Goal: Task Accomplishment & Management: Manage account settings

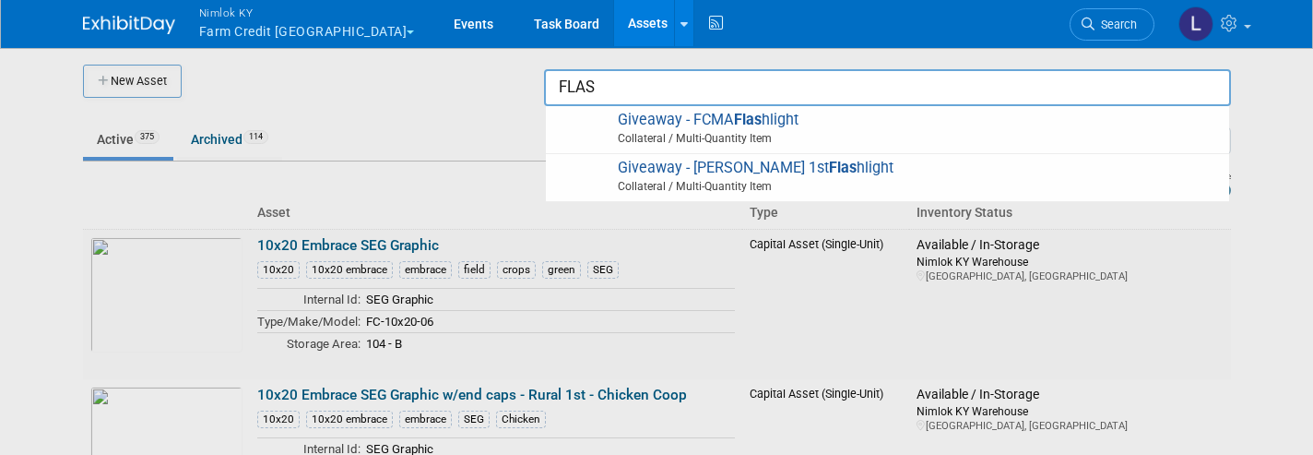
click at [858, 126] on span "Giveaway - FCMA Flas hlight Collateral / Multi-Quantity Item" at bounding box center [887, 130] width 665 height 38
type input "Giveaway - FCMA Flashlight"
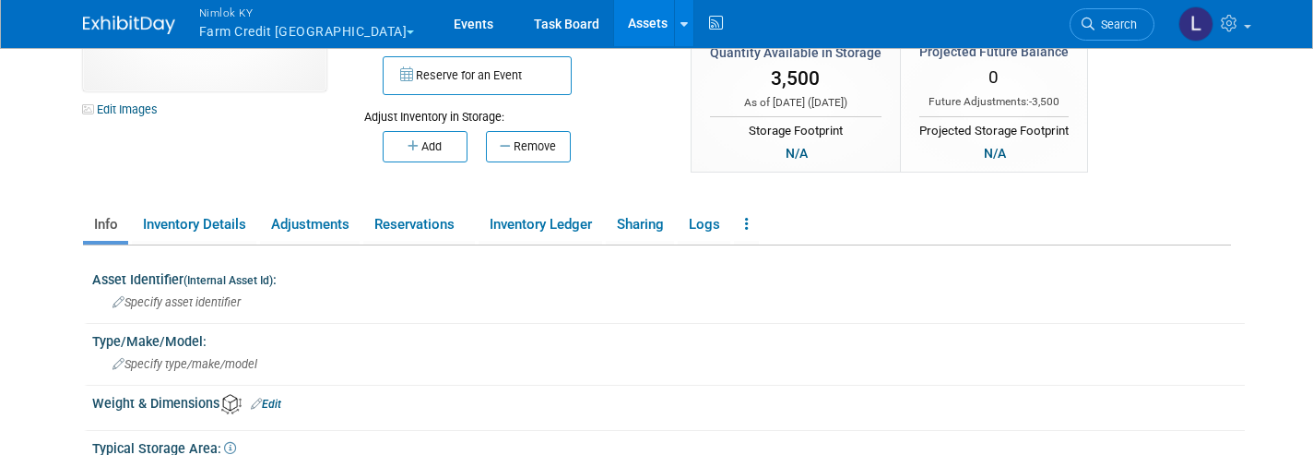
scroll to position [159, 0]
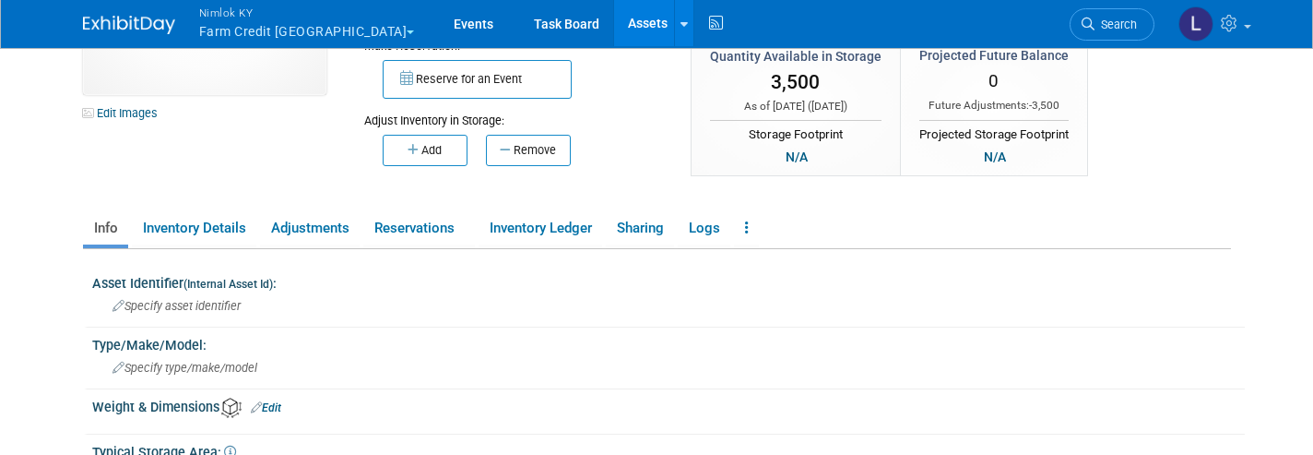
click at [412, 229] on link "Reservations" at bounding box center [419, 228] width 112 height 32
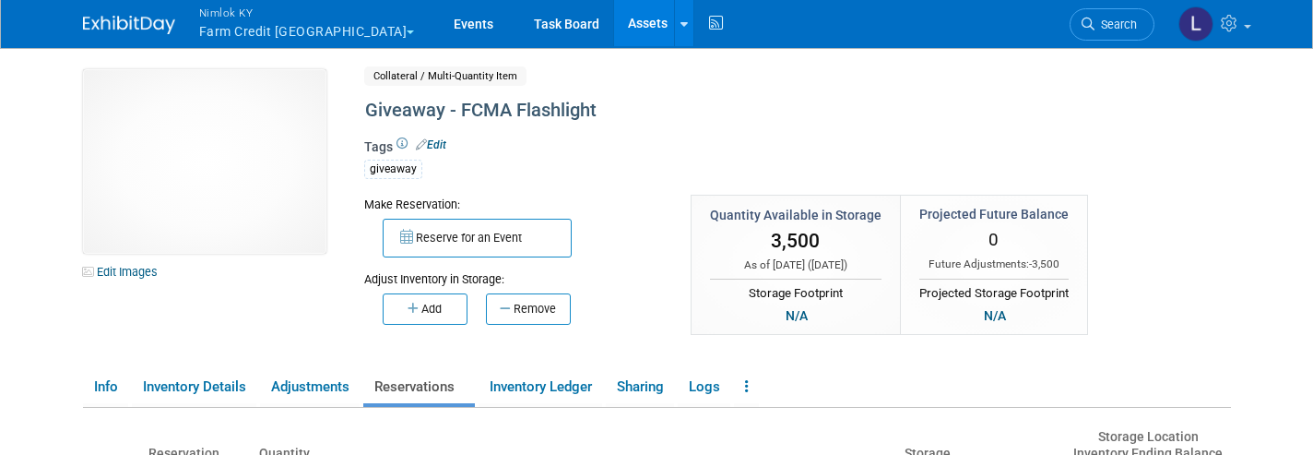
scroll to position [0, 0]
click at [440, 21] on link "Events" at bounding box center [473, 23] width 67 height 46
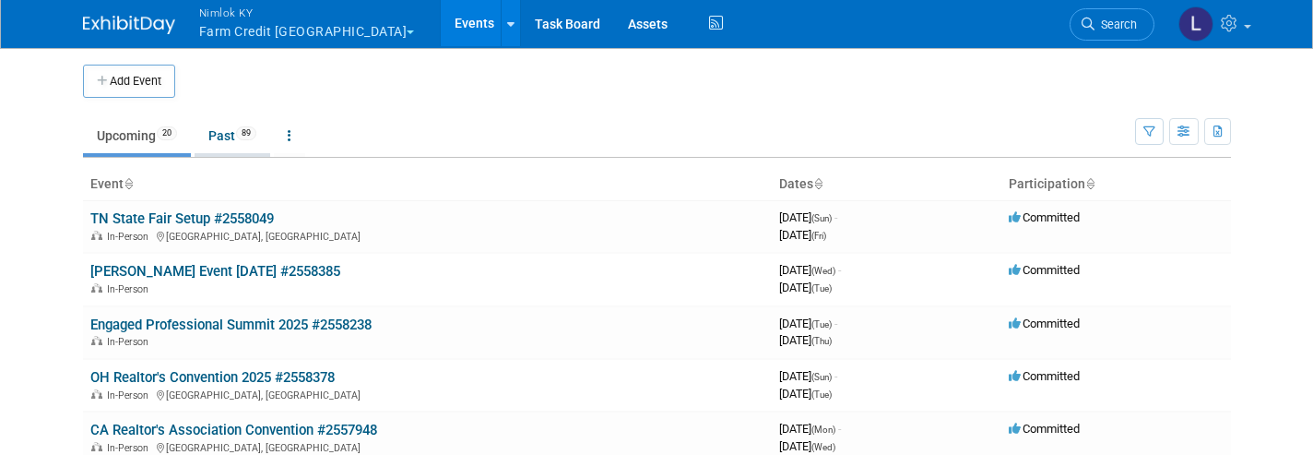
drag, startPoint x: 0, startPoint y: 0, endPoint x: 223, endPoint y: 136, distance: 261.1
click at [223, 136] on link "Past 89" at bounding box center [233, 135] width 76 height 35
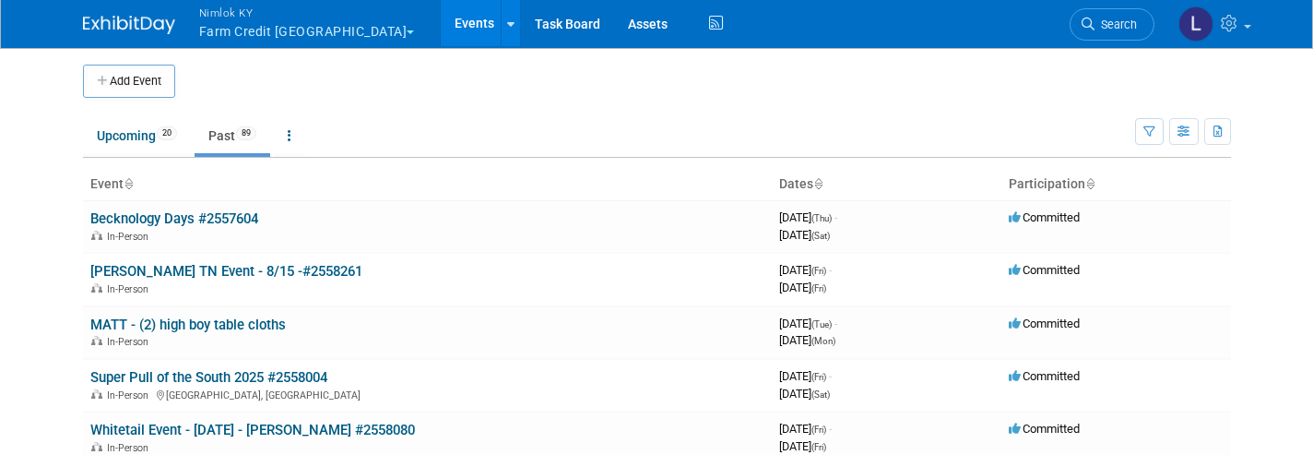
click at [168, 216] on link "Becknology Days #2557604" at bounding box center [174, 218] width 168 height 17
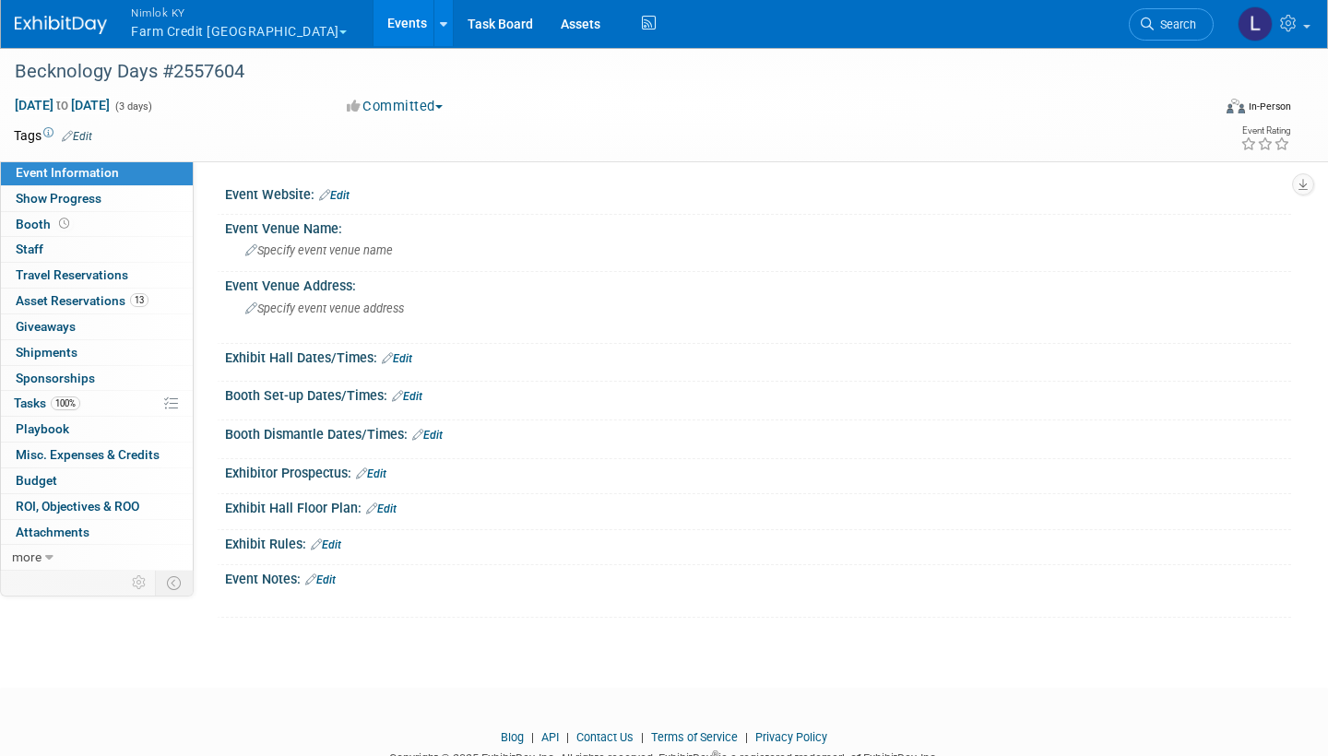
click at [103, 296] on span "Asset Reservations 13" at bounding box center [82, 300] width 133 height 15
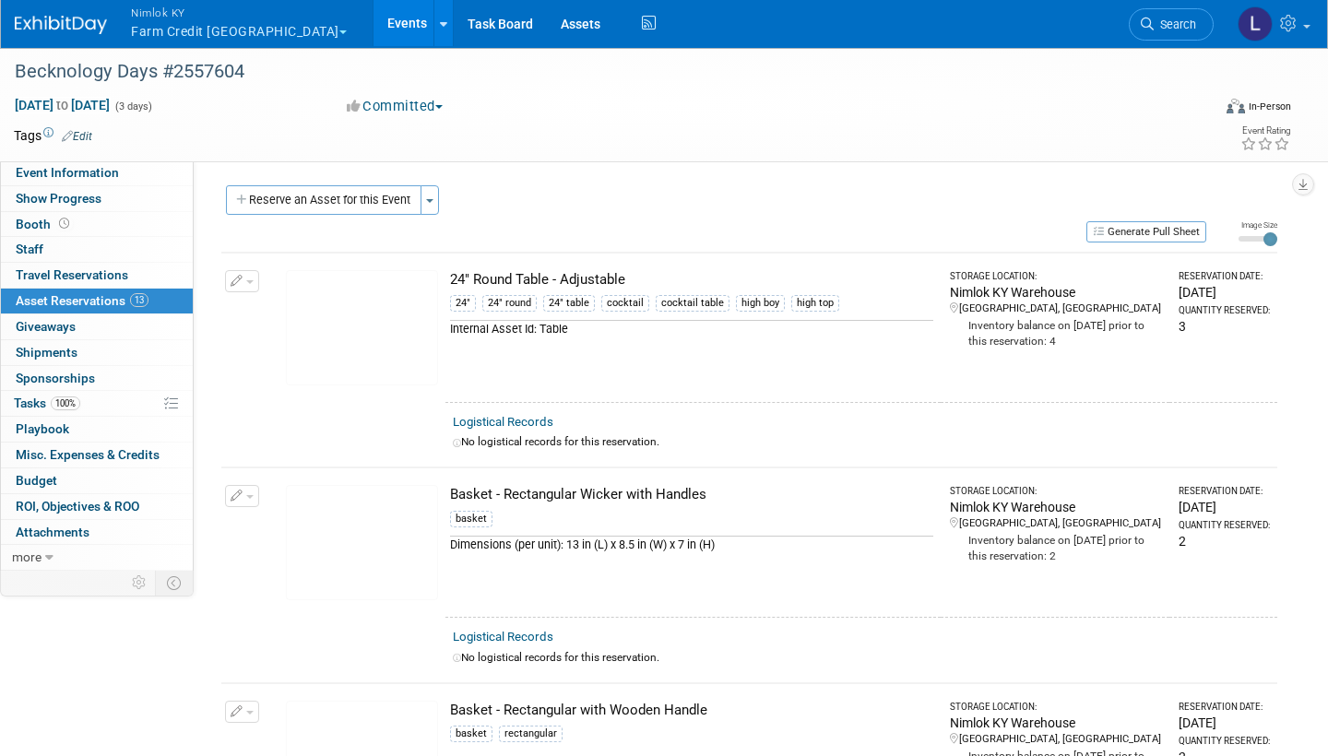
click at [514, 417] on link "Logistical Records" at bounding box center [503, 422] width 101 height 14
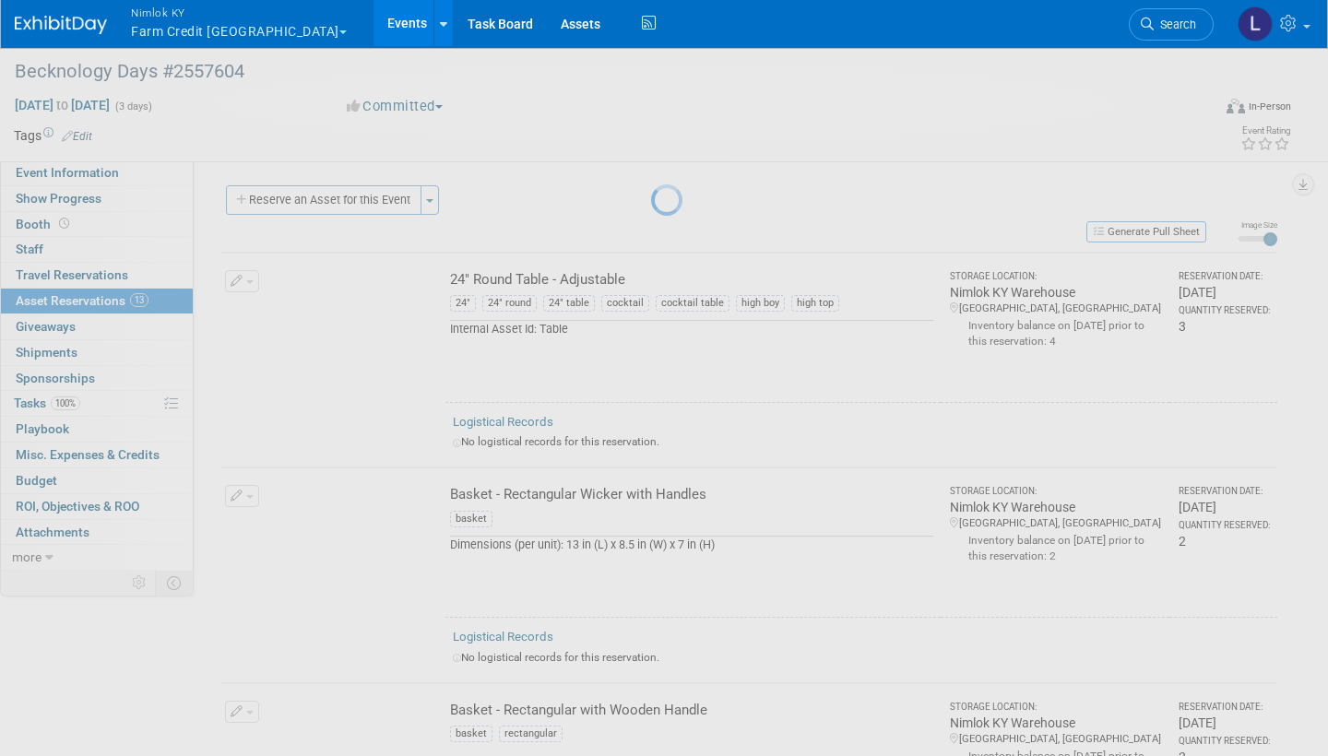
select select "8"
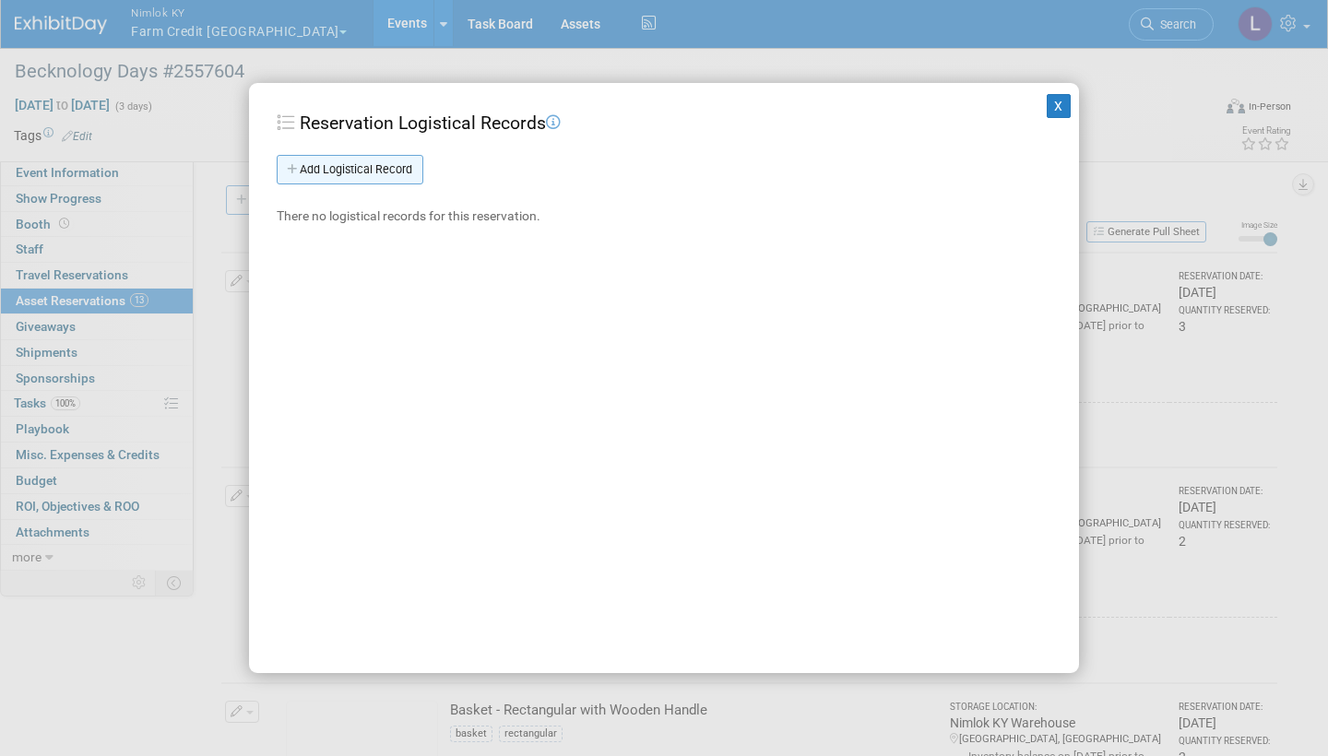
drag, startPoint x: 0, startPoint y: 0, endPoint x: 400, endPoint y: 170, distance: 434.7
click at [400, 170] on link "Add Logistical Record" at bounding box center [350, 170] width 147 height 30
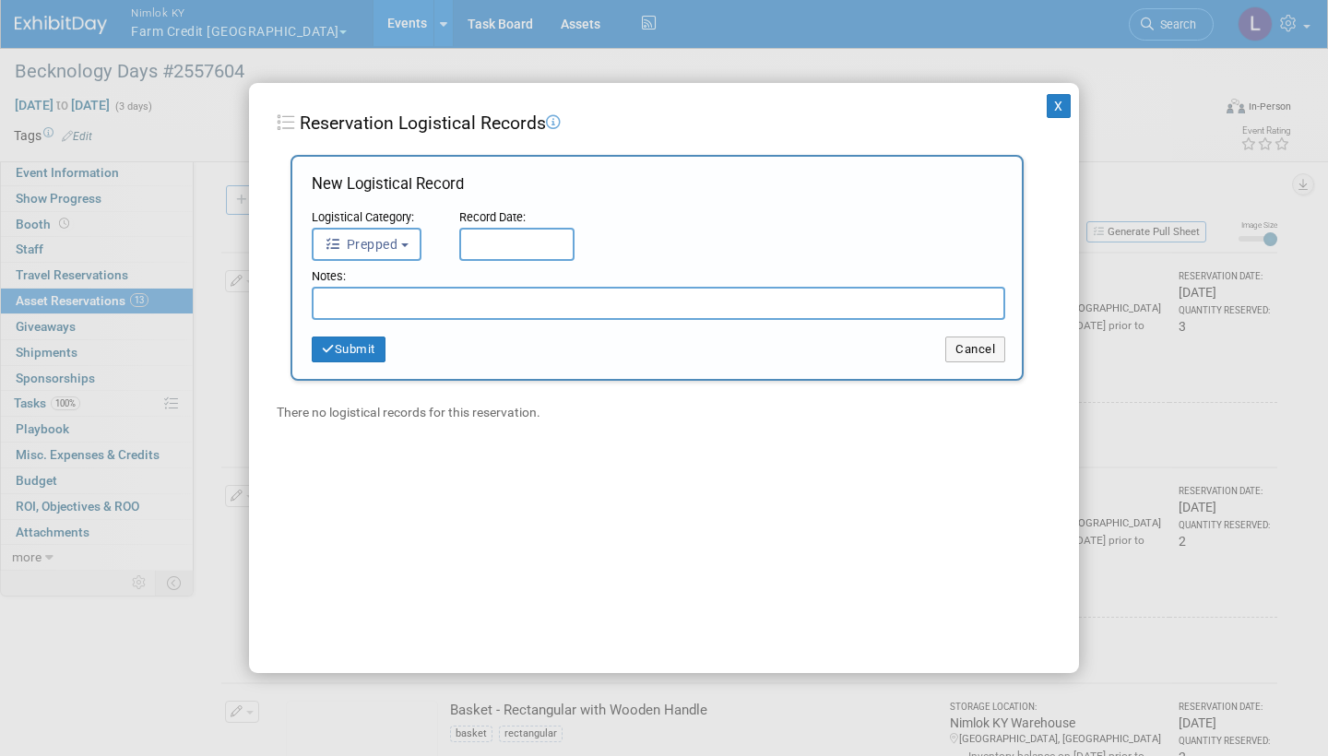
click at [402, 239] on button "Prepped" at bounding box center [367, 244] width 110 height 33
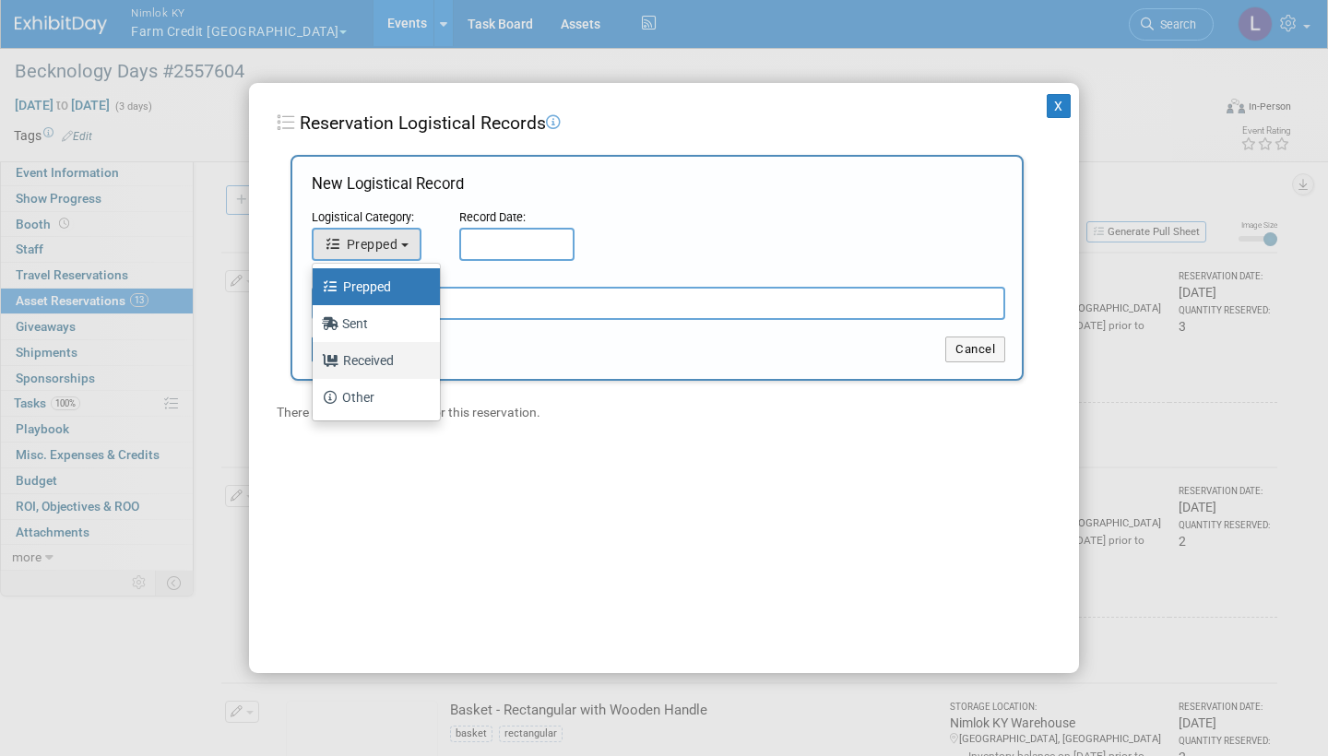
click at [382, 357] on label "Received" at bounding box center [372, 361] width 100 height 30
click at [315, 357] on input "Received" at bounding box center [309, 358] width 12 height 12
select select "3"
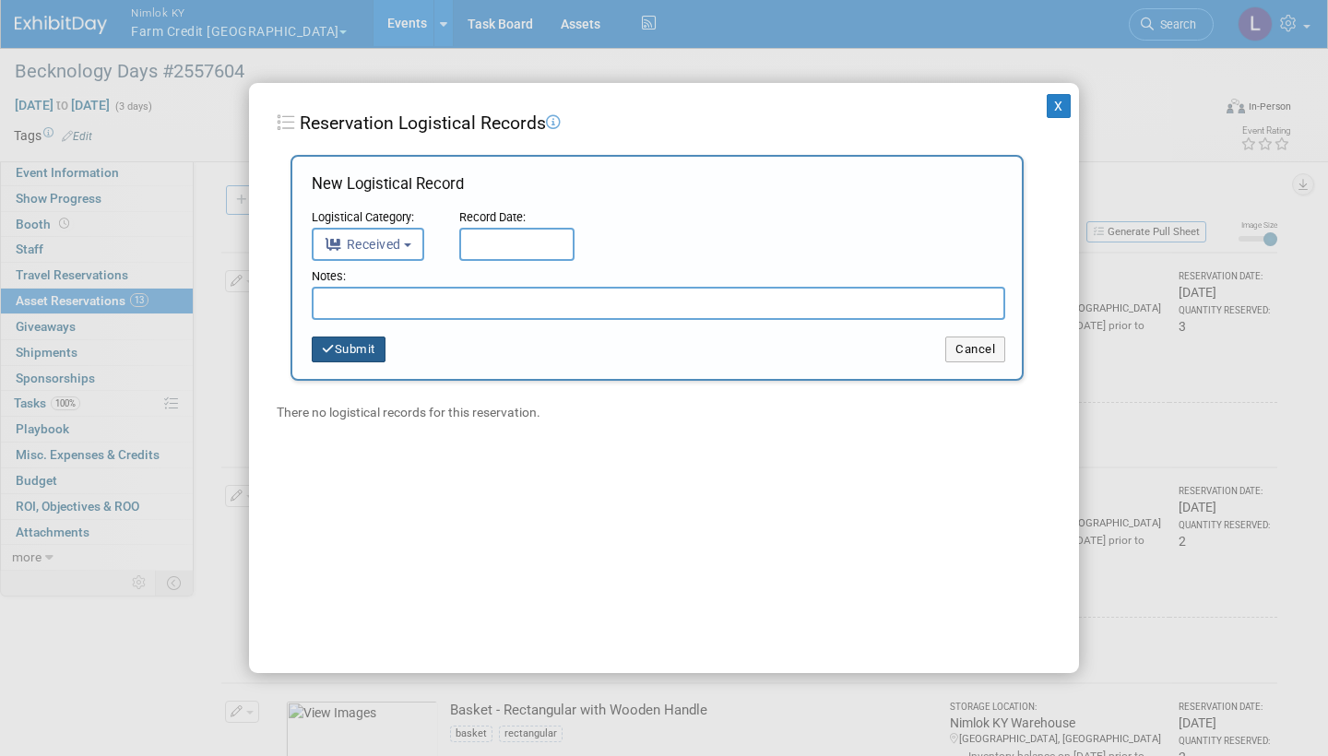
click at [502, 236] on input "text" at bounding box center [516, 244] width 115 height 33
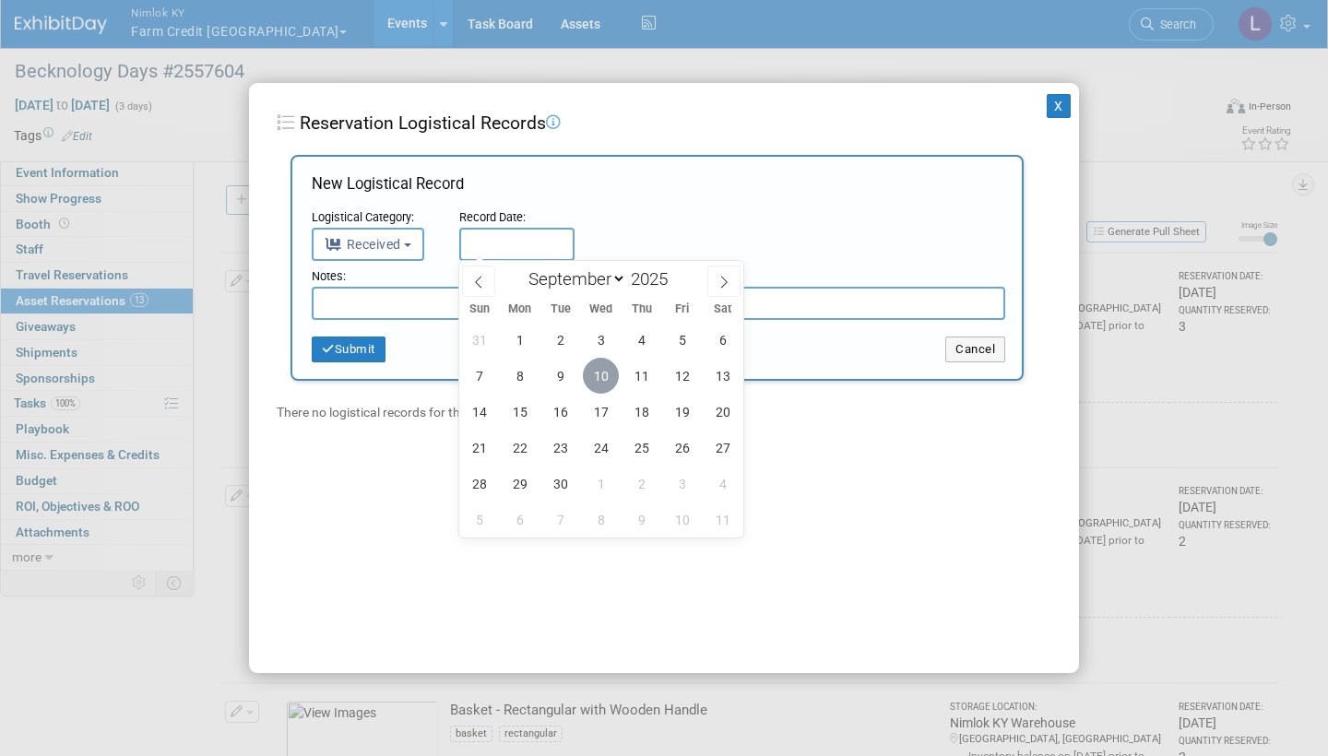
drag, startPoint x: 382, startPoint y: 357, endPoint x: 600, endPoint y: 369, distance: 218.9
click at [600, 369] on span "10" at bounding box center [601, 376] width 36 height 36
type input "Sep 10, 2025"
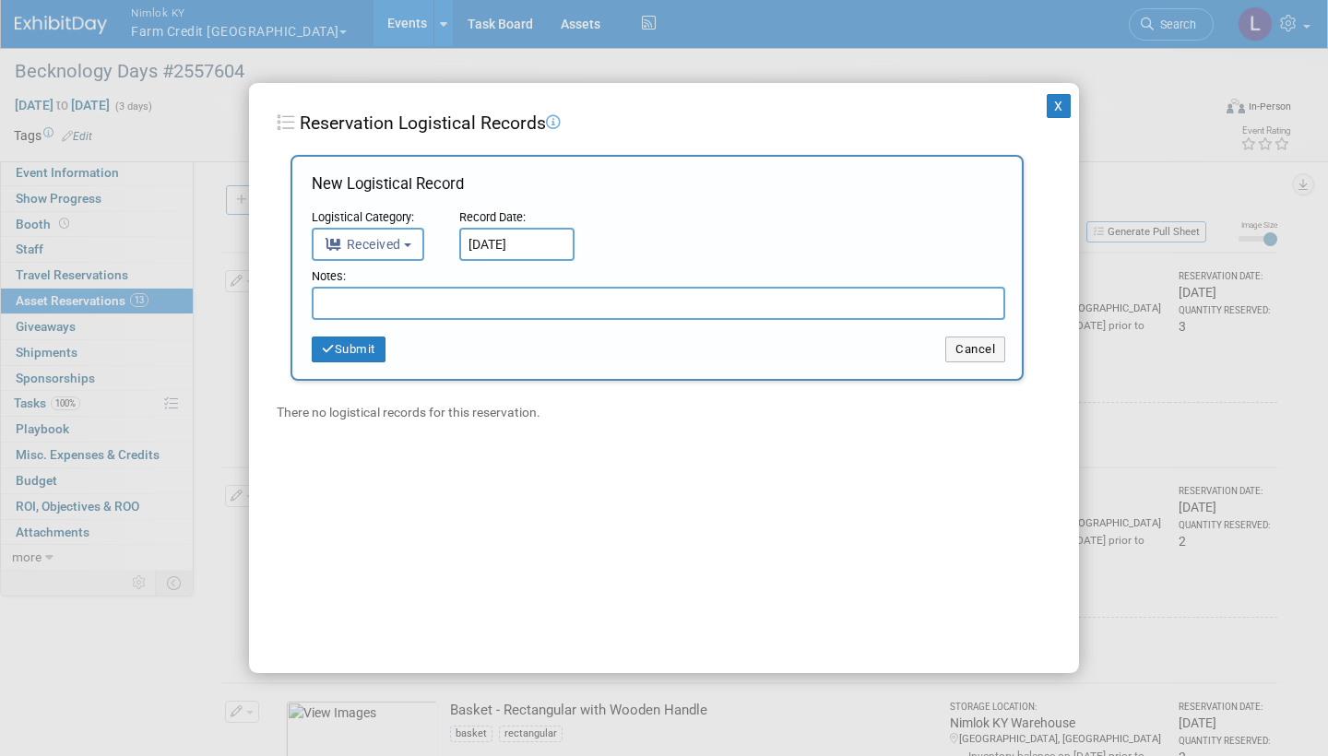
click at [454, 303] on input "text" at bounding box center [658, 303] width 693 height 33
drag, startPoint x: 600, startPoint y: 369, endPoint x: 270, endPoint y: 291, distance: 339.1
click at [270, 291] on div "X Reservation Logistical Records Add Logistical Record New Logistical Record Lo…" at bounding box center [664, 378] width 830 height 590
type input "Received in good condition"
click at [361, 347] on button "Submit" at bounding box center [349, 350] width 74 height 26
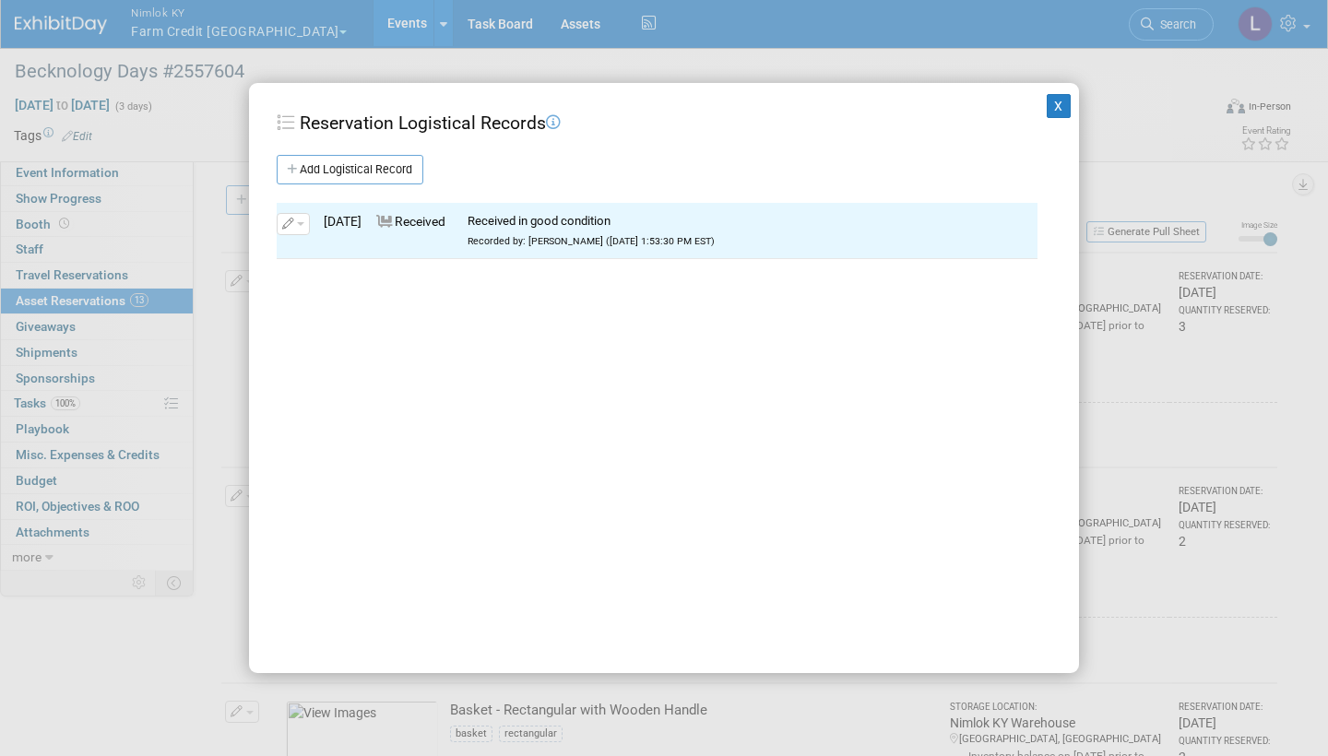
click at [1059, 104] on button "X" at bounding box center [1059, 106] width 24 height 24
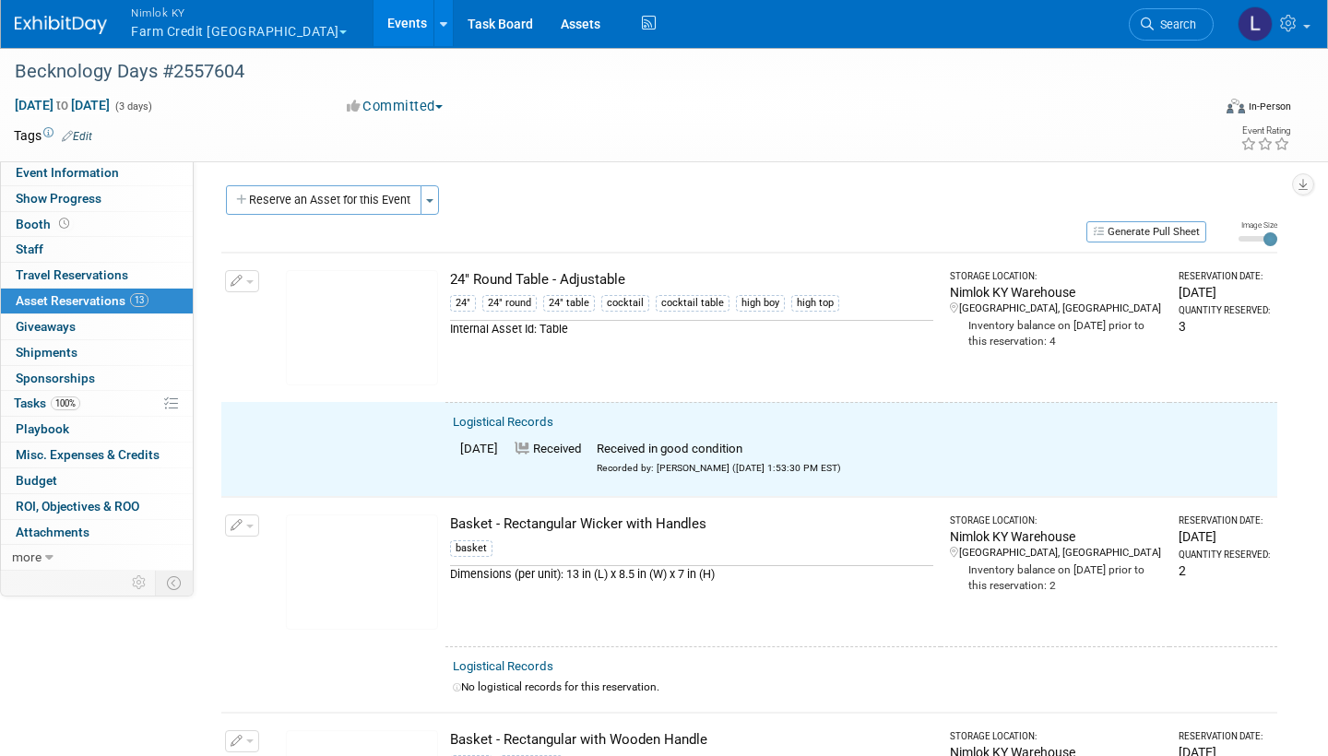
click at [248, 280] on span "button" at bounding box center [249, 282] width 7 height 4
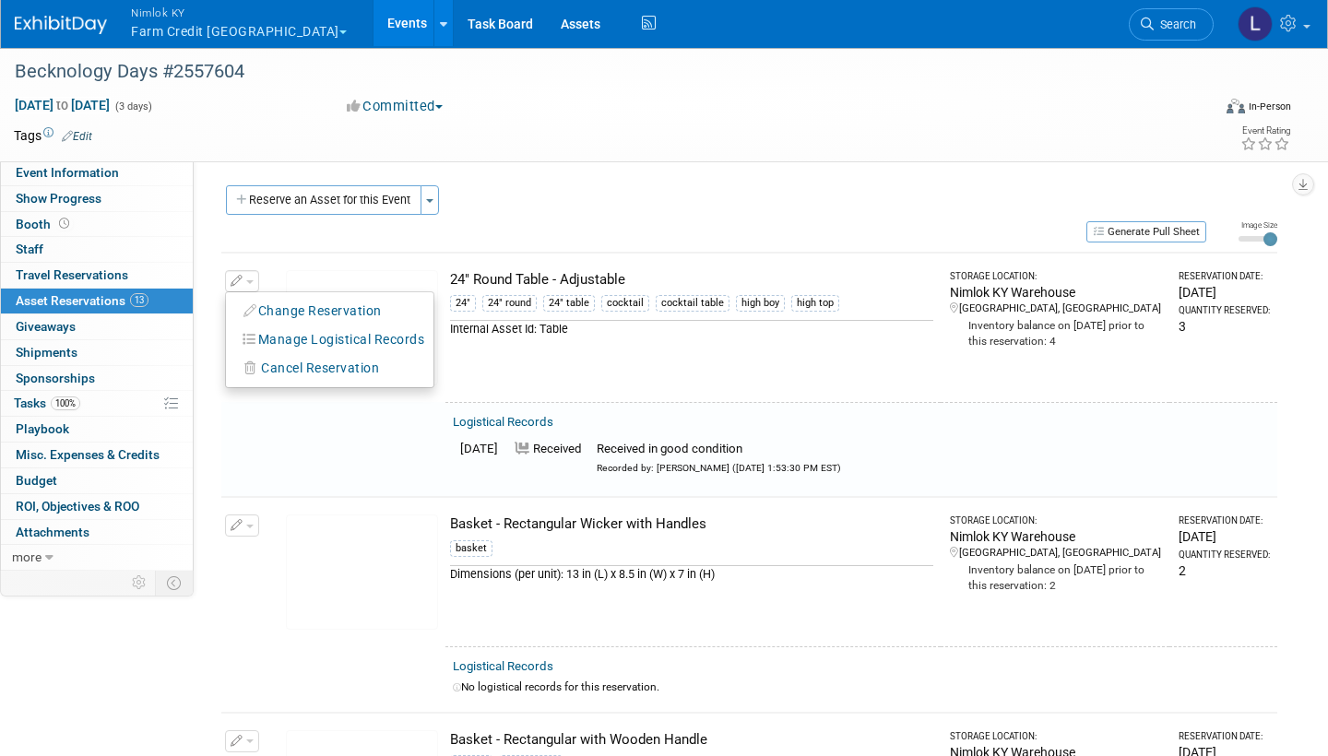
click at [289, 308] on button "Change Reservation" at bounding box center [313, 311] width 156 height 25
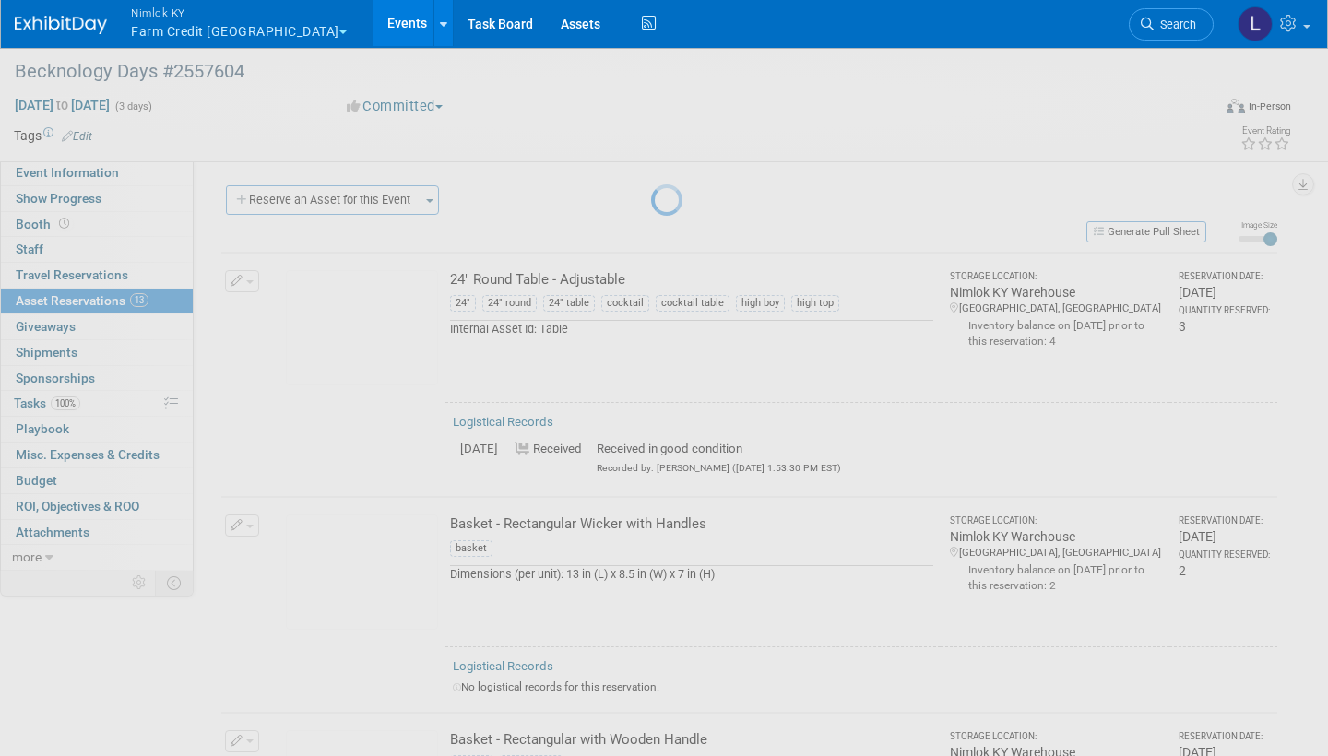
select select "8"
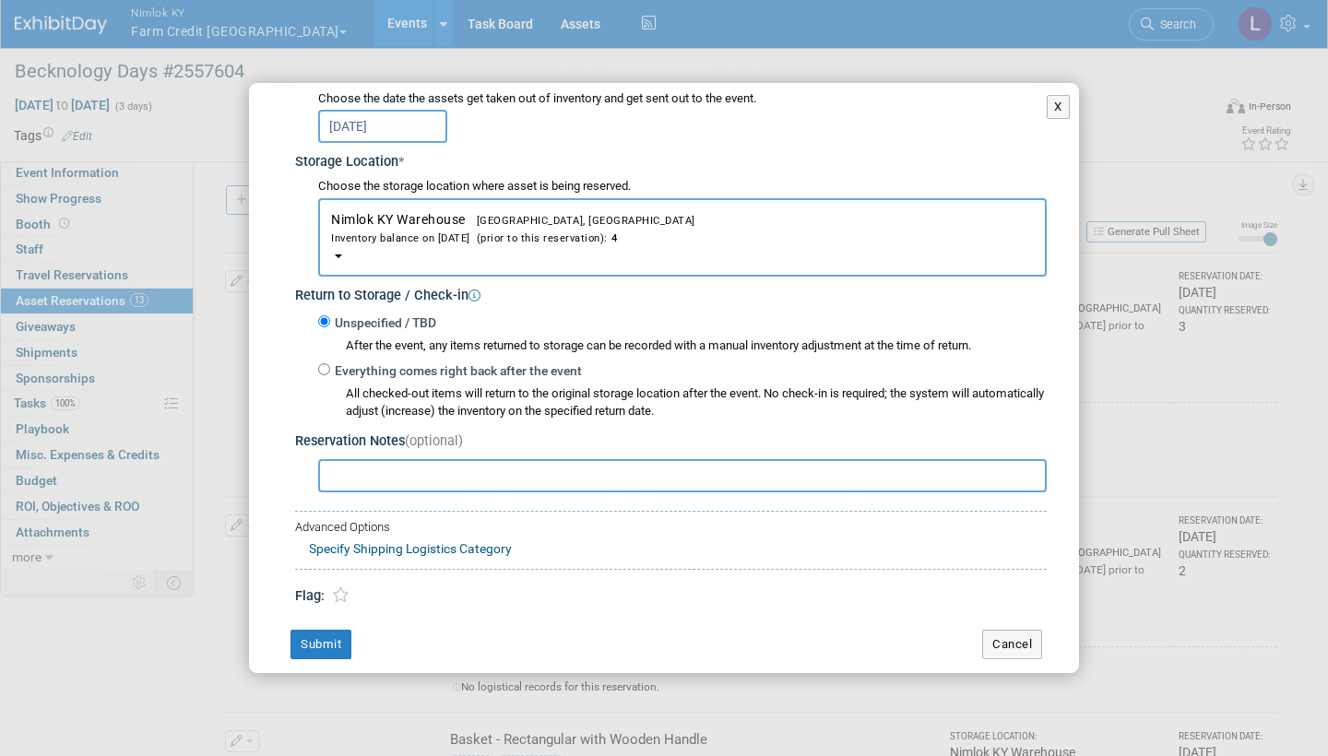
scroll to position [251, 0]
drag, startPoint x: 479, startPoint y: 587, endPoint x: 326, endPoint y: 359, distance: 274.7
click at [326, 364] on input "Everything comes right back after the event" at bounding box center [324, 370] width 12 height 12
radio input "true"
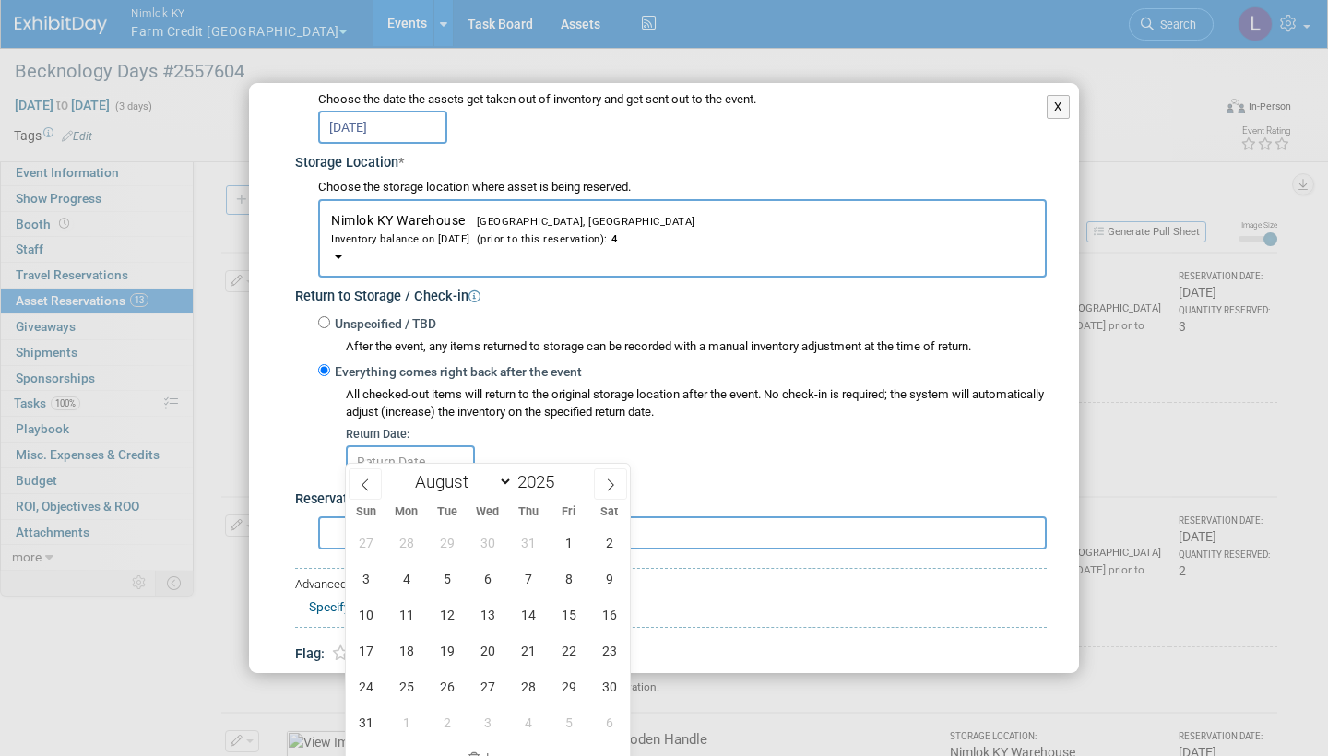
click at [614, 454] on icon at bounding box center [610, 485] width 13 height 13
select select "8"
drag, startPoint x: 326, startPoint y: 359, endPoint x: 491, endPoint y: 576, distance: 273.1
click at [491, 454] on span "10" at bounding box center [487, 579] width 36 height 36
type input "[DATE]"
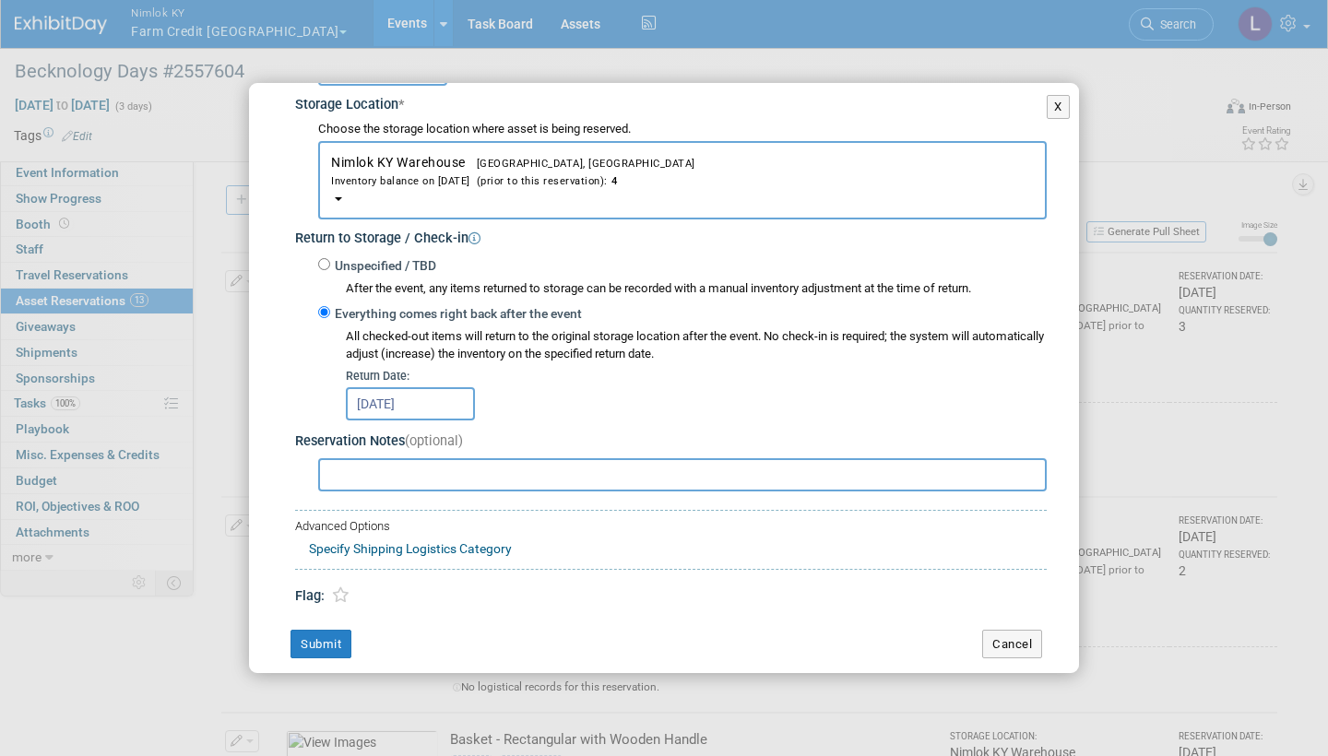
scroll to position [307, 0]
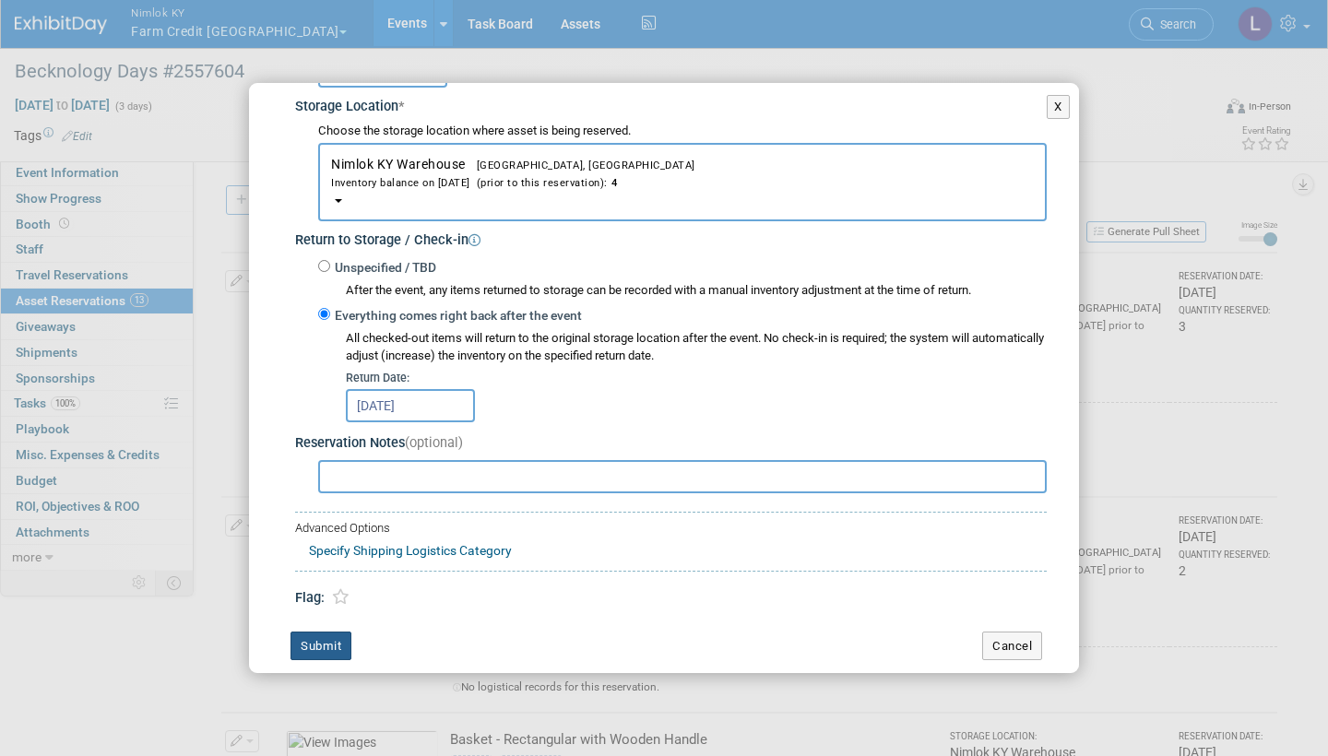
drag, startPoint x: 488, startPoint y: 569, endPoint x: 327, endPoint y: 621, distance: 168.8
click at [327, 454] on button "Submit" at bounding box center [320, 647] width 61 height 30
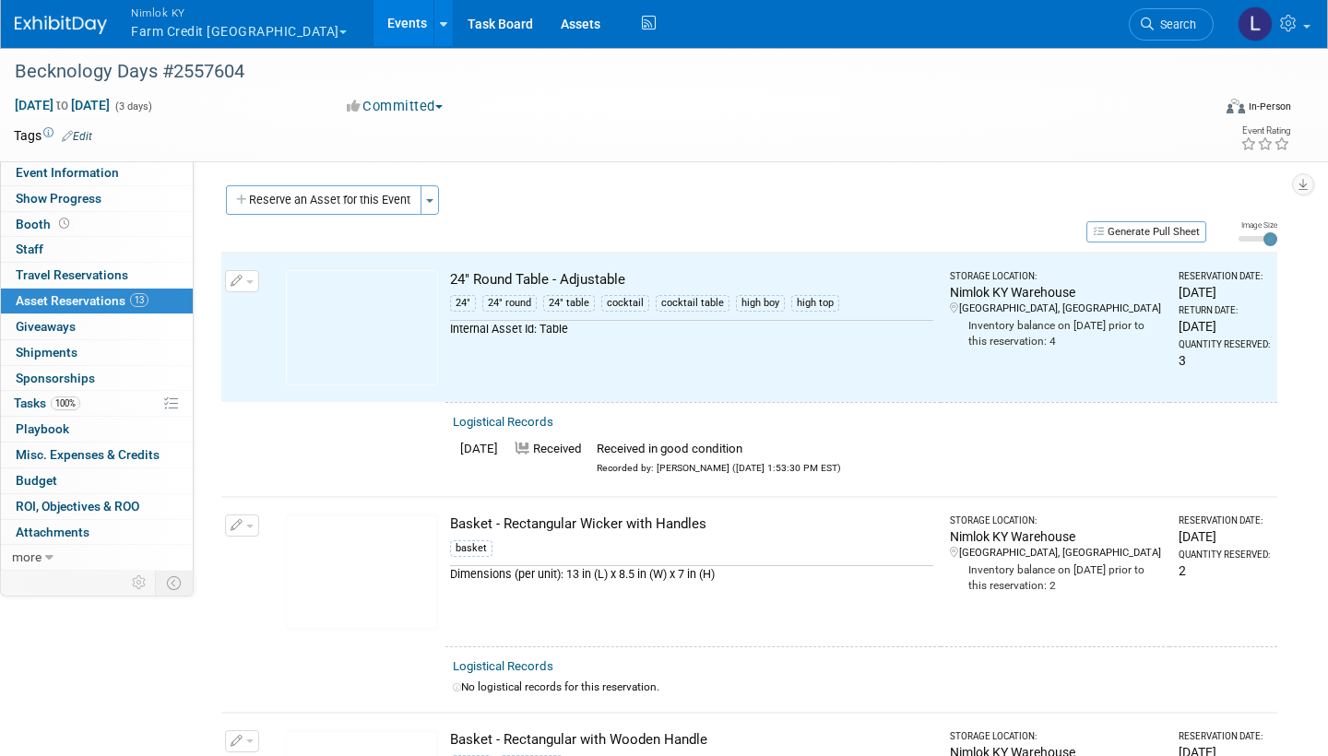
click at [529, 454] on link "Logistical Records" at bounding box center [503, 666] width 101 height 14
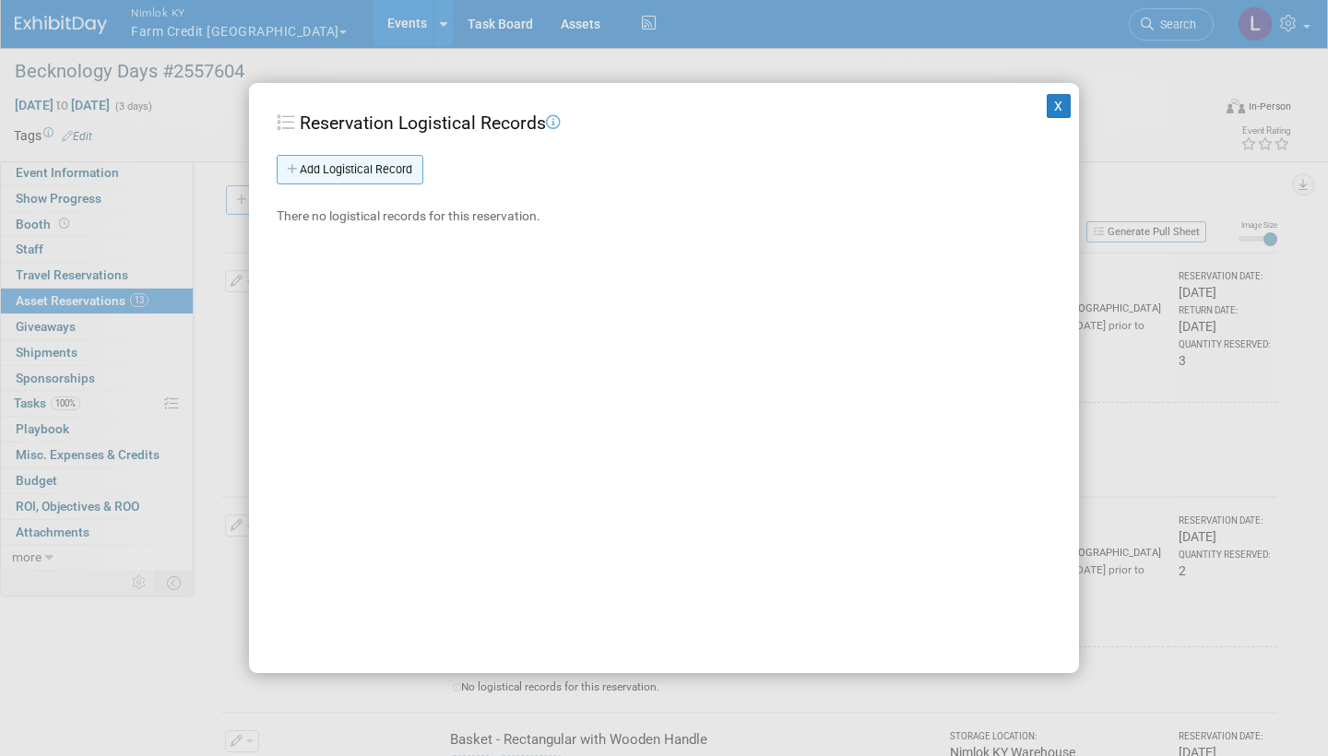
drag, startPoint x: 327, startPoint y: 621, endPoint x: 388, endPoint y: 170, distance: 455.9
click at [388, 170] on link "Add Logistical Record" at bounding box center [350, 170] width 147 height 30
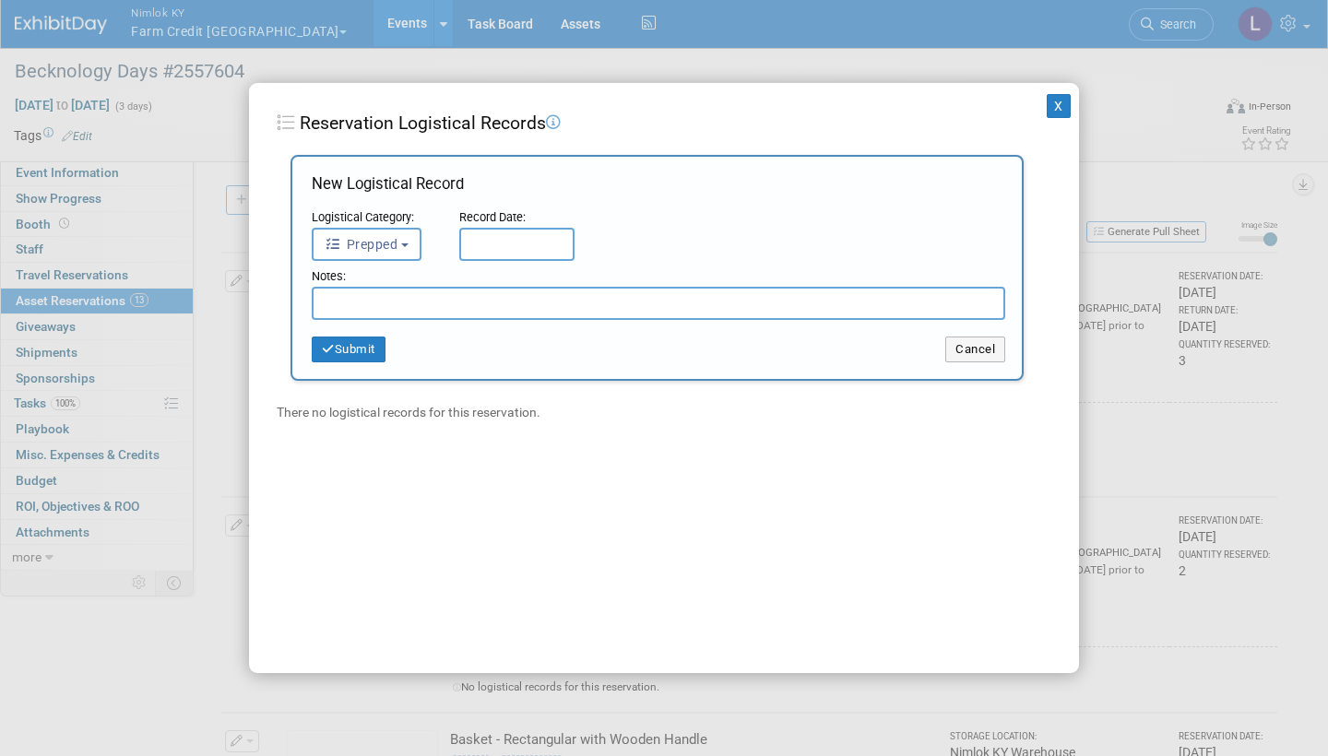
click at [412, 239] on button "Prepped" at bounding box center [367, 244] width 110 height 33
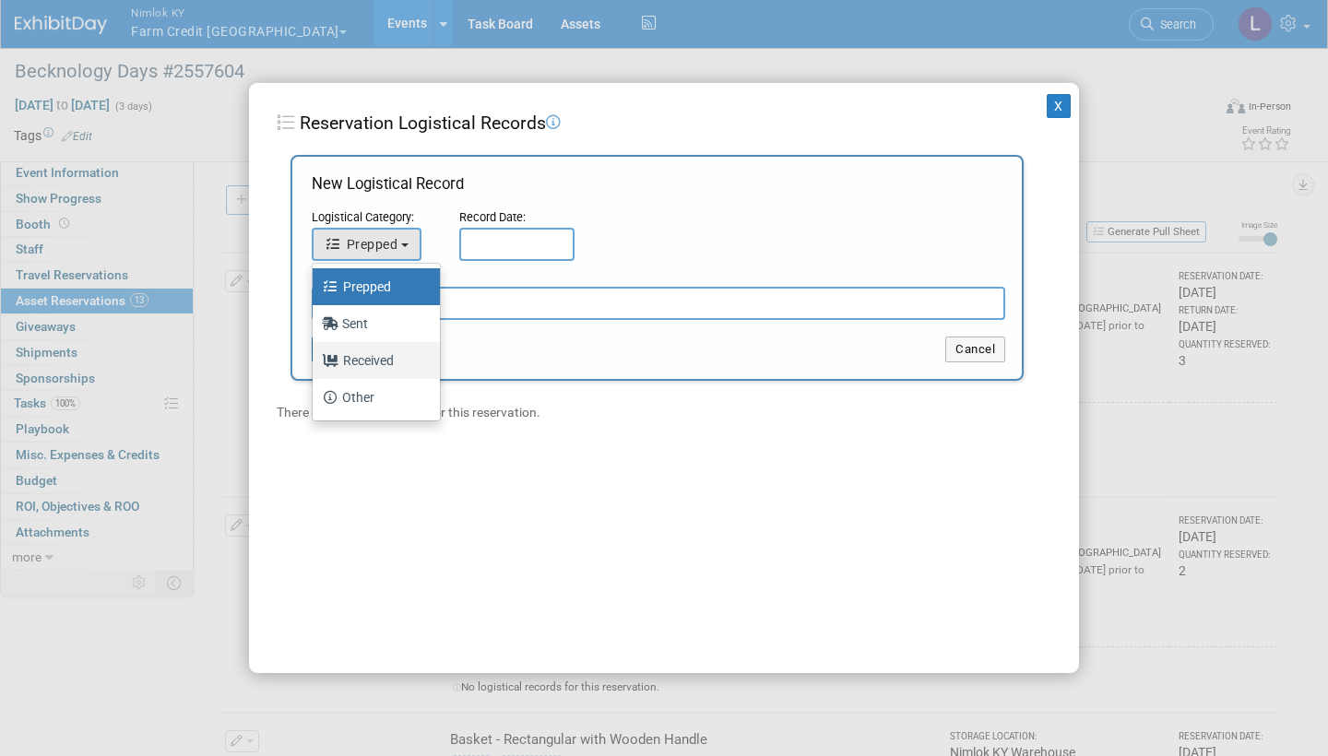
drag, startPoint x: 388, startPoint y: 170, endPoint x: 385, endPoint y: 364, distance: 194.6
click at [385, 364] on label "Received" at bounding box center [372, 361] width 100 height 30
click at [315, 364] on input "Received" at bounding box center [309, 358] width 12 height 12
select select "3"
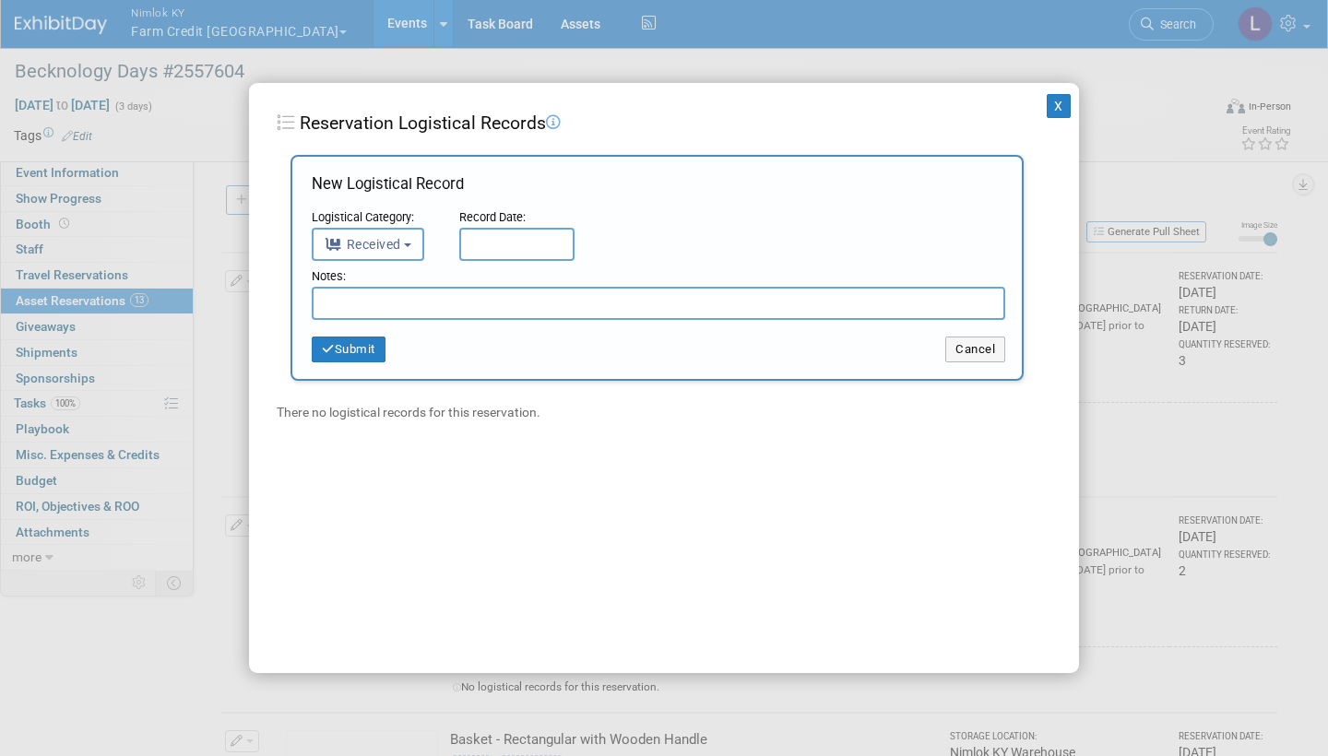
click at [543, 235] on input "text" at bounding box center [516, 244] width 115 height 33
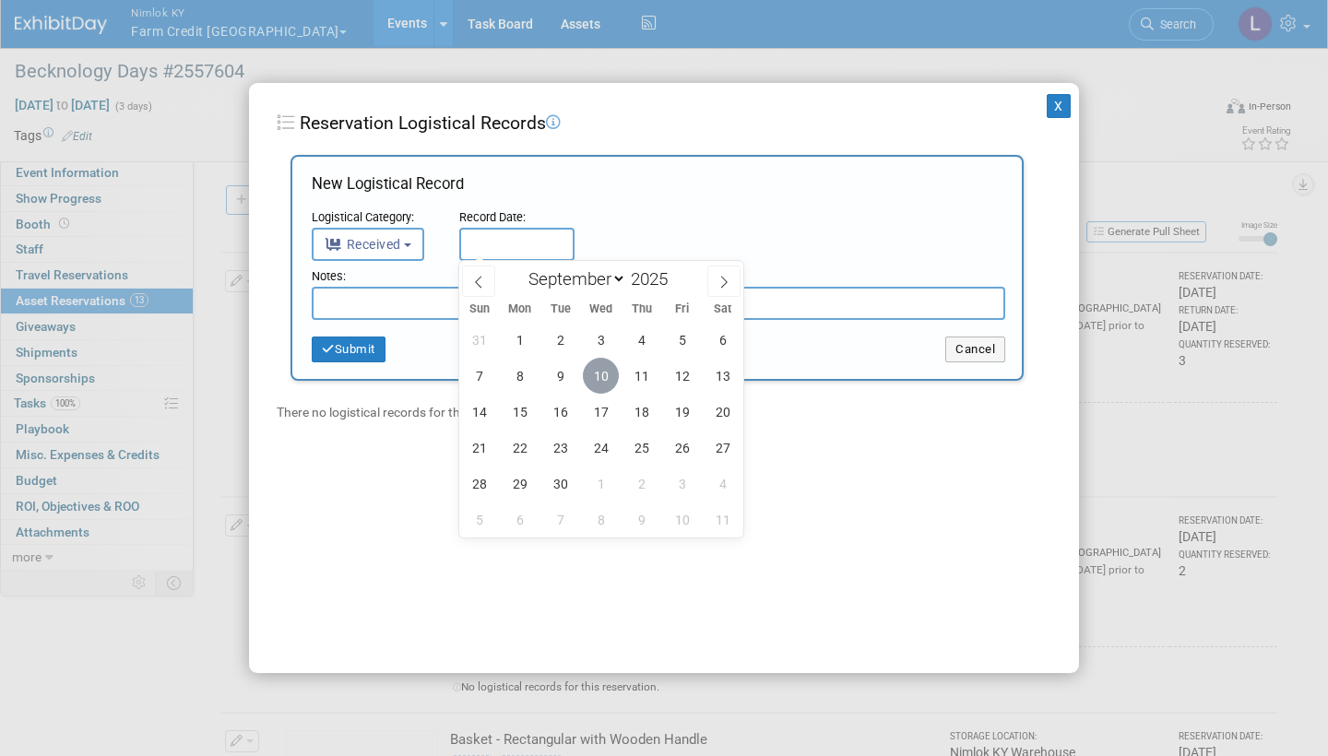
click at [603, 371] on span "10" at bounding box center [601, 376] width 36 height 36
type input "[DATE]"
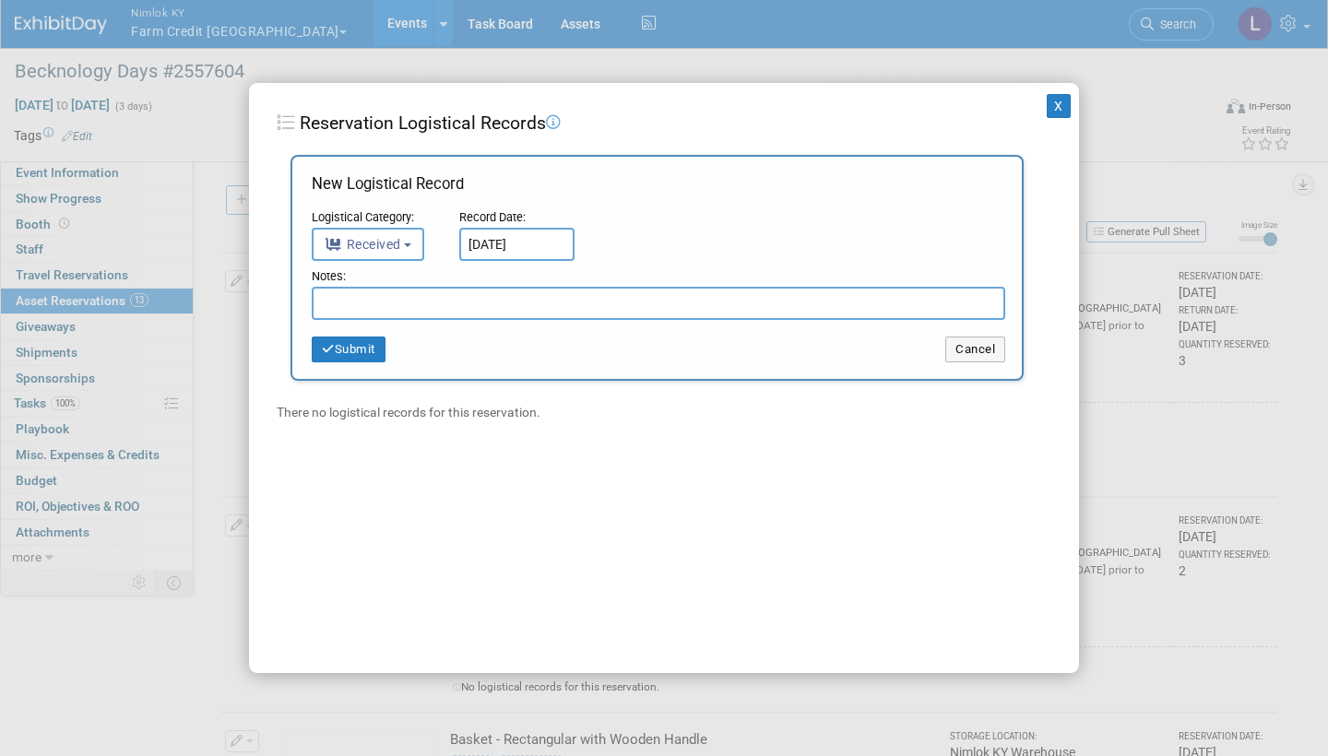
drag, startPoint x: 603, startPoint y: 371, endPoint x: 470, endPoint y: 298, distance: 151.4
click at [470, 298] on input "text" at bounding box center [658, 303] width 693 height 33
paste input "Received in good condition"
type input "Received in good condition"
click at [365, 349] on button "Submit" at bounding box center [349, 350] width 74 height 26
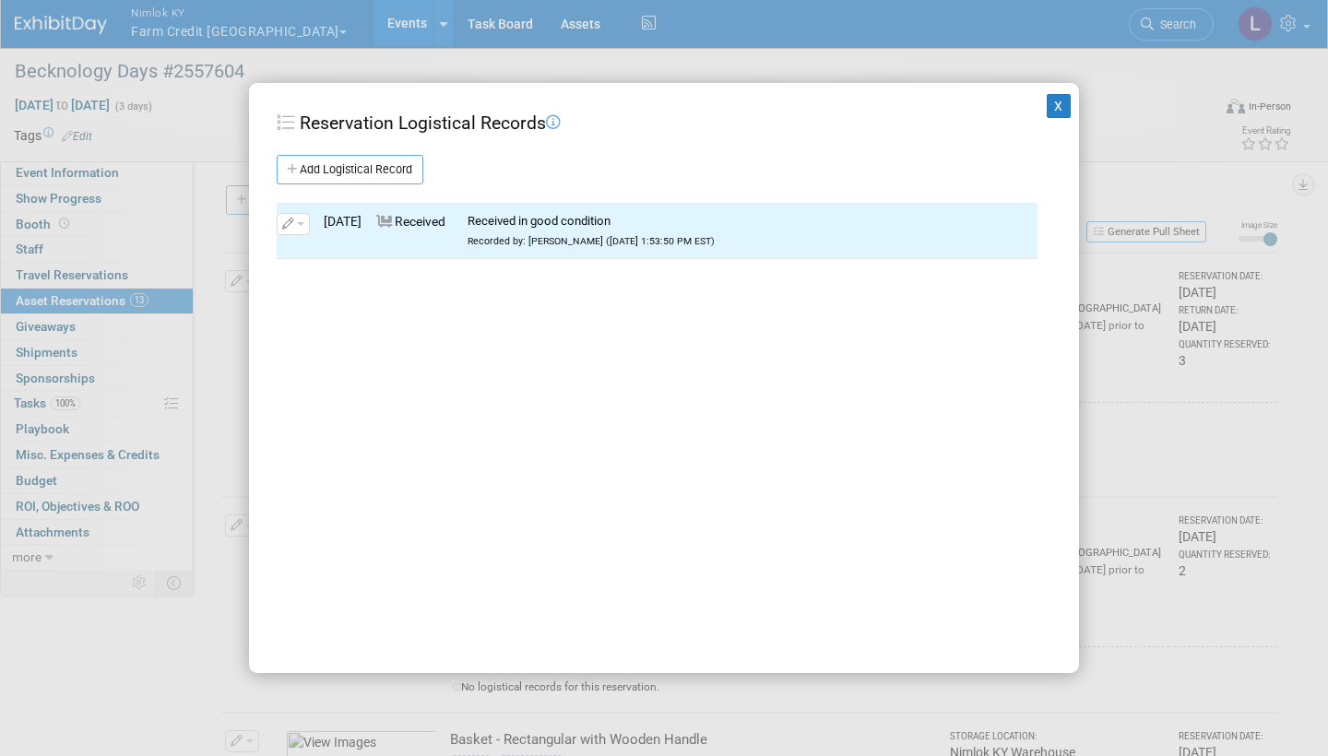
click at [1068, 105] on button "X" at bounding box center [1059, 106] width 24 height 24
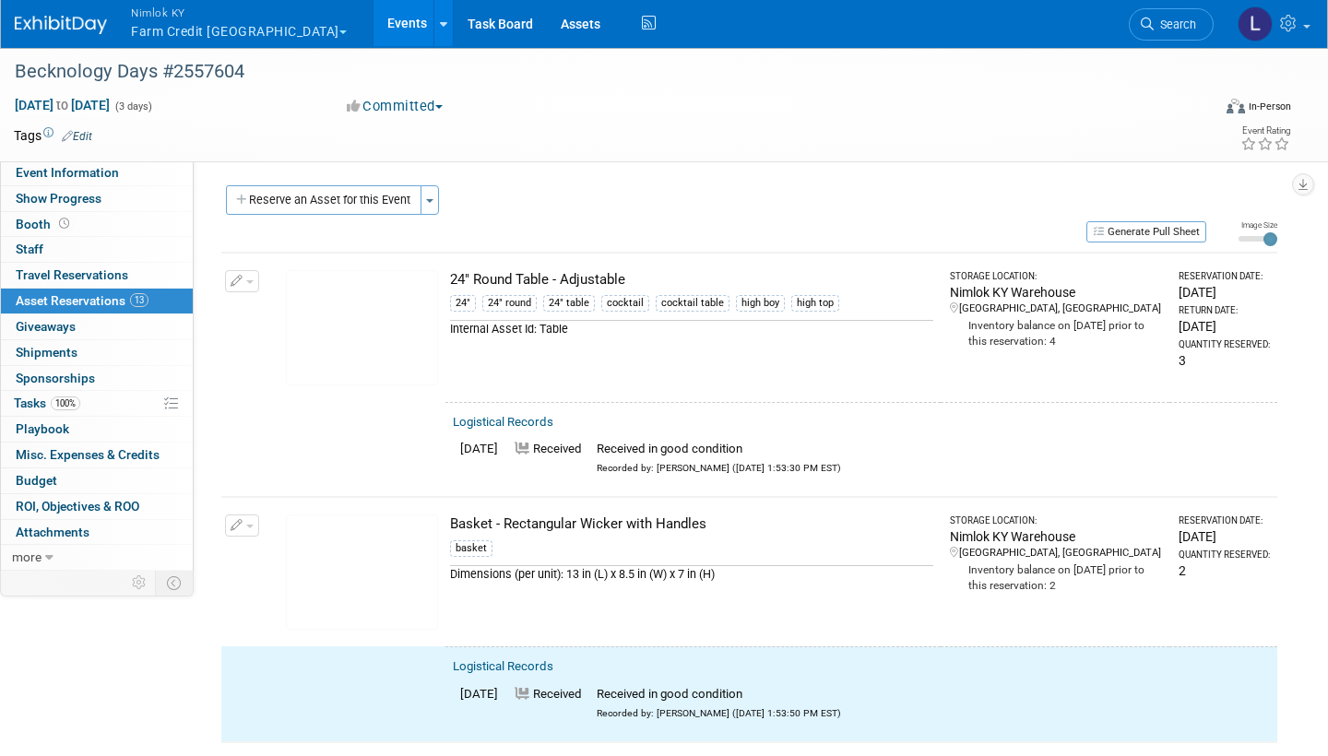
click at [248, 454] on button "button" at bounding box center [242, 526] width 34 height 22
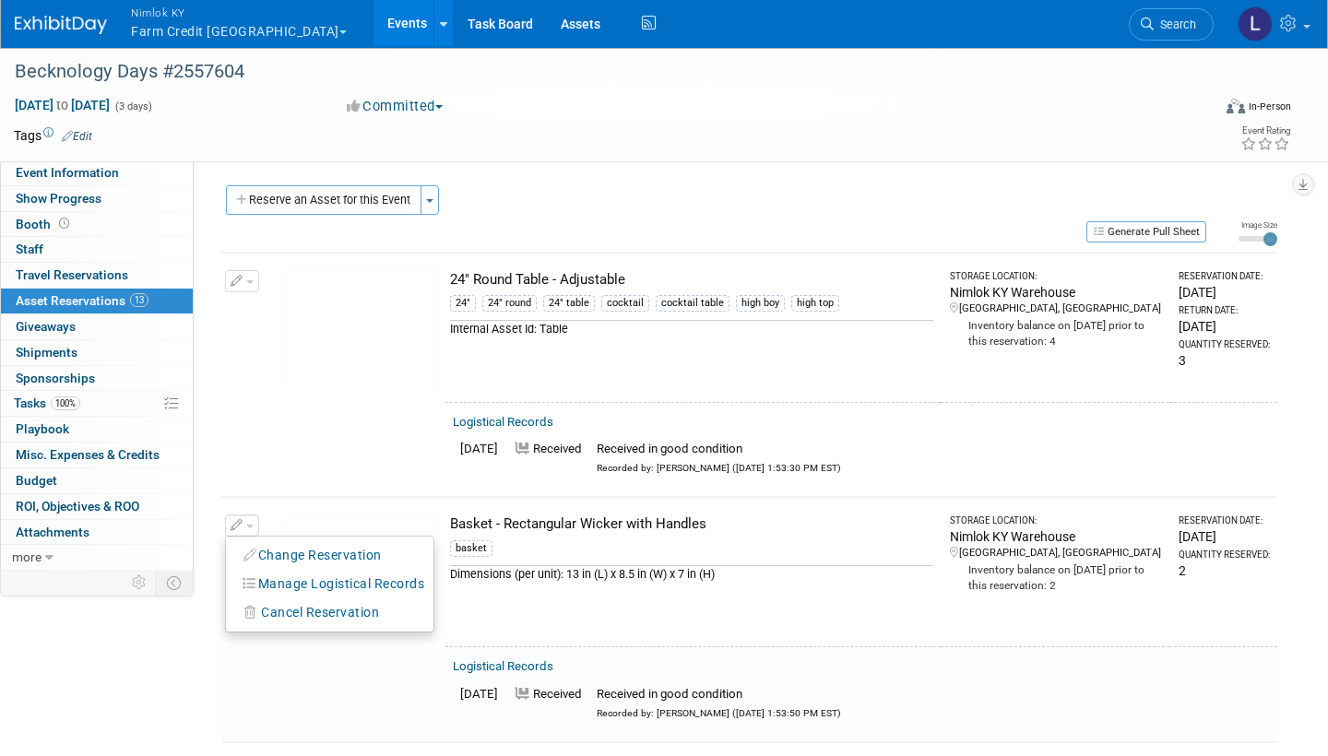
drag, startPoint x: 1068, startPoint y: 105, endPoint x: 336, endPoint y: 531, distance: 847.0
click at [336, 454] on ul "Change Reservation Manage Logistical Records Cancel Reservation" at bounding box center [329, 584] width 209 height 97
drag, startPoint x: 336, startPoint y: 531, endPoint x: 248, endPoint y: 518, distance: 88.5
click at [248, 454] on button "button" at bounding box center [242, 526] width 34 height 22
click at [314, 454] on button "Change Reservation" at bounding box center [313, 555] width 156 height 25
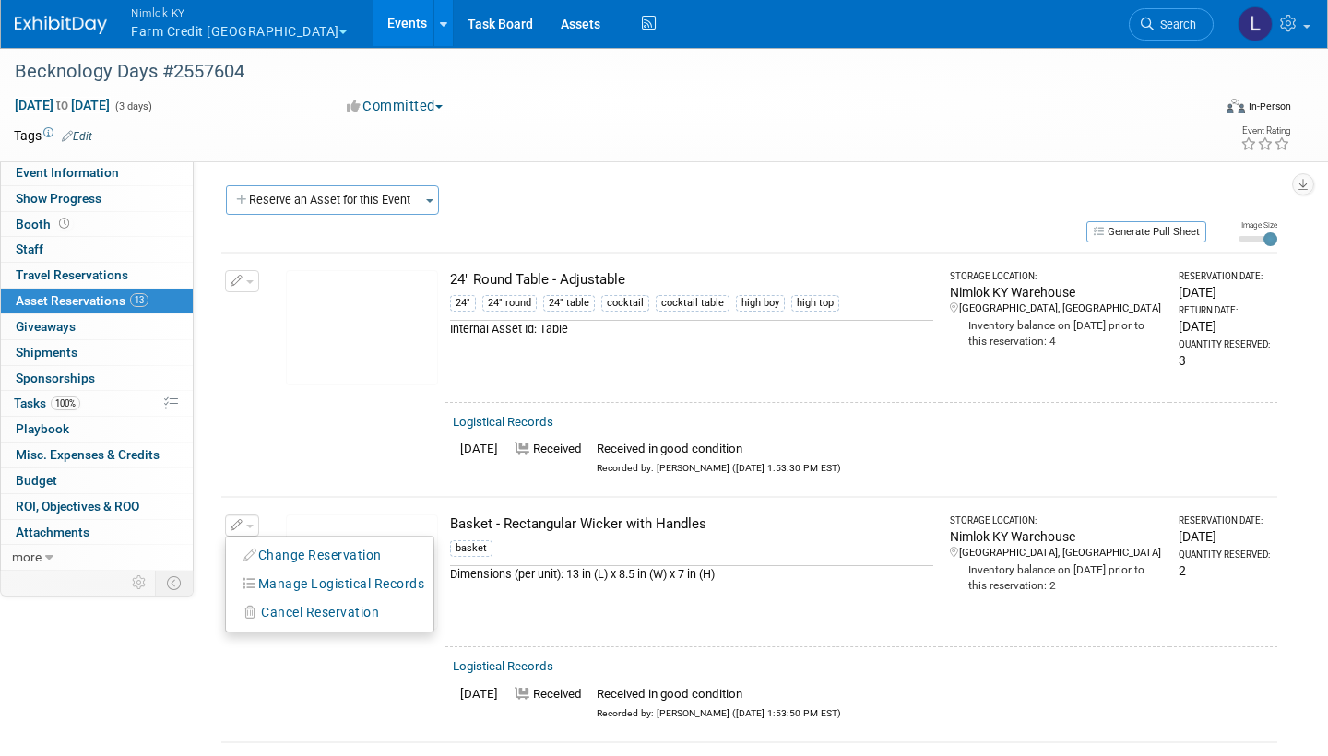
select select "8"
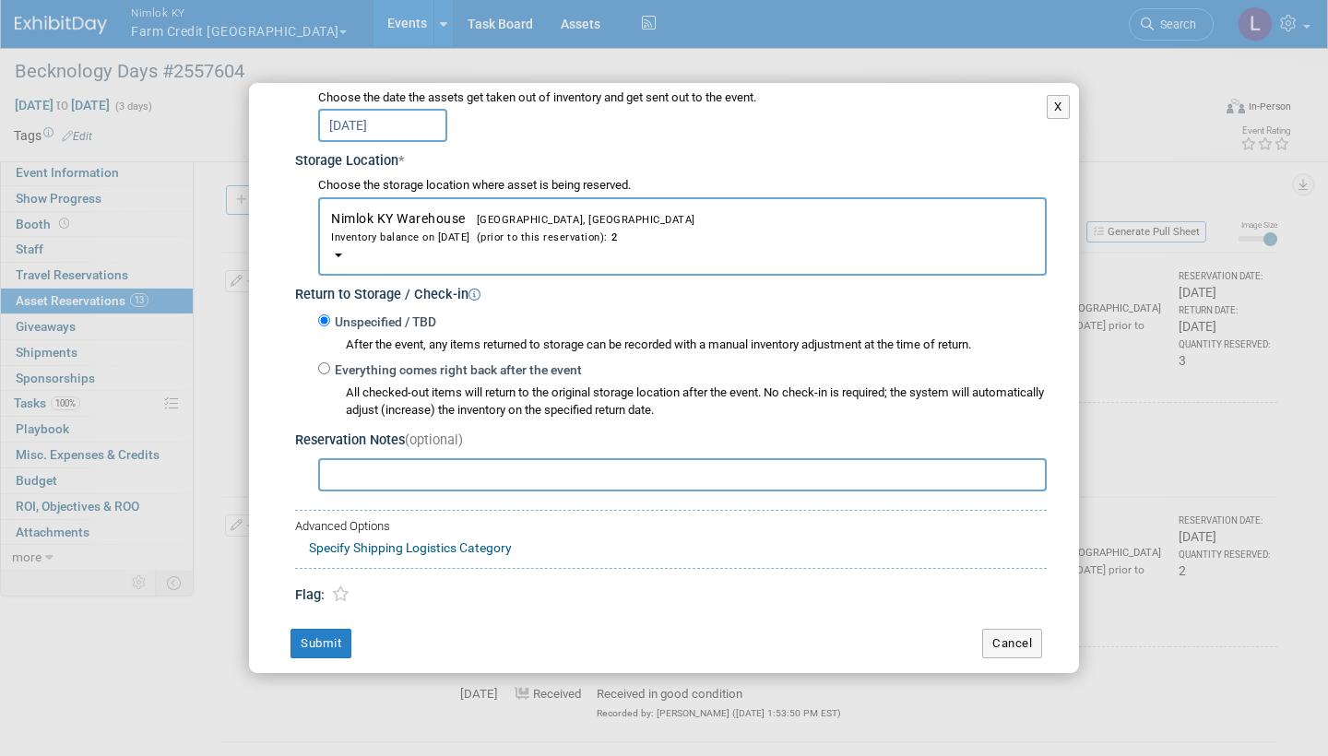
scroll to position [251, 0]
click at [330, 363] on label "Everything comes right back after the event" at bounding box center [456, 372] width 252 height 18
click at [329, 364] on input "Everything comes right back after the event" at bounding box center [324, 370] width 12 height 12
radio input "true"
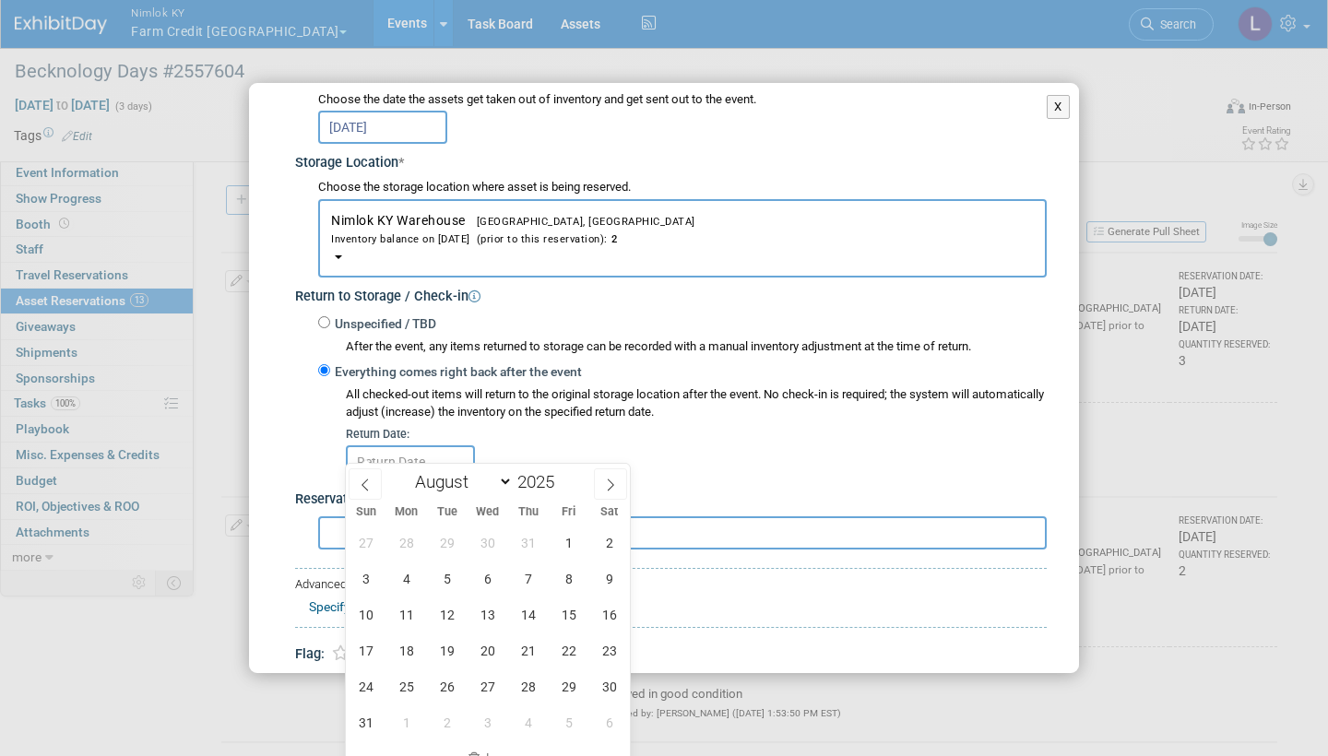
click at [609, 454] on icon at bounding box center [610, 485] width 13 height 13
select select "8"
click at [493, 454] on span "10" at bounding box center [487, 579] width 36 height 36
type input "Sep 10, 2025"
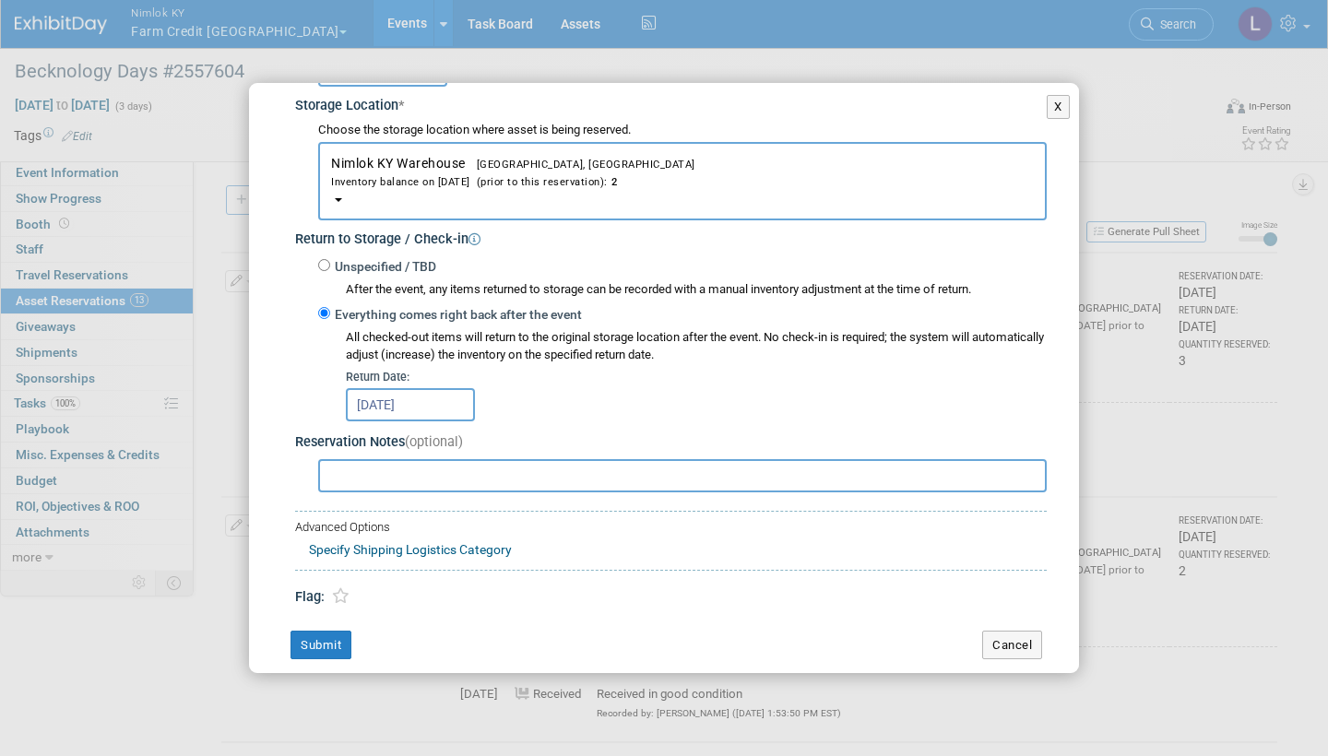
scroll to position [307, 0]
drag, startPoint x: 493, startPoint y: 578, endPoint x: 338, endPoint y: 631, distance: 163.6
click at [338, 454] on button "Submit" at bounding box center [320, 647] width 61 height 30
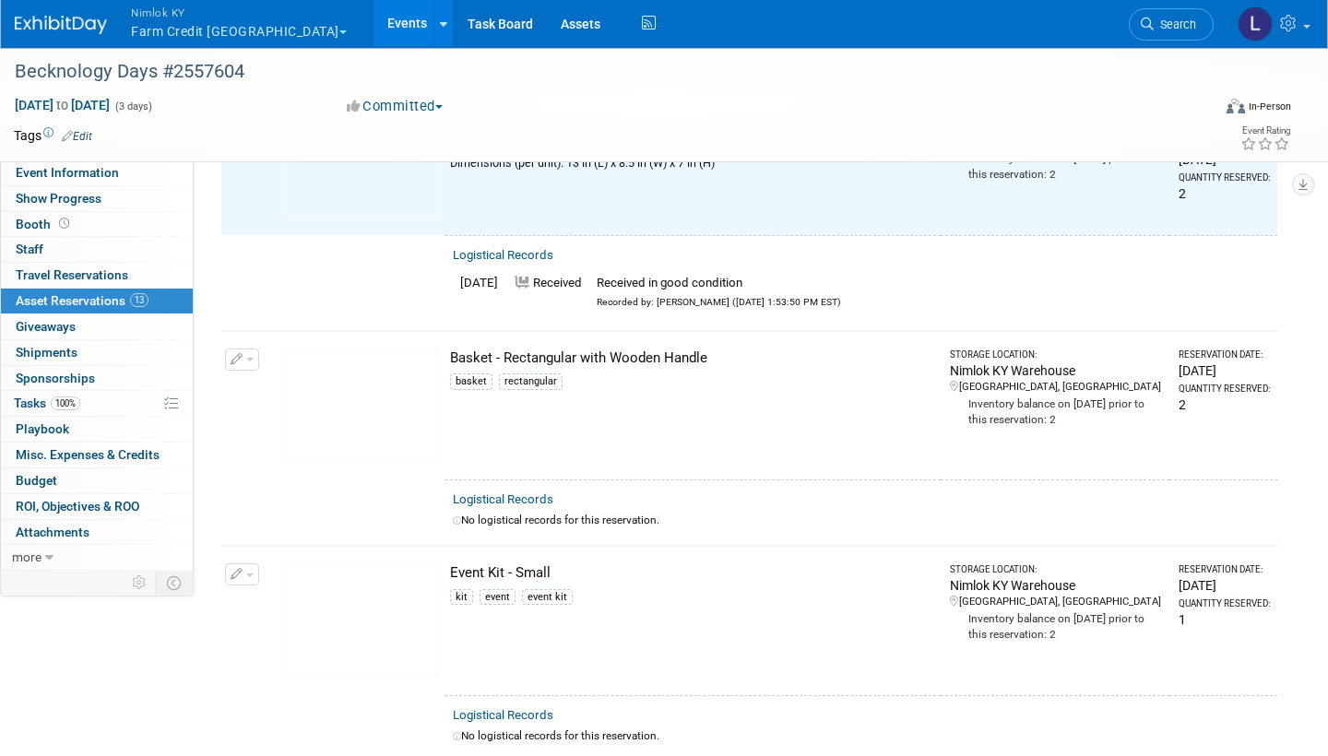
scroll to position [431, 0]
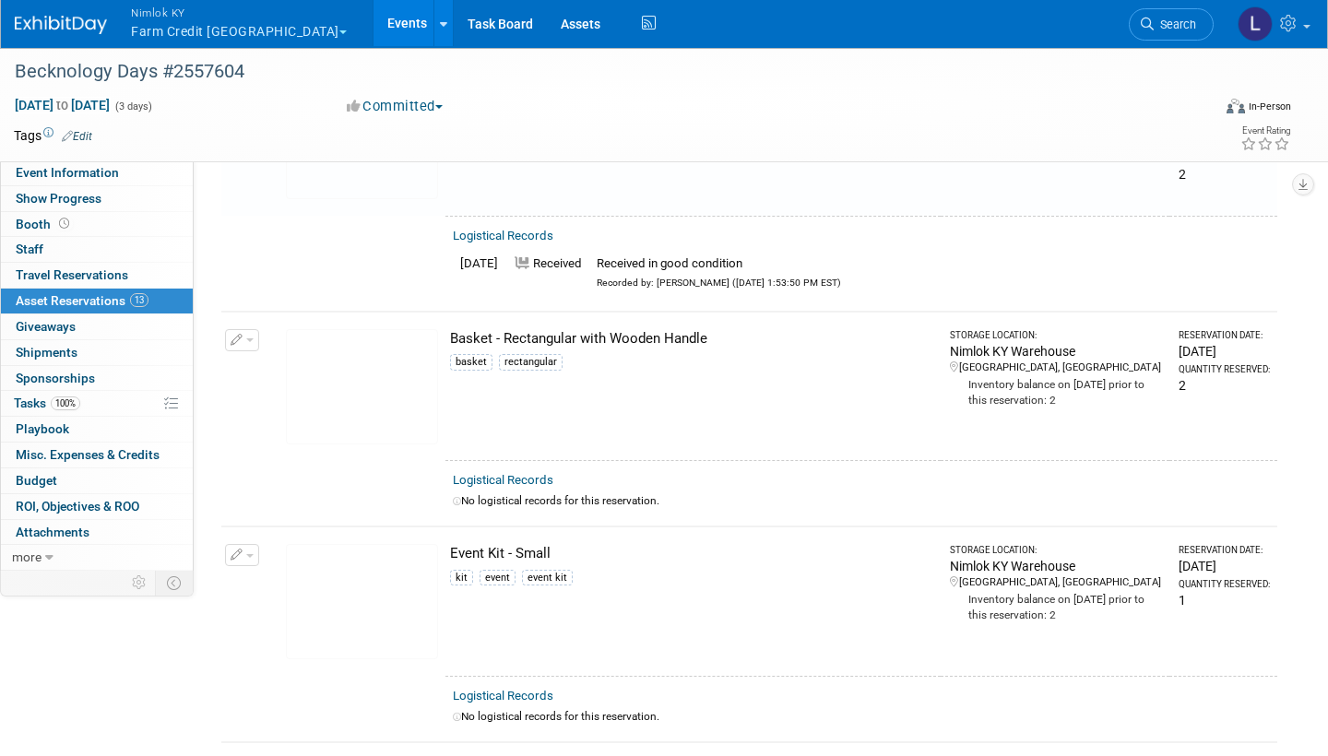
click at [532, 454] on link "Logistical Records" at bounding box center [503, 480] width 101 height 14
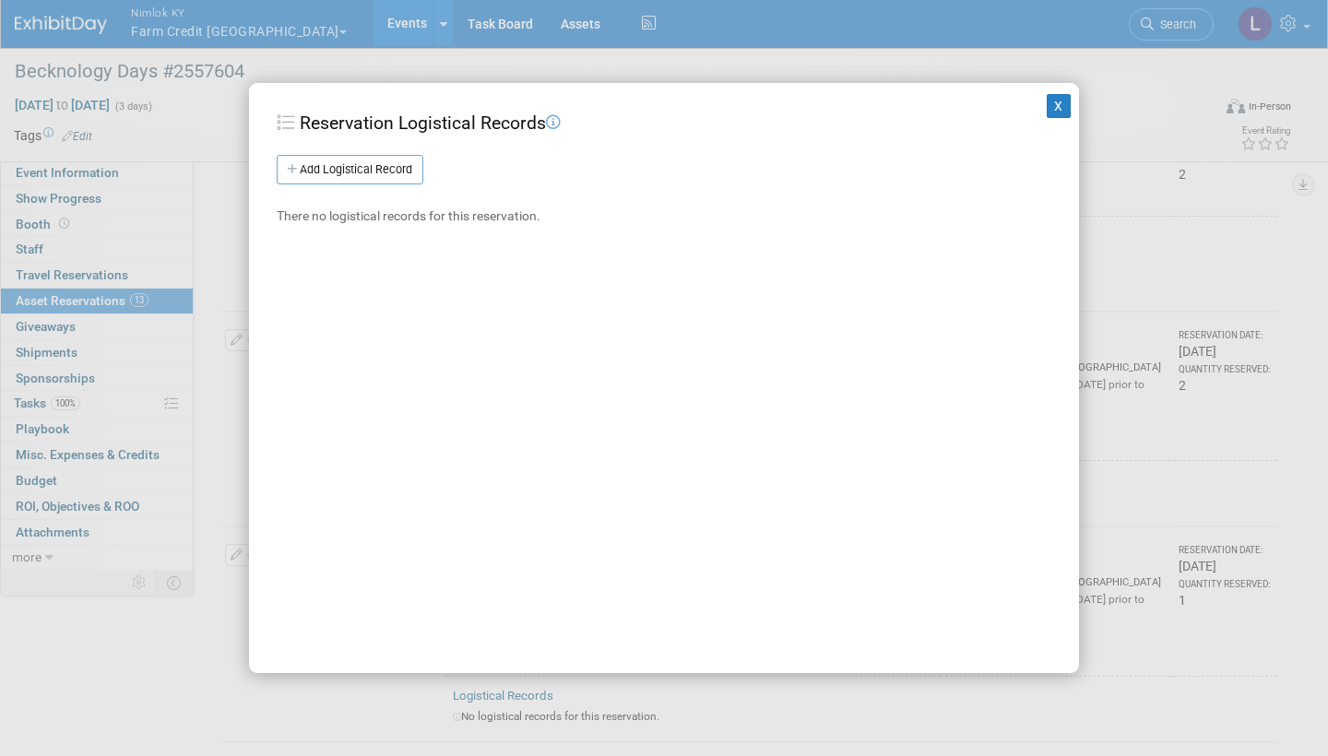
click at [399, 171] on link "Add Logistical Record" at bounding box center [350, 170] width 147 height 30
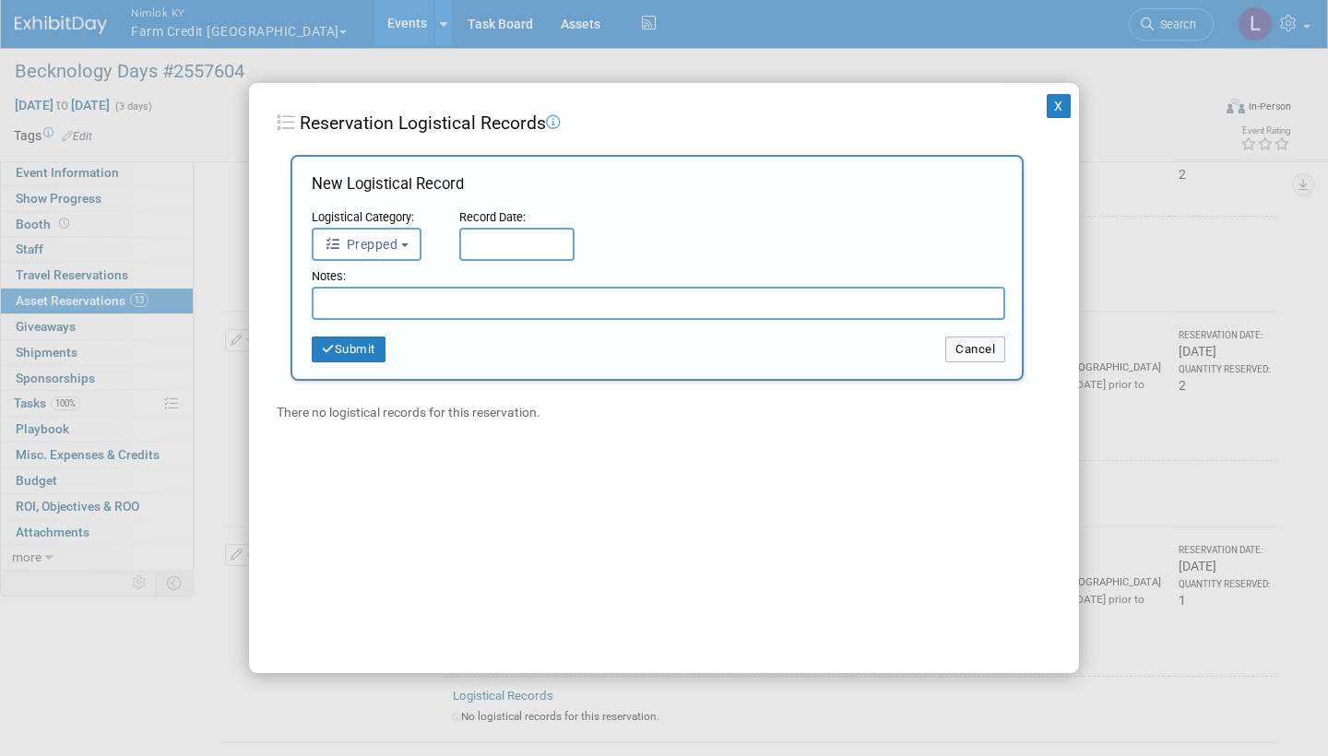
click at [413, 240] on button "Prepped" at bounding box center [367, 244] width 110 height 33
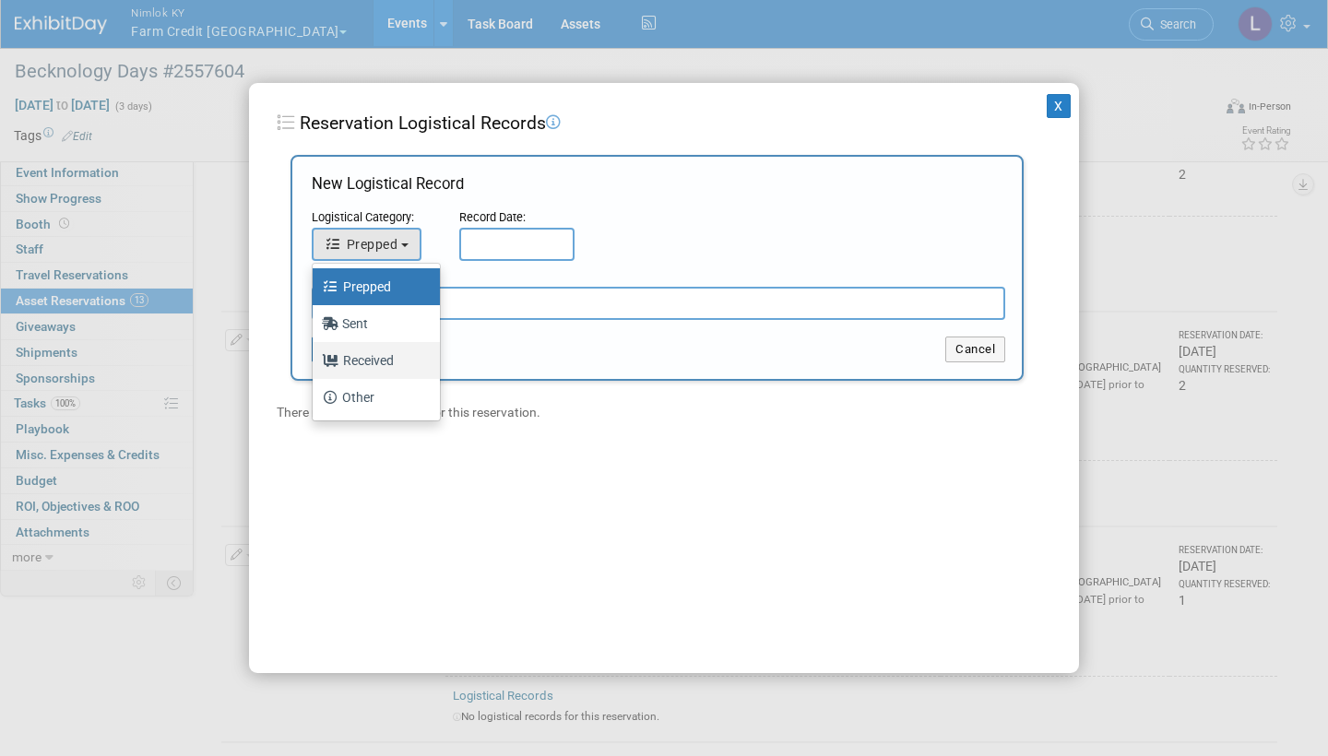
drag, startPoint x: 399, startPoint y: 171, endPoint x: 386, endPoint y: 360, distance: 189.5
click at [386, 360] on label "Received" at bounding box center [372, 361] width 100 height 30
click at [315, 360] on input "Received" at bounding box center [309, 358] width 12 height 12
select select "3"
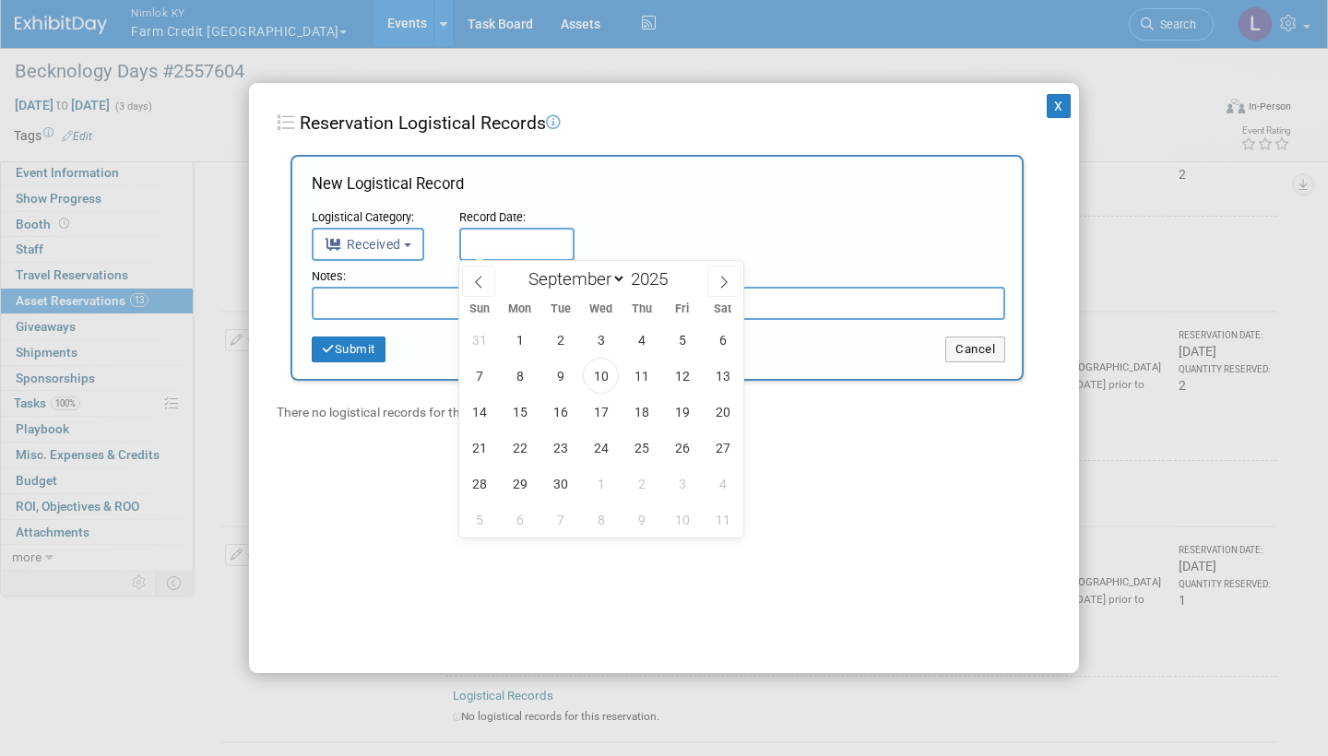
drag, startPoint x: 386, startPoint y: 360, endPoint x: 529, endPoint y: 240, distance: 186.5
click at [529, 240] on input "text" at bounding box center [516, 244] width 115 height 33
click at [601, 375] on span "10" at bounding box center [601, 376] width 36 height 36
type input "Sep 10, 2025"
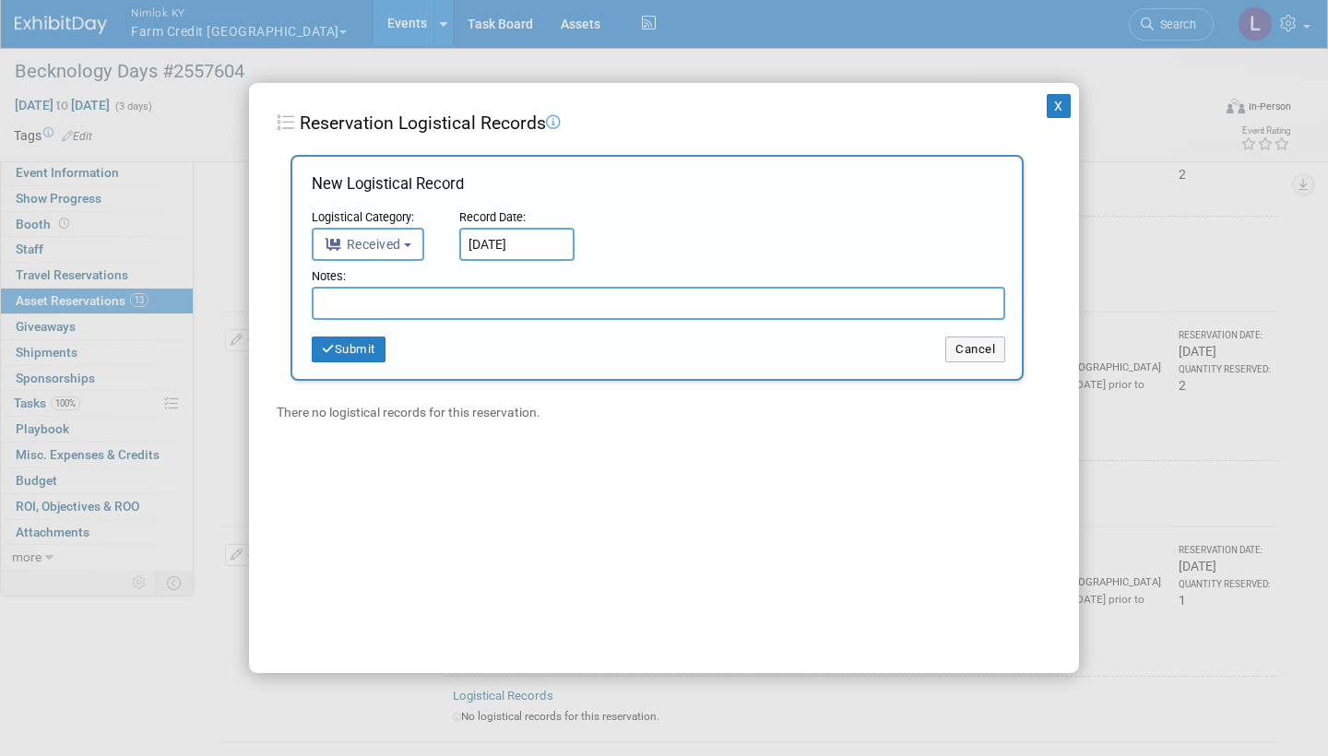
drag, startPoint x: 601, startPoint y: 375, endPoint x: 470, endPoint y: 298, distance: 152.1
click at [470, 298] on input "text" at bounding box center [658, 303] width 693 height 33
paste input "Received in good condition"
type input "Received in good condition"
click at [363, 354] on button "Submit" at bounding box center [349, 350] width 74 height 26
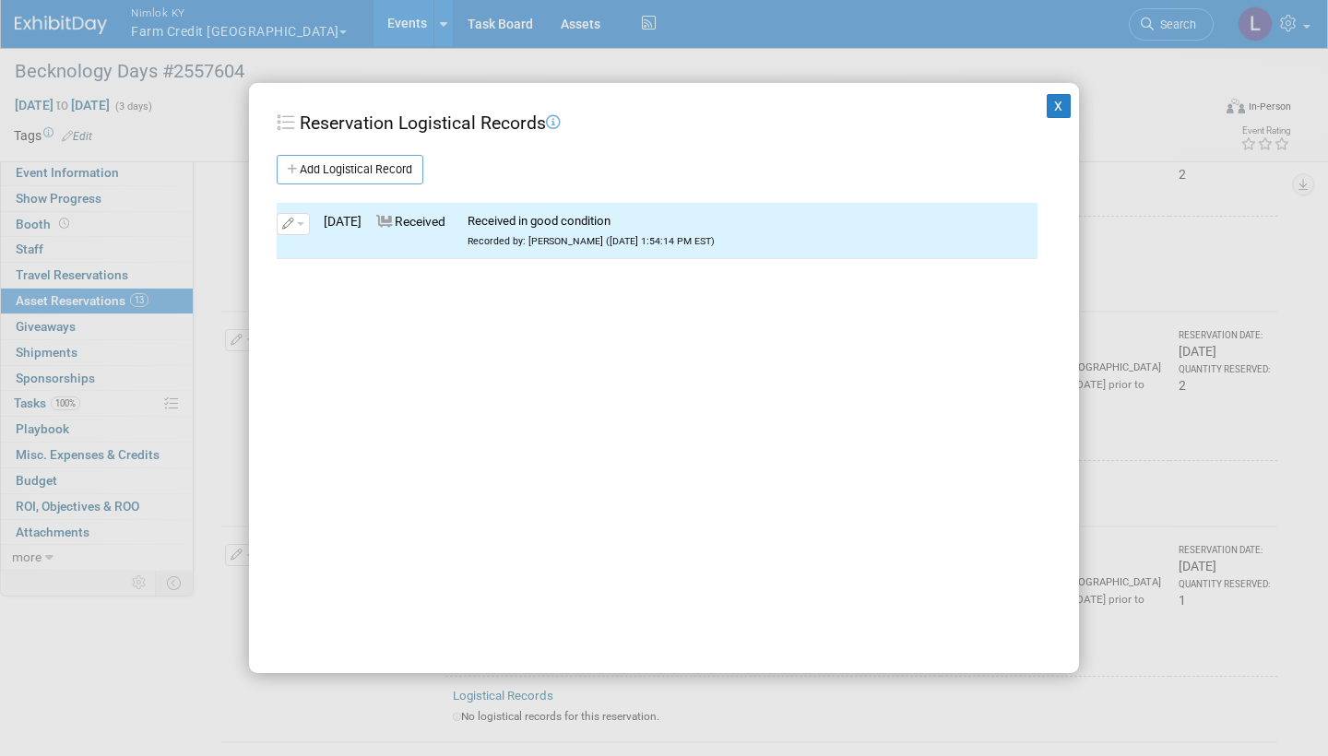
click at [1064, 99] on button "X" at bounding box center [1059, 106] width 24 height 24
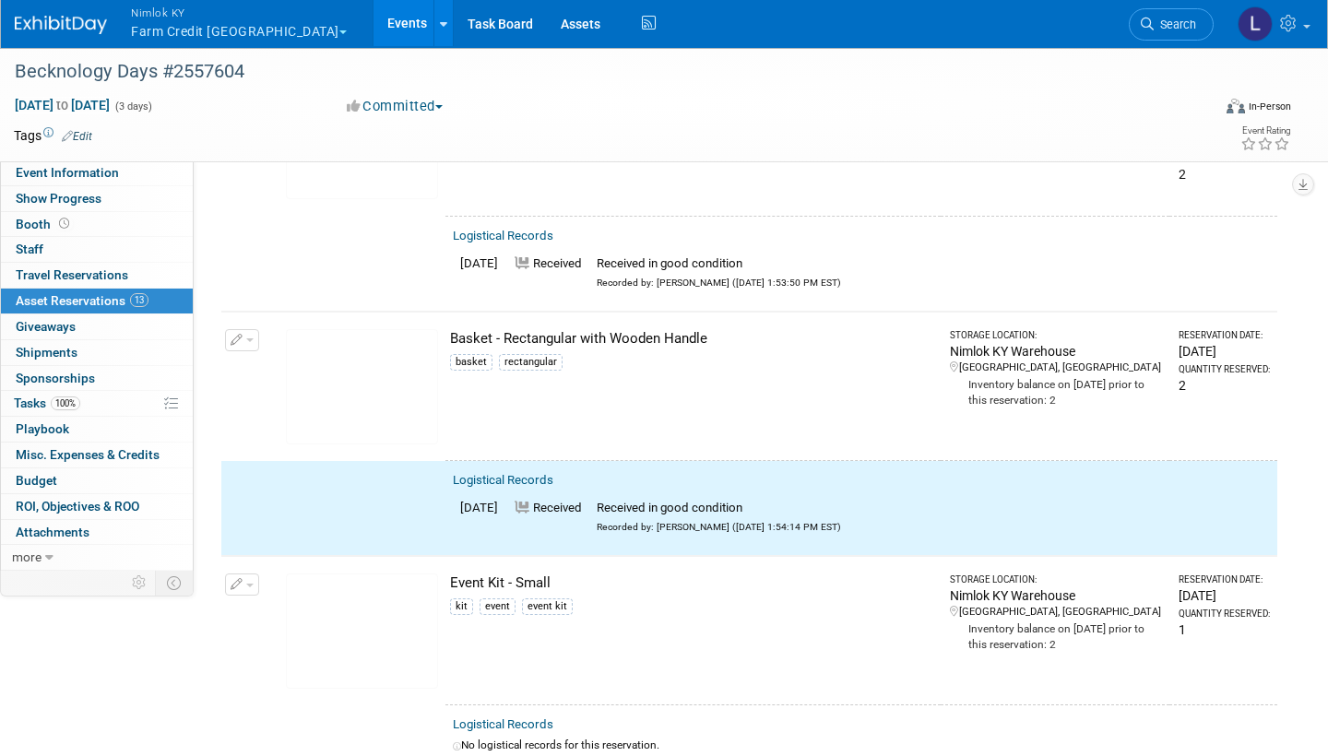
drag, startPoint x: 1064, startPoint y: 99, endPoint x: 250, endPoint y: 326, distance: 845.5
click at [250, 329] on button "button" at bounding box center [242, 340] width 34 height 22
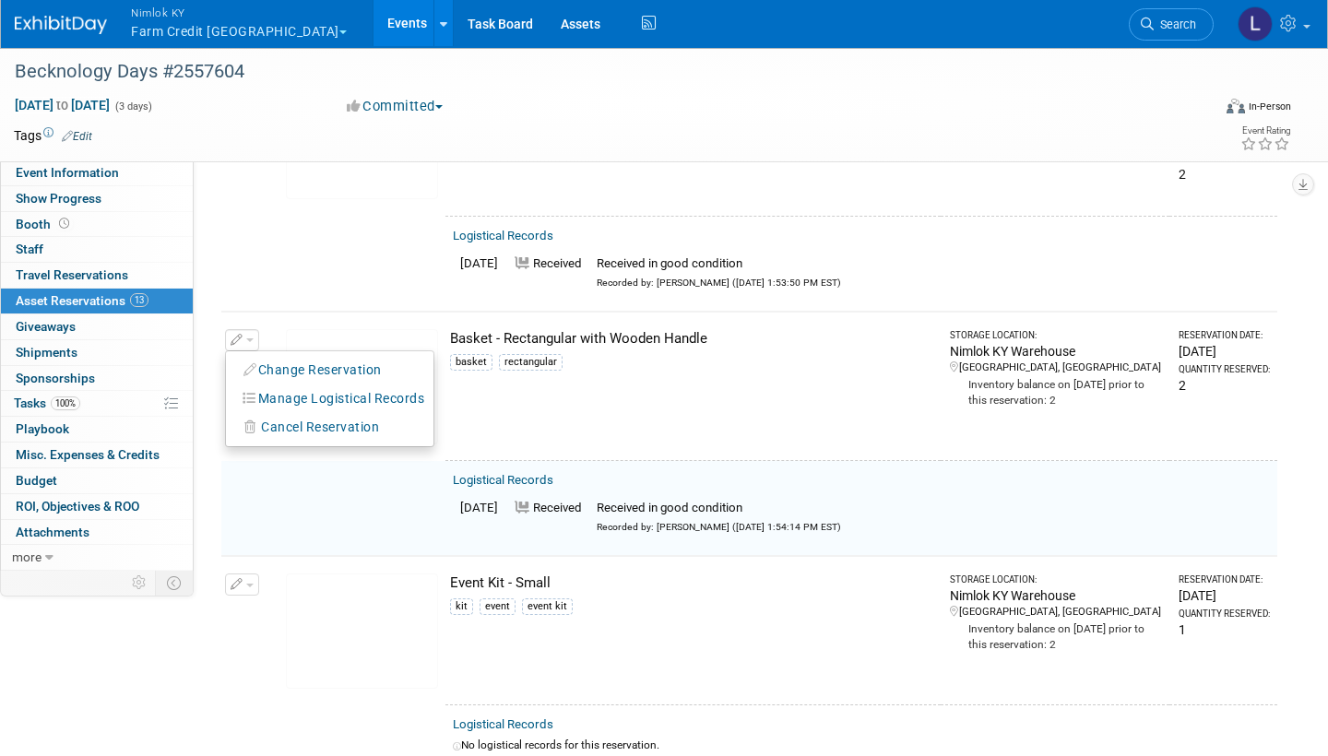
click at [308, 360] on button "Change Reservation" at bounding box center [313, 370] width 156 height 25
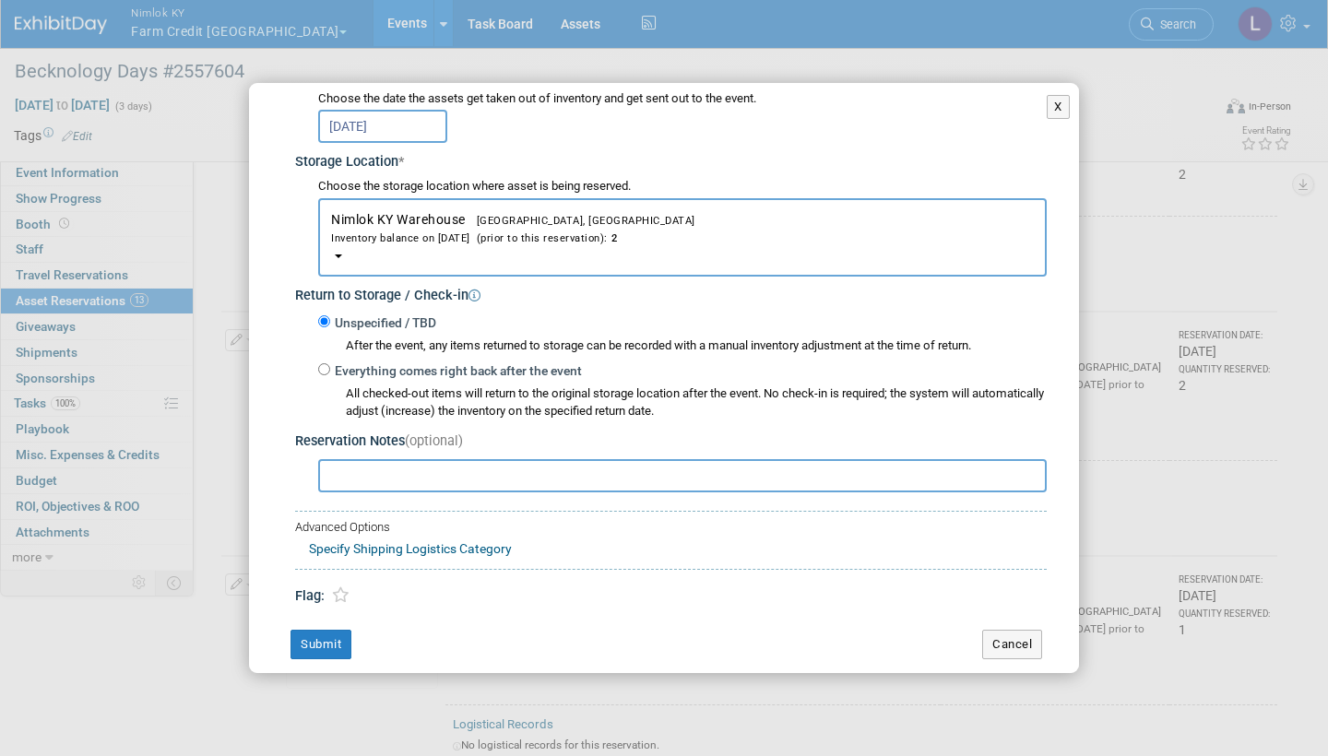
scroll to position [251, 0]
drag, startPoint x: 495, startPoint y: 432, endPoint x: 323, endPoint y: 358, distance: 187.5
click at [323, 364] on input "Everything comes right back after the event" at bounding box center [324, 370] width 12 height 12
radio input "true"
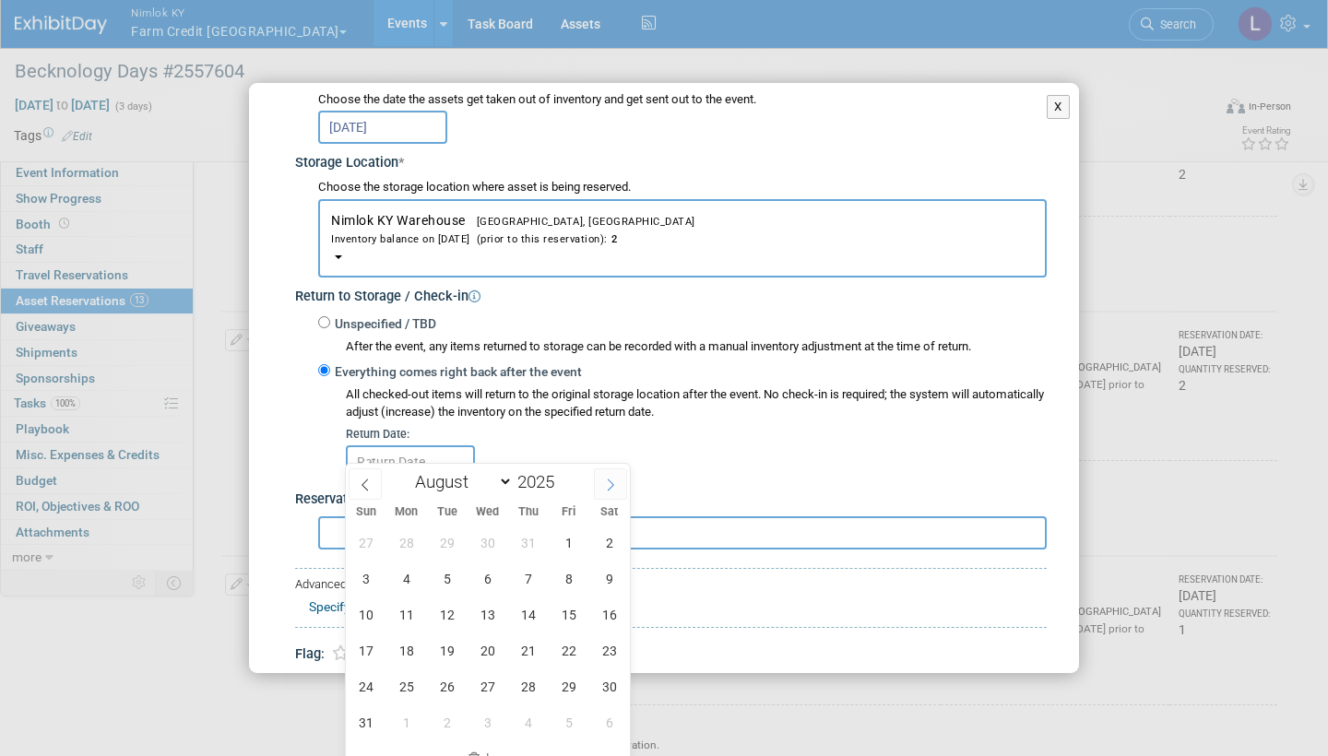
drag, startPoint x: 323, startPoint y: 358, endPoint x: 614, endPoint y: 481, distance: 316.5
click at [614, 454] on icon at bounding box center [610, 485] width 13 height 13
select select "8"
click at [503, 454] on span "10" at bounding box center [487, 579] width 36 height 36
type input "[DATE]"
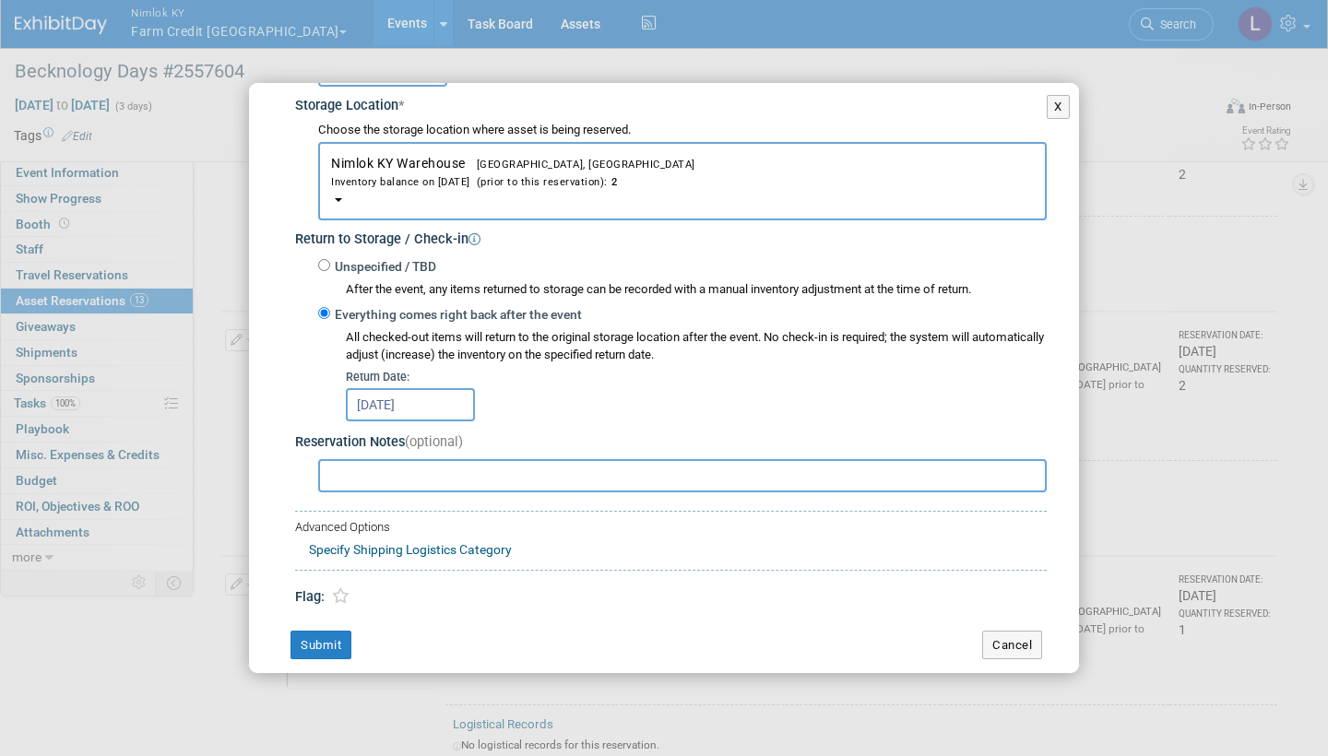
scroll to position [307, 0]
click at [336, 454] on button "Submit" at bounding box center [320, 647] width 61 height 30
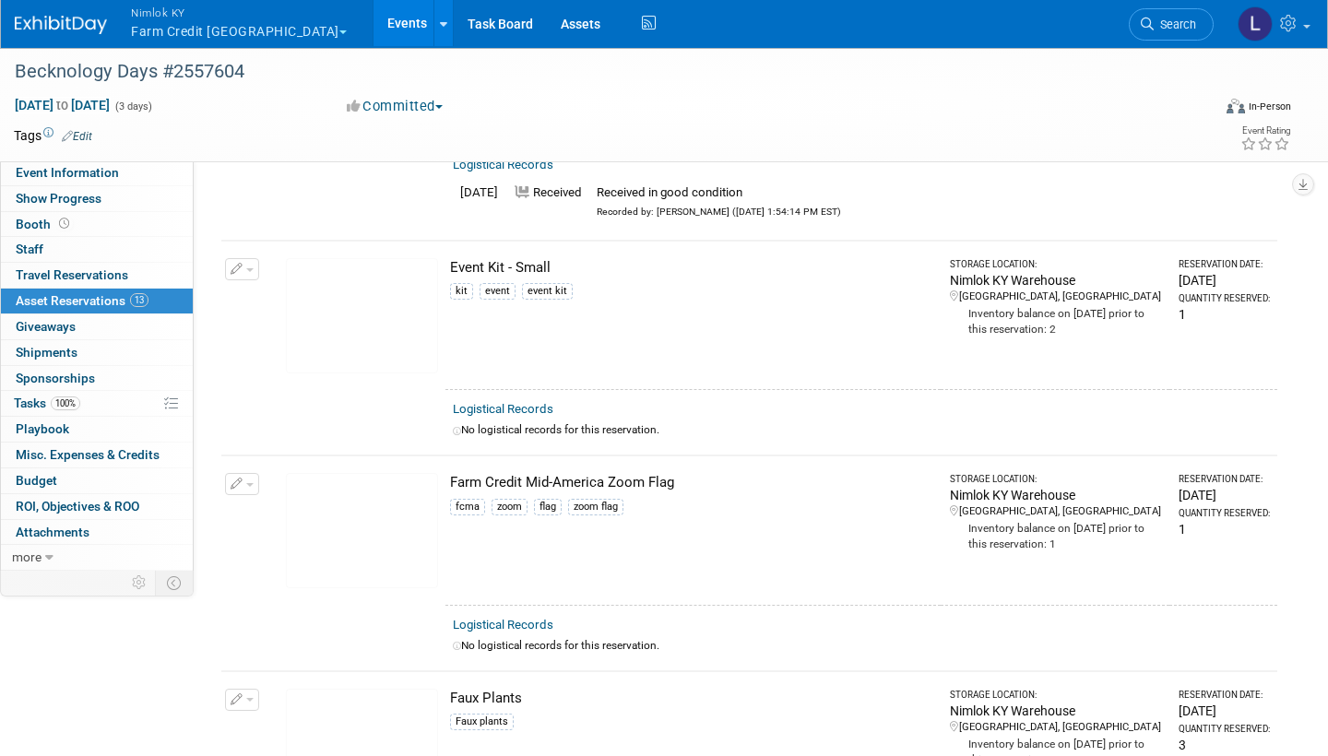
scroll to position [822, 0]
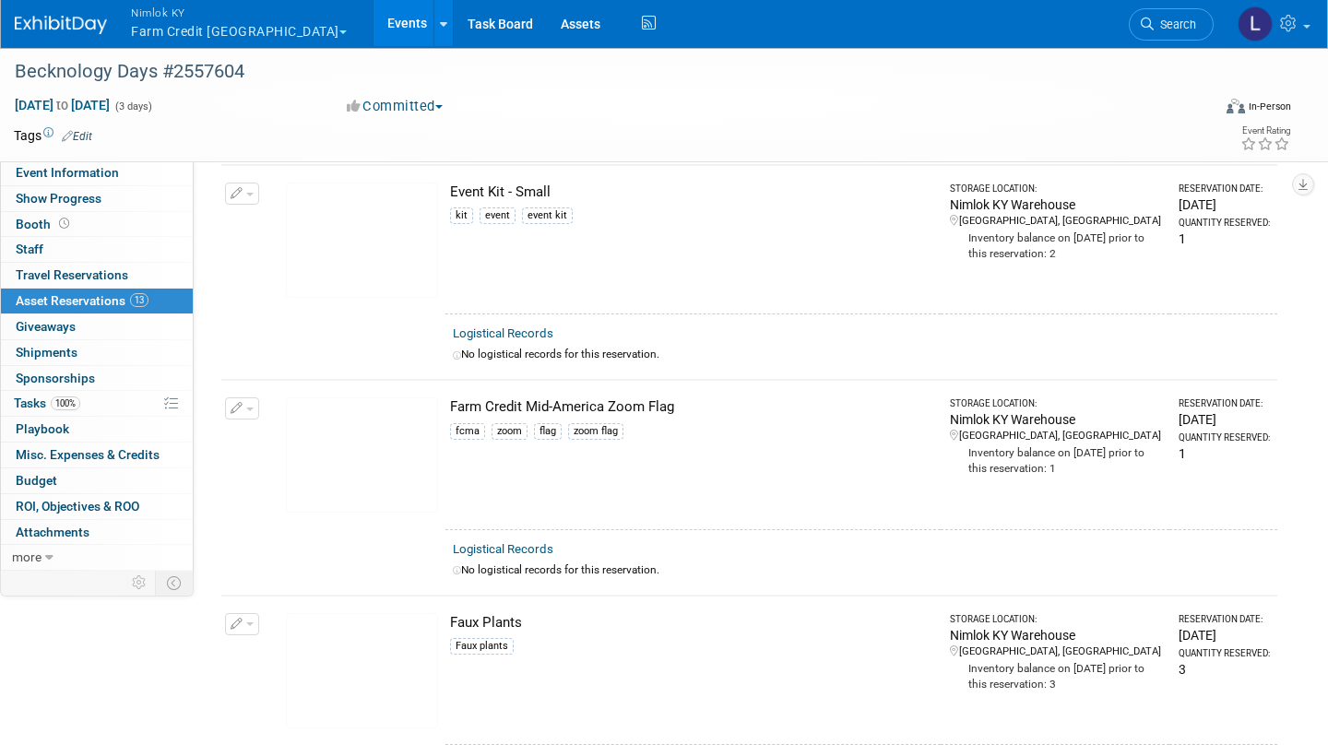
click at [542, 326] on link "Logistical Records" at bounding box center [503, 333] width 101 height 14
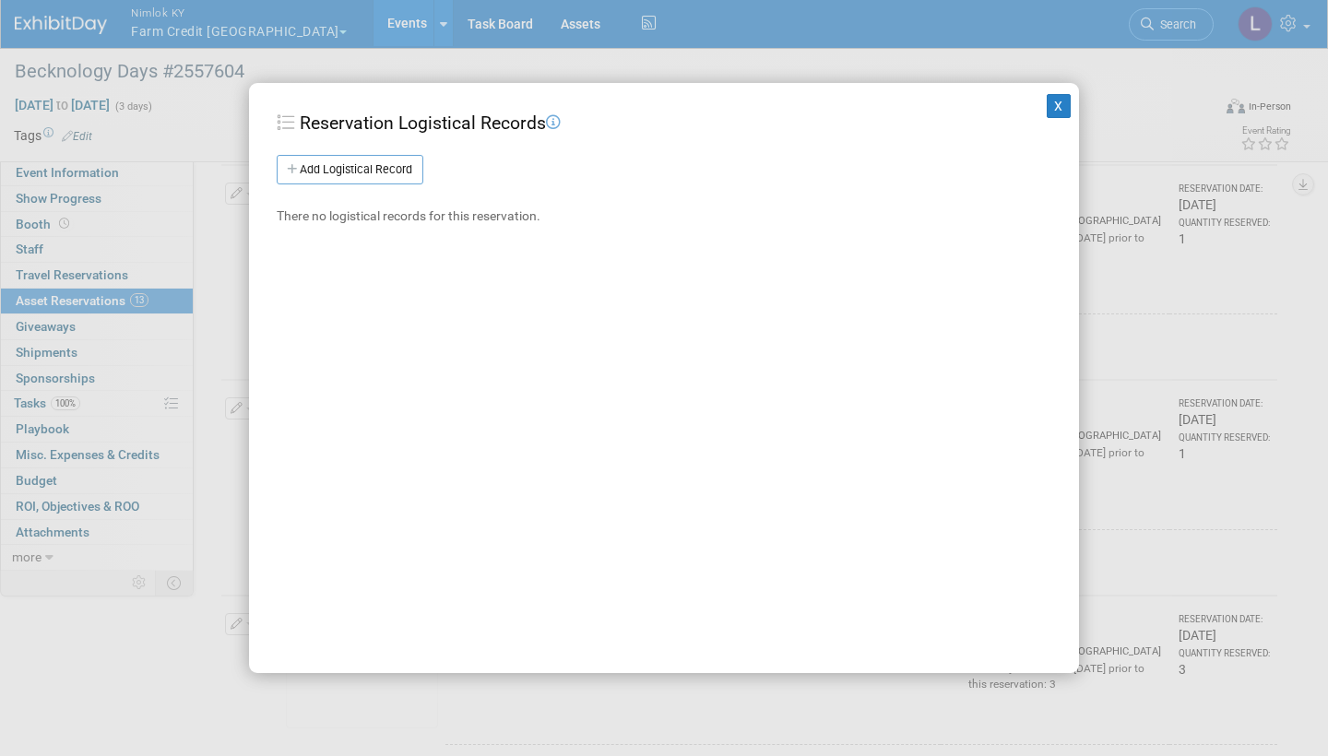
click at [400, 164] on link "Add Logistical Record" at bounding box center [350, 170] width 147 height 30
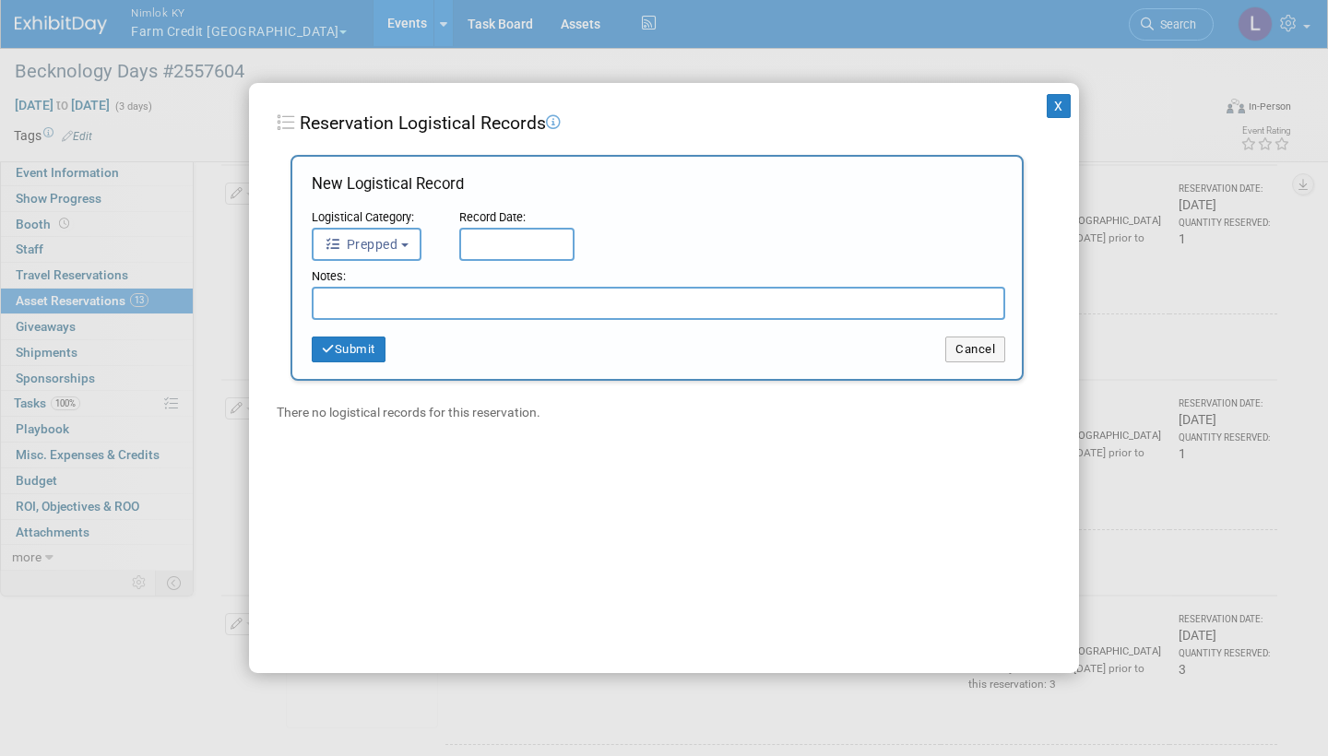
click at [408, 243] on b "button" at bounding box center [404, 245] width 7 height 4
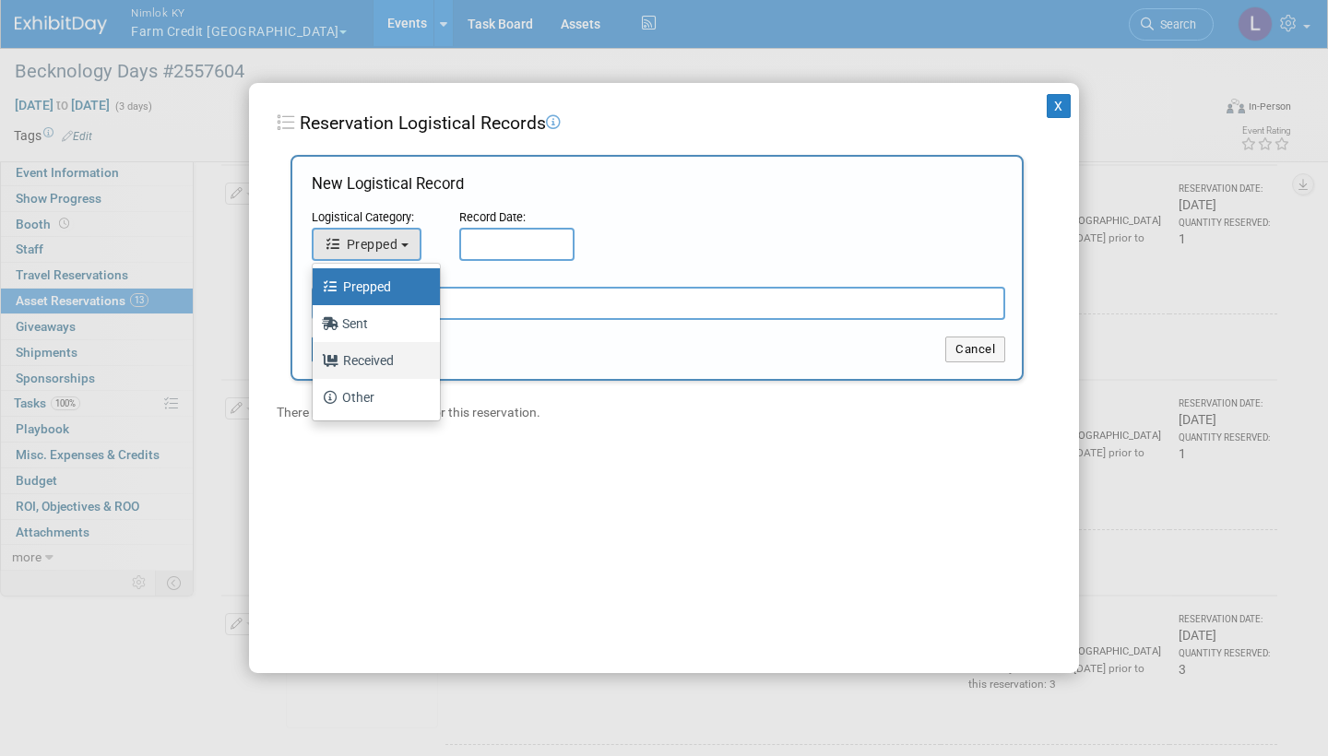
drag, startPoint x: 400, startPoint y: 164, endPoint x: 396, endPoint y: 347, distance: 182.6
click at [396, 347] on label "Received" at bounding box center [372, 361] width 100 height 30
click at [315, 352] on input "Received" at bounding box center [309, 358] width 12 height 12
select select "3"
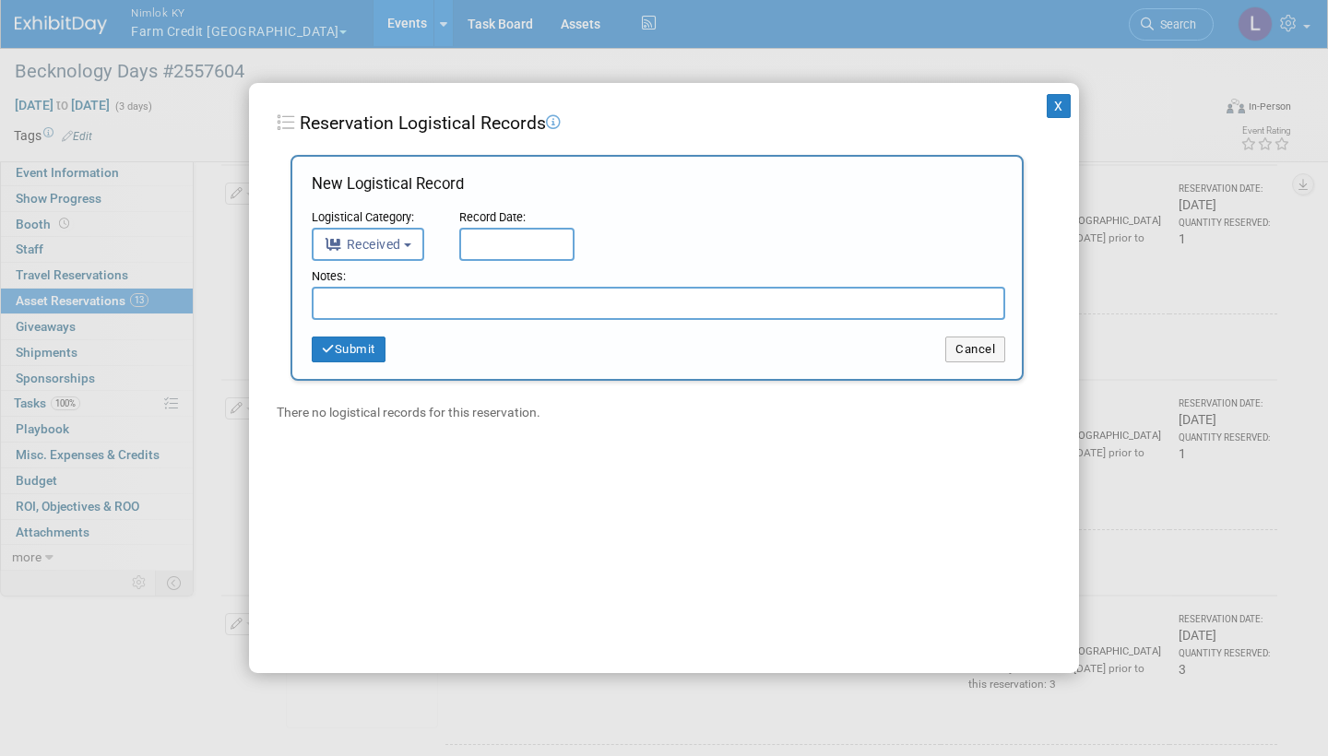
click at [509, 239] on input "text" at bounding box center [516, 244] width 115 height 33
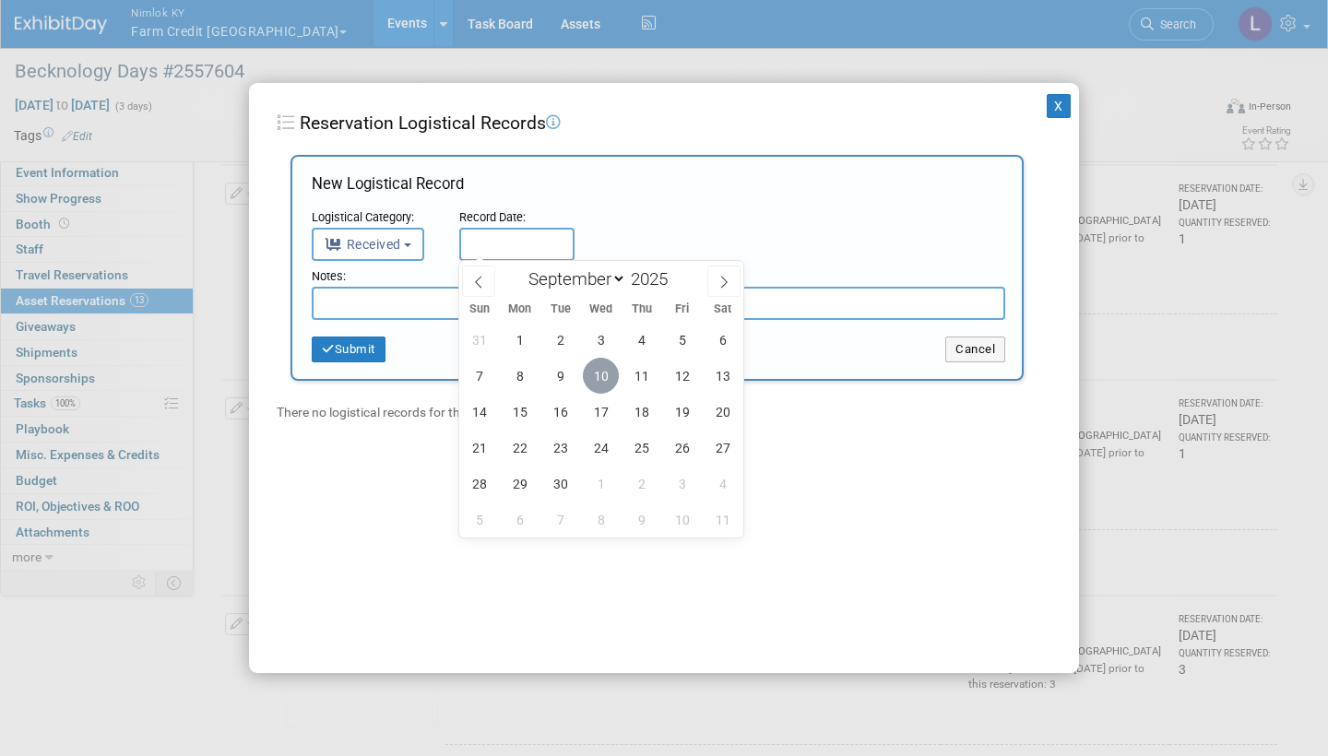
drag, startPoint x: 396, startPoint y: 347, endPoint x: 599, endPoint y: 368, distance: 204.0
click at [599, 368] on span "10" at bounding box center [601, 376] width 36 height 36
type input "Sep 10, 2025"
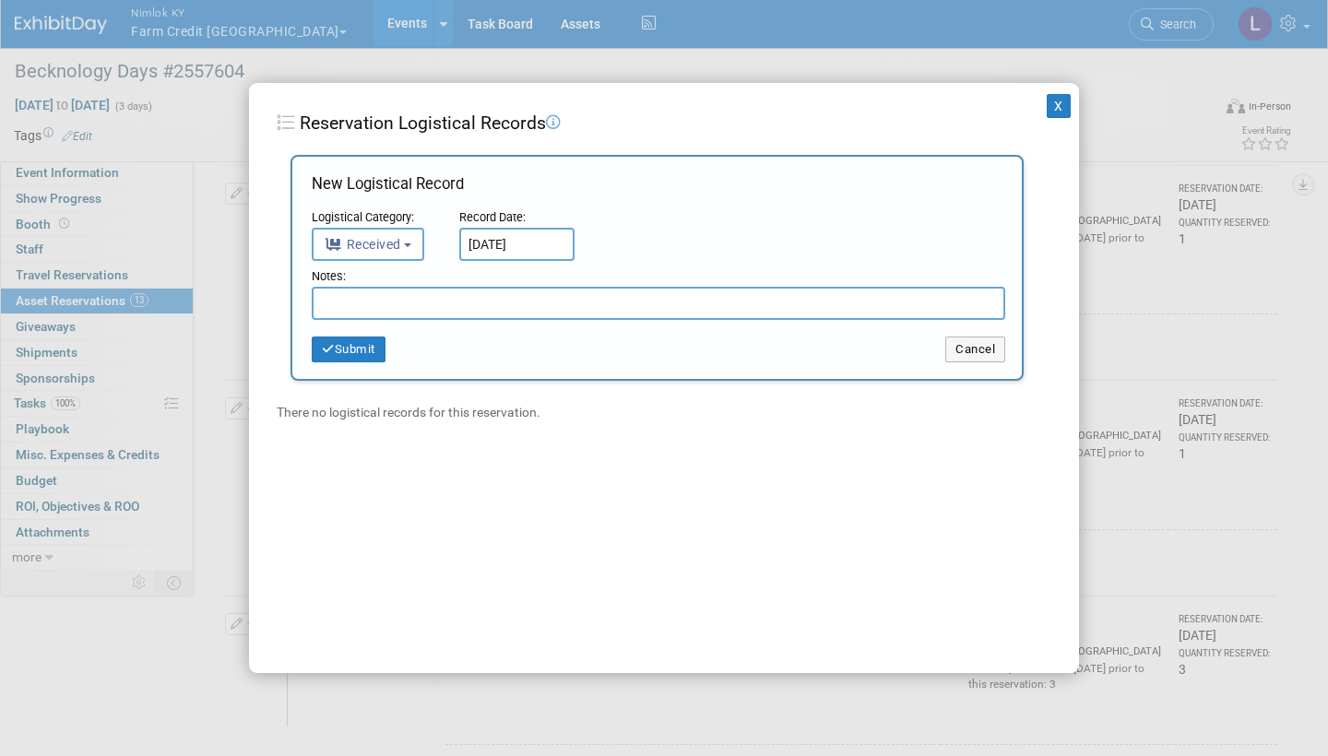
click at [398, 292] on input "text" at bounding box center [658, 303] width 693 height 33
paste input "Received in good condition"
type input "Received in good condition"
click at [359, 343] on button "Submit" at bounding box center [349, 350] width 74 height 26
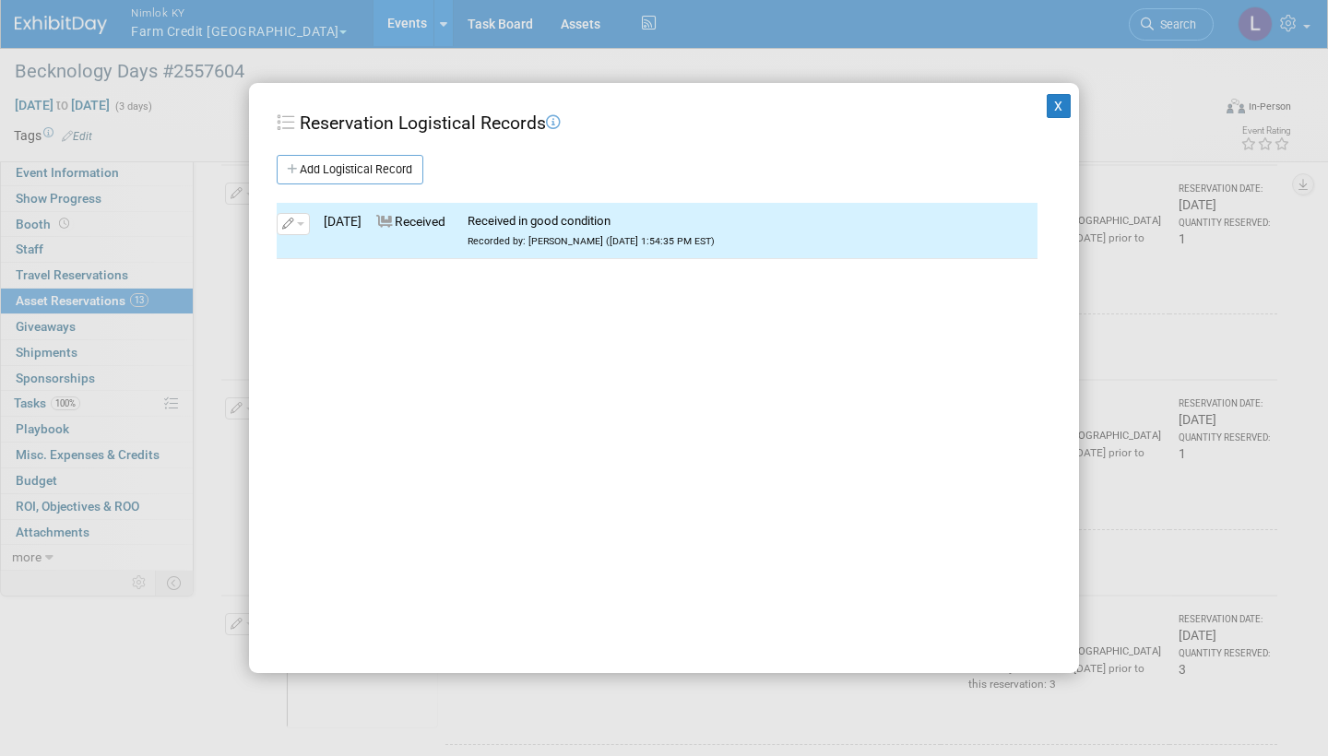
click at [1055, 108] on button "X" at bounding box center [1059, 106] width 24 height 24
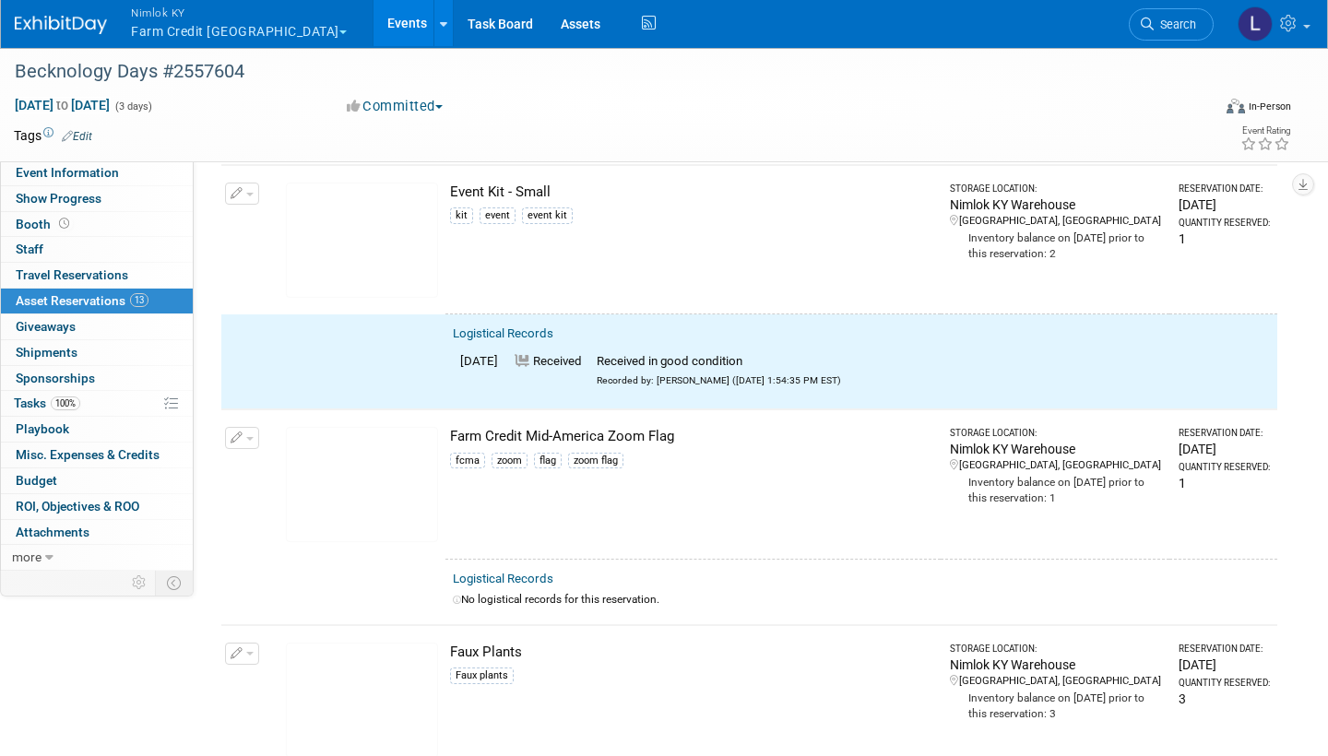
drag, startPoint x: 1055, startPoint y: 108, endPoint x: 245, endPoint y: 178, distance: 812.6
click at [245, 183] on button "button" at bounding box center [242, 194] width 34 height 22
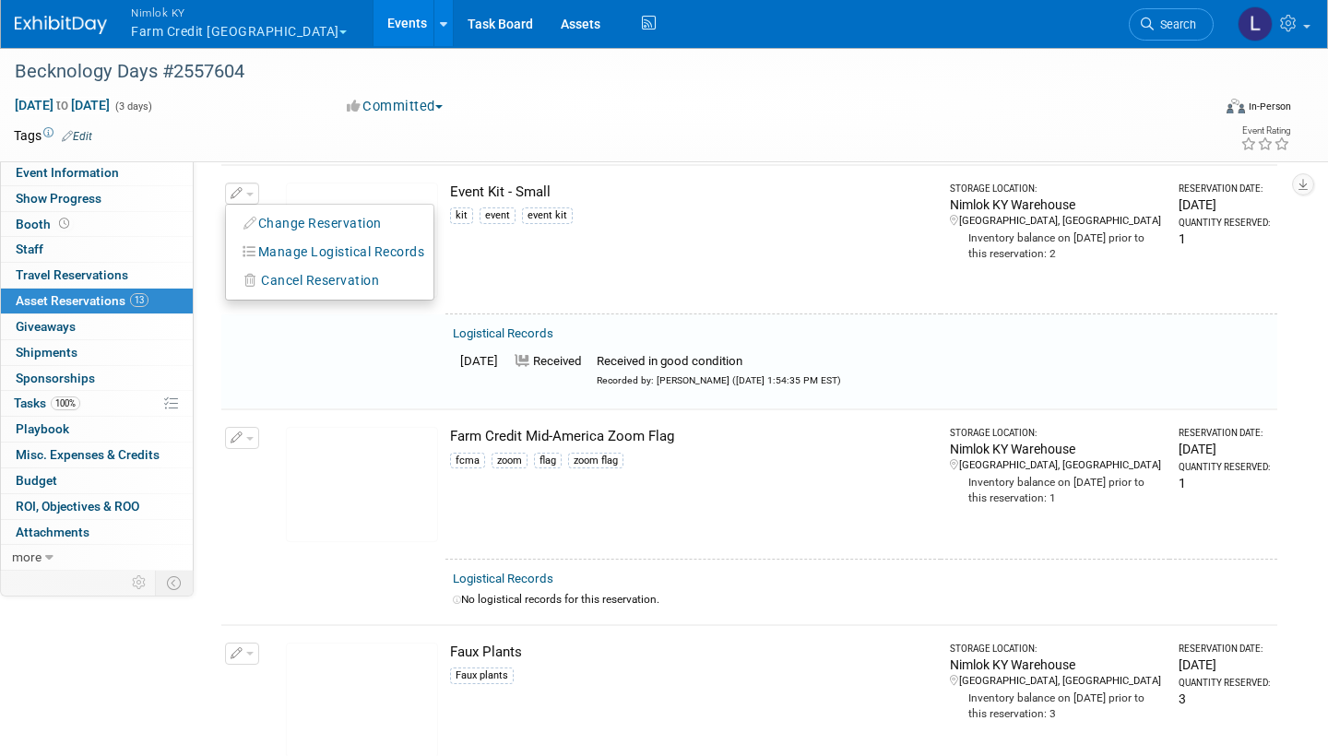
click at [318, 211] on button "Change Reservation" at bounding box center [313, 223] width 156 height 25
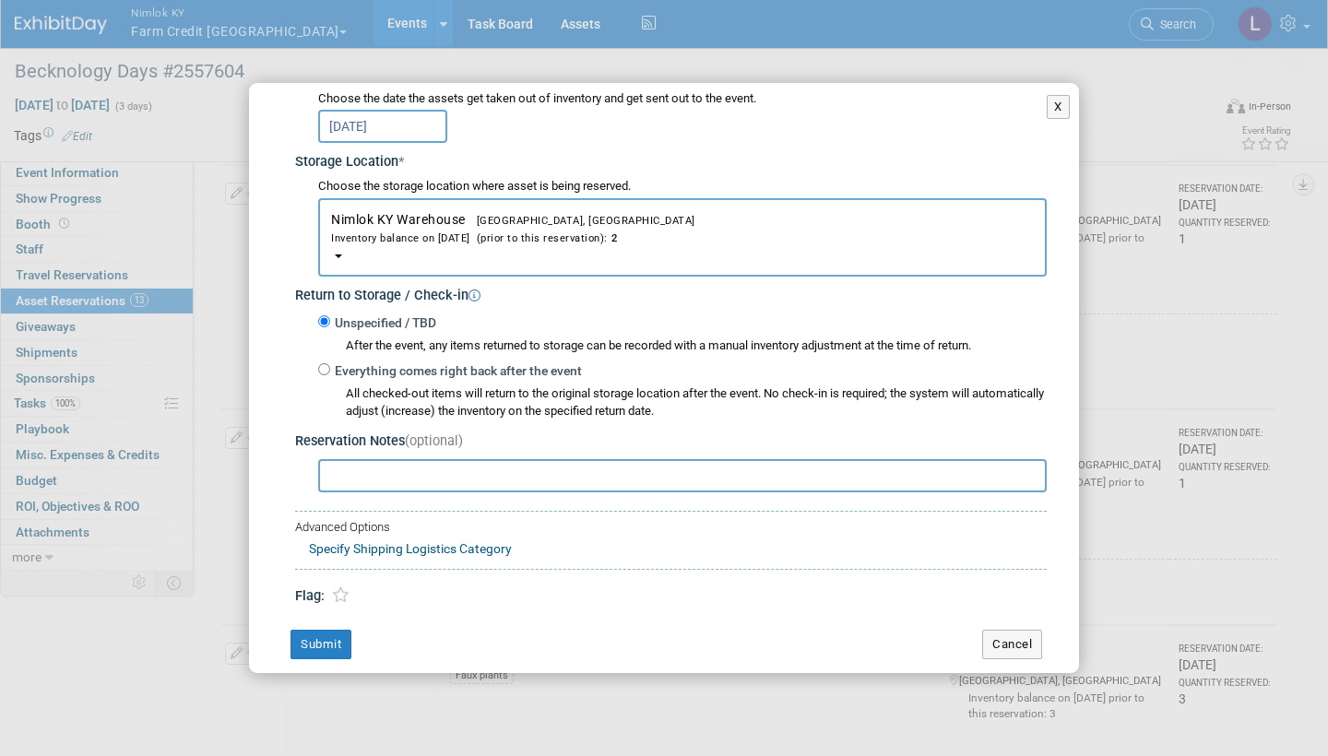
scroll to position [251, 0]
click at [328, 364] on input "Everything comes right back after the event" at bounding box center [324, 370] width 12 height 12
radio input "true"
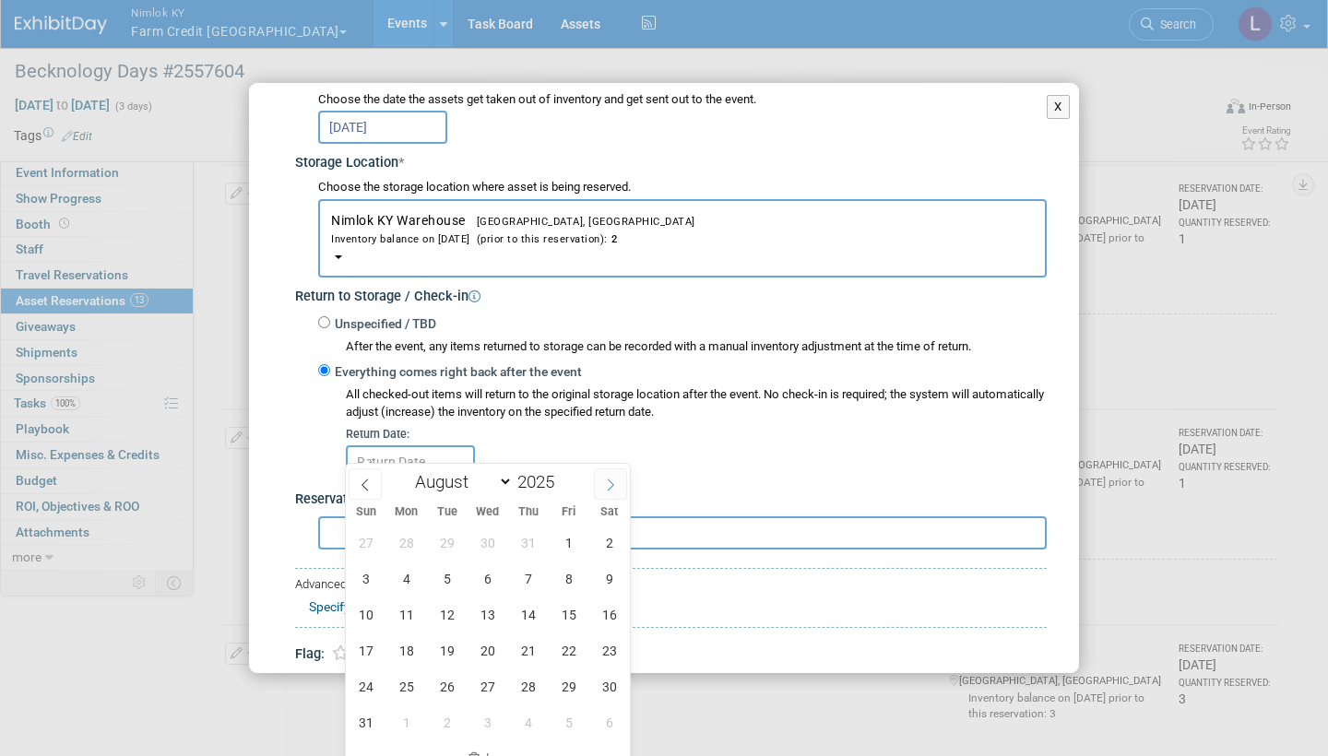
drag, startPoint x: 452, startPoint y: 533, endPoint x: 613, endPoint y: 485, distance: 168.3
click at [613, 454] on icon at bounding box center [611, 485] width 6 height 12
select select "8"
drag, startPoint x: 613, startPoint y: 485, endPoint x: 494, endPoint y: 577, distance: 150.5
click at [494, 454] on span "10" at bounding box center [487, 579] width 36 height 36
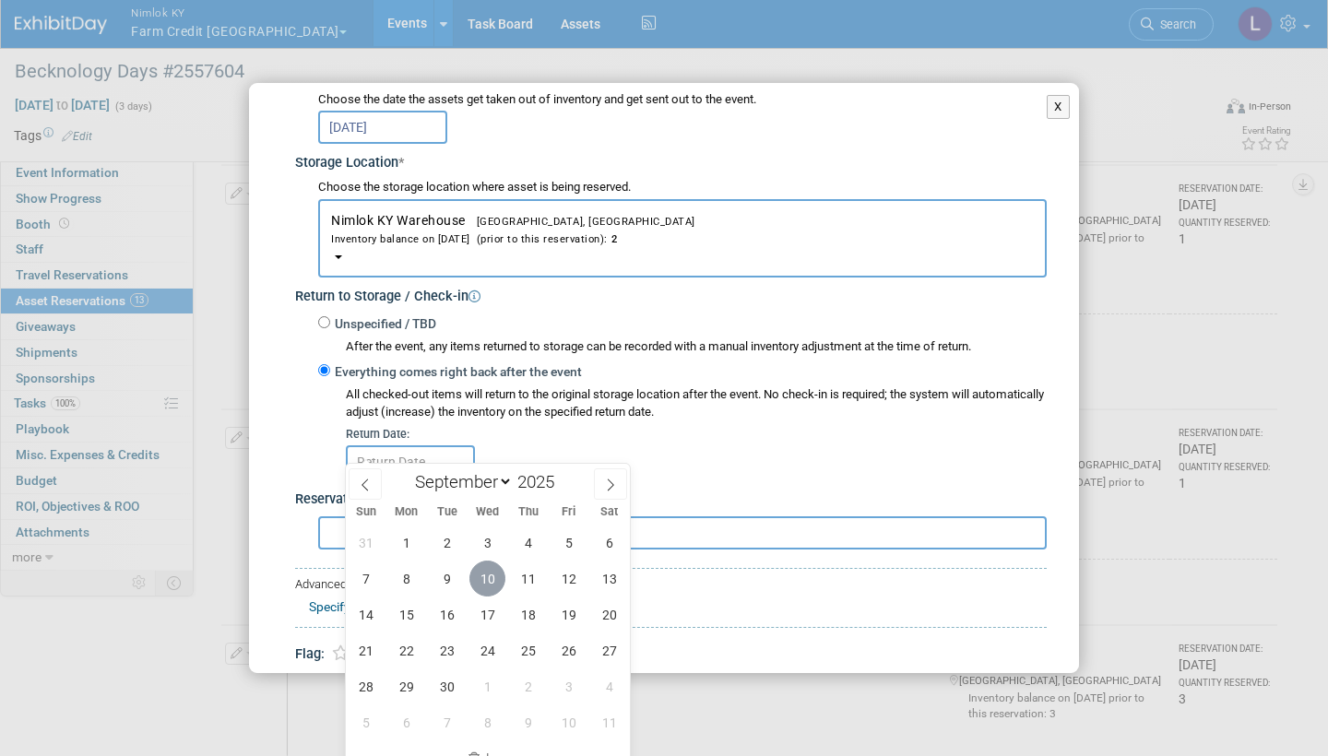
type input "Sep 10, 2025"
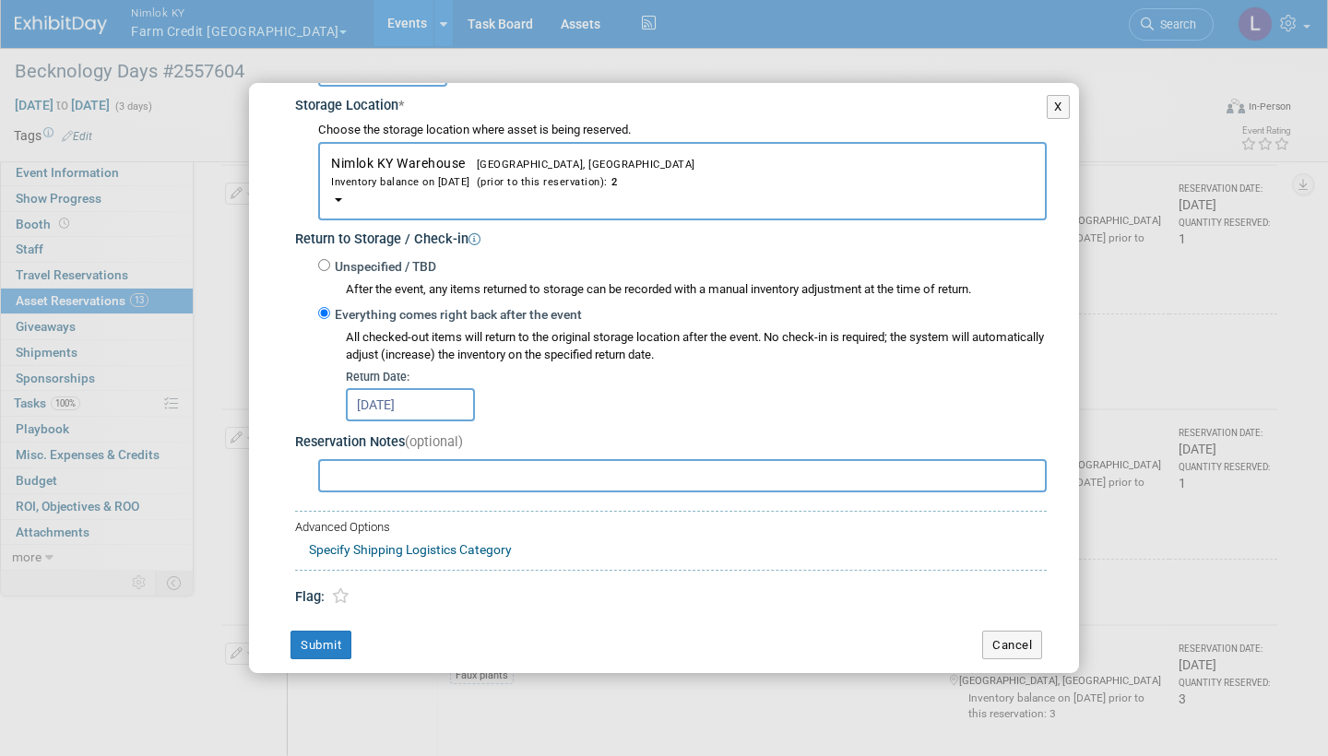
scroll to position [307, 0]
drag, startPoint x: 494, startPoint y: 577, endPoint x: 325, endPoint y: 625, distance: 175.4
click at [325, 454] on button "Submit" at bounding box center [320, 647] width 61 height 30
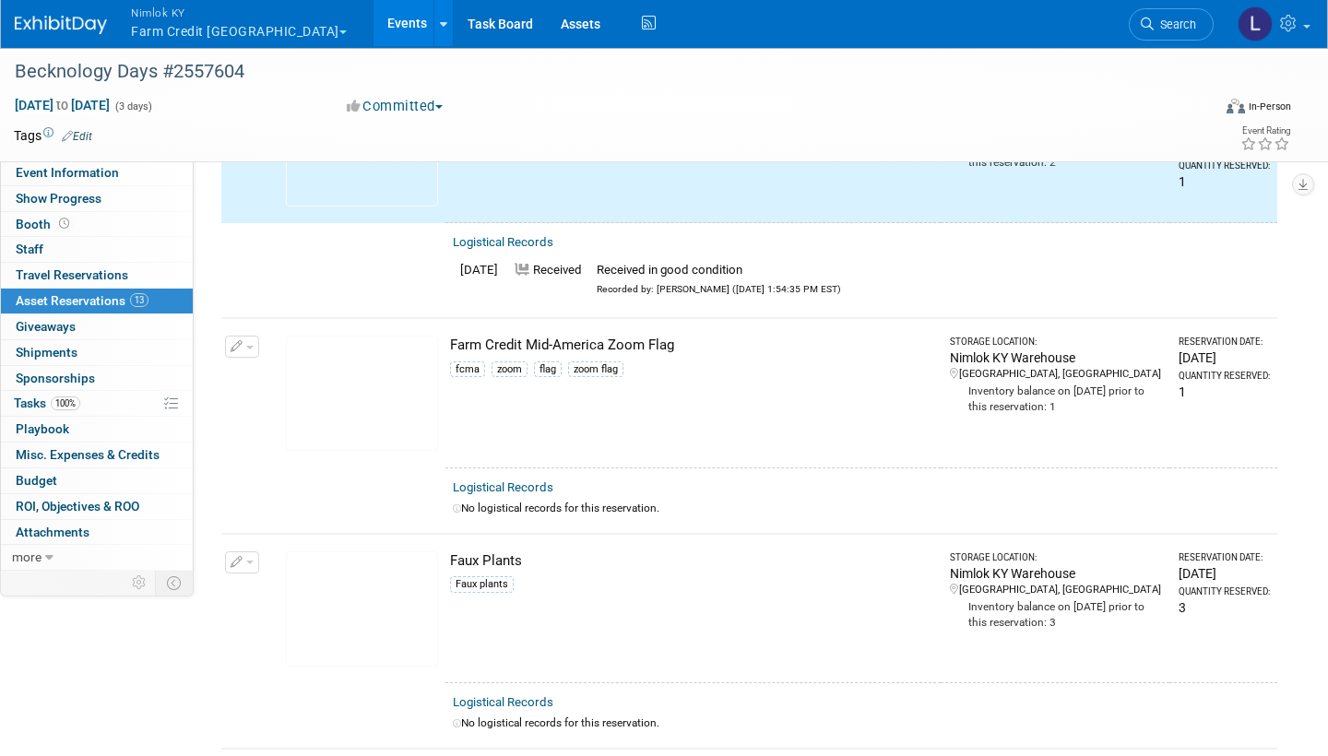
scroll to position [914, 0]
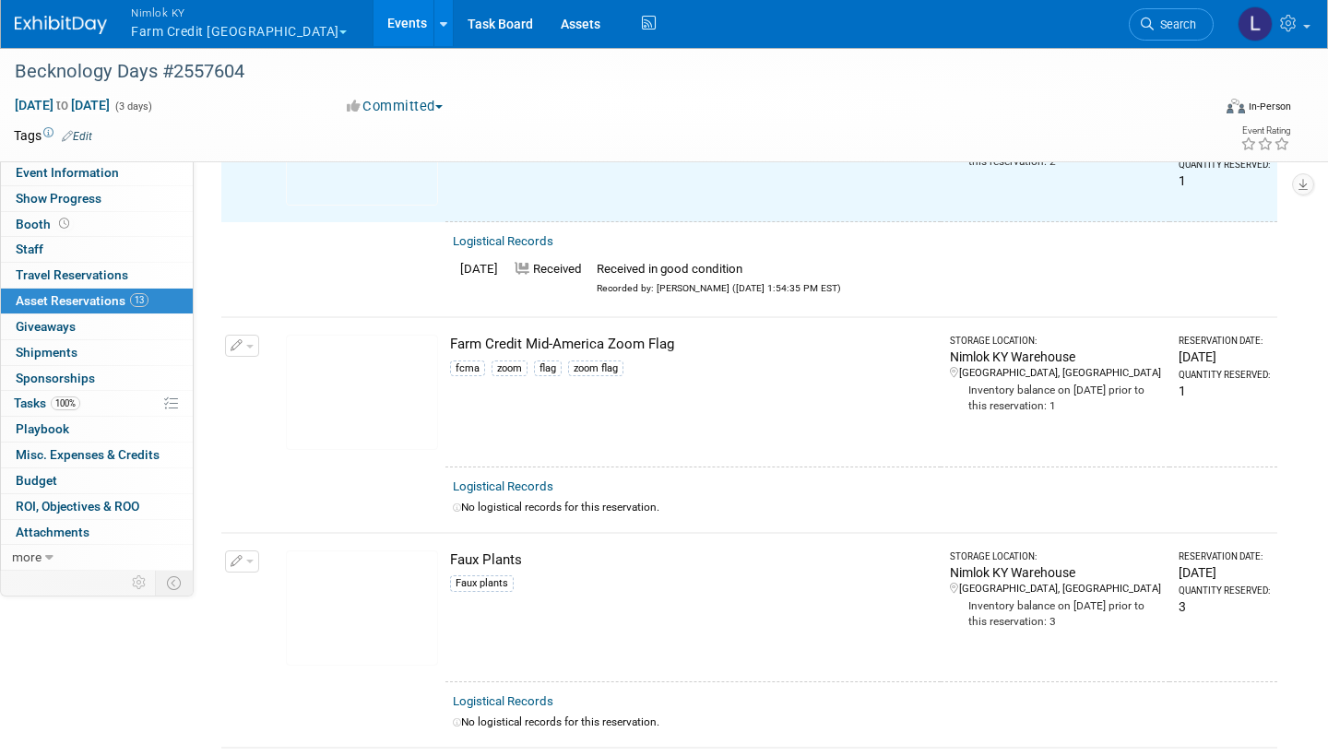
drag, startPoint x: 550, startPoint y: 517, endPoint x: 536, endPoint y: 462, distance: 57.3
click at [536, 454] on td "Logistical Records No logistical records for this reservation." at bounding box center [861, 499] width 832 height 65
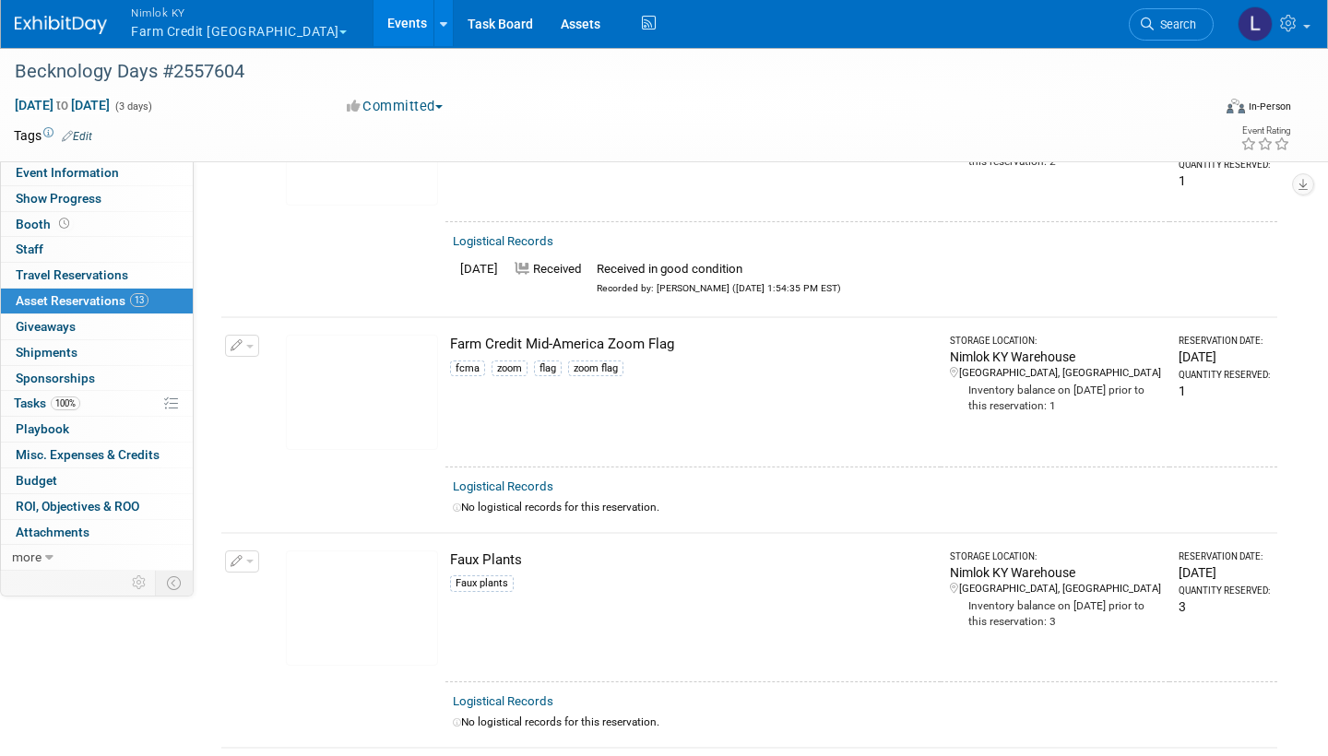
click at [538, 454] on link "Logistical Records" at bounding box center [503, 486] width 101 height 14
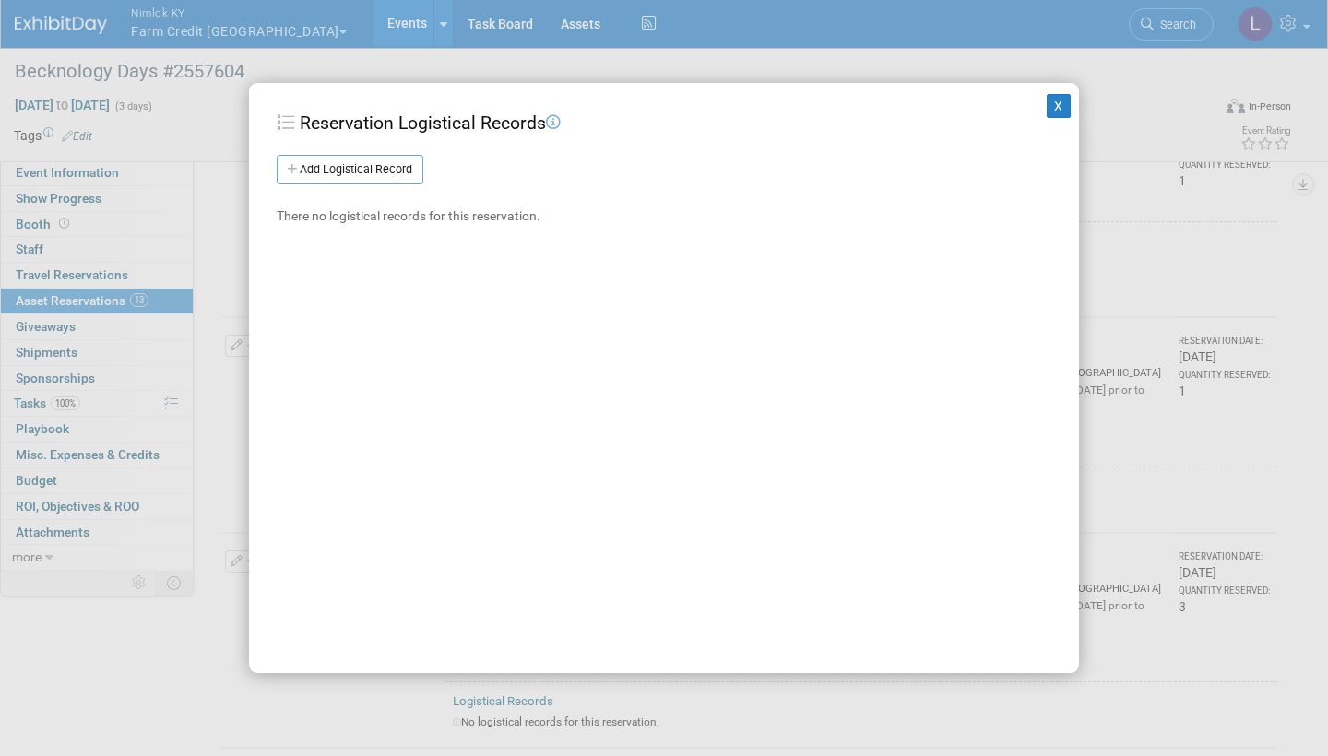
click at [387, 156] on link "Add Logistical Record" at bounding box center [350, 170] width 147 height 30
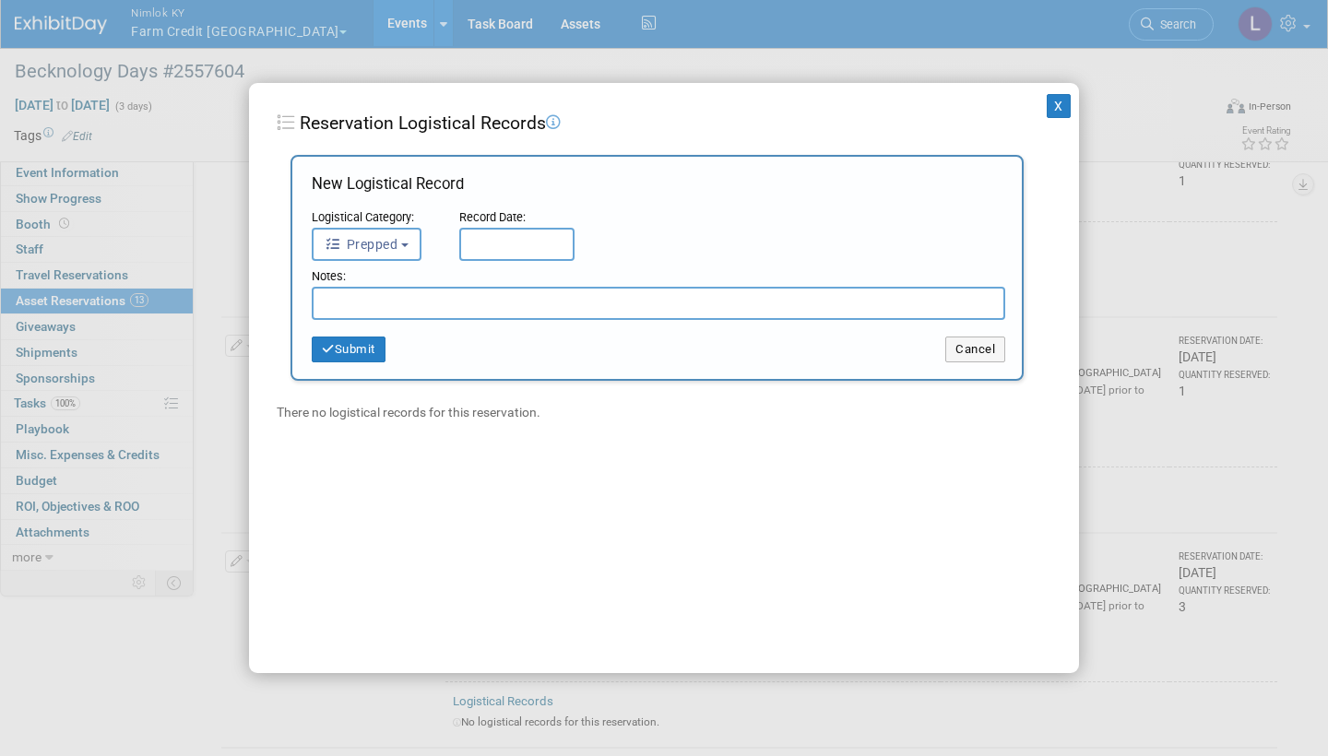
click at [396, 243] on span "Prepped" at bounding box center [361, 244] width 73 height 15
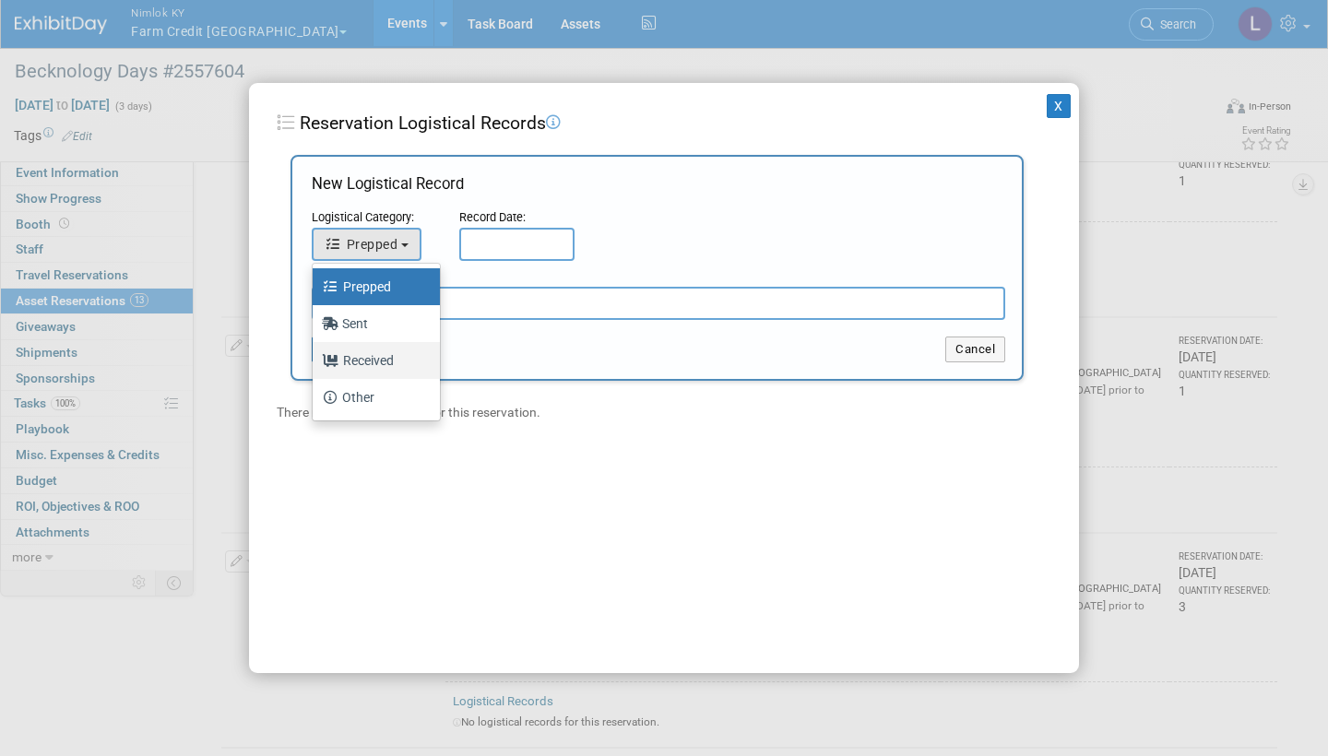
drag, startPoint x: 387, startPoint y: 156, endPoint x: 378, endPoint y: 359, distance: 203.1
click at [378, 359] on label "Received" at bounding box center [372, 361] width 100 height 30
click at [315, 359] on input "Received" at bounding box center [309, 358] width 12 height 12
select select "3"
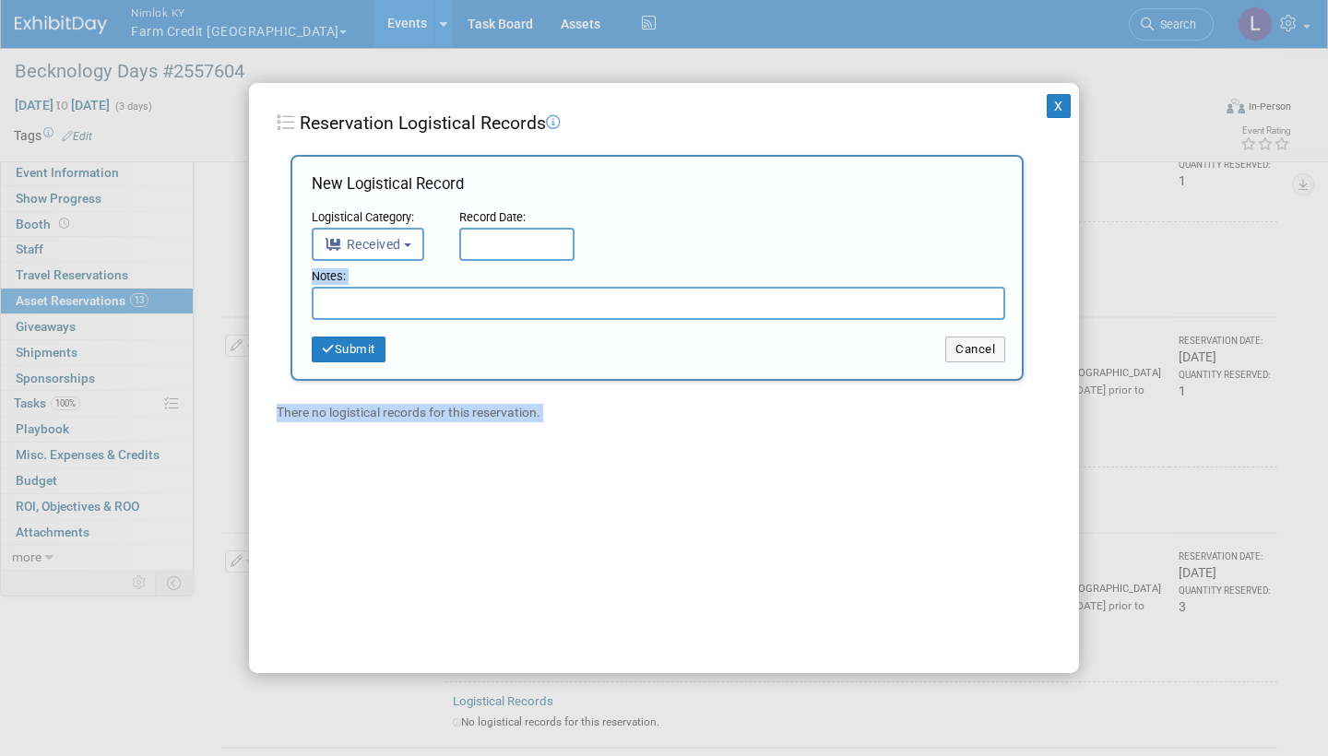
drag, startPoint x: 378, startPoint y: 359, endPoint x: 503, endPoint y: 251, distance: 165.4
click at [503, 251] on input "text" at bounding box center [516, 244] width 115 height 33
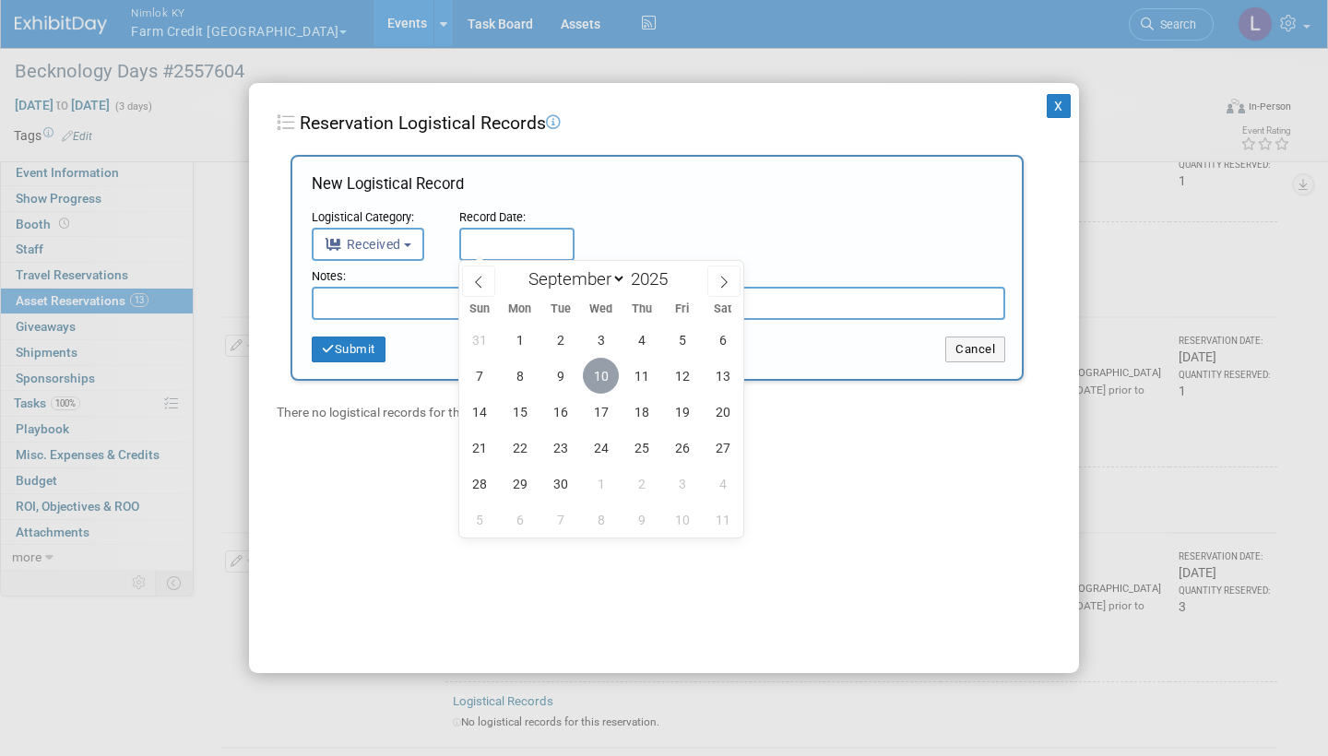
click at [602, 375] on span "10" at bounding box center [601, 376] width 36 height 36
type input "[DATE]"
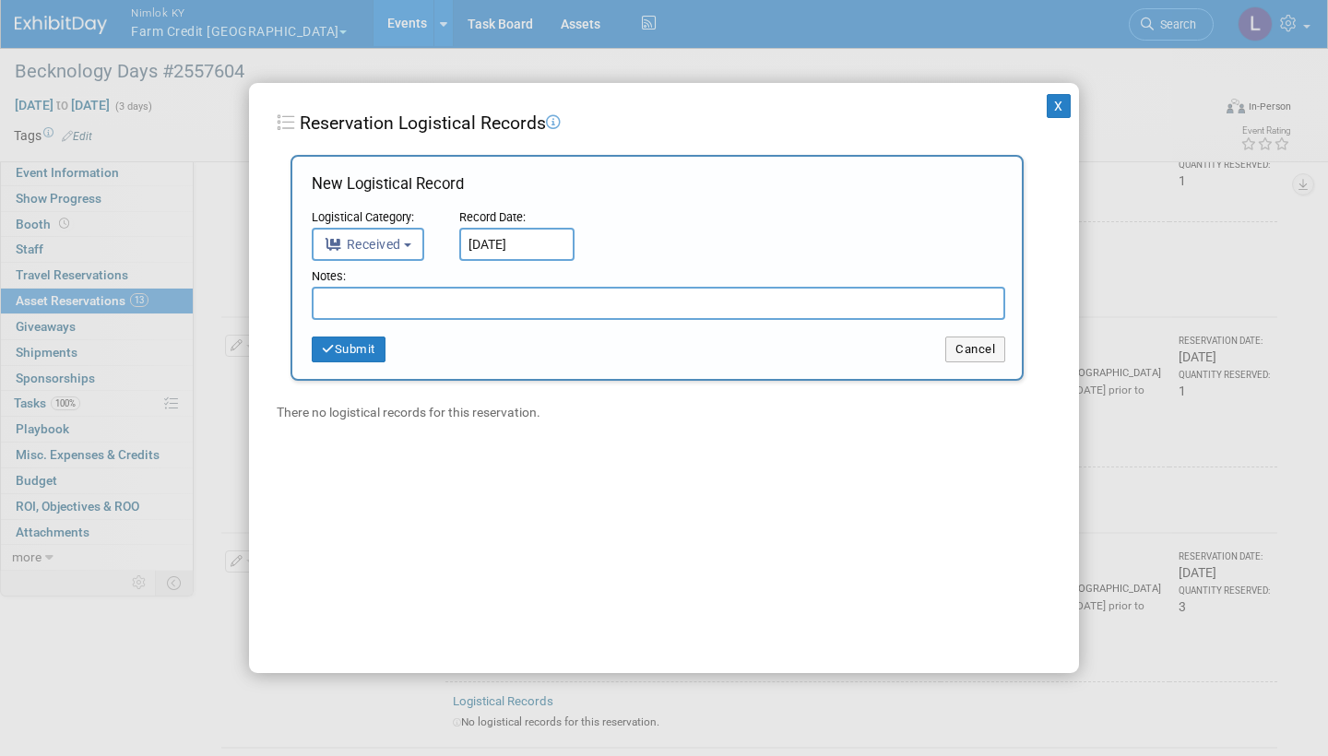
click at [413, 302] on input "text" at bounding box center [658, 303] width 693 height 33
paste input "Received in good condition"
type input "Received in good condition"
drag, startPoint x: 602, startPoint y: 375, endPoint x: 366, endPoint y: 337, distance: 239.2
click at [366, 337] on button "Submit" at bounding box center [349, 350] width 74 height 26
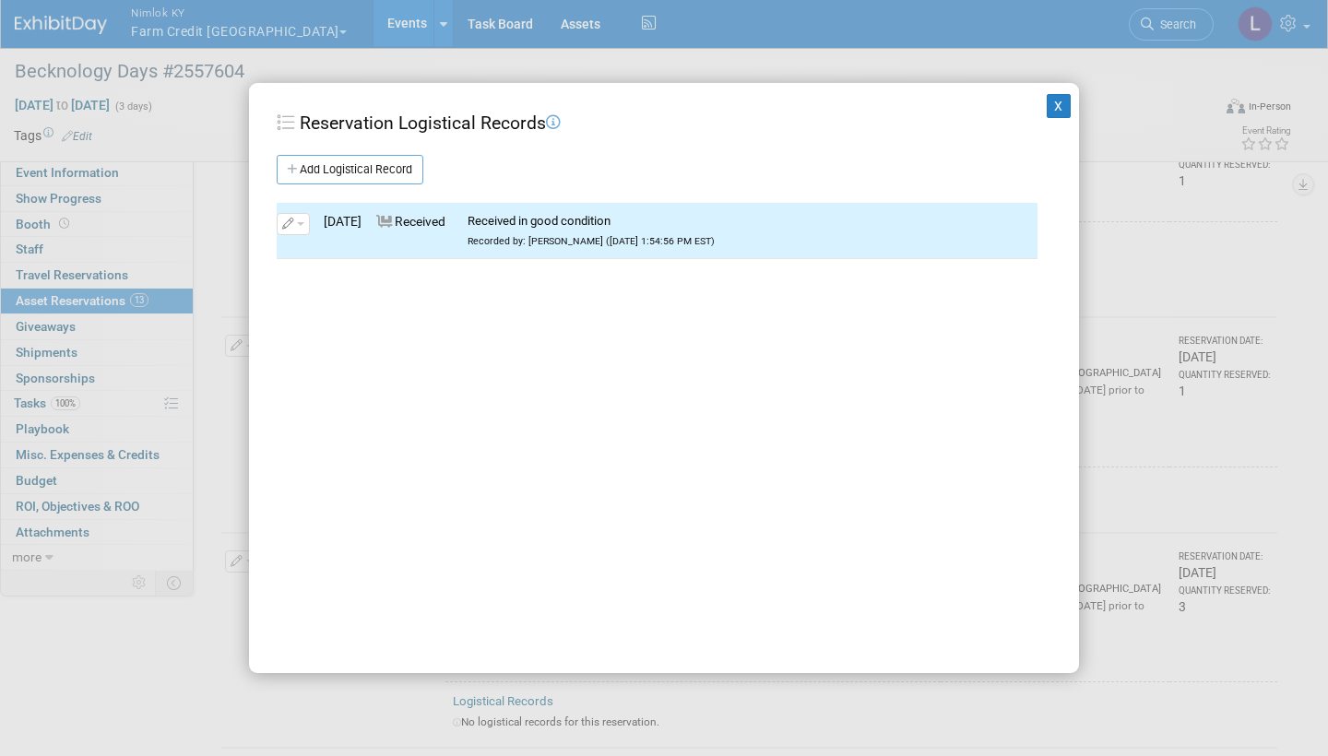
click at [1059, 110] on button "X" at bounding box center [1059, 106] width 24 height 24
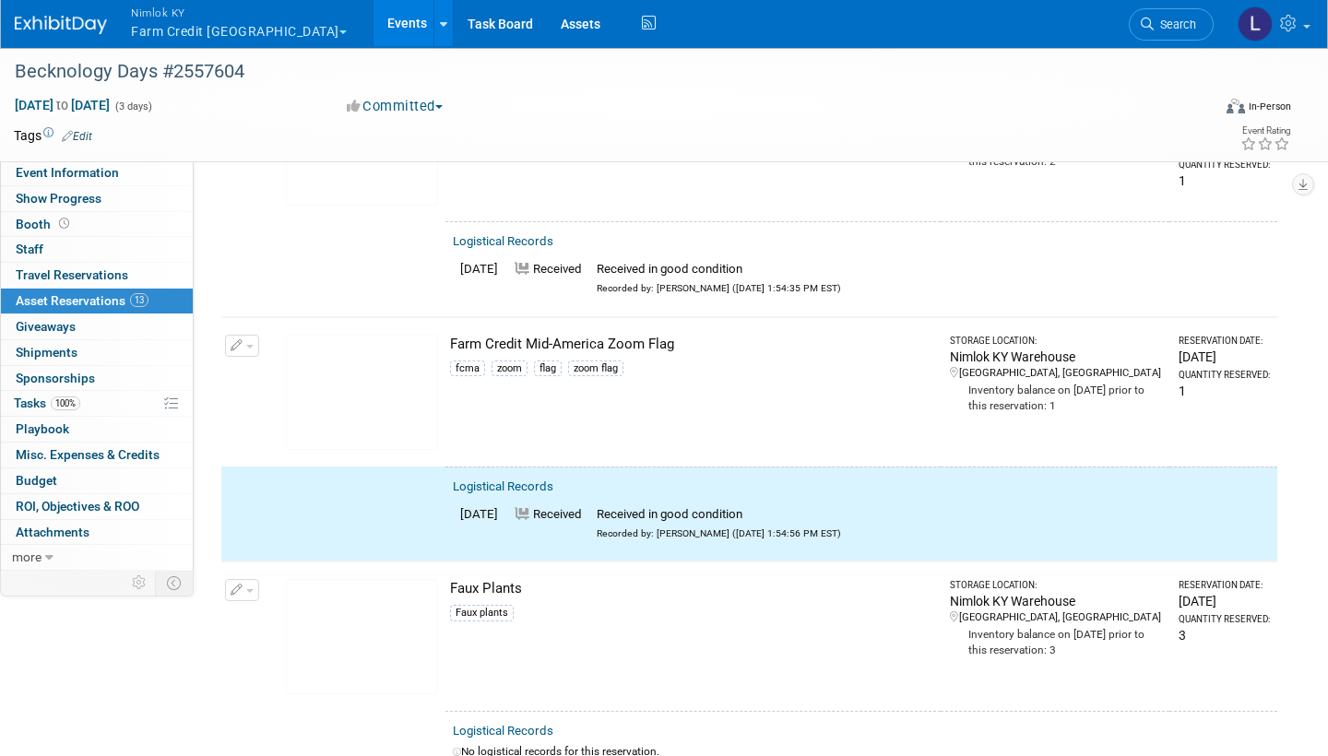
drag, startPoint x: 1059, startPoint y: 110, endPoint x: 249, endPoint y: 335, distance: 840.3
click at [249, 345] on span "button" at bounding box center [249, 347] width 7 height 4
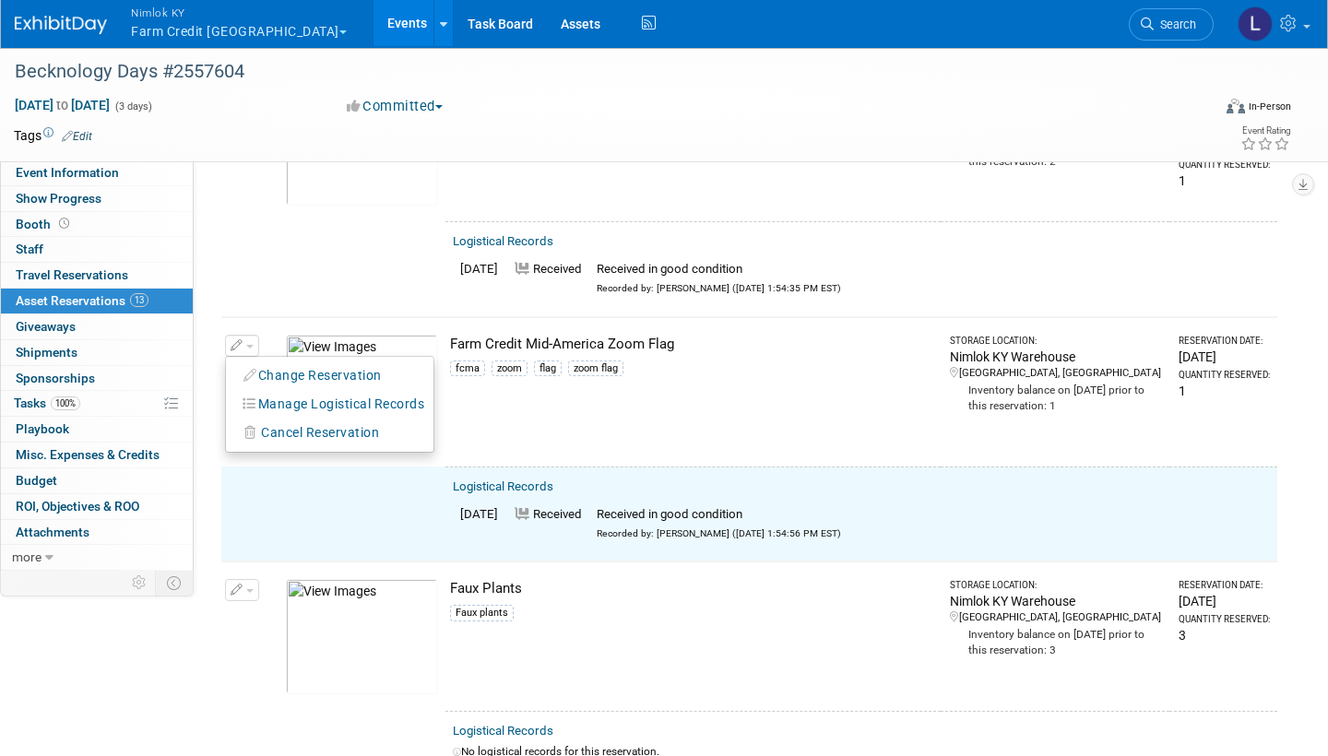
click at [312, 363] on button "Change Reservation" at bounding box center [313, 375] width 156 height 25
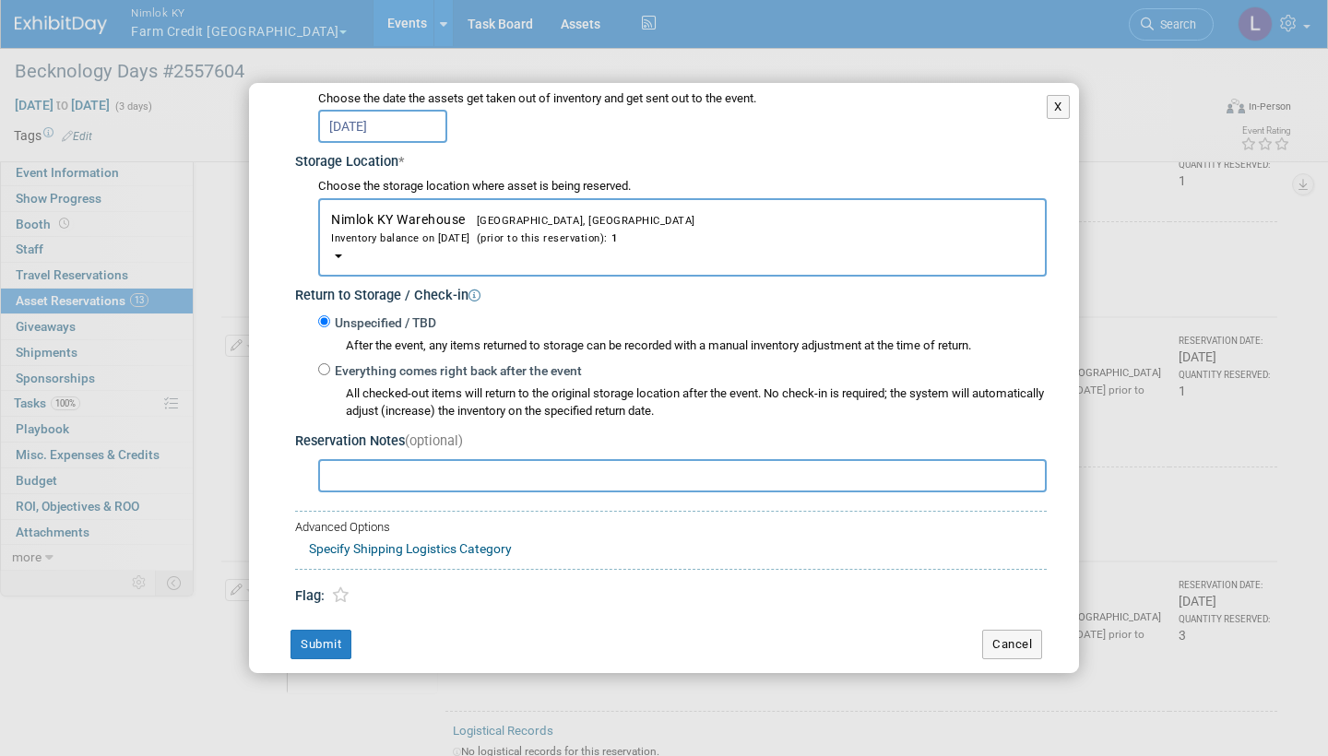
scroll to position [251, 0]
click at [321, 364] on input "Everything comes right back after the event" at bounding box center [324, 370] width 12 height 12
radio input "true"
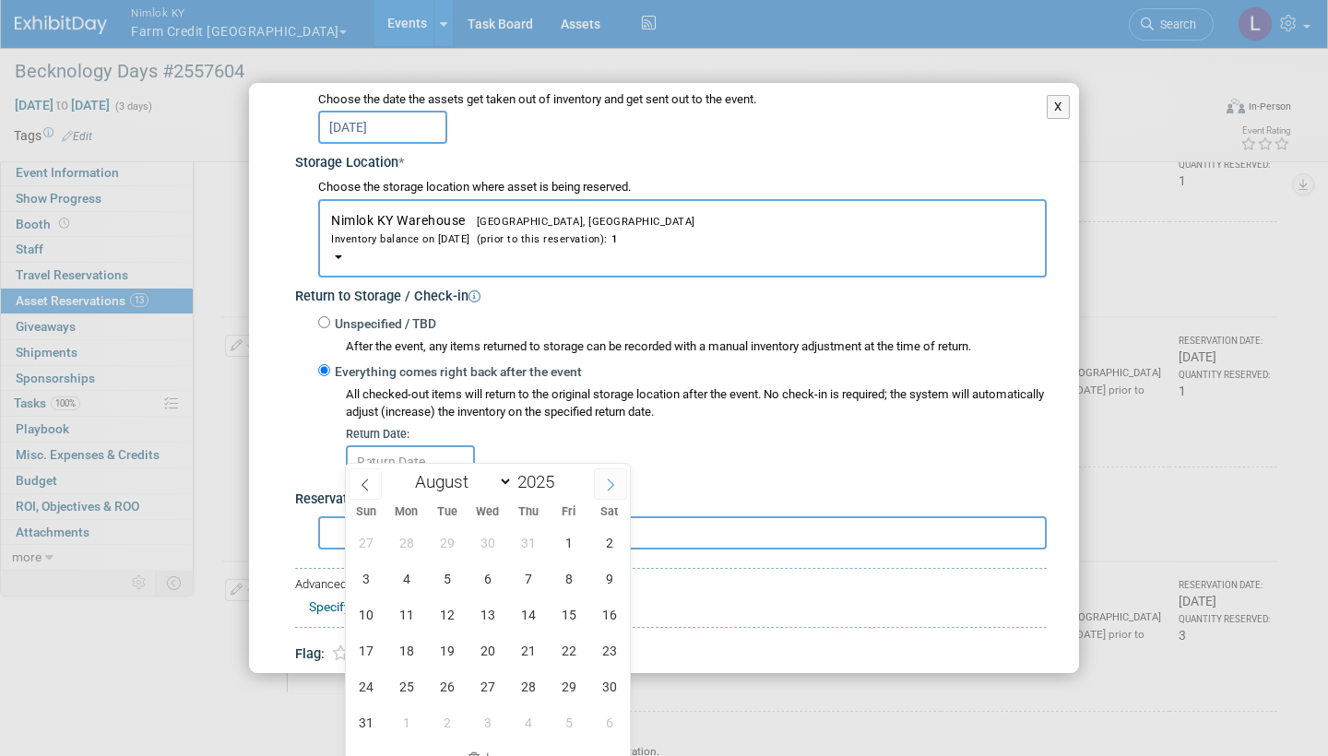
drag, startPoint x: 499, startPoint y: 482, endPoint x: 610, endPoint y: 473, distance: 112.0
click at [610, 454] on span at bounding box center [610, 483] width 33 height 31
select select "8"
drag, startPoint x: 610, startPoint y: 473, endPoint x: 481, endPoint y: 574, distance: 164.2
click at [481, 454] on span "10" at bounding box center [487, 579] width 36 height 36
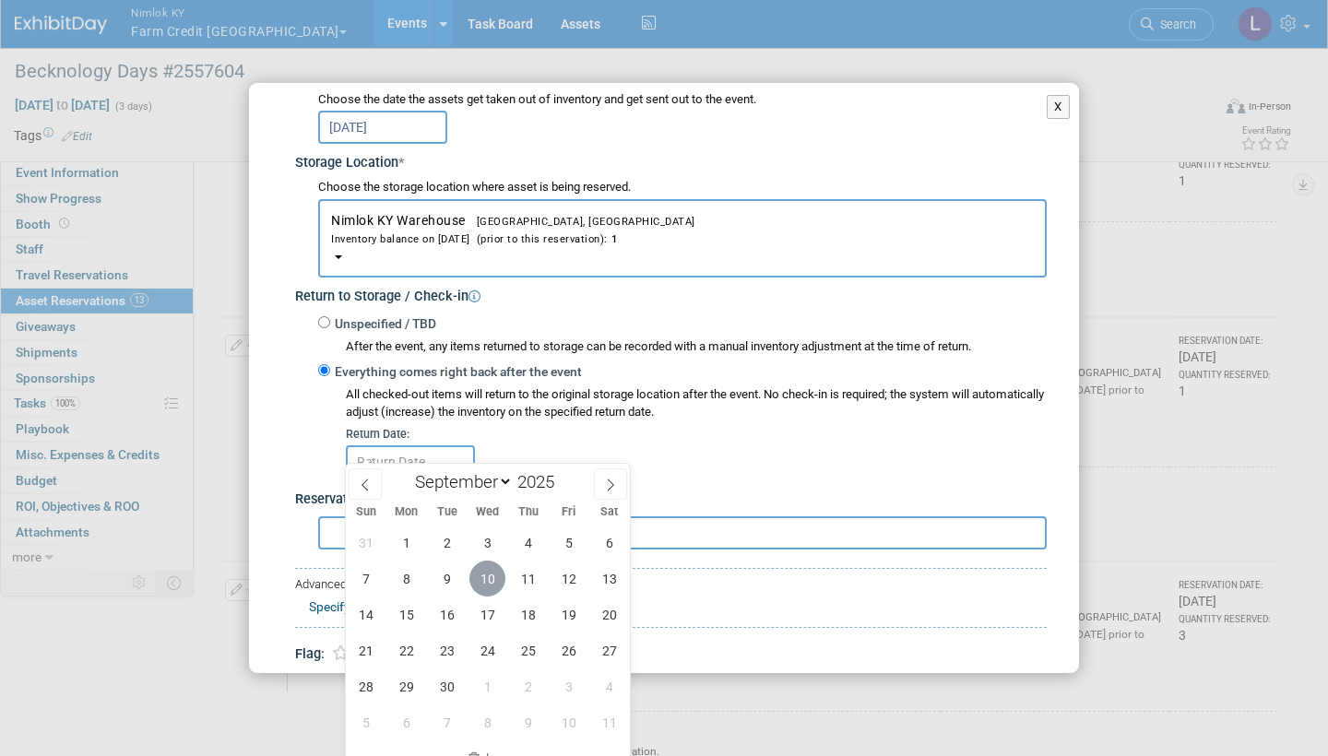
type input "[DATE]"
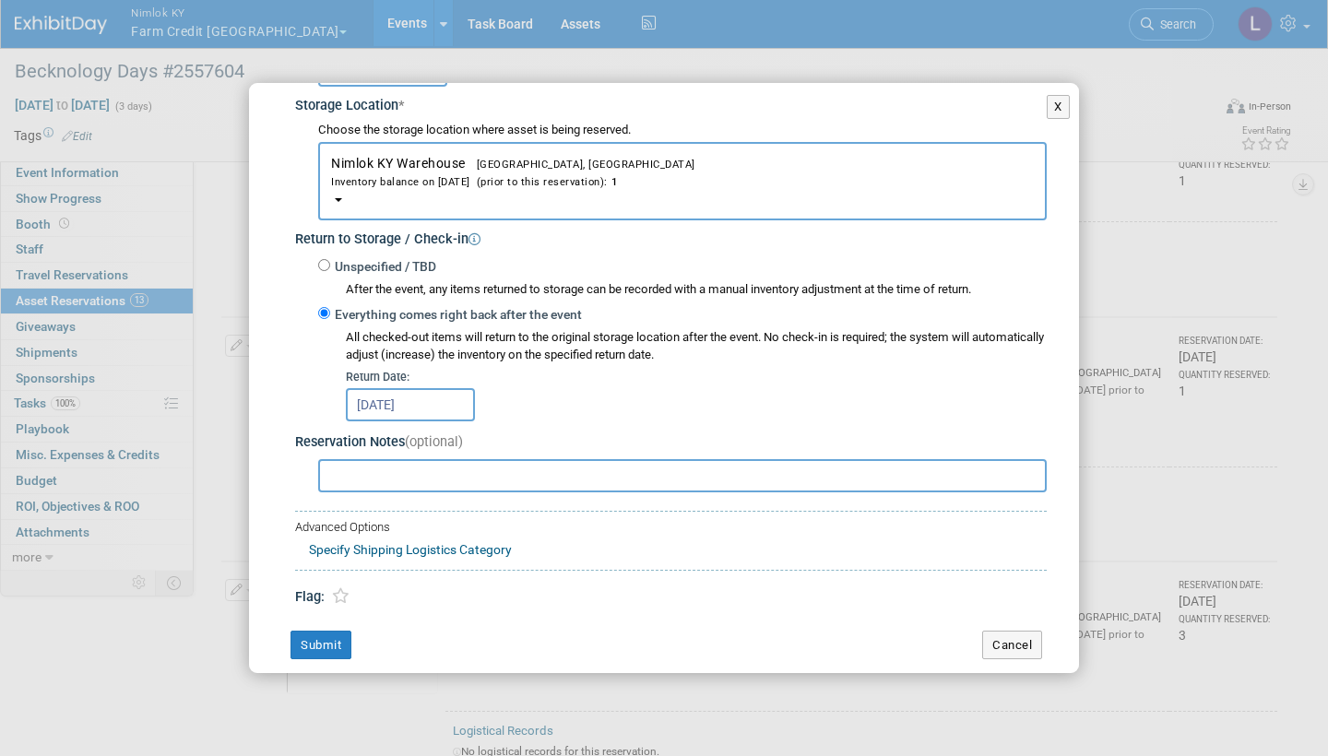
scroll to position [307, 0]
drag, startPoint x: 485, startPoint y: 577, endPoint x: 336, endPoint y: 627, distance: 157.5
click at [336, 454] on button "Submit" at bounding box center [320, 647] width 61 height 30
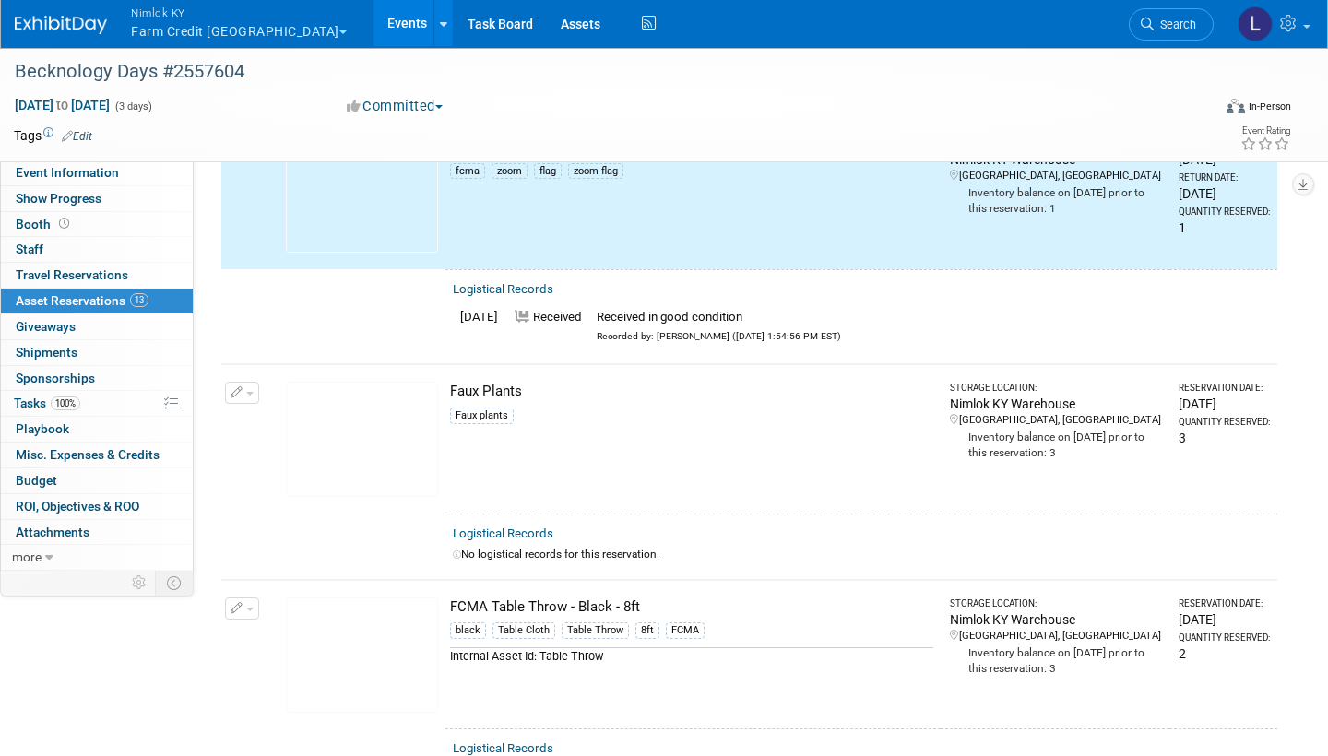
scroll to position [1122, 0]
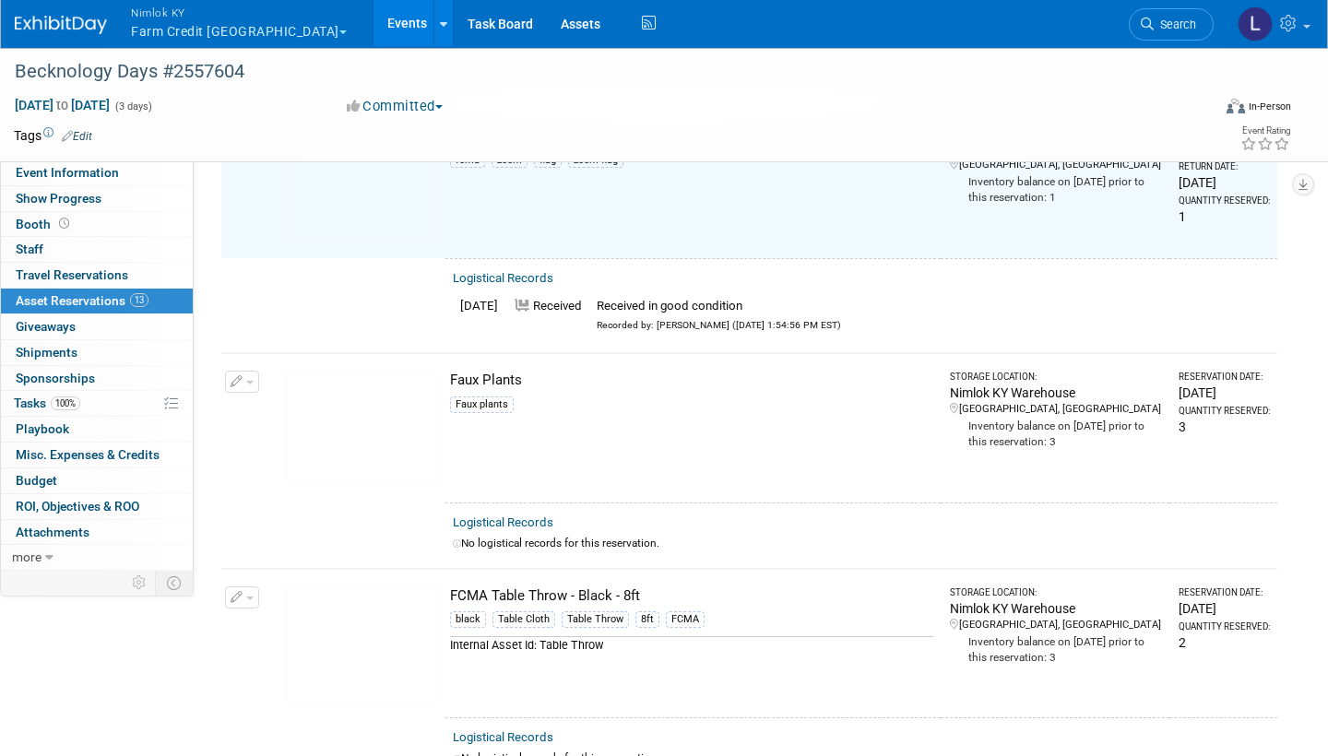
click at [527, 454] on link "Logistical Records" at bounding box center [503, 522] width 101 height 14
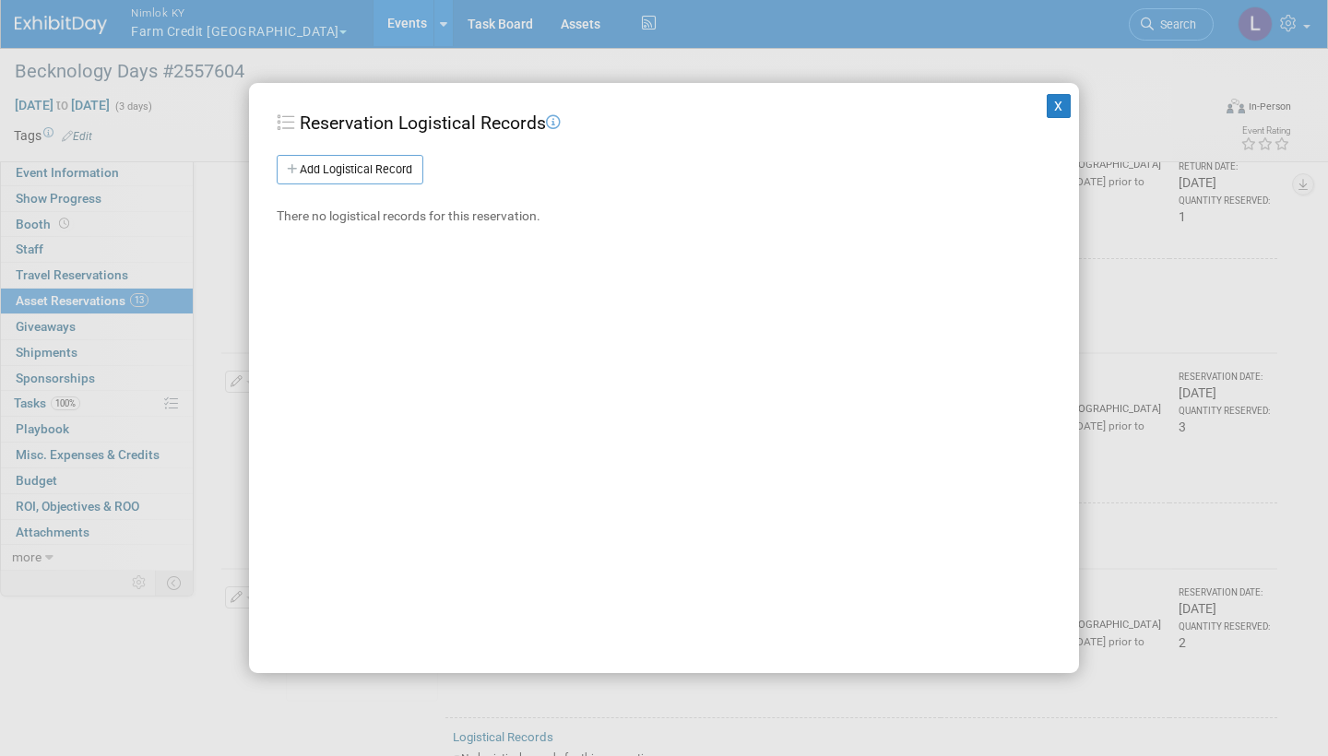
click at [388, 168] on link "Add Logistical Record" at bounding box center [350, 170] width 147 height 30
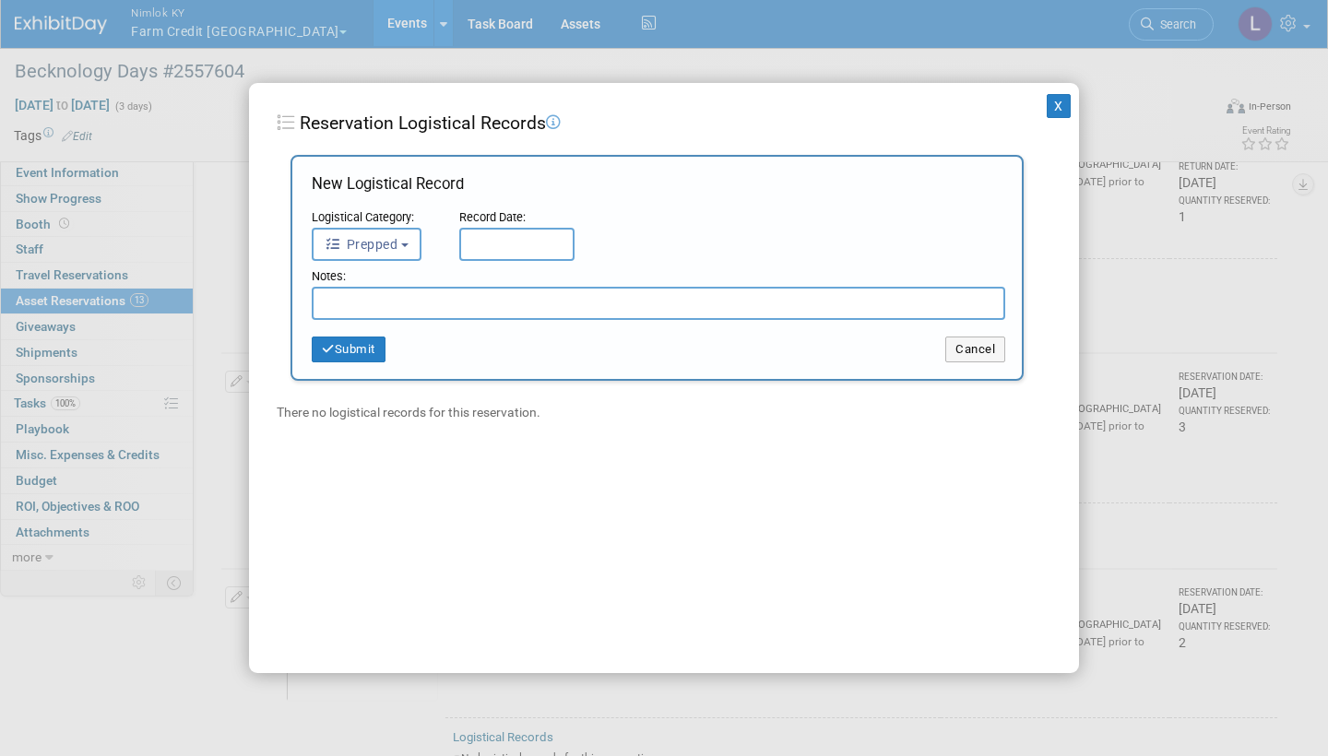
click at [404, 243] on b "button" at bounding box center [404, 245] width 7 height 4
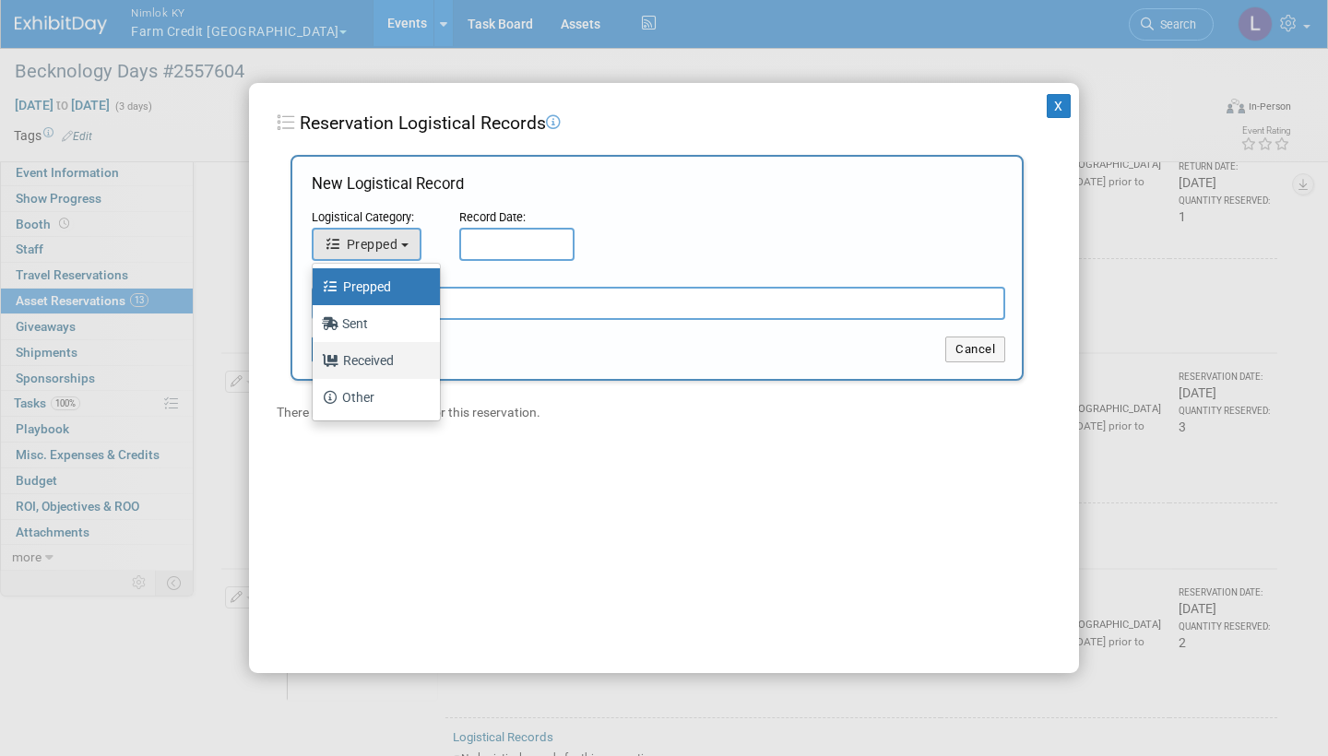
drag, startPoint x: 388, startPoint y: 168, endPoint x: 385, endPoint y: 365, distance: 197.3
click at [385, 365] on label "Received" at bounding box center [372, 361] width 100 height 30
click at [315, 364] on input "Received" at bounding box center [309, 358] width 12 height 12
select select "3"
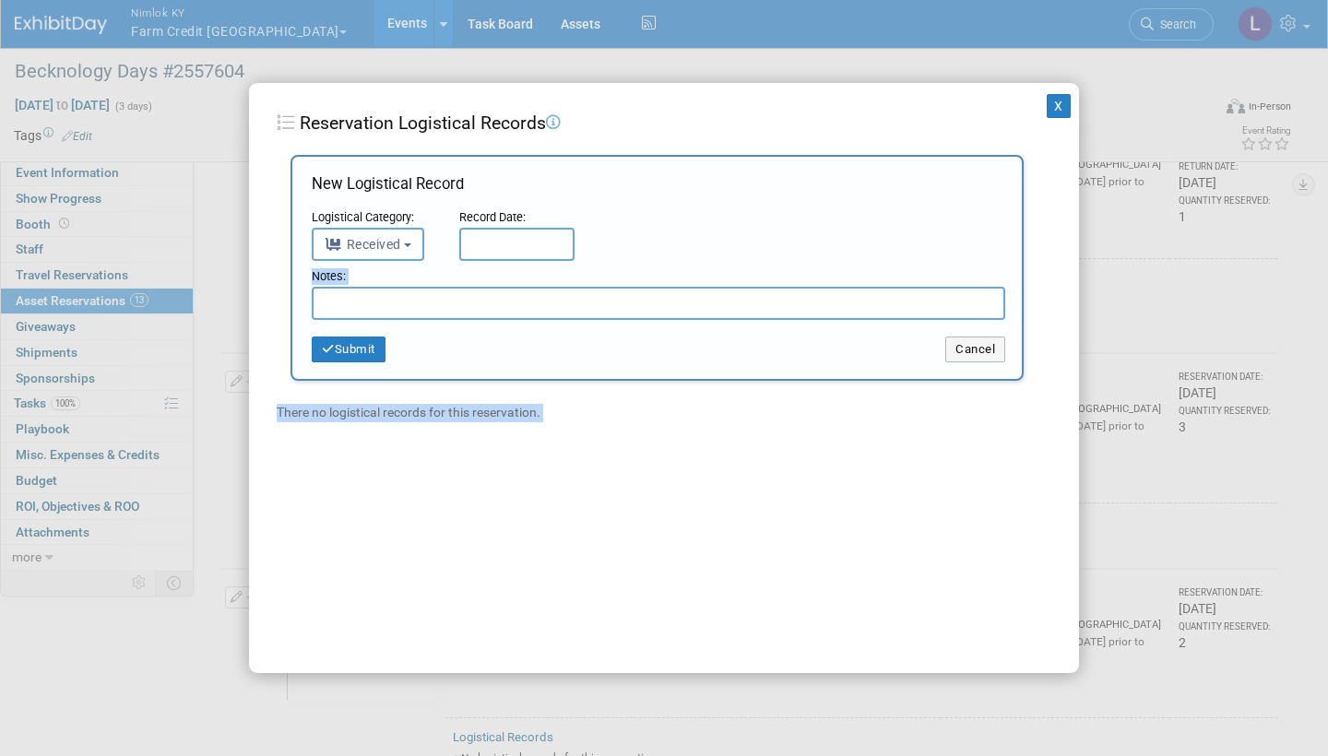
drag, startPoint x: 385, startPoint y: 365, endPoint x: 511, endPoint y: 247, distance: 172.2
click at [511, 247] on input "text" at bounding box center [516, 244] width 115 height 33
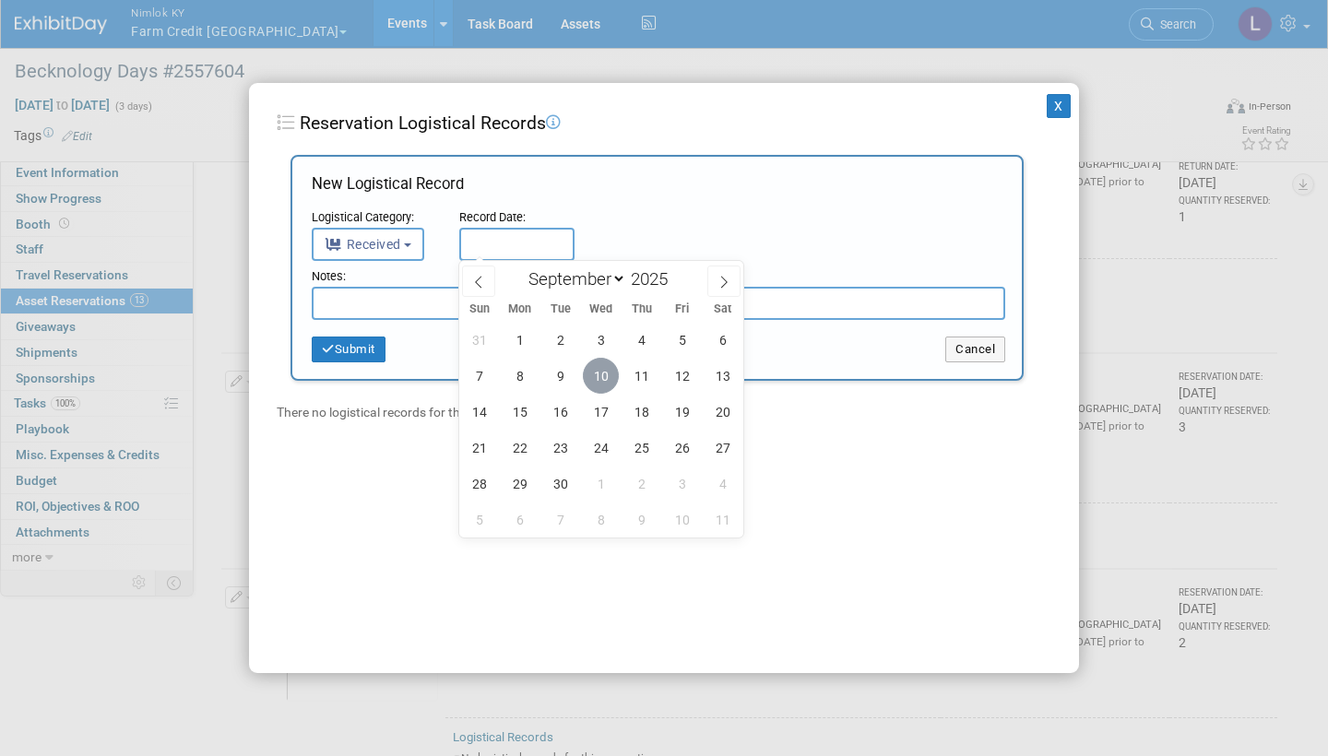
drag, startPoint x: 511, startPoint y: 247, endPoint x: 607, endPoint y: 367, distance: 153.5
click at [607, 367] on span "10" at bounding box center [601, 376] width 36 height 36
type input "[DATE]"
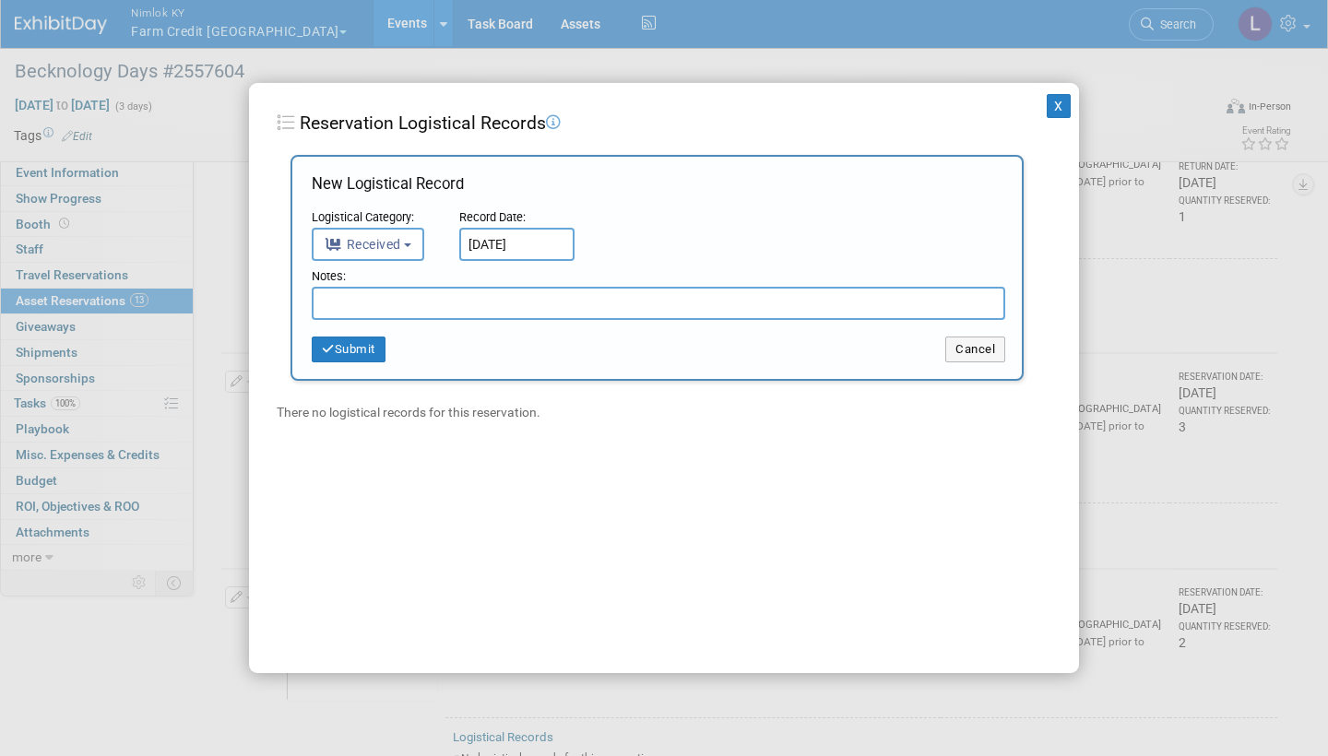
drag, startPoint x: 607, startPoint y: 367, endPoint x: 468, endPoint y: 296, distance: 155.5
click at [468, 296] on input "text" at bounding box center [658, 303] width 693 height 33
paste input "Received in good condition"
type input "Received in good condition"
click at [353, 339] on button "Submit" at bounding box center [349, 350] width 74 height 26
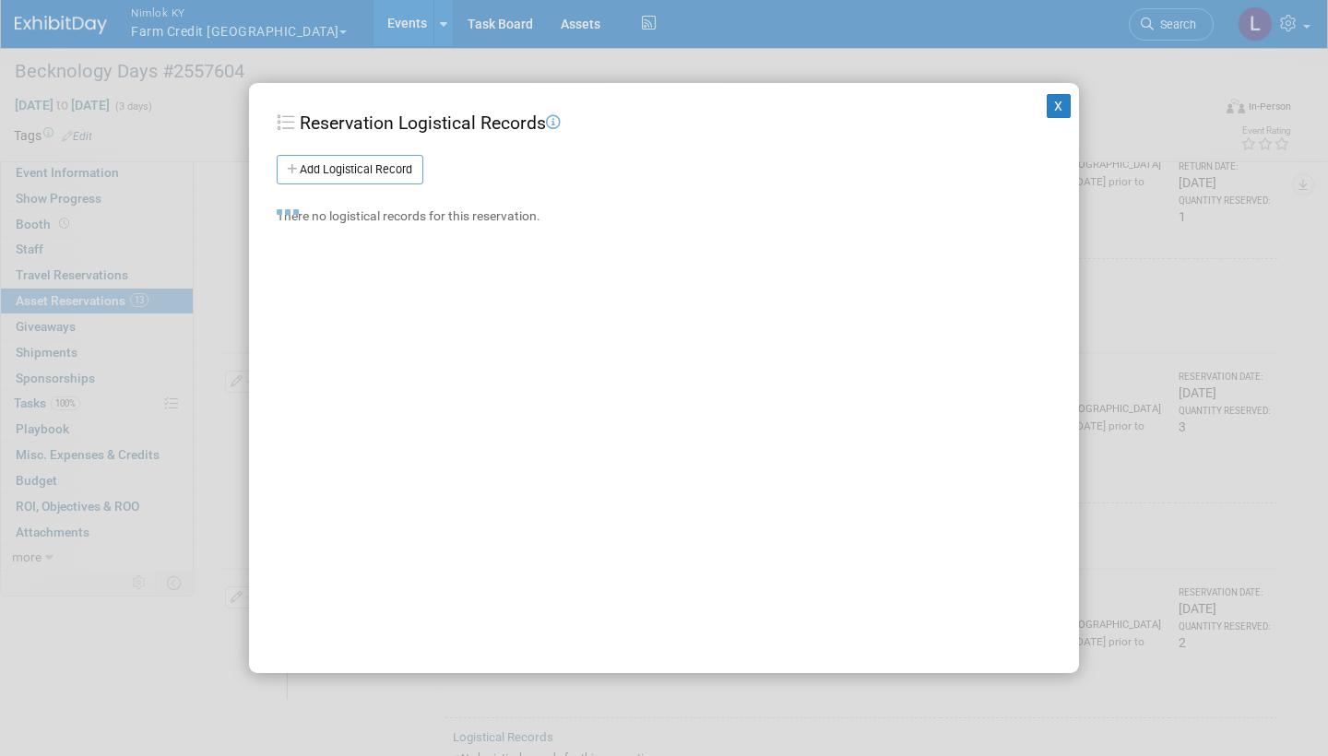
click at [353, 341] on div "X Reservation Logistical Records Add Logistical Record New Logistical Record Lo…" at bounding box center [664, 378] width 830 height 590
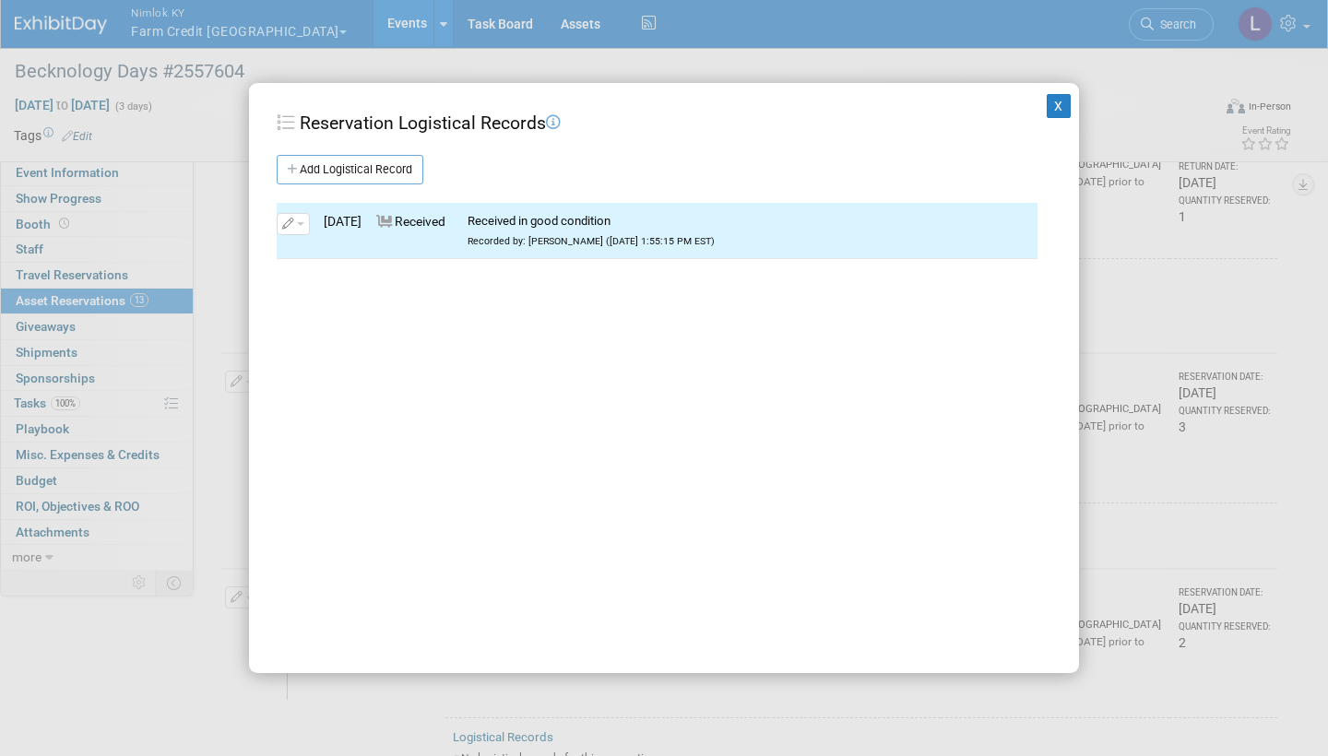
click at [1056, 105] on button "X" at bounding box center [1059, 106] width 24 height 24
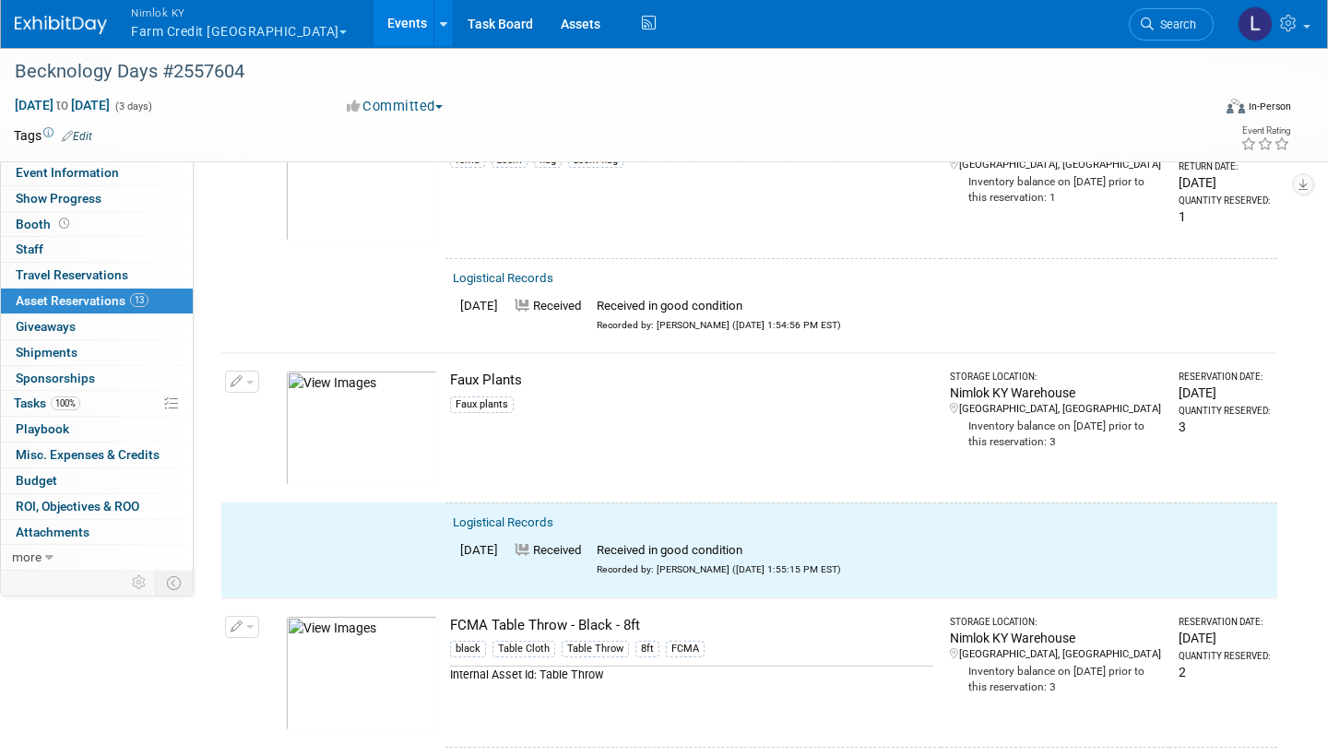
drag, startPoint x: 1056, startPoint y: 105, endPoint x: 250, endPoint y: 358, distance: 844.6
click at [250, 371] on button "button" at bounding box center [242, 382] width 34 height 22
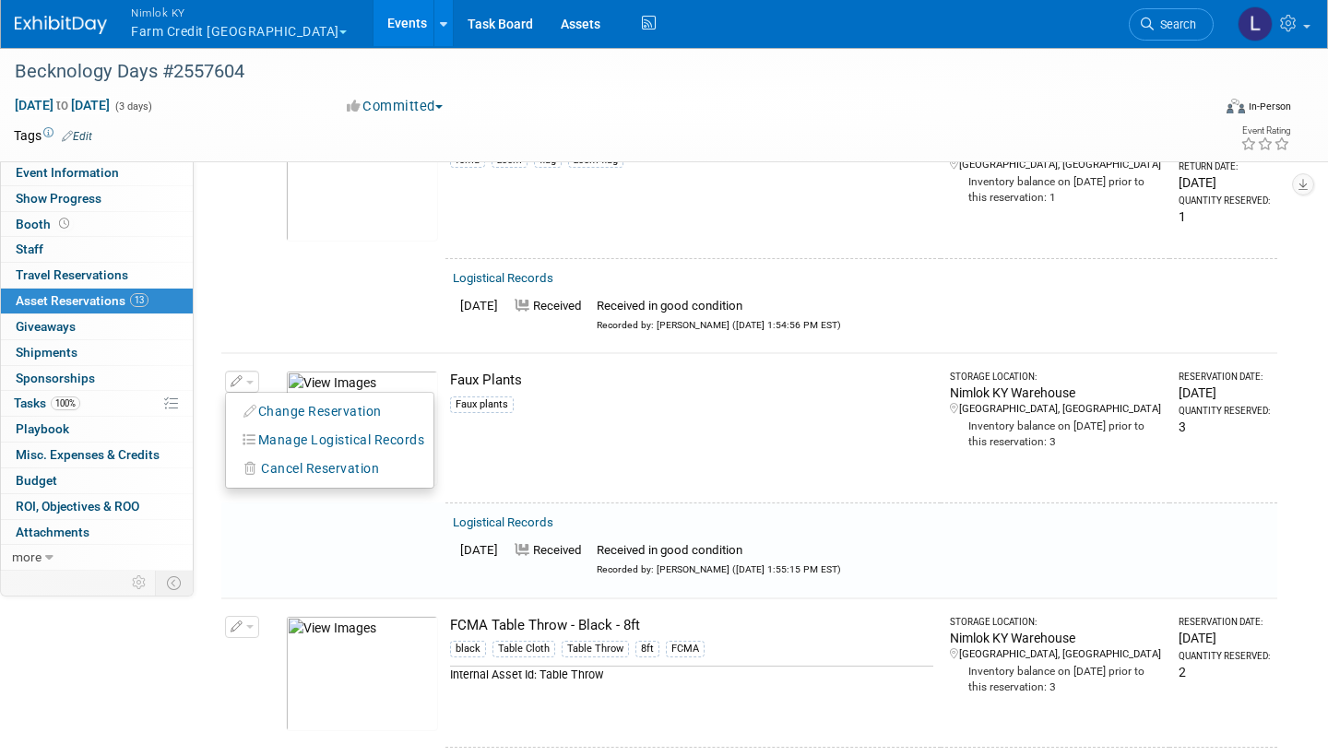
click at [309, 399] on button "Change Reservation" at bounding box center [313, 411] width 156 height 25
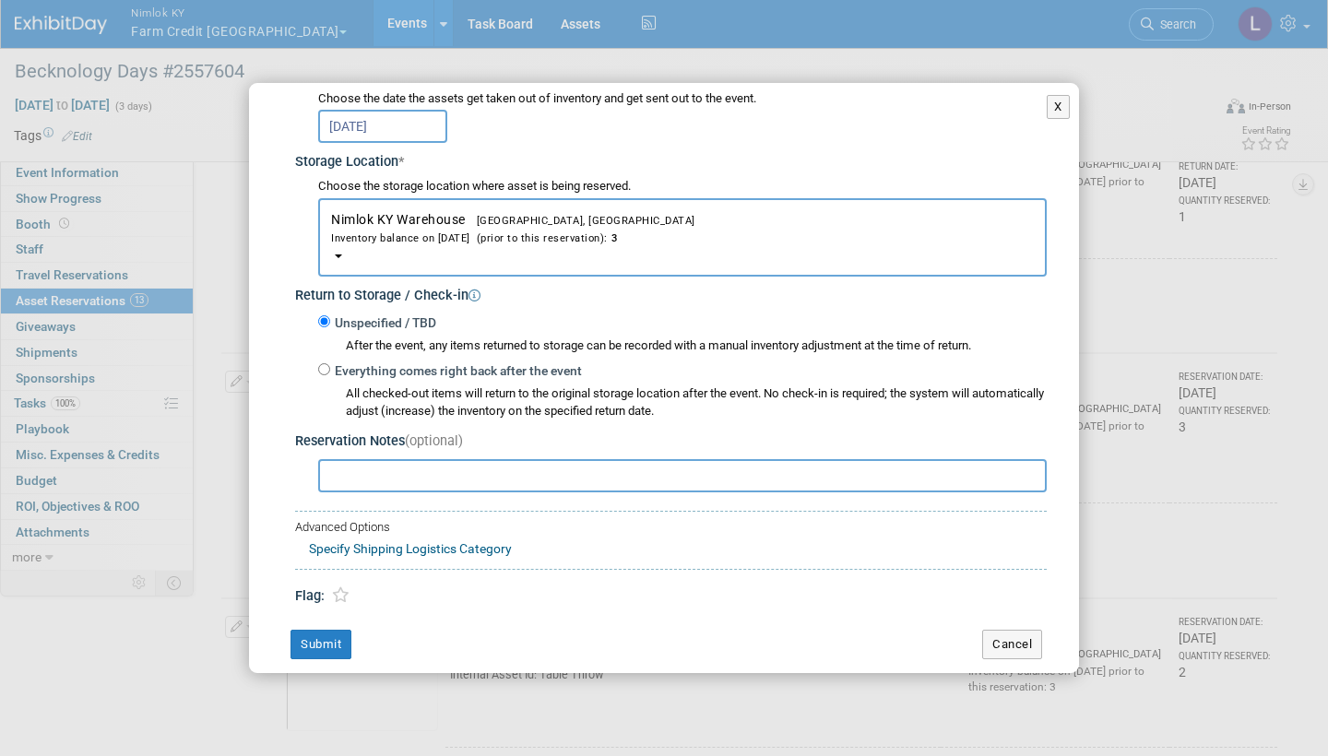
scroll to position [251, 0]
drag, startPoint x: 534, startPoint y: 519, endPoint x: 329, endPoint y: 355, distance: 262.4
click at [330, 363] on label "Everything comes right back after the event" at bounding box center [456, 372] width 252 height 18
click at [329, 364] on input "Everything comes right back after the event" at bounding box center [324, 370] width 12 height 12
radio input "true"
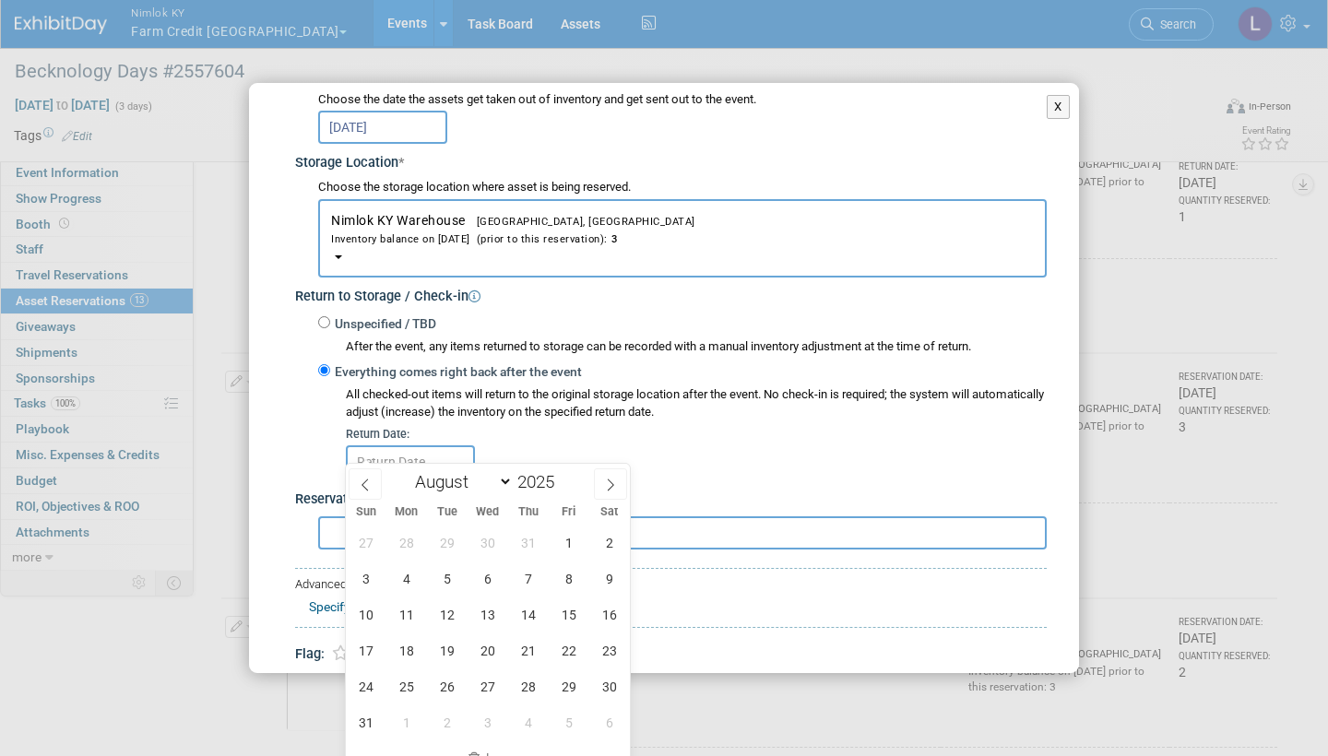
scroll to position [1123, 0]
click at [606, 454] on icon at bounding box center [610, 484] width 13 height 13
select select "8"
drag, startPoint x: 602, startPoint y: 480, endPoint x: 483, endPoint y: 579, distance: 154.5
click at [483, 454] on span "10" at bounding box center [487, 578] width 36 height 36
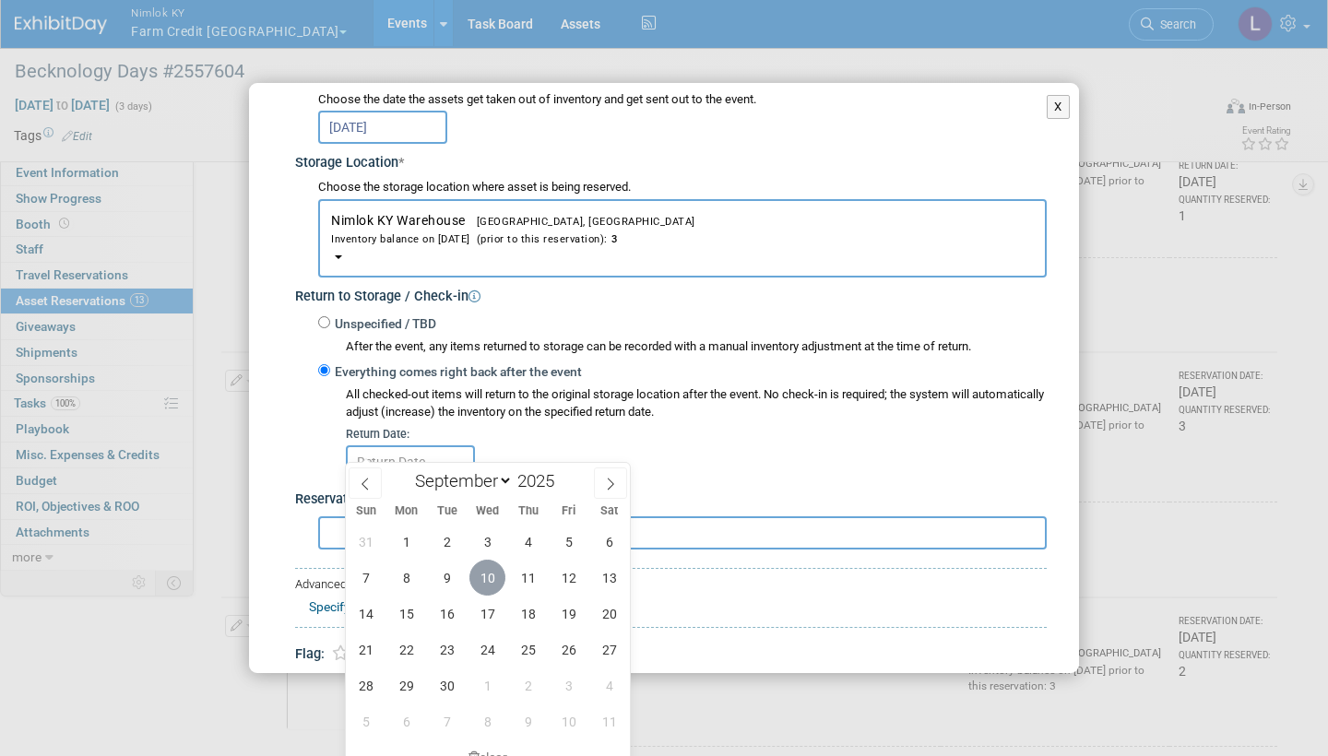
type input "[DATE]"
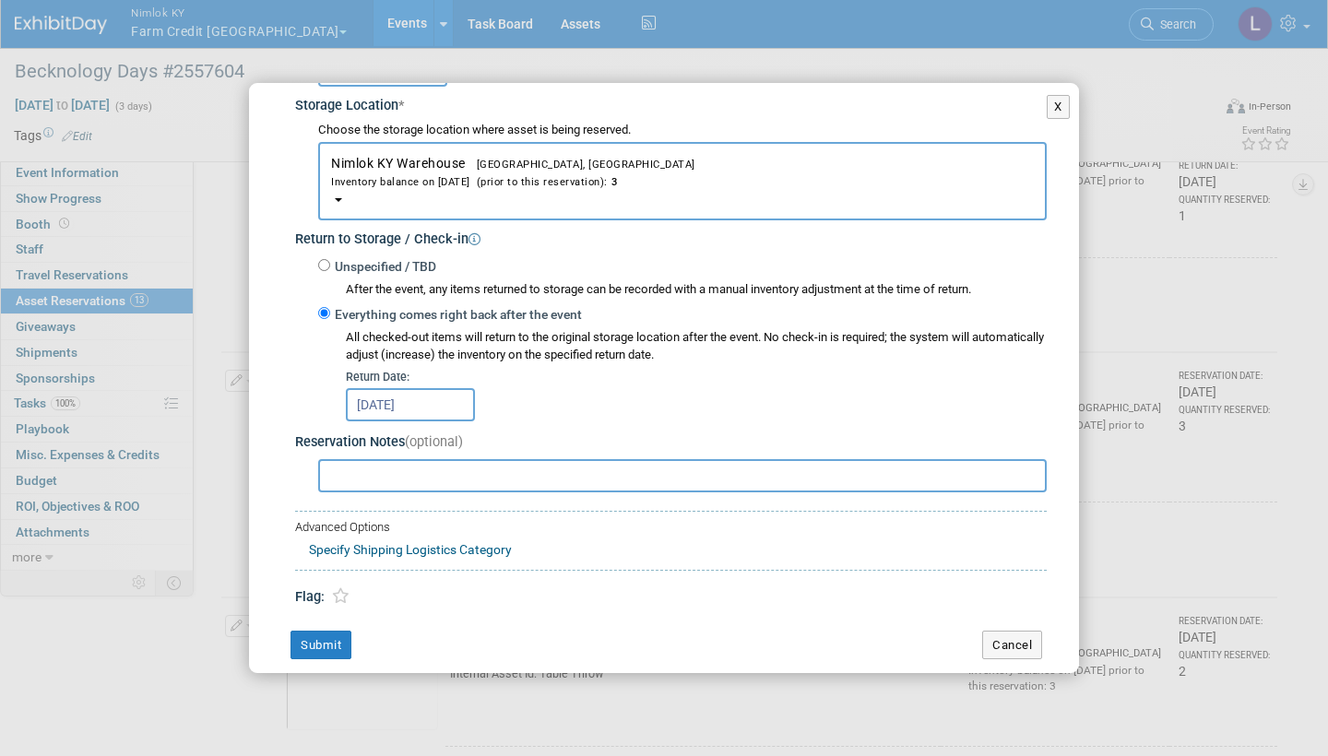
scroll to position [307, 0]
click at [334, 454] on button "Submit" at bounding box center [320, 647] width 61 height 30
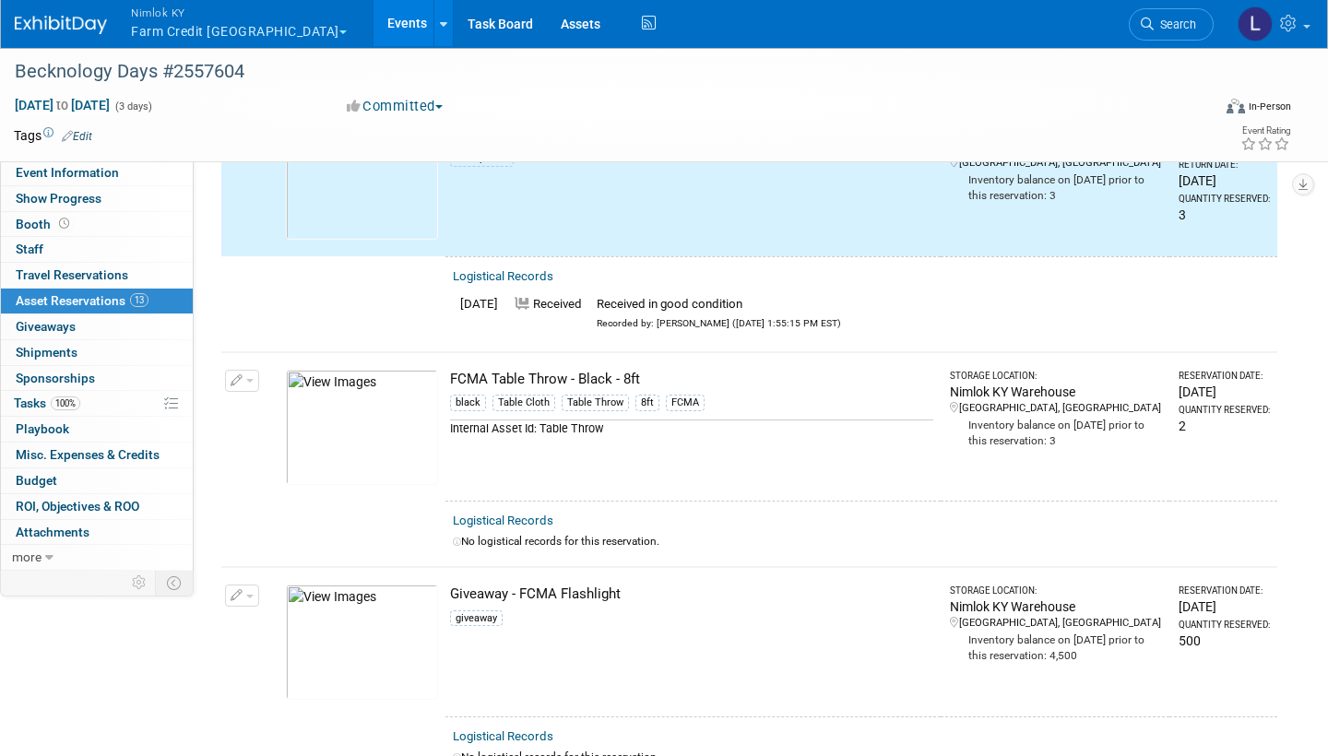
scroll to position [1375, 0]
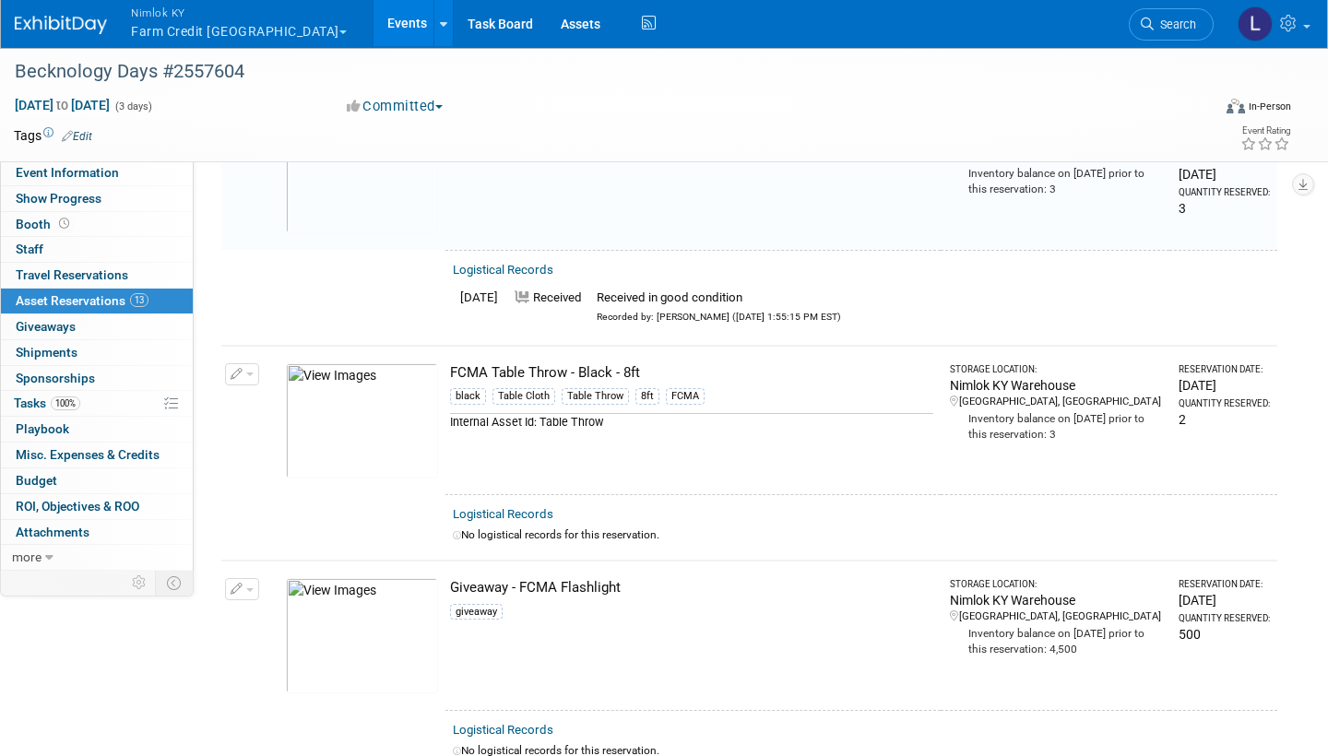
click at [526, 454] on link "Logistical Records" at bounding box center [503, 514] width 101 height 14
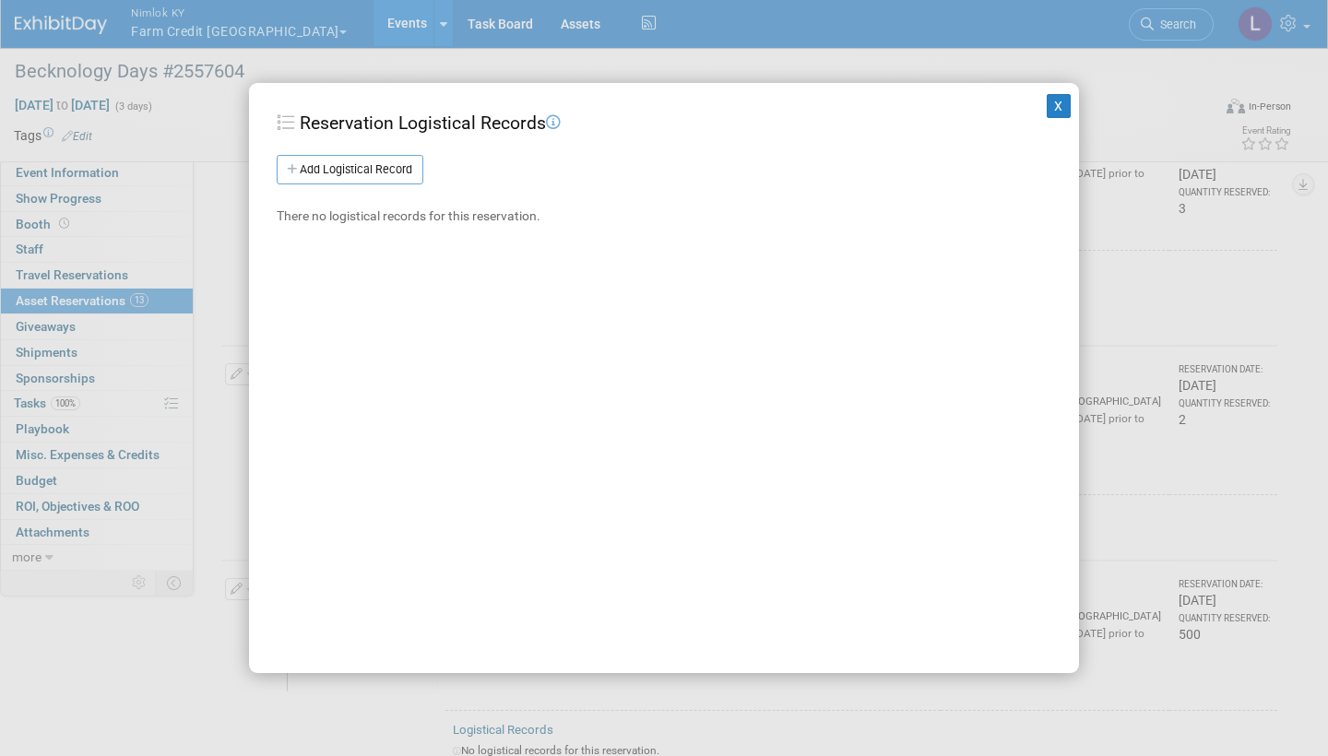
click at [403, 164] on link "Add Logistical Record" at bounding box center [350, 170] width 147 height 30
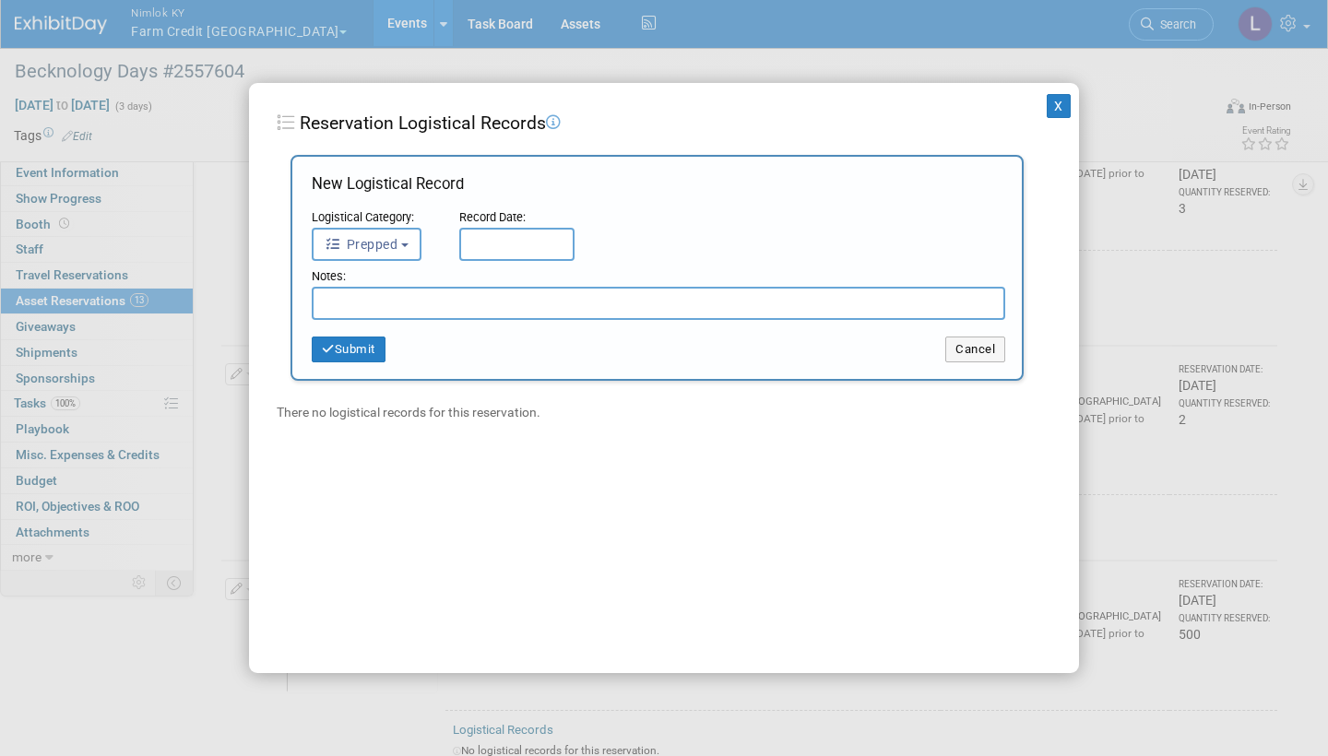
drag, startPoint x: 403, startPoint y: 164, endPoint x: 415, endPoint y: 223, distance: 60.2
click at [415, 223] on div "Logistical Category:" at bounding box center [379, 218] width 134 height 18
click at [410, 234] on button "Prepped" at bounding box center [367, 244] width 110 height 33
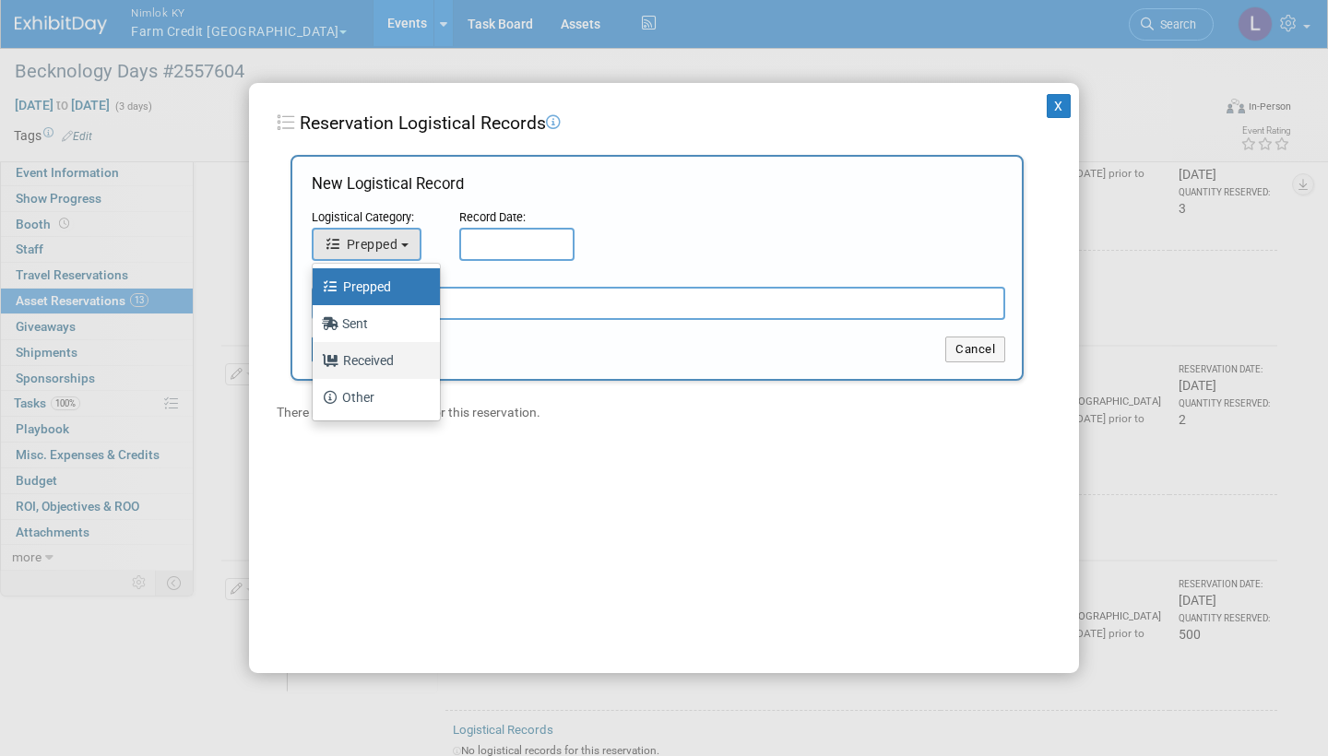
click at [375, 356] on label "Received" at bounding box center [372, 361] width 100 height 30
click at [315, 356] on input "Received" at bounding box center [309, 358] width 12 height 12
select select "3"
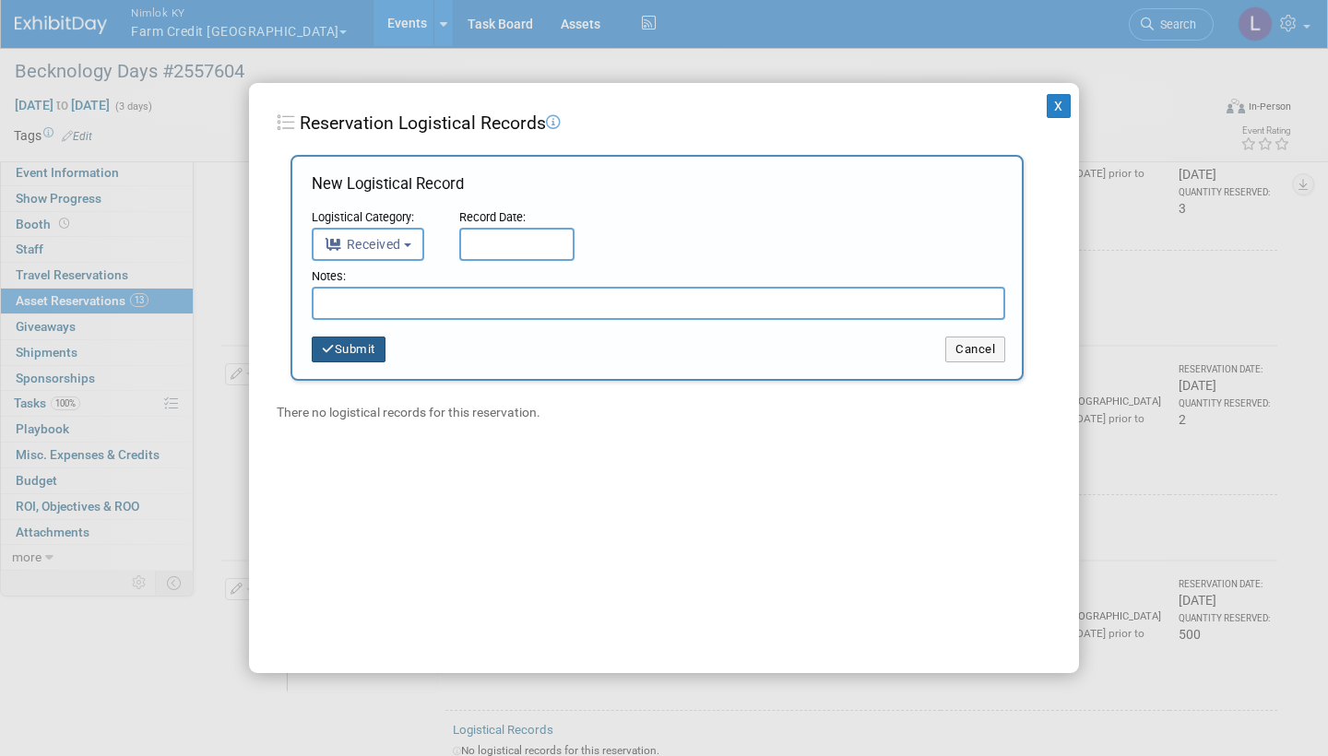
click at [502, 243] on input "text" at bounding box center [516, 244] width 115 height 33
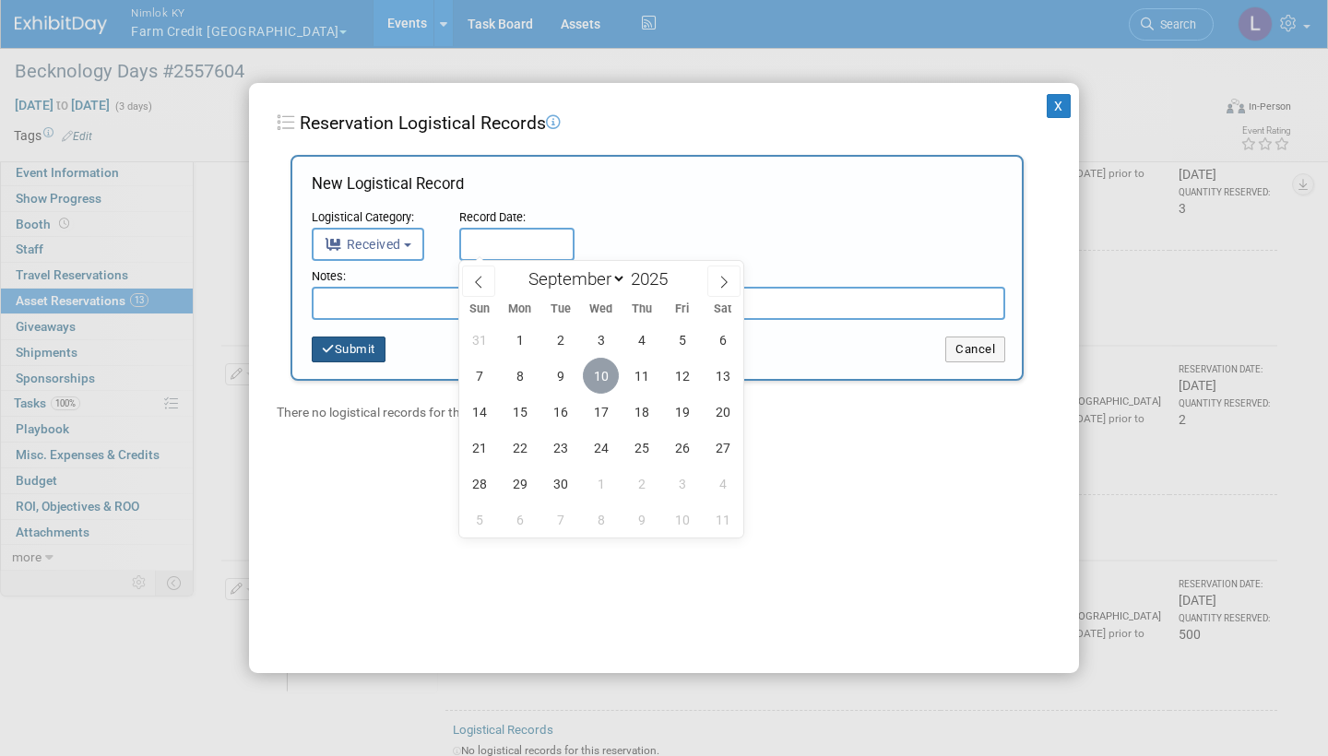
click at [606, 371] on span "10" at bounding box center [601, 376] width 36 height 36
type input "[DATE]"
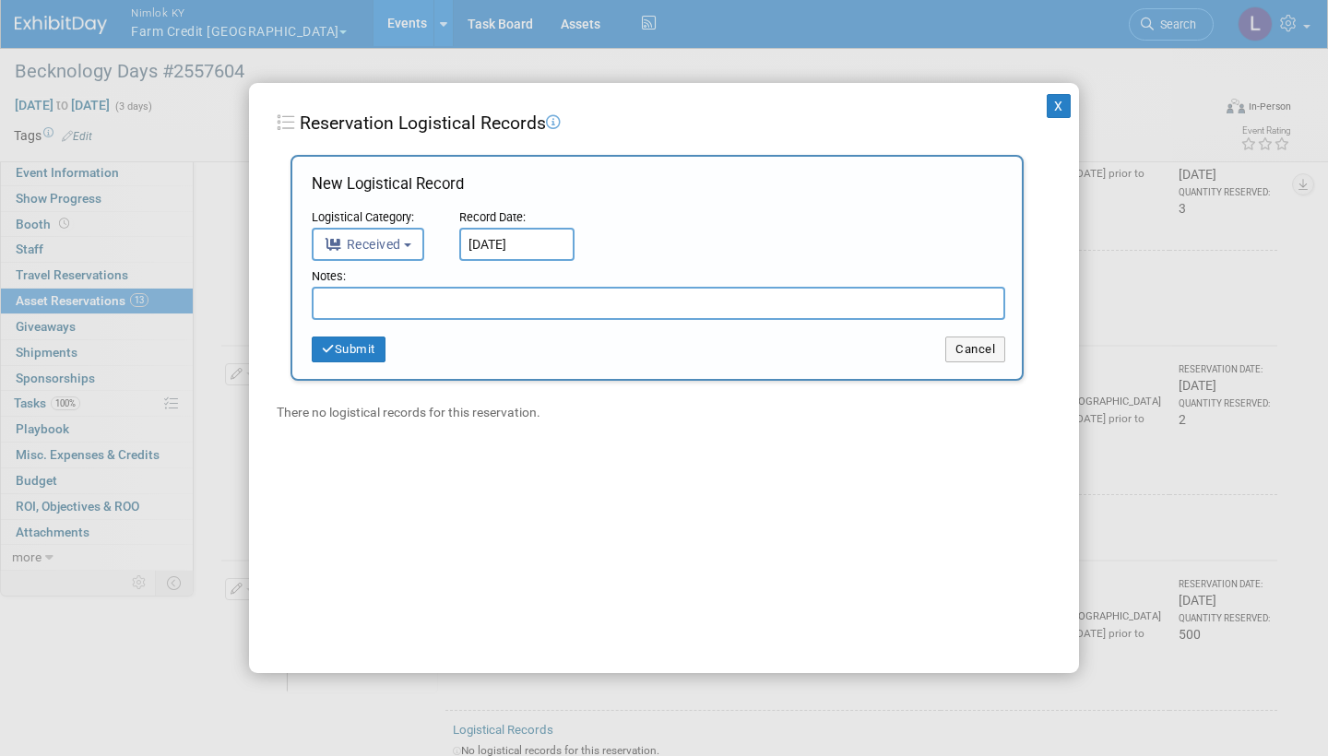
drag, startPoint x: 606, startPoint y: 371, endPoint x: 456, endPoint y: 299, distance: 166.6
click at [456, 299] on input "text" at bounding box center [658, 303] width 693 height 33
paste input "Received in good condition"
type input "Received in good condition"
click at [366, 346] on button "Submit" at bounding box center [349, 350] width 74 height 26
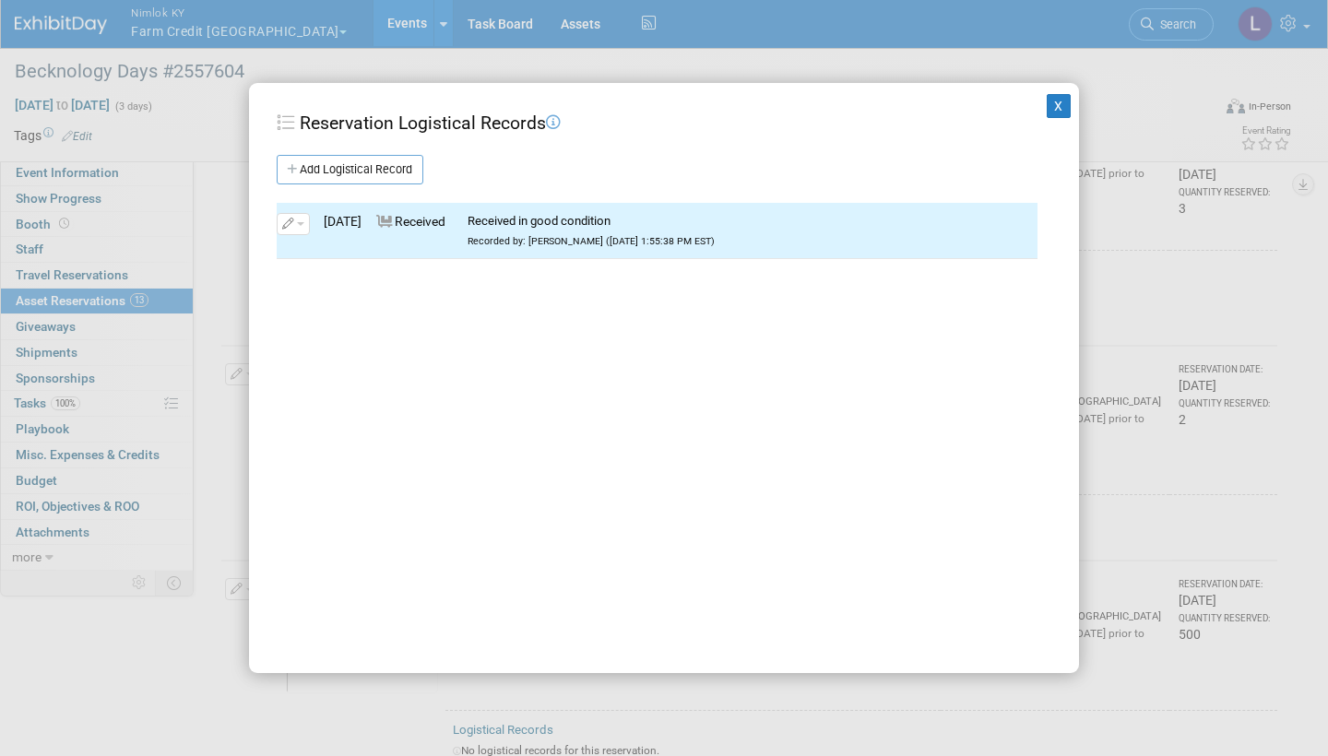
click at [1057, 101] on button "X" at bounding box center [1059, 106] width 24 height 24
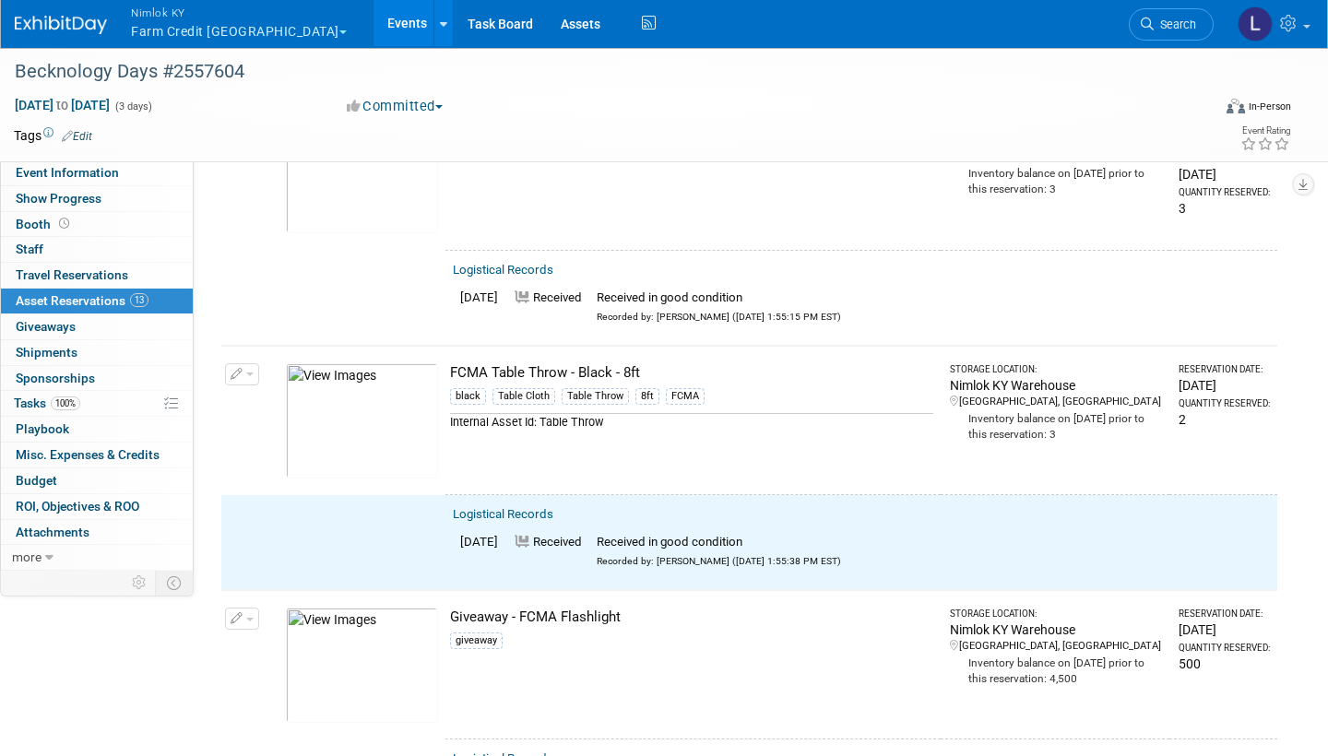
click at [250, 363] on button "button" at bounding box center [242, 374] width 34 height 22
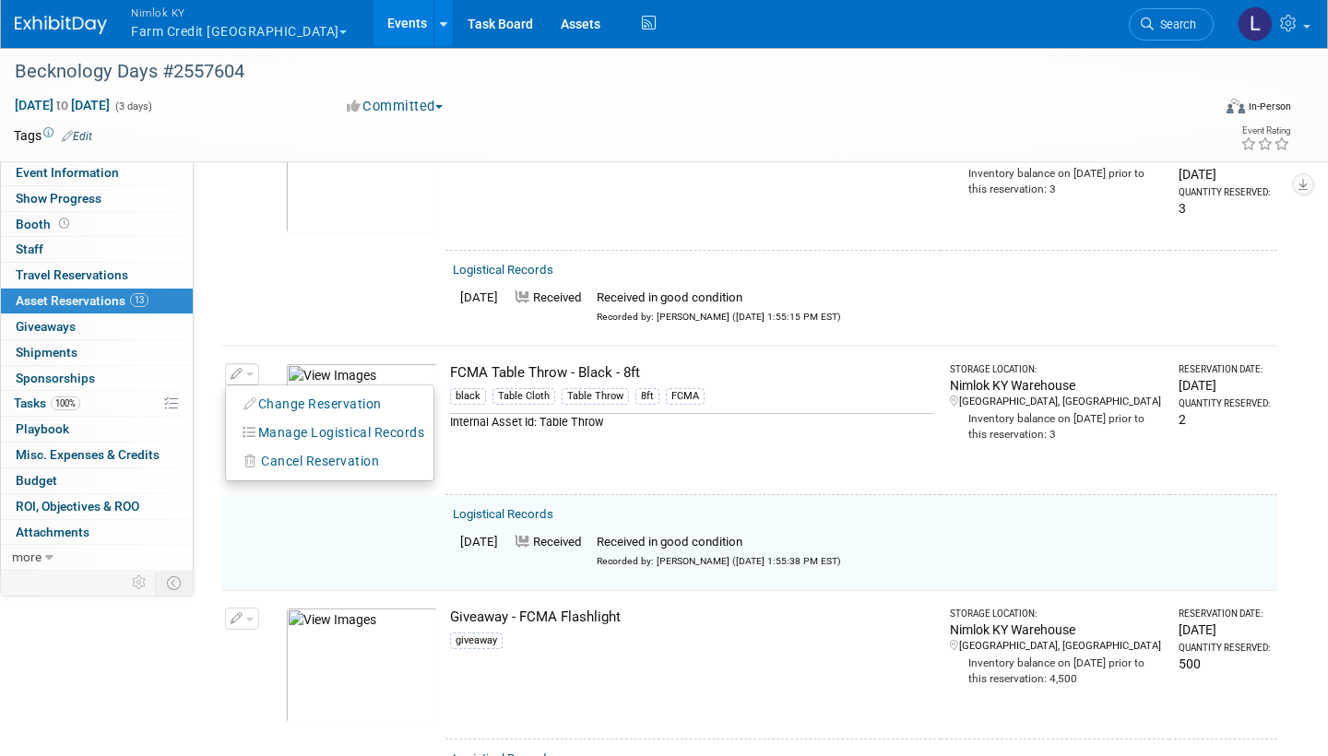
click at [335, 392] on button "Change Reservation" at bounding box center [313, 404] width 156 height 25
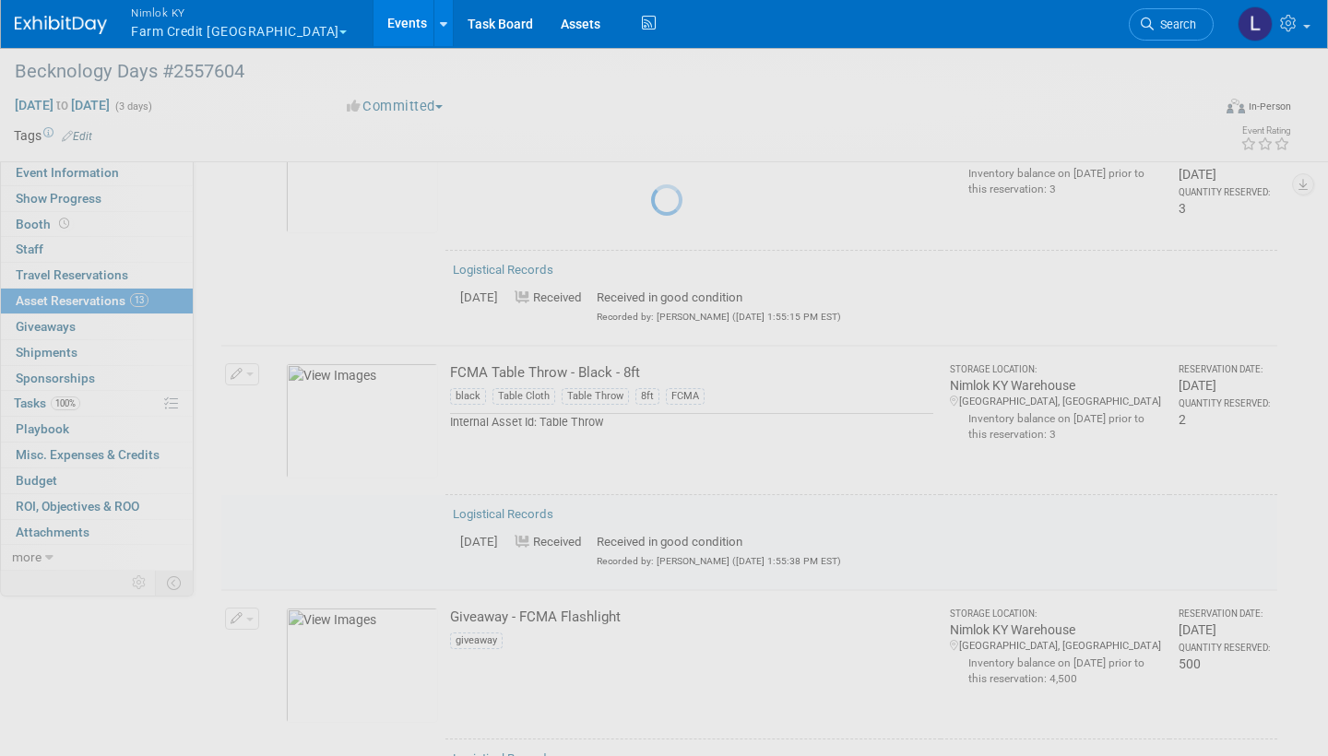
select select "8"
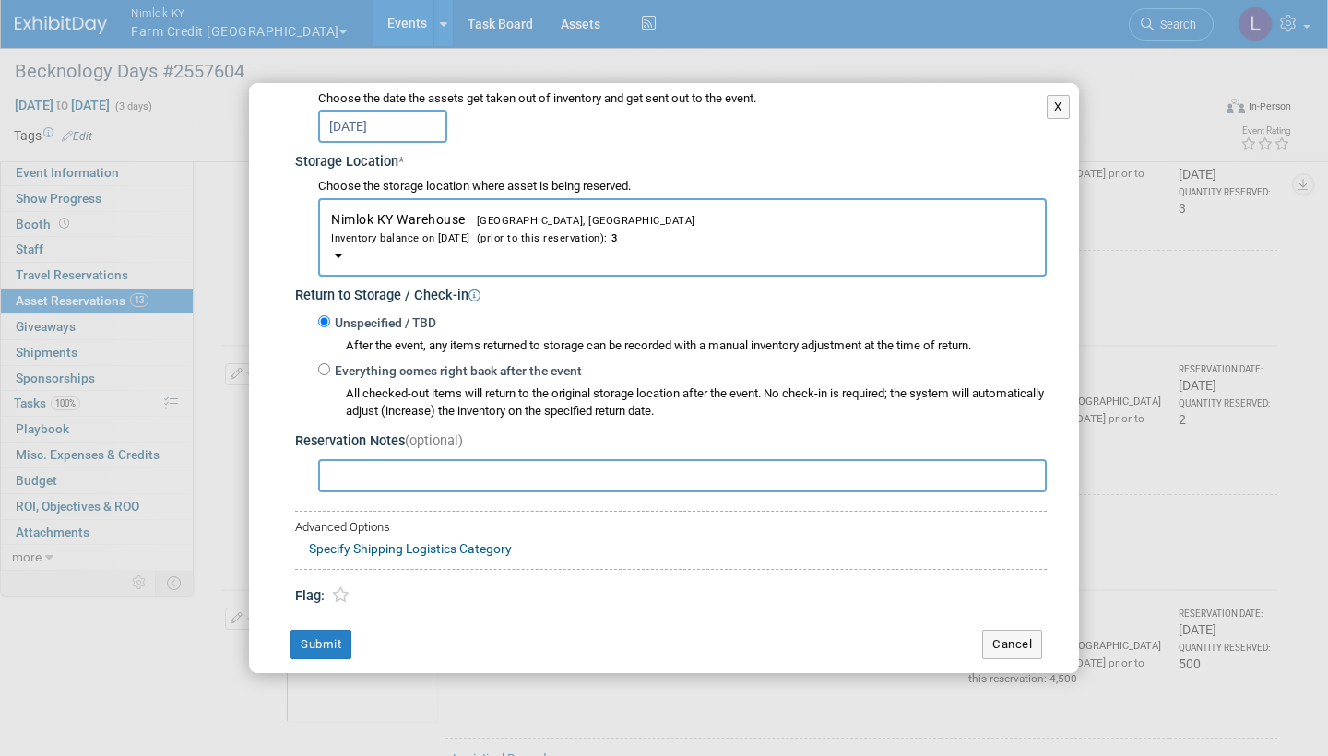
scroll to position [251, 0]
drag, startPoint x: 521, startPoint y: 519, endPoint x: 325, endPoint y: 356, distance: 255.4
click at [325, 364] on input "Everything comes right back after the event" at bounding box center [324, 370] width 12 height 12
radio input "true"
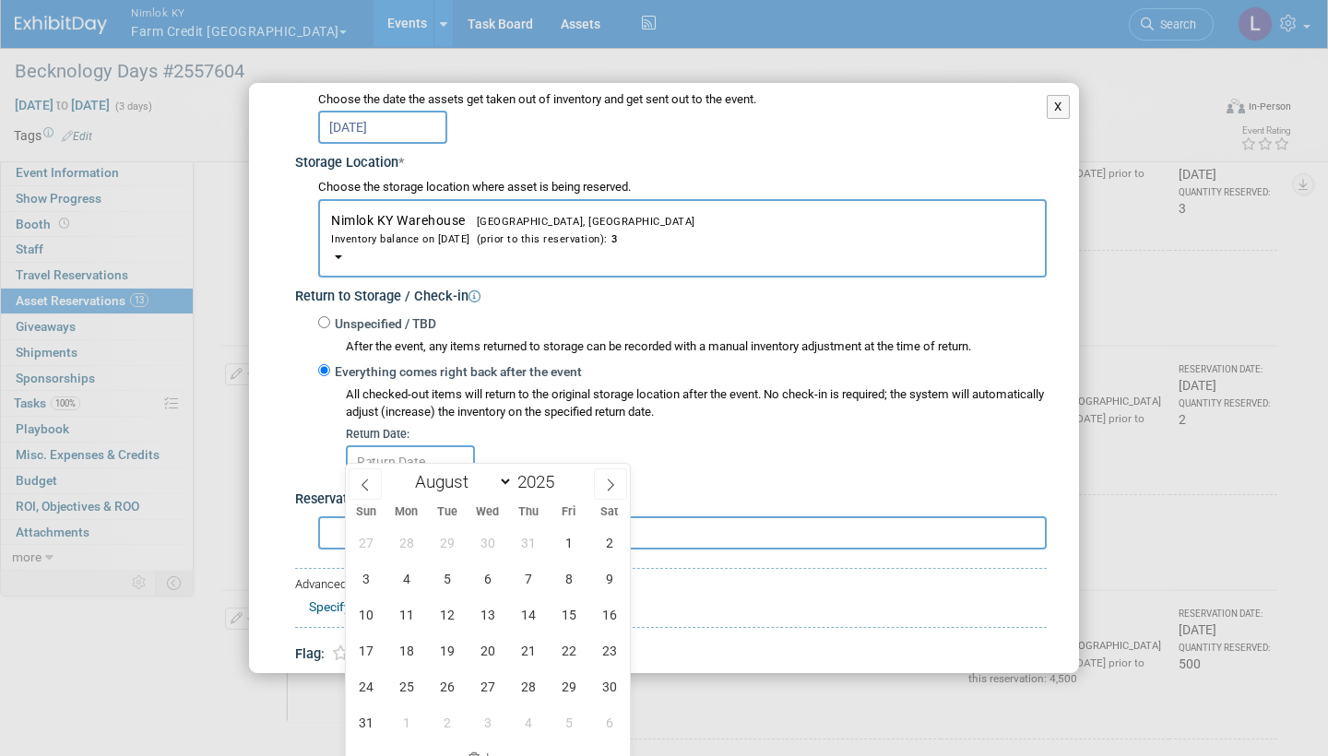
click at [612, 454] on icon at bounding box center [610, 485] width 13 height 13
select select "8"
click at [491, 454] on span "10" at bounding box center [487, 579] width 36 height 36
type input "[DATE]"
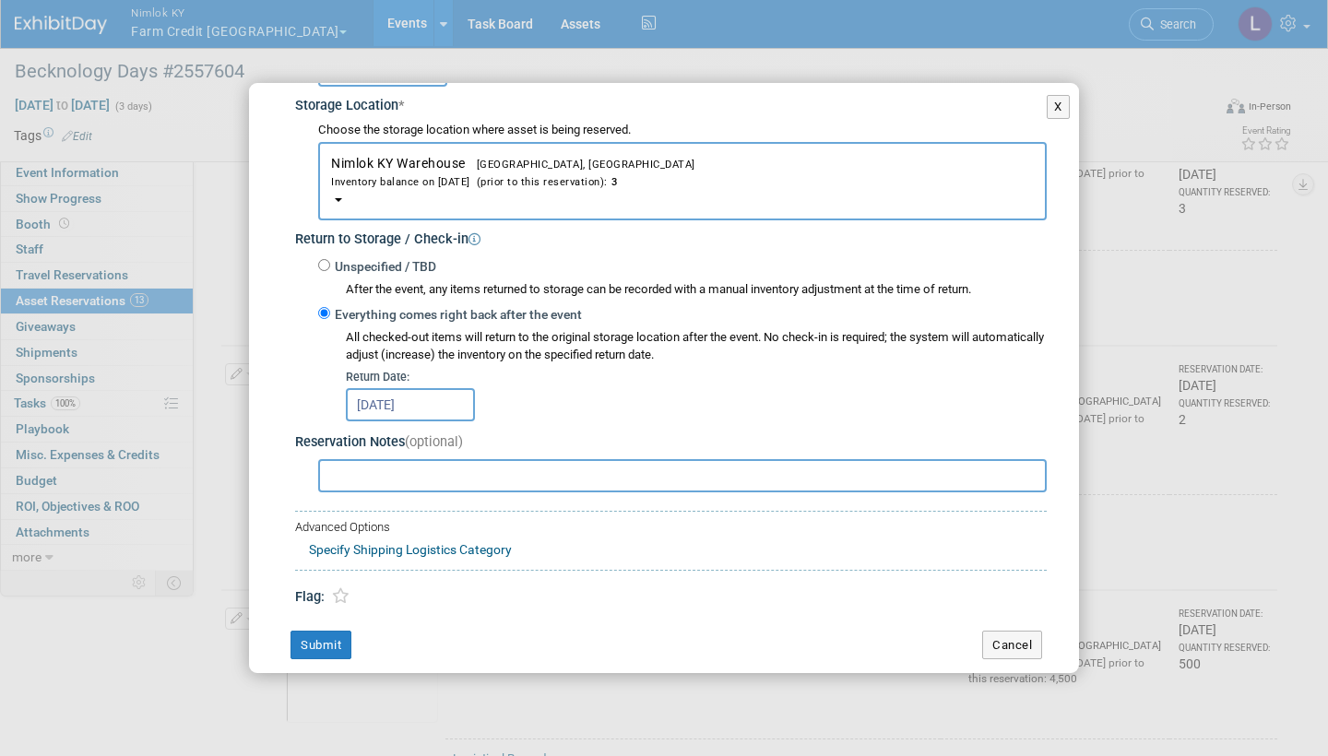
scroll to position [307, 0]
drag, startPoint x: 491, startPoint y: 572, endPoint x: 337, endPoint y: 626, distance: 164.2
click at [337, 454] on button "Submit" at bounding box center [320, 647] width 61 height 30
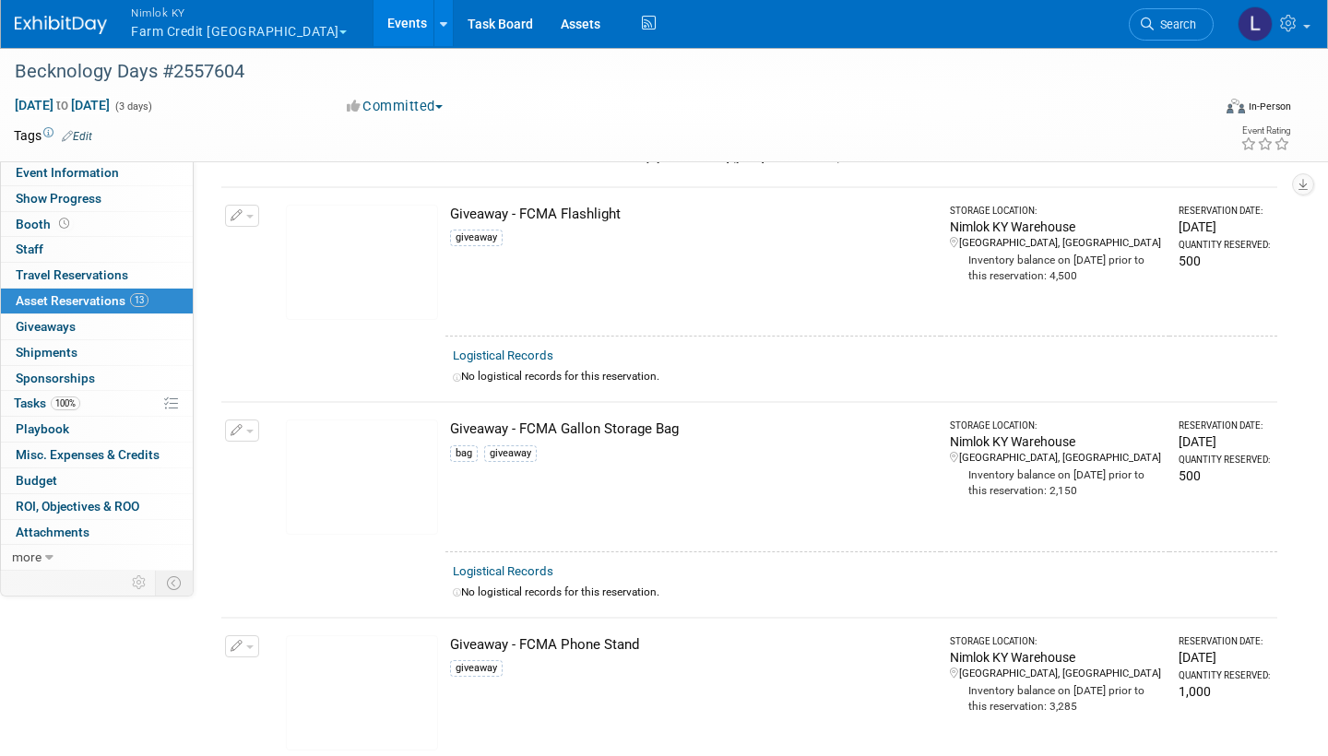
scroll to position [1777, 0]
click at [530, 349] on link "Logistical Records" at bounding box center [503, 356] width 101 height 14
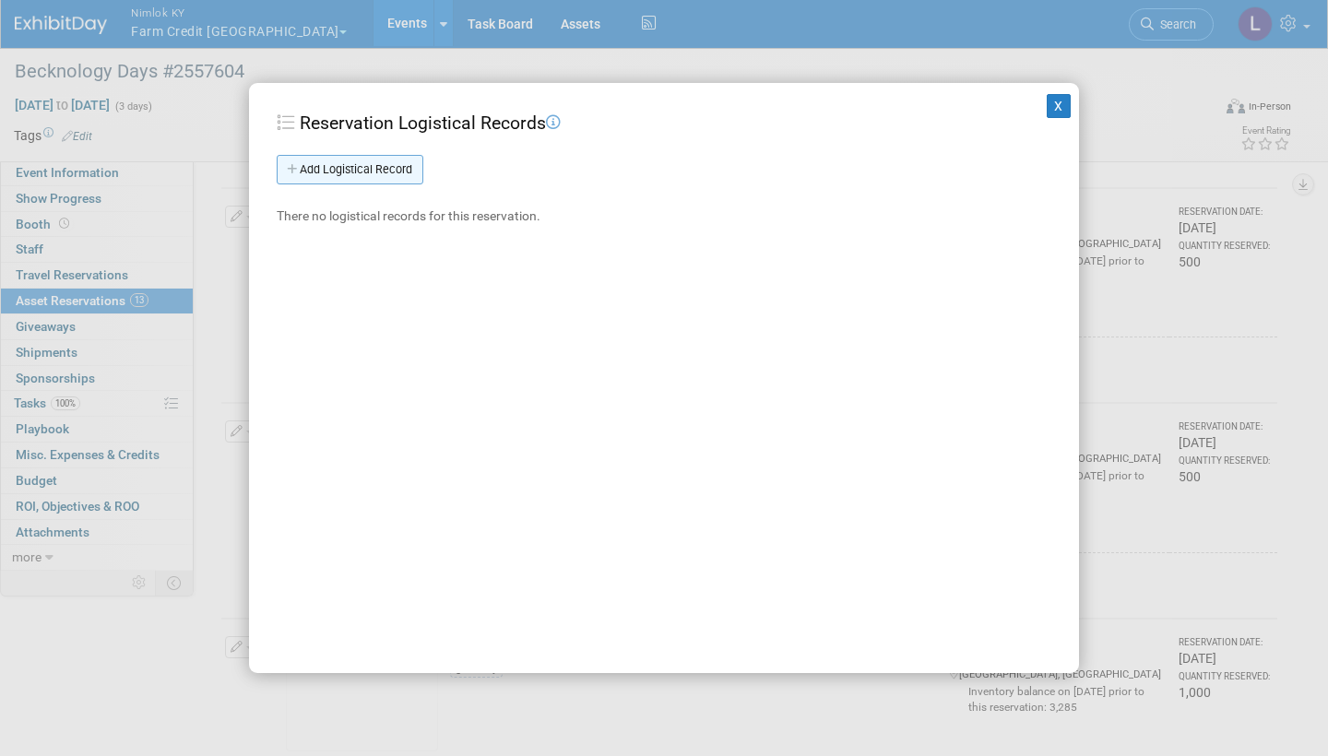
drag, startPoint x: 555, startPoint y: 228, endPoint x: 392, endPoint y: 174, distance: 171.7
click at [392, 174] on link "Add Logistical Record" at bounding box center [350, 170] width 147 height 30
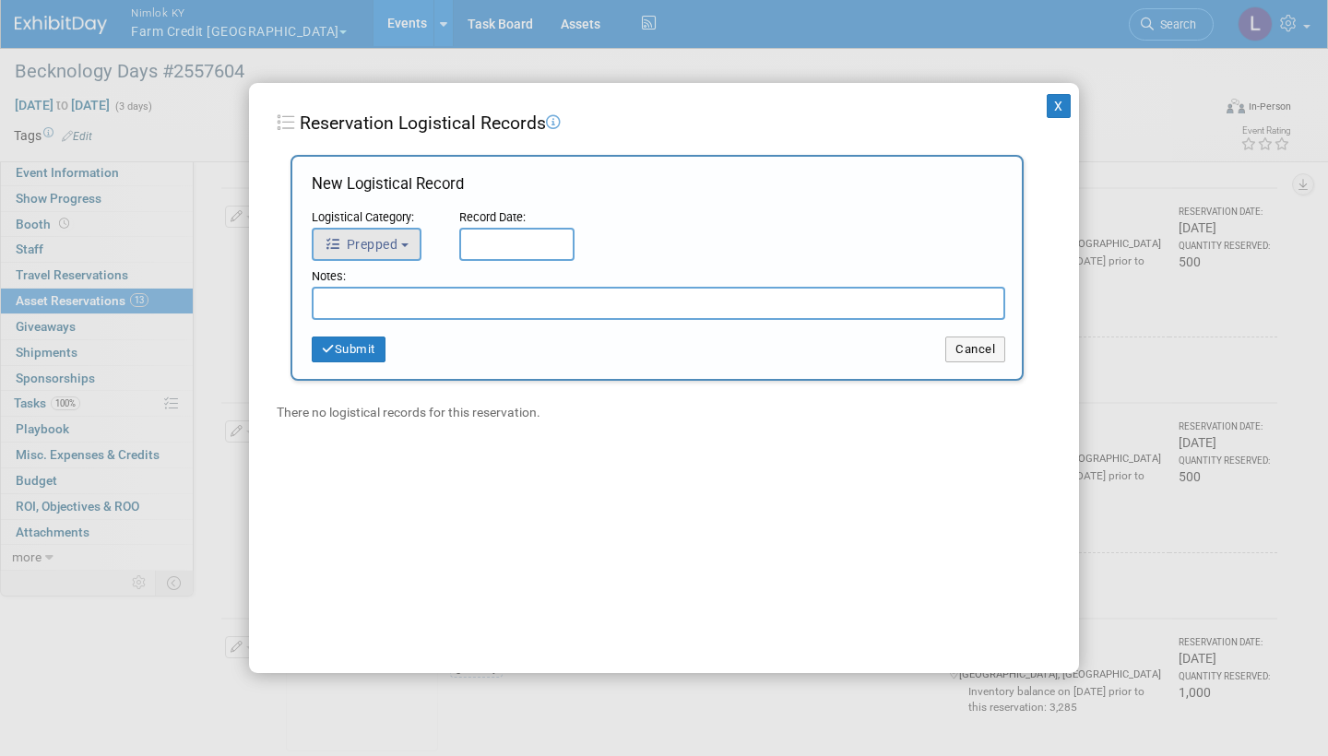
drag, startPoint x: 392, startPoint y: 174, endPoint x: 408, endPoint y: 253, distance: 79.9
click at [408, 253] on button "Prepped" at bounding box center [367, 244] width 110 height 33
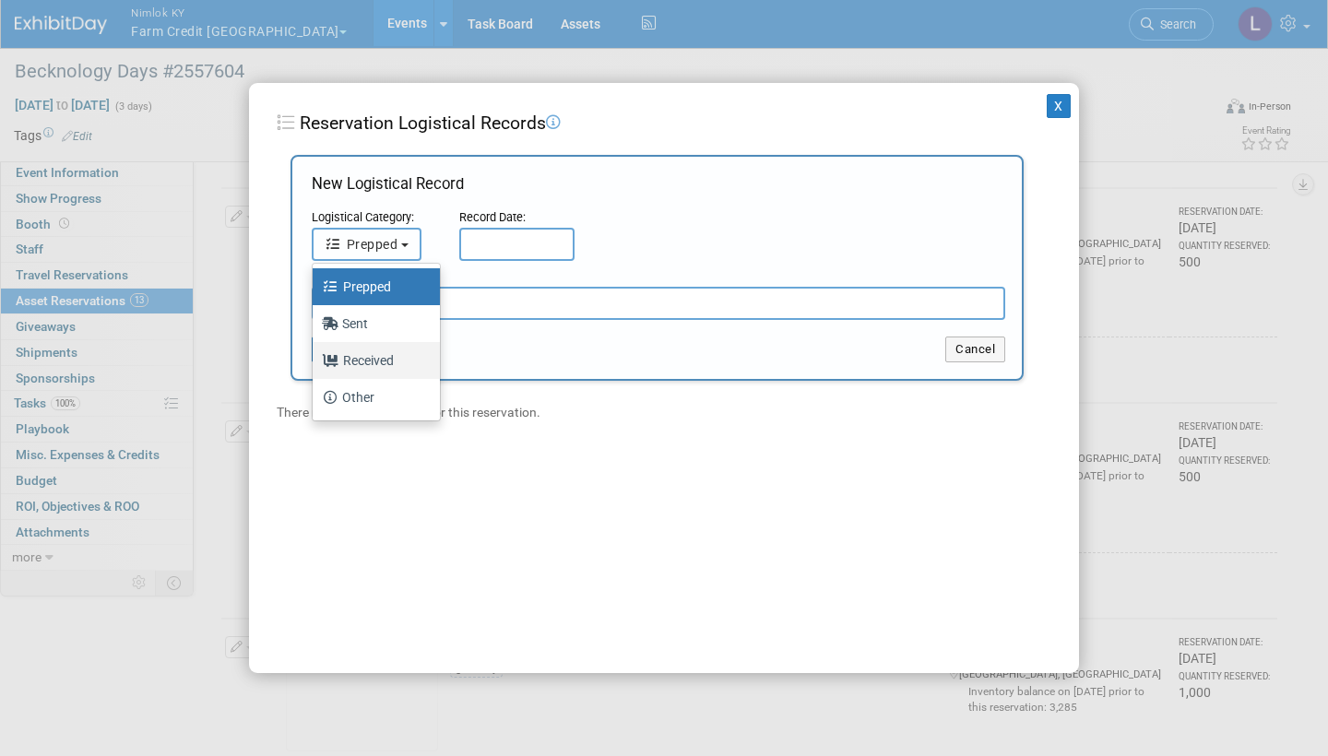
click at [386, 346] on label "Received" at bounding box center [372, 361] width 100 height 30
click at [315, 352] on input "Received" at bounding box center [309, 358] width 12 height 12
select select "3"
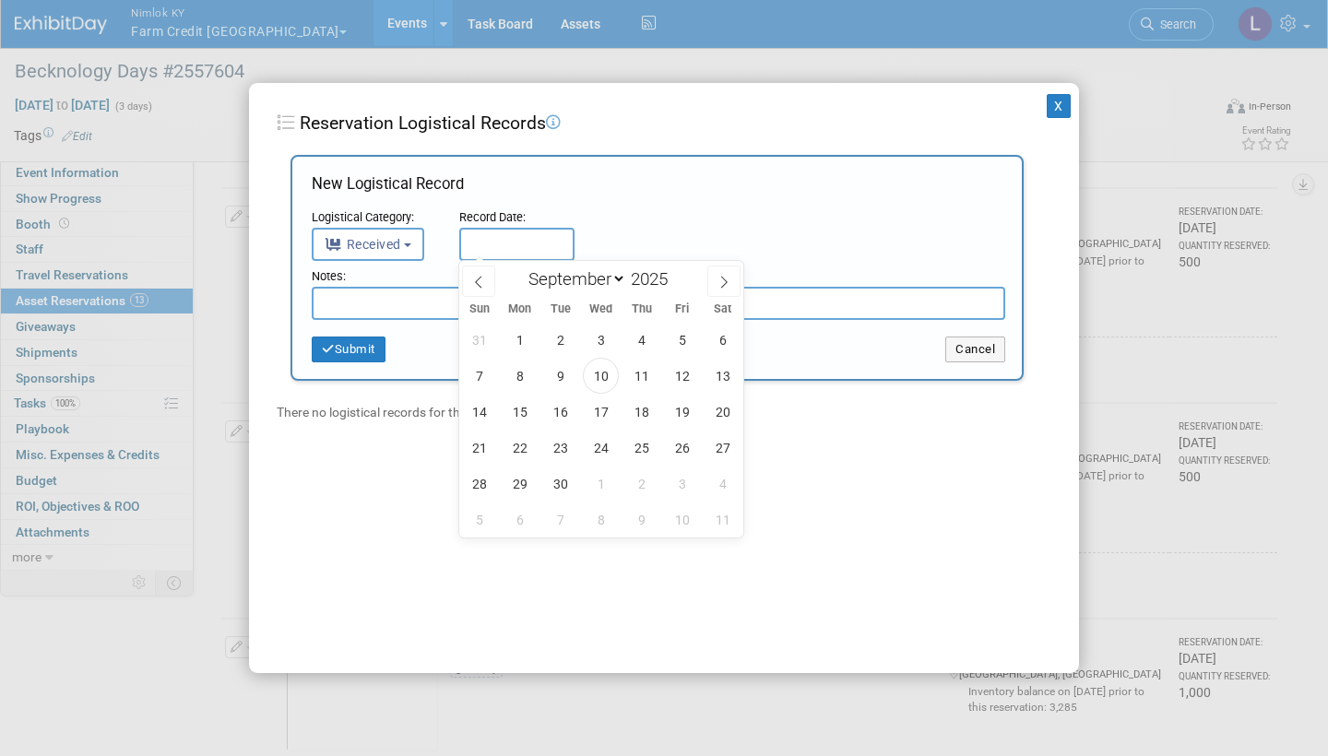
drag, startPoint x: 386, startPoint y: 346, endPoint x: 504, endPoint y: 242, distance: 157.4
click at [504, 242] on input "text" at bounding box center [516, 244] width 115 height 33
click at [605, 385] on span "10" at bounding box center [601, 376] width 36 height 36
type input "[DATE]"
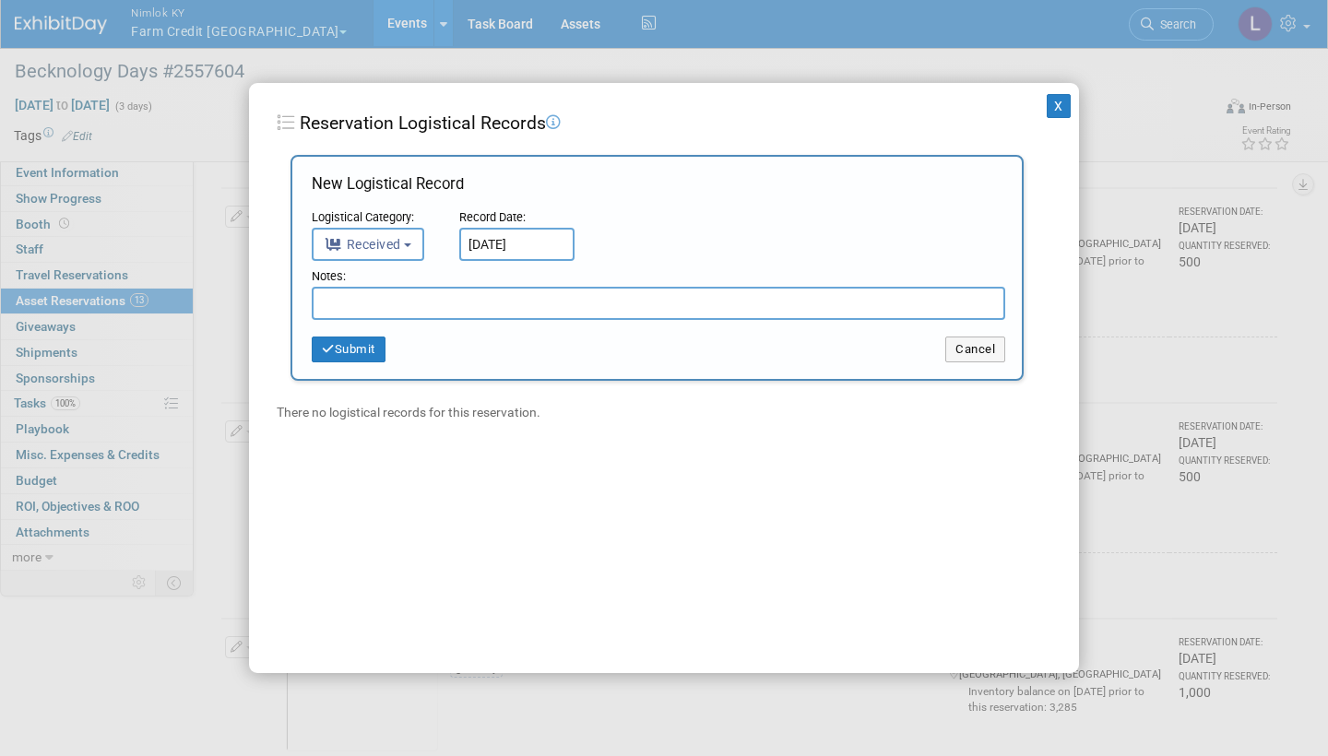
click at [445, 304] on input "text" at bounding box center [658, 303] width 693 height 33
paste input "Received in good condition"
type input "R"
type input "Zero returned"
drag, startPoint x: 605, startPoint y: 385, endPoint x: 371, endPoint y: 340, distance: 238.4
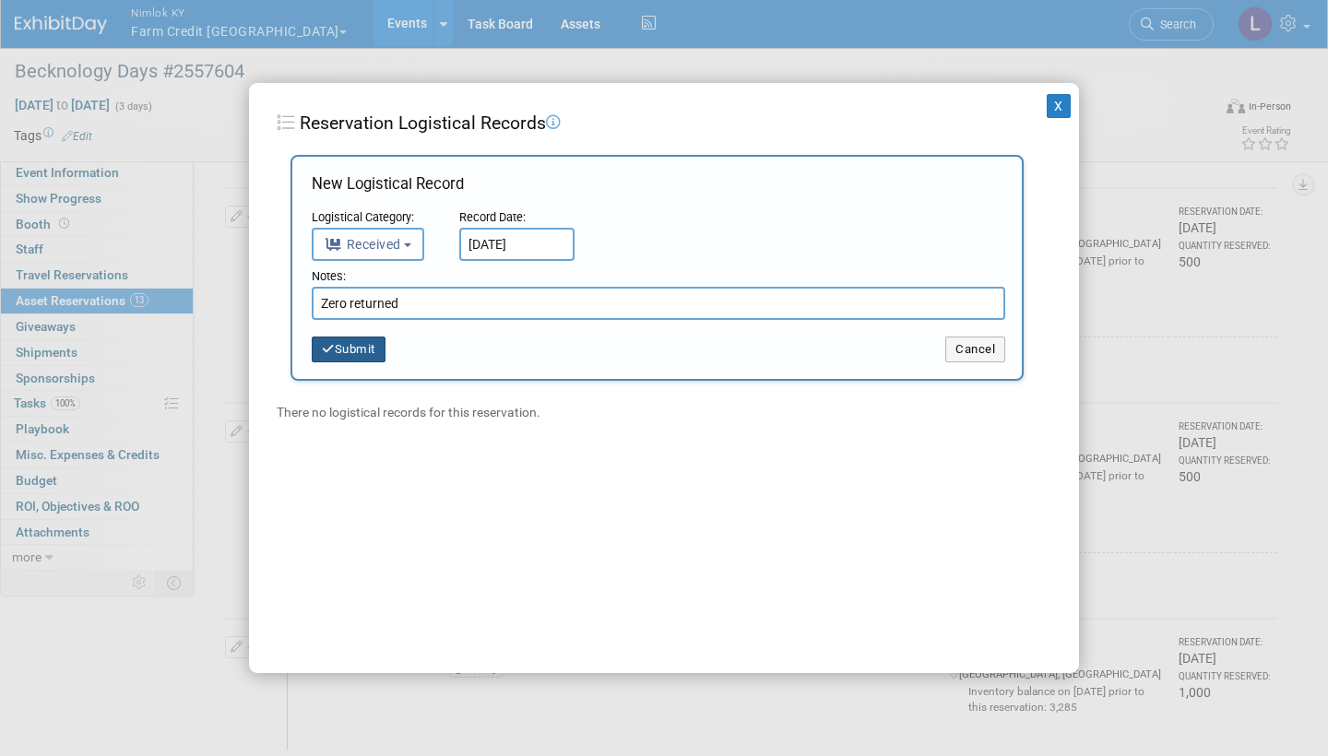
click at [371, 340] on button "Submit" at bounding box center [349, 350] width 74 height 26
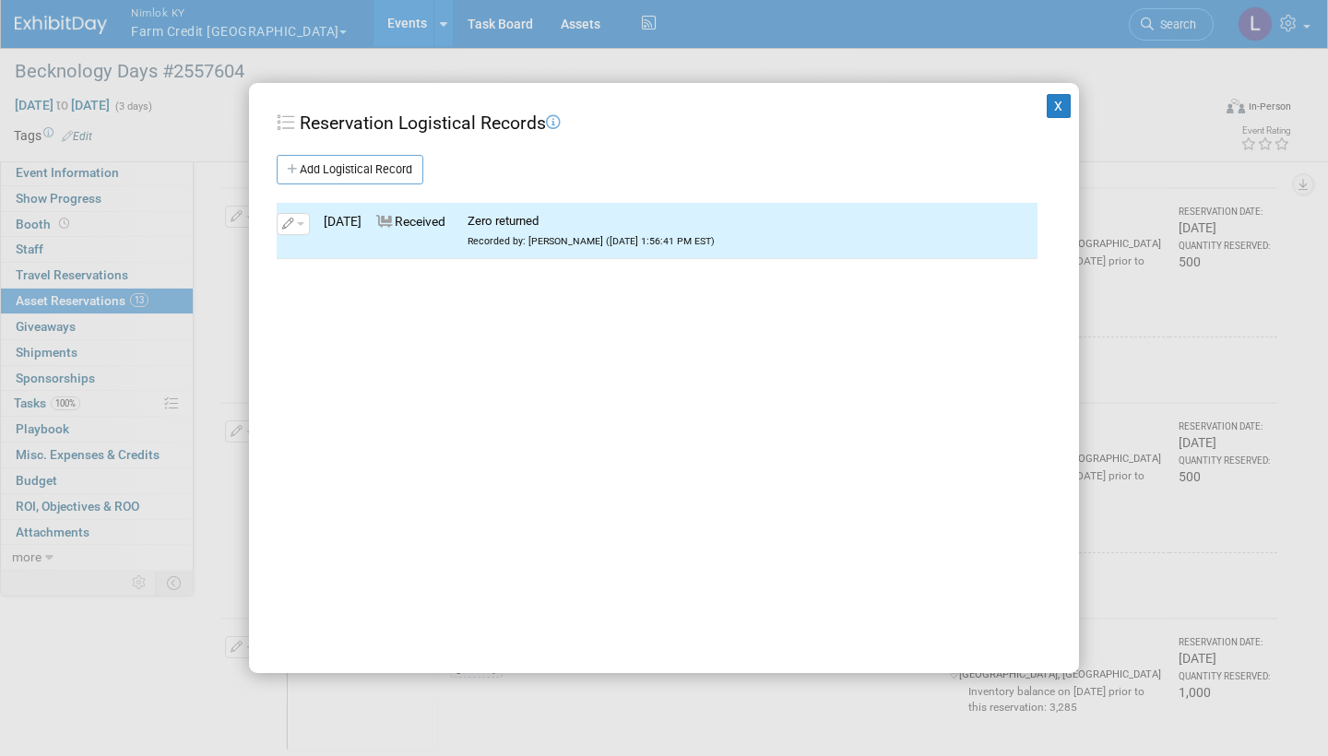
click at [1050, 104] on button "X" at bounding box center [1059, 106] width 24 height 24
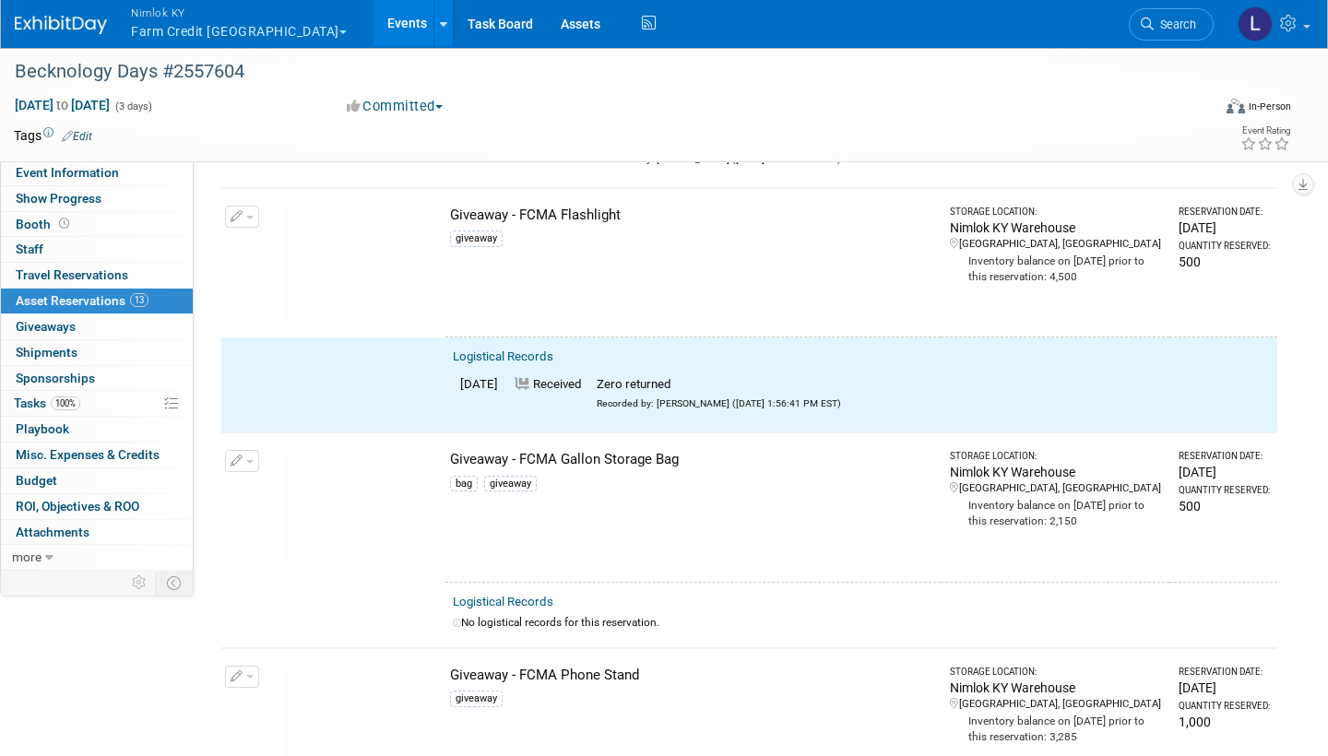
drag, startPoint x: 1050, startPoint y: 104, endPoint x: 248, endPoint y: 193, distance: 807.1
click at [248, 206] on button "button" at bounding box center [242, 217] width 34 height 22
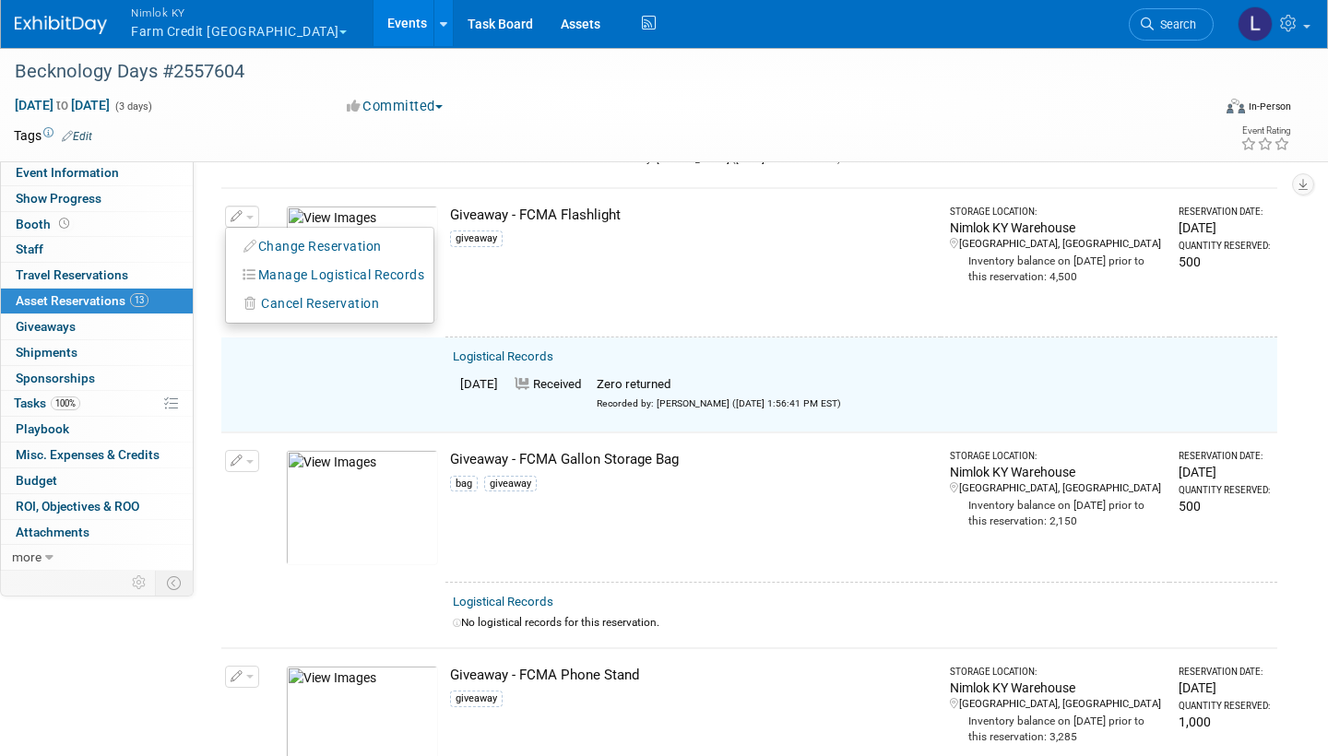
click at [311, 234] on button "Change Reservation" at bounding box center [313, 246] width 156 height 25
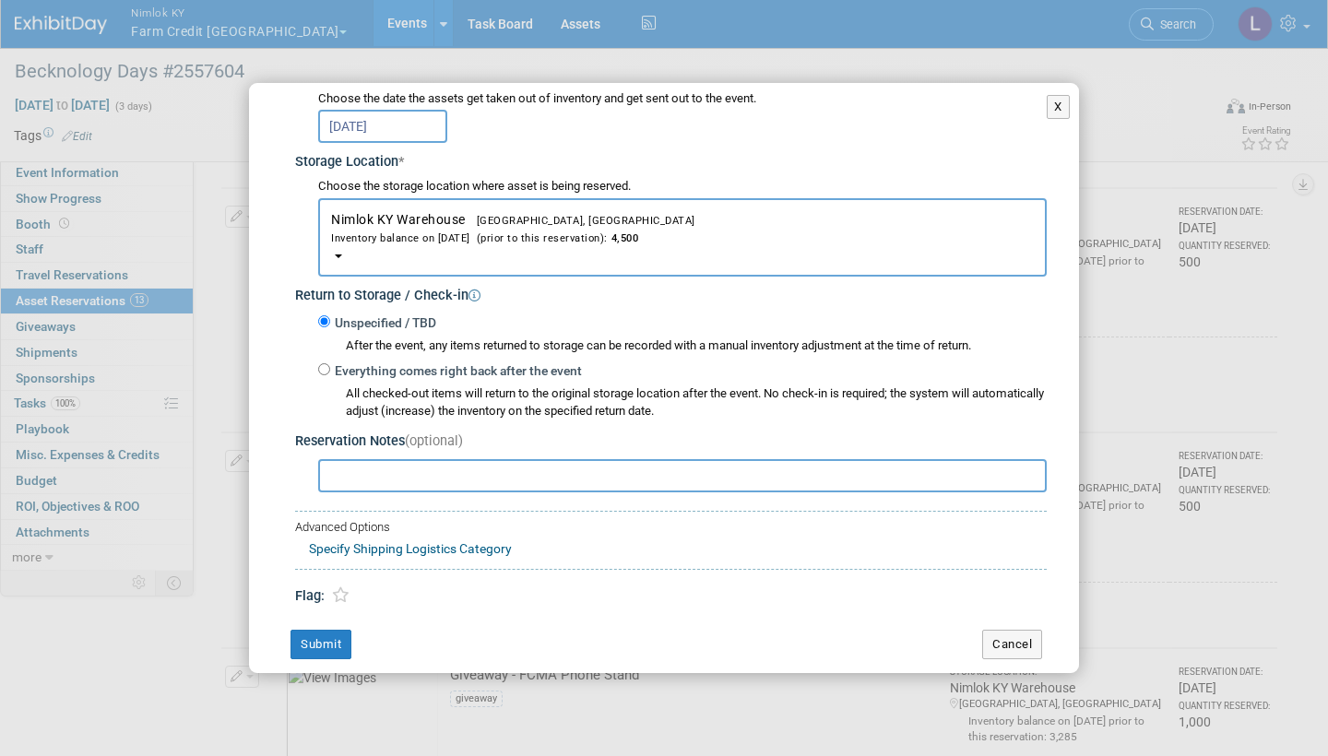
scroll to position [251, 0]
click at [325, 364] on input "Everything comes right back after the event" at bounding box center [324, 370] width 12 height 12
radio input "true"
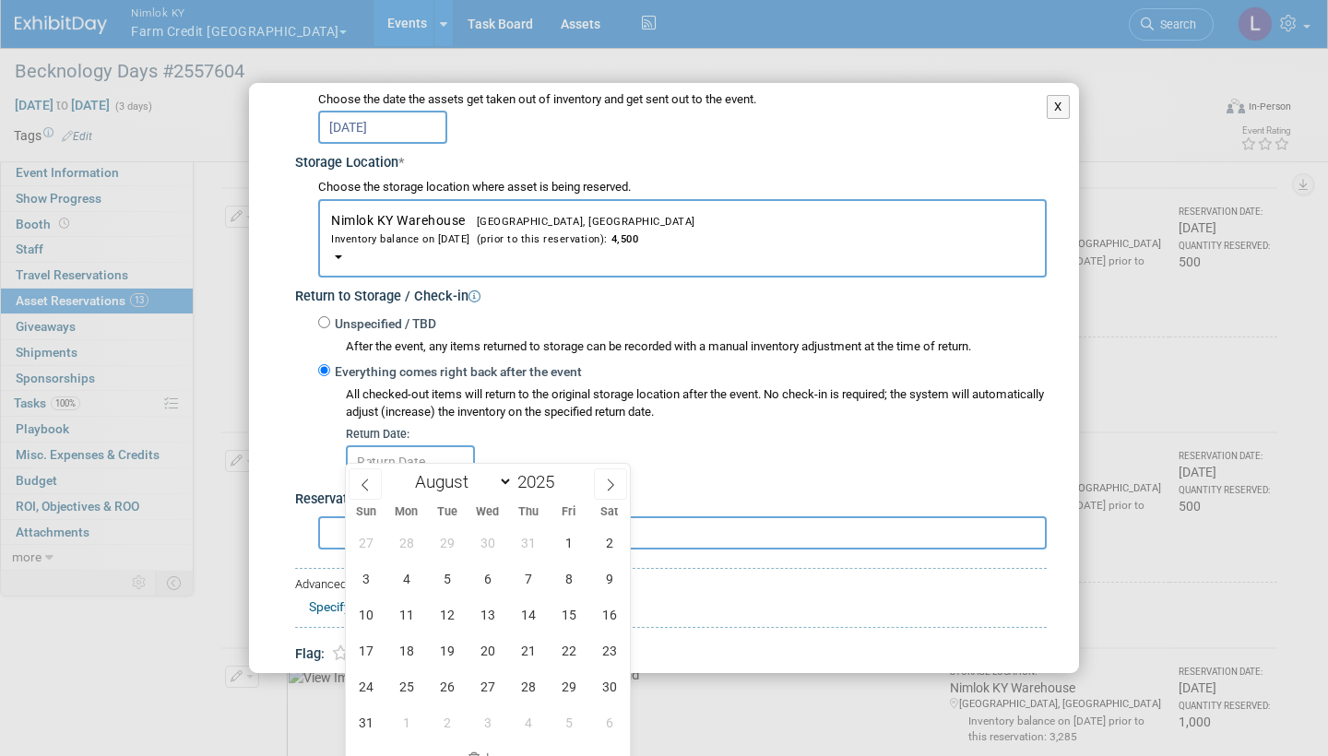
click at [611, 454] on icon at bounding box center [610, 485] width 13 height 13
select select "8"
click at [503, 454] on span "10" at bounding box center [487, 579] width 36 height 36
type input "[DATE]"
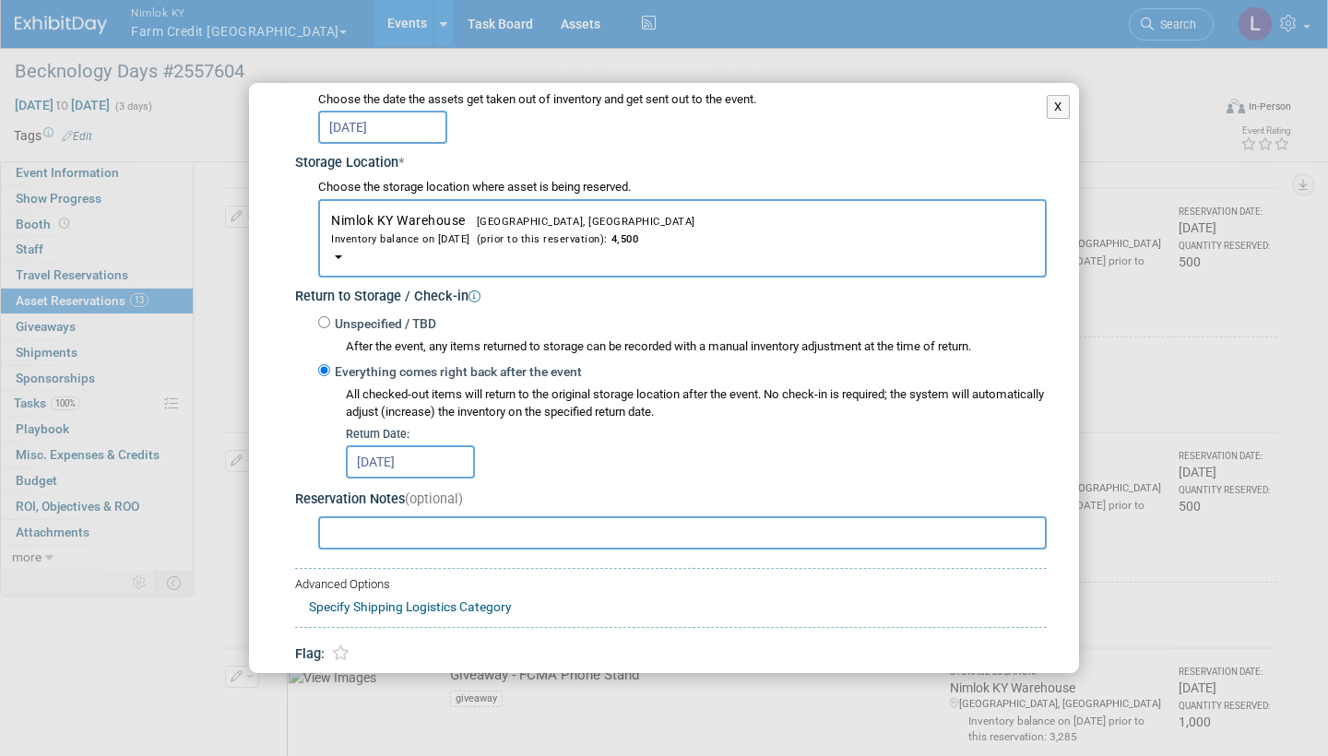
drag, startPoint x: 503, startPoint y: 571, endPoint x: 444, endPoint y: 602, distance: 66.0
click at [444, 454] on div "Advanced Options Specify Shipping Logistics Category Shipping Logistics Categor…" at bounding box center [670, 598] width 751 height 60
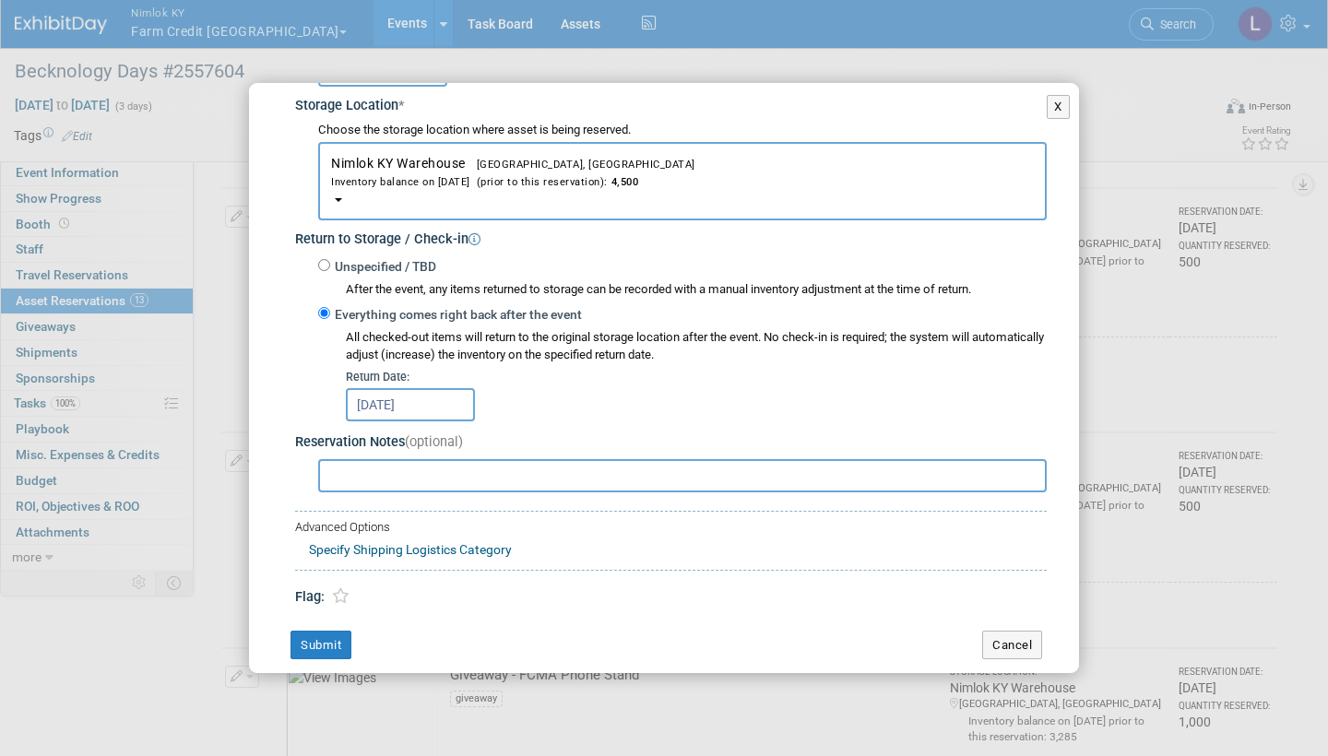
scroll to position [307, 0]
click at [330, 454] on button "Submit" at bounding box center [320, 647] width 61 height 30
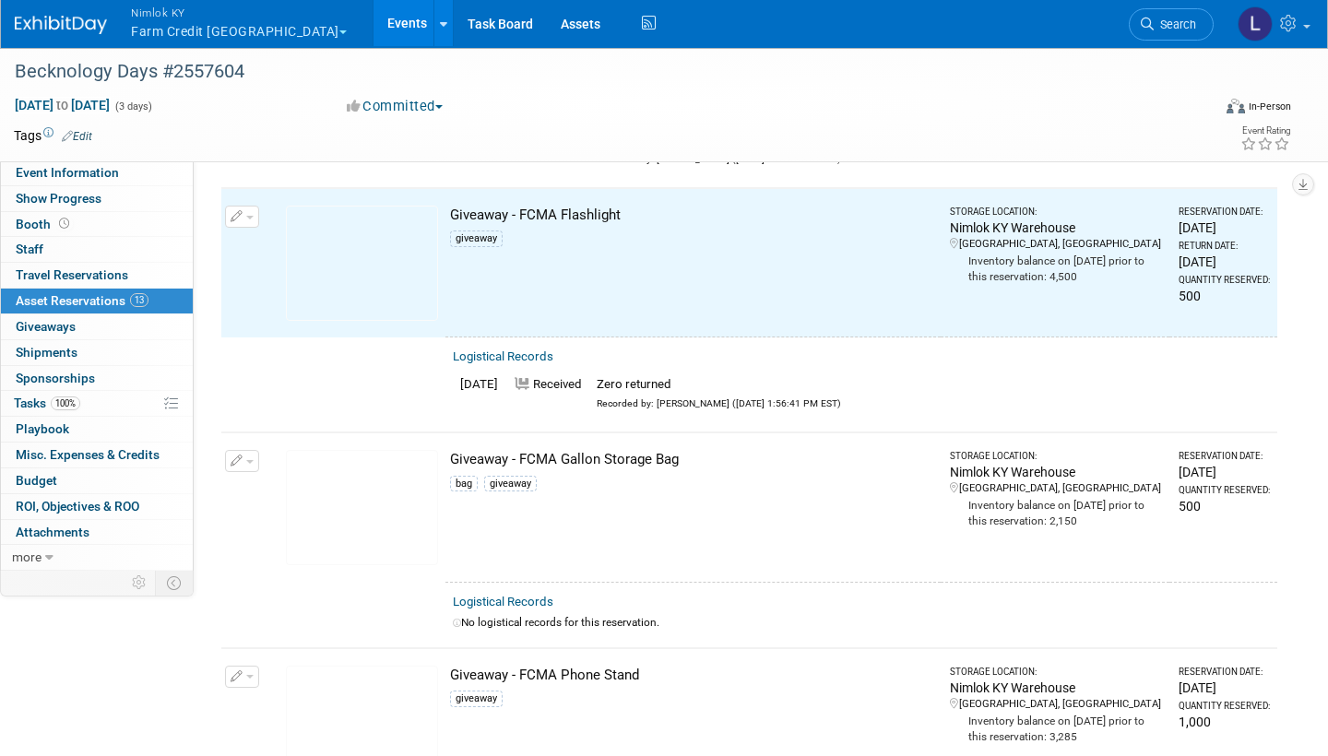
click at [527, 454] on link "Logistical Records" at bounding box center [503, 602] width 101 height 14
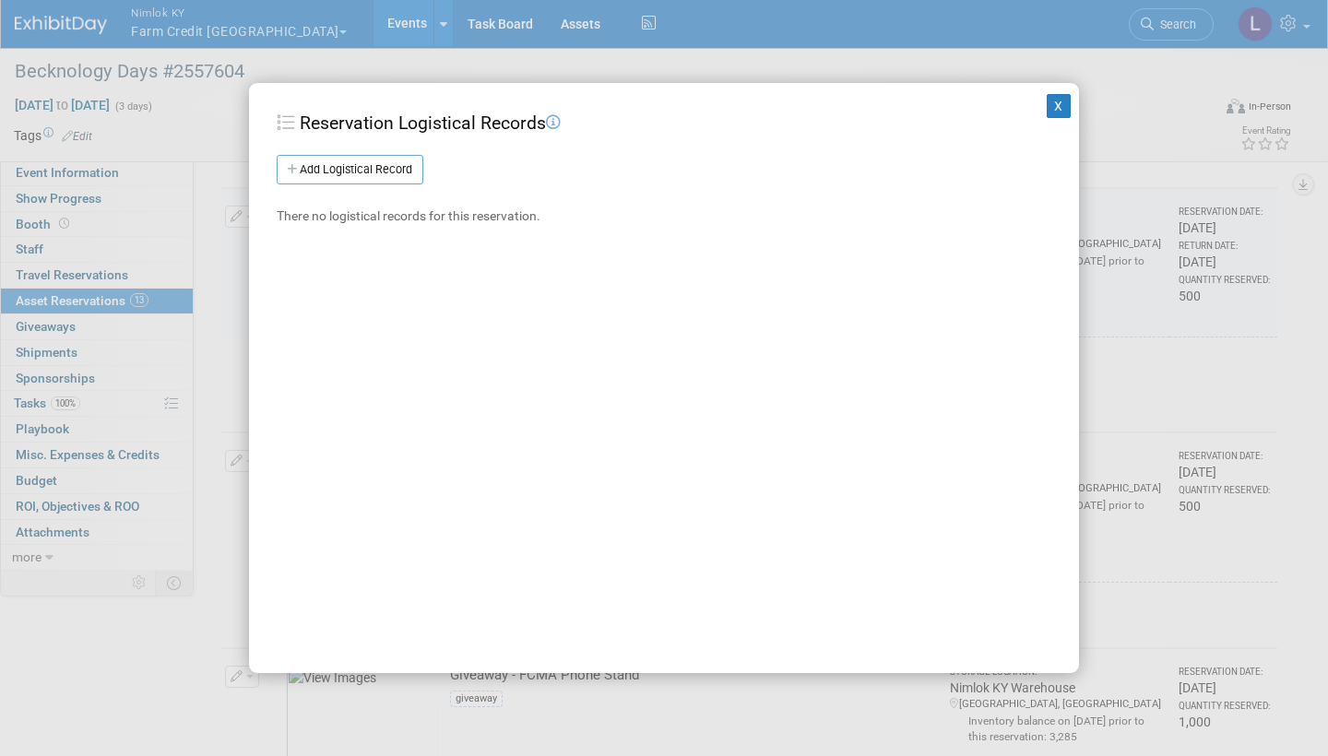
drag, startPoint x: 330, startPoint y: 619, endPoint x: 409, endPoint y: 260, distance: 367.3
click at [409, 260] on div "X Reservation Logistical Records Add Logistical Record New Logistical Record Lo…" at bounding box center [664, 378] width 830 height 590
click at [399, 170] on link "Add Logistical Record" at bounding box center [350, 170] width 147 height 30
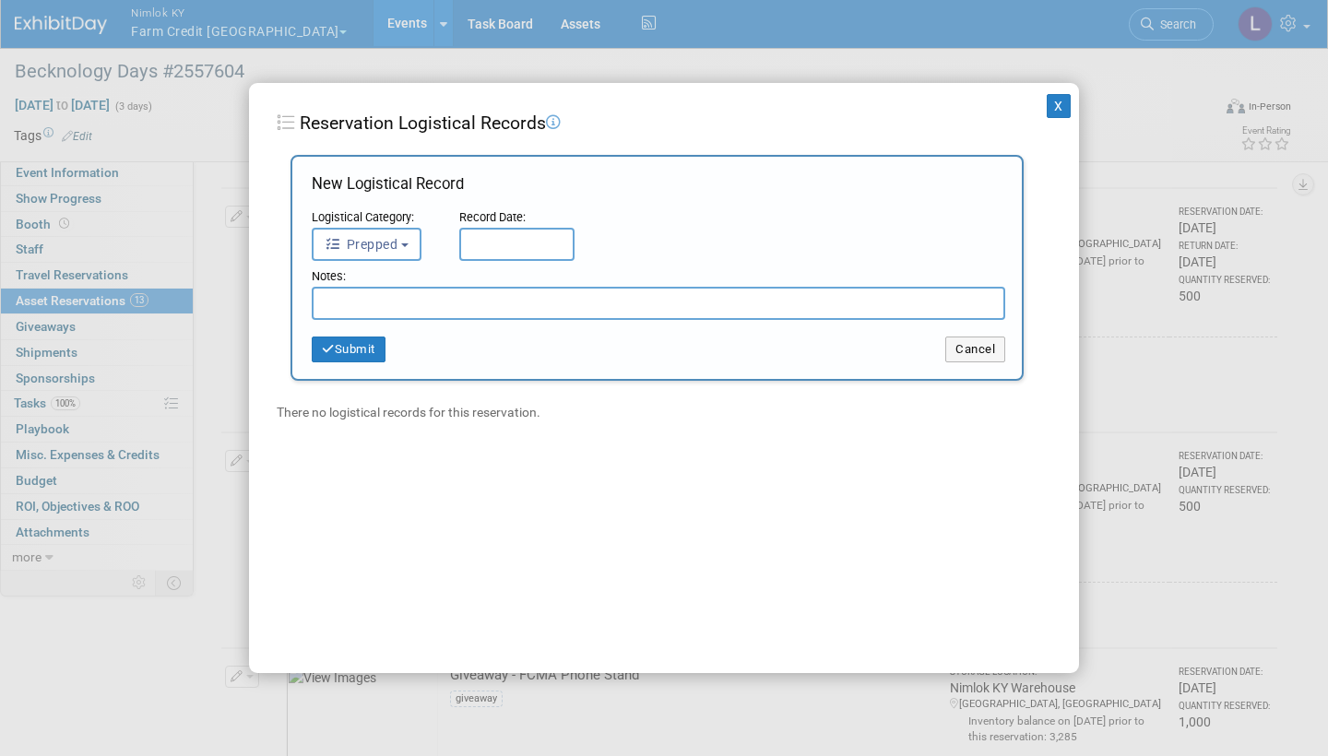
click at [417, 239] on button "Prepped" at bounding box center [367, 244] width 110 height 33
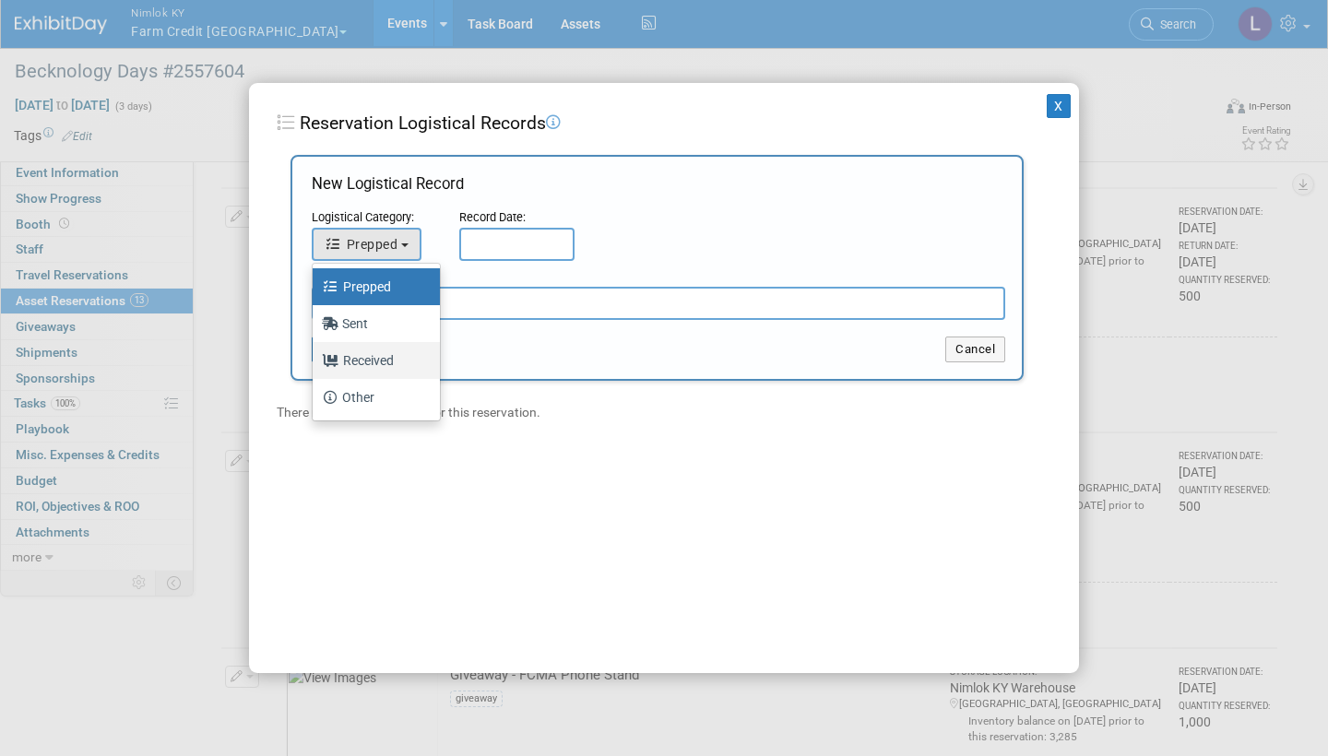
drag, startPoint x: 399, startPoint y: 170, endPoint x: 389, endPoint y: 364, distance: 194.8
click at [389, 364] on label "Received" at bounding box center [372, 361] width 100 height 30
click at [315, 364] on input "Received" at bounding box center [309, 358] width 12 height 12
select select "3"
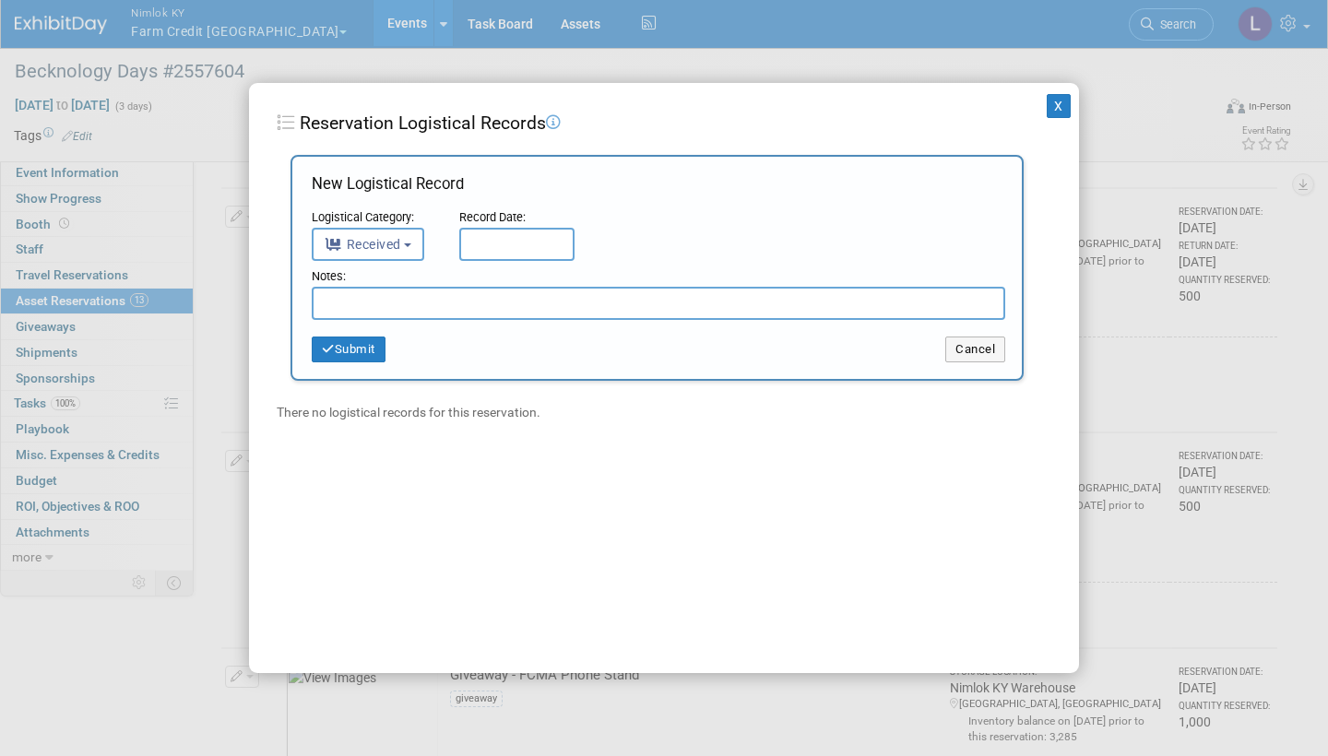
click at [389, 364] on div "New Logistical Record Logistical Category: <i class="fas fa-tasks" style="paddi…" at bounding box center [656, 268] width 733 height 226
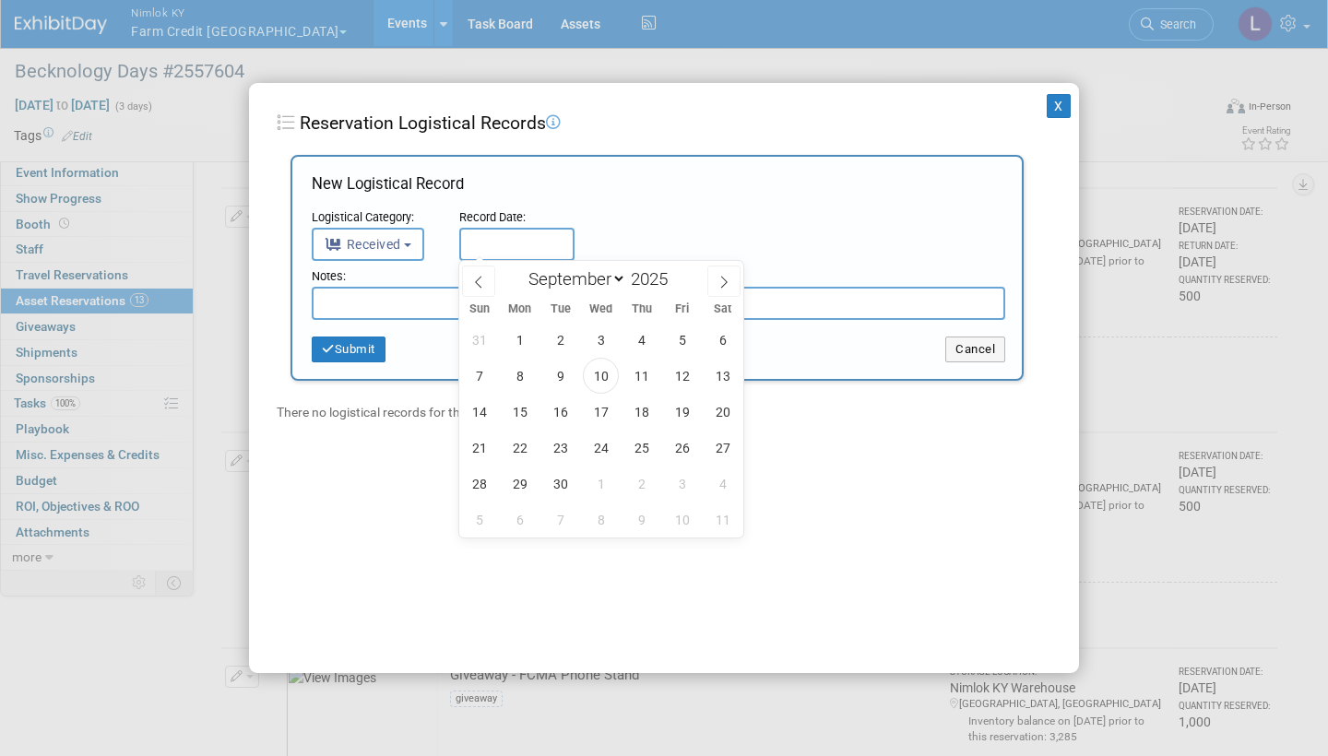
click at [505, 241] on input "text" at bounding box center [516, 244] width 115 height 33
click at [603, 373] on span "10" at bounding box center [601, 376] width 36 height 36
type input "[DATE]"
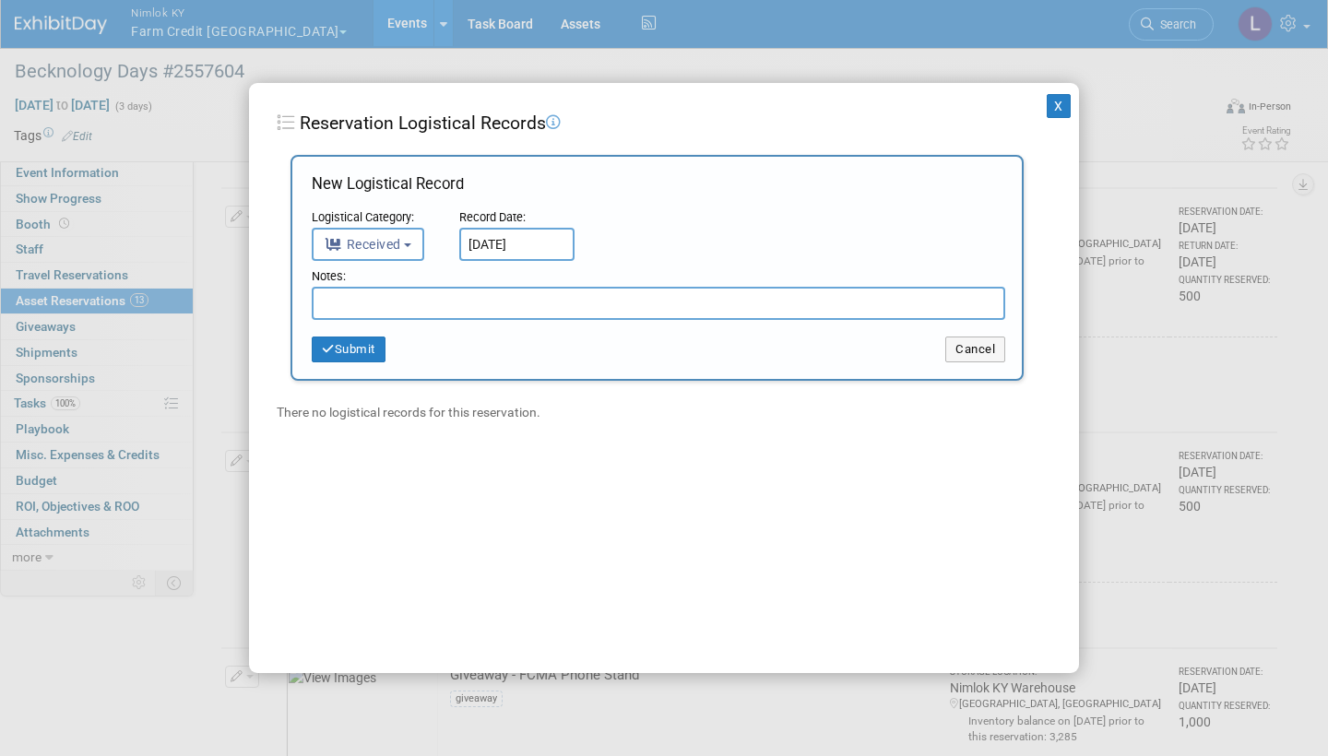
click at [452, 303] on input "text" at bounding box center [658, 303] width 693 height 33
type input "z"
type input "Zero returned"
click at [351, 343] on button "Submit" at bounding box center [349, 350] width 74 height 26
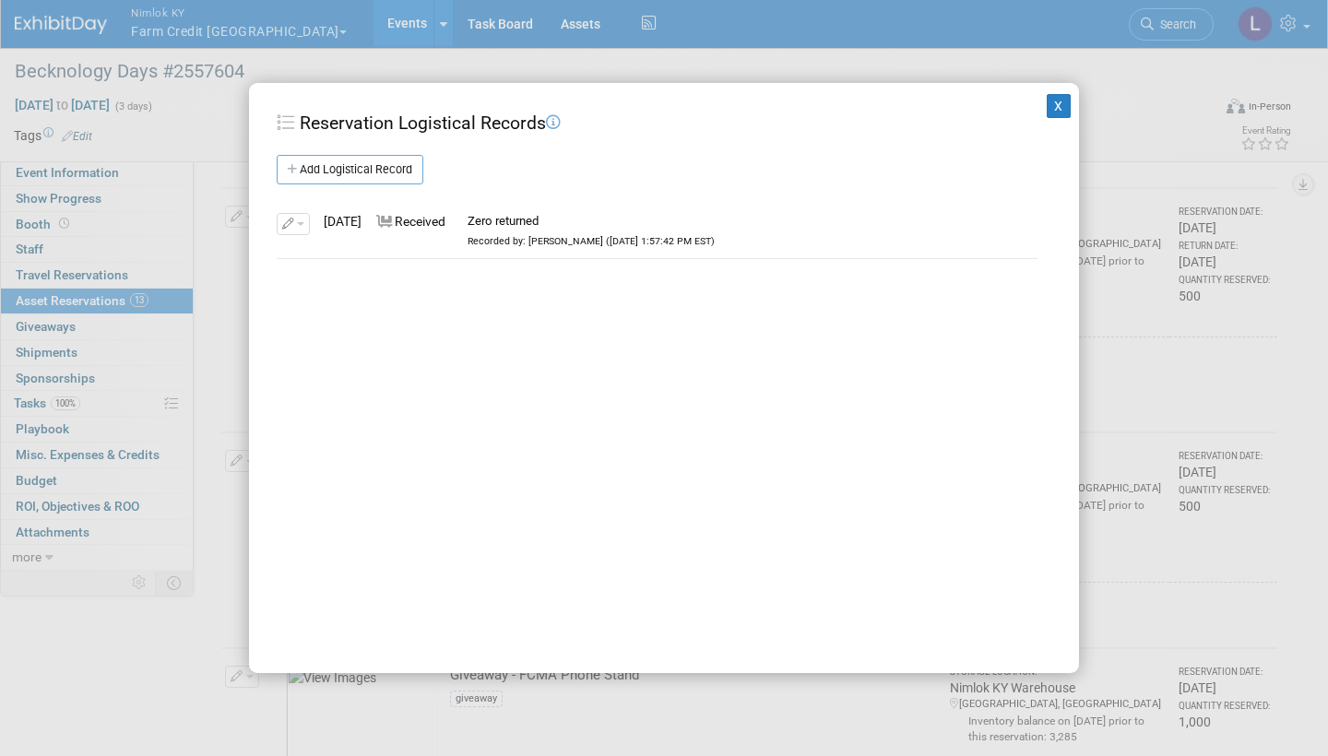
click at [1055, 105] on button "X" at bounding box center [1059, 106] width 24 height 24
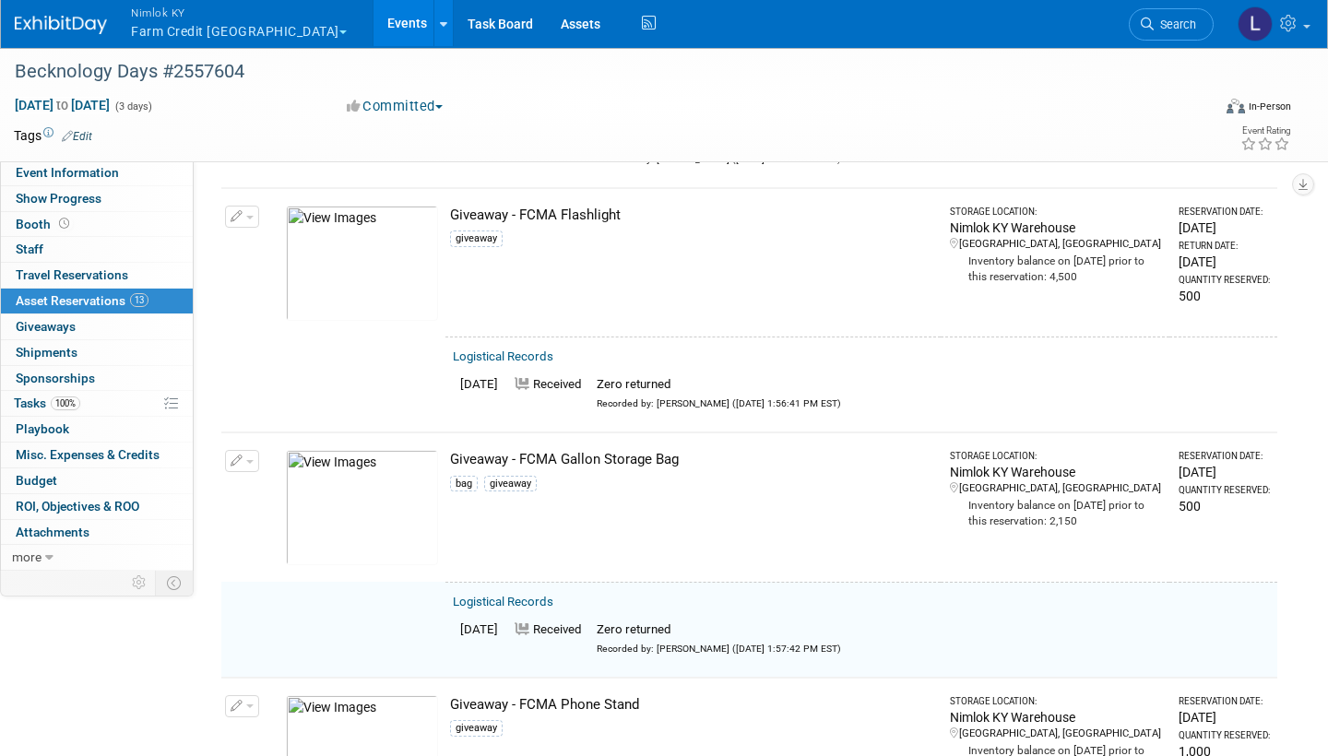
click at [249, 450] on button "button" at bounding box center [242, 461] width 34 height 22
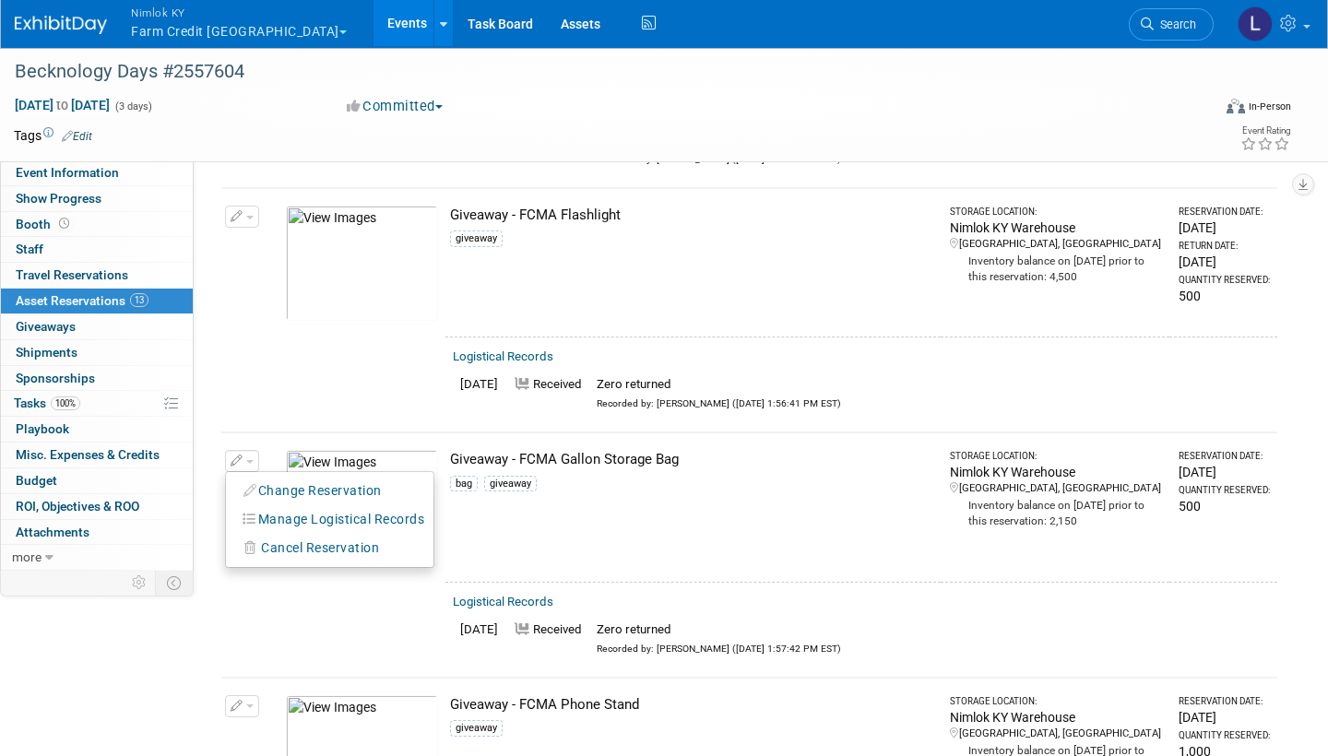
click at [356, 454] on button "Change Reservation" at bounding box center [313, 491] width 156 height 25
select select "8"
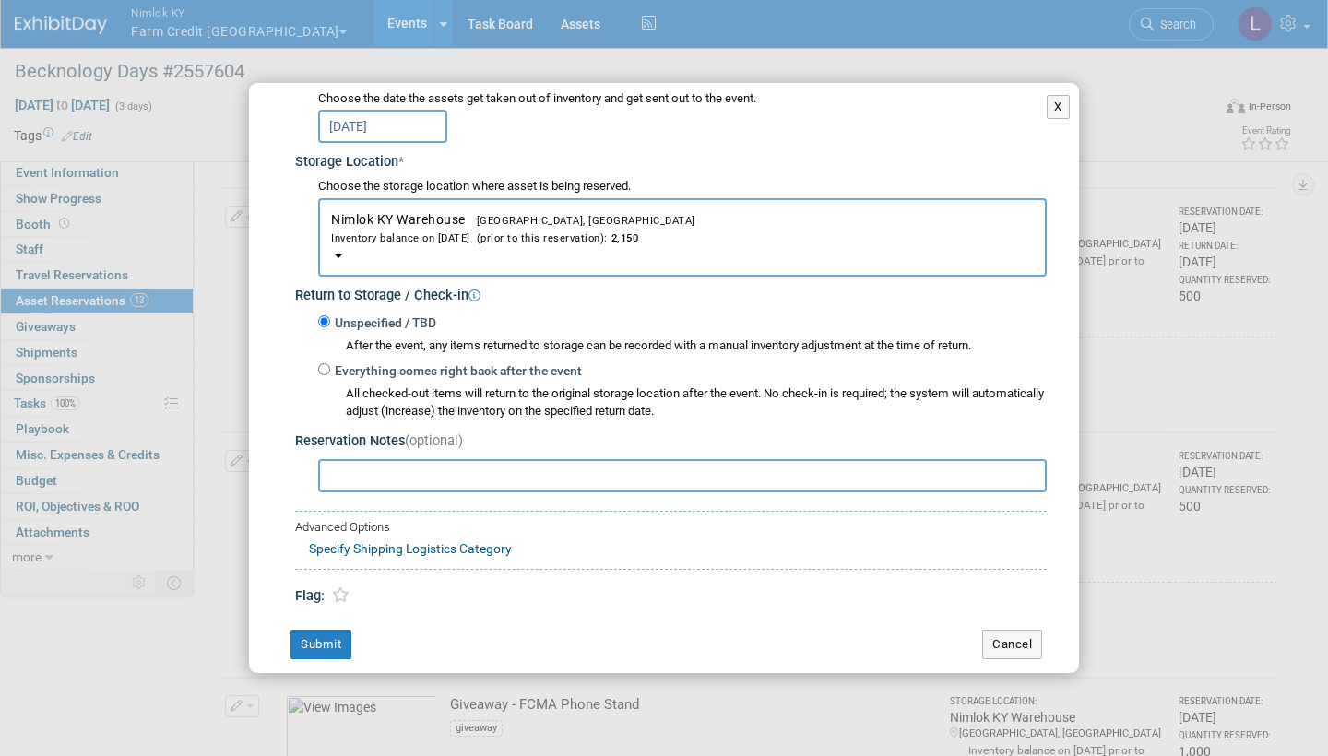
scroll to position [251, 0]
drag, startPoint x: 459, startPoint y: 522, endPoint x: 322, endPoint y: 361, distance: 211.9
click at [322, 364] on input "Everything comes right back after the event" at bounding box center [324, 370] width 12 height 12
radio input "true"
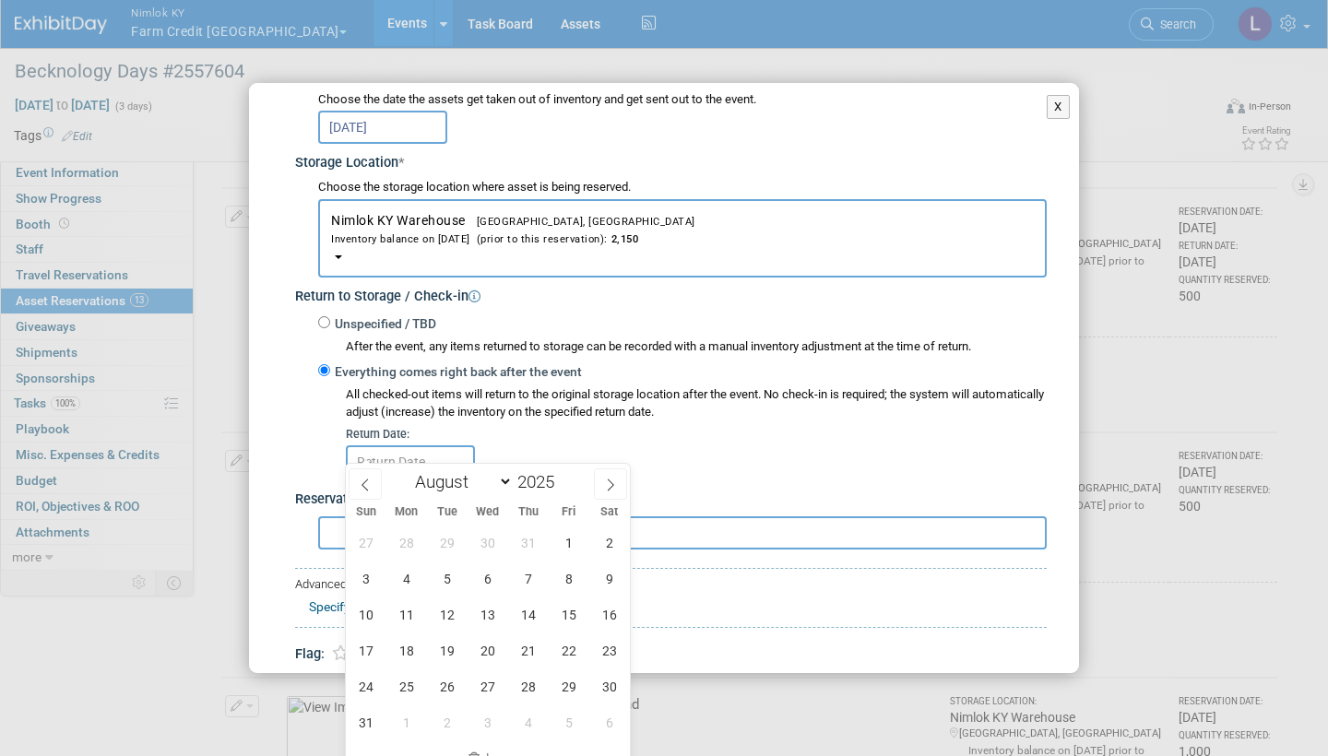
click at [609, 454] on icon at bounding box center [610, 485] width 13 height 13
select select "8"
click at [490, 454] on span "10" at bounding box center [487, 579] width 36 height 36
type input "[DATE]"
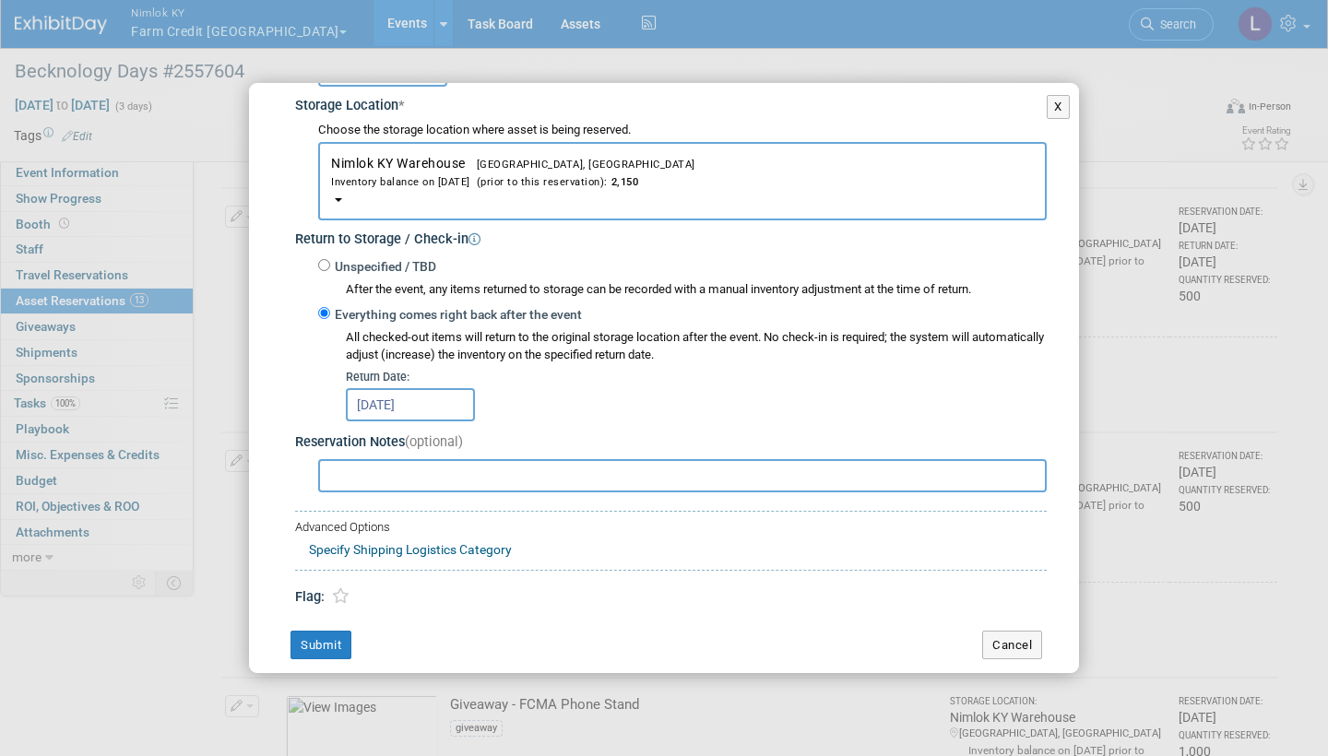
scroll to position [307, 0]
click at [334, 454] on button "Submit" at bounding box center [320, 647] width 61 height 30
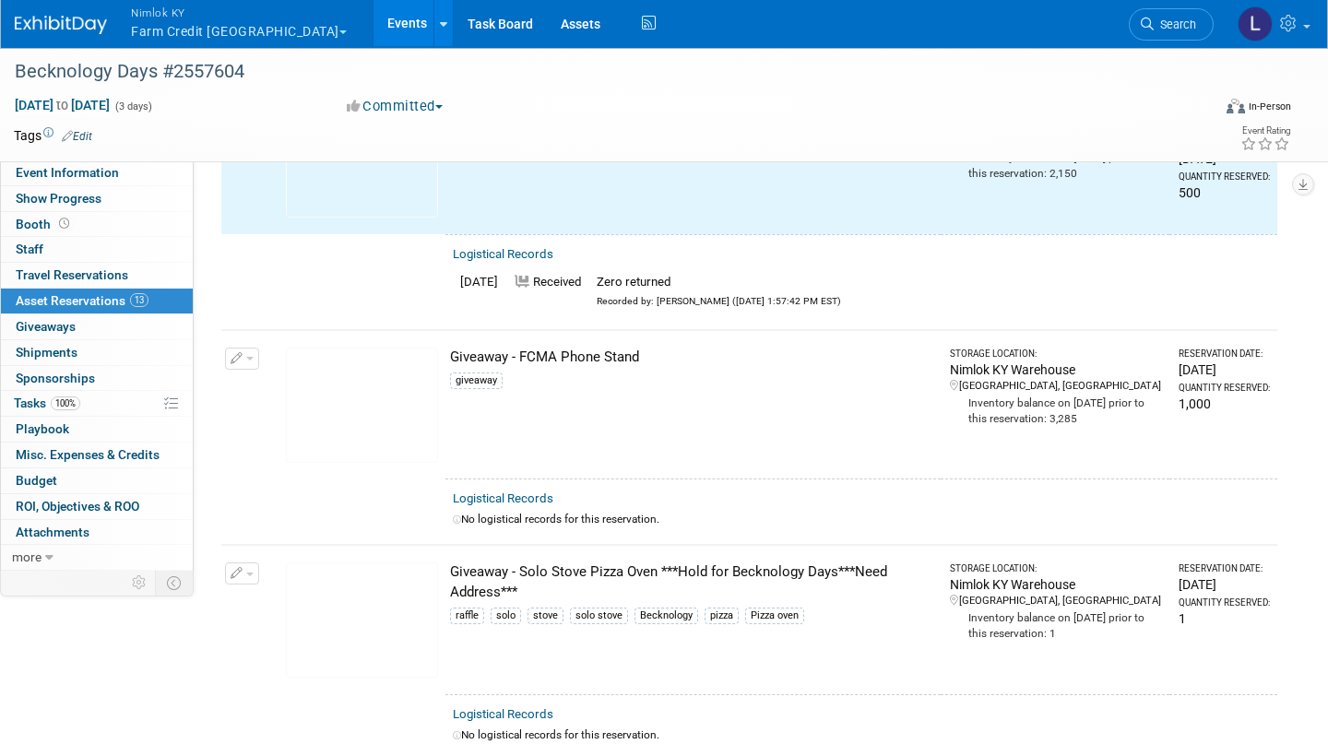
scroll to position [2136, 0]
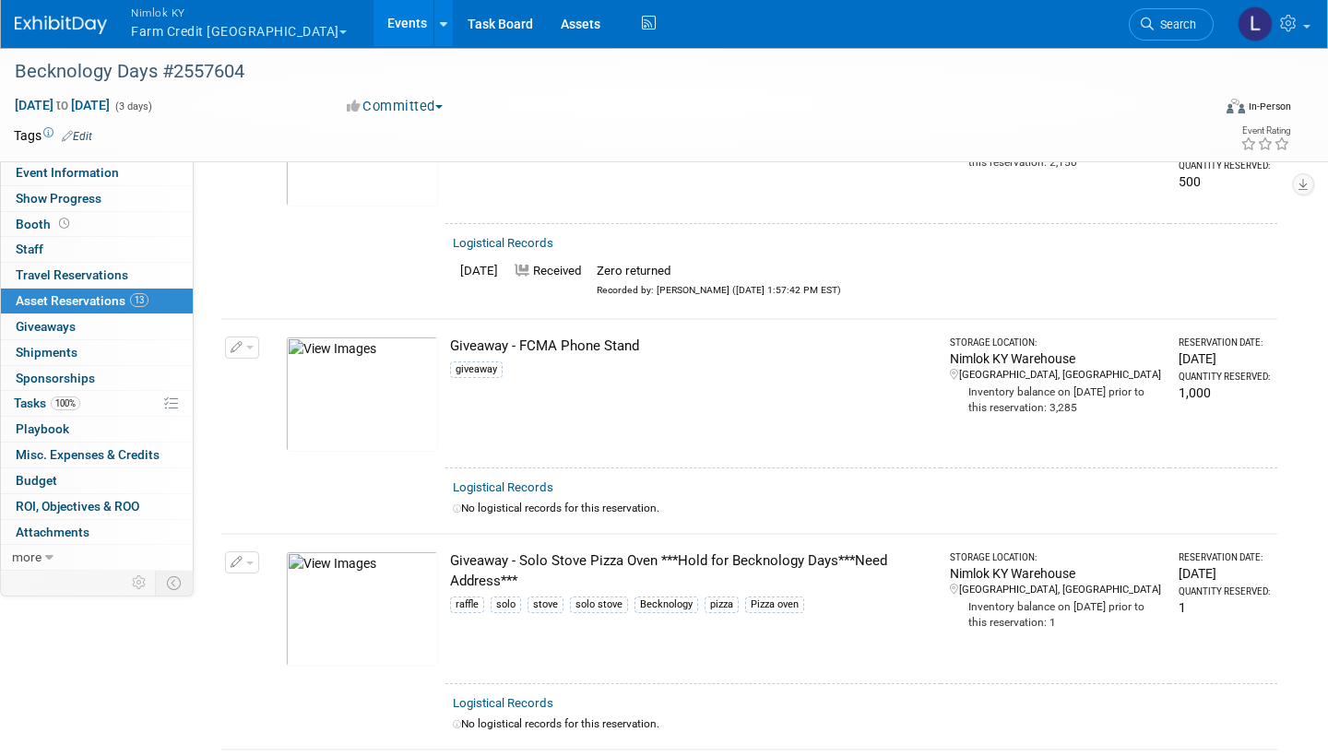
click at [528, 454] on link "Logistical Records" at bounding box center [503, 487] width 101 height 14
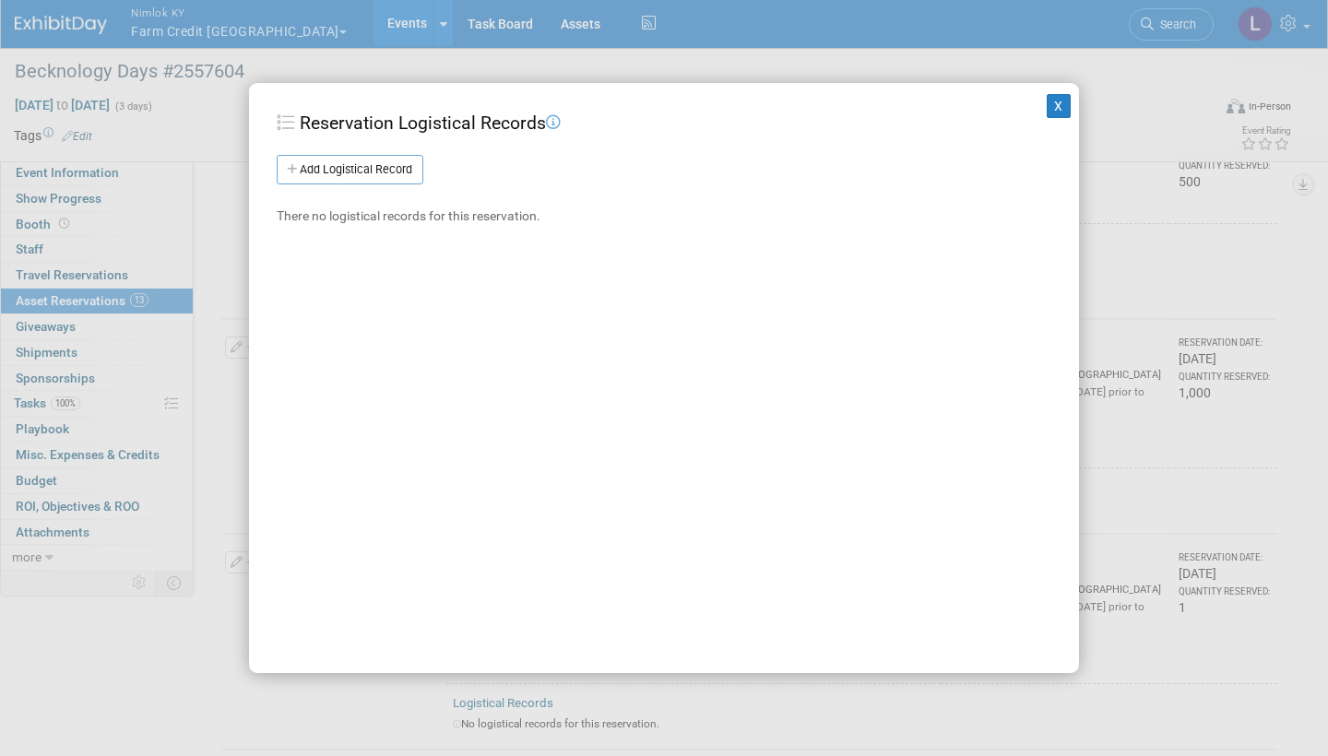
click at [391, 163] on link "Add Logistical Record" at bounding box center [350, 170] width 147 height 30
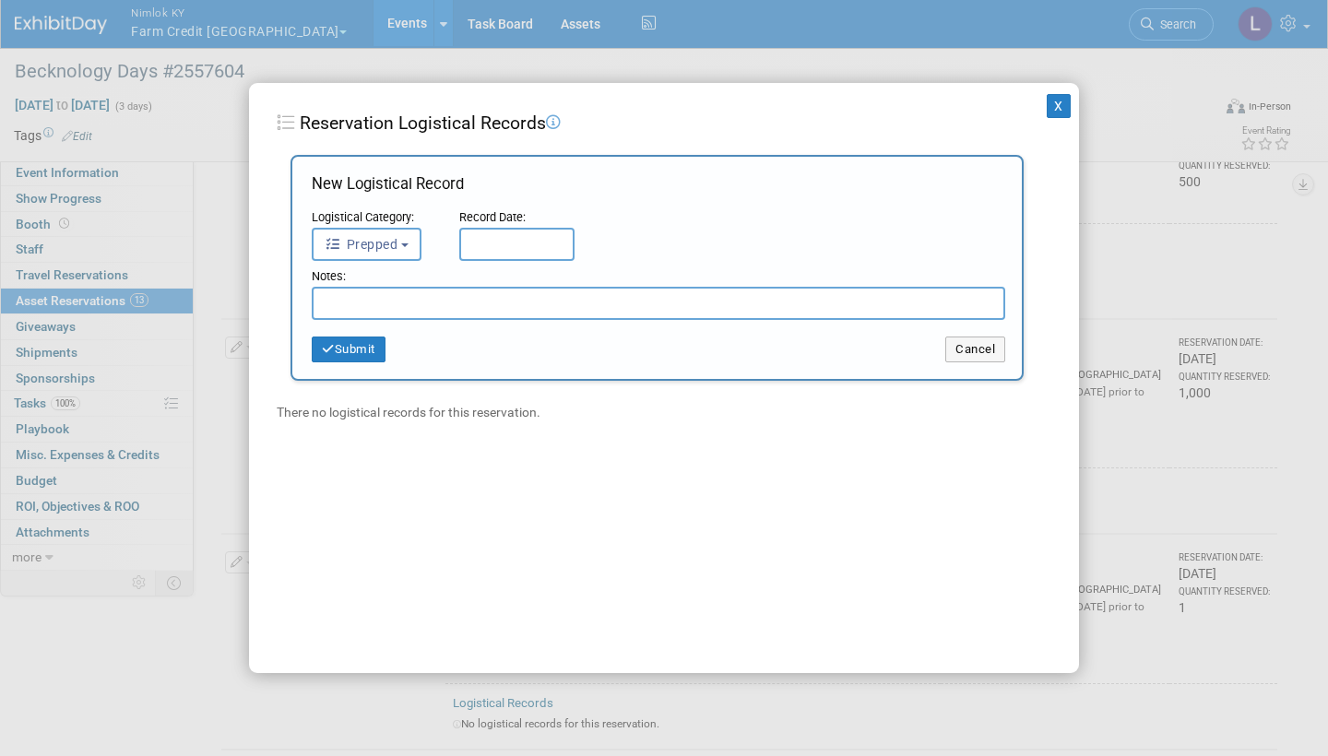
click at [406, 239] on button "Prepped" at bounding box center [367, 244] width 110 height 33
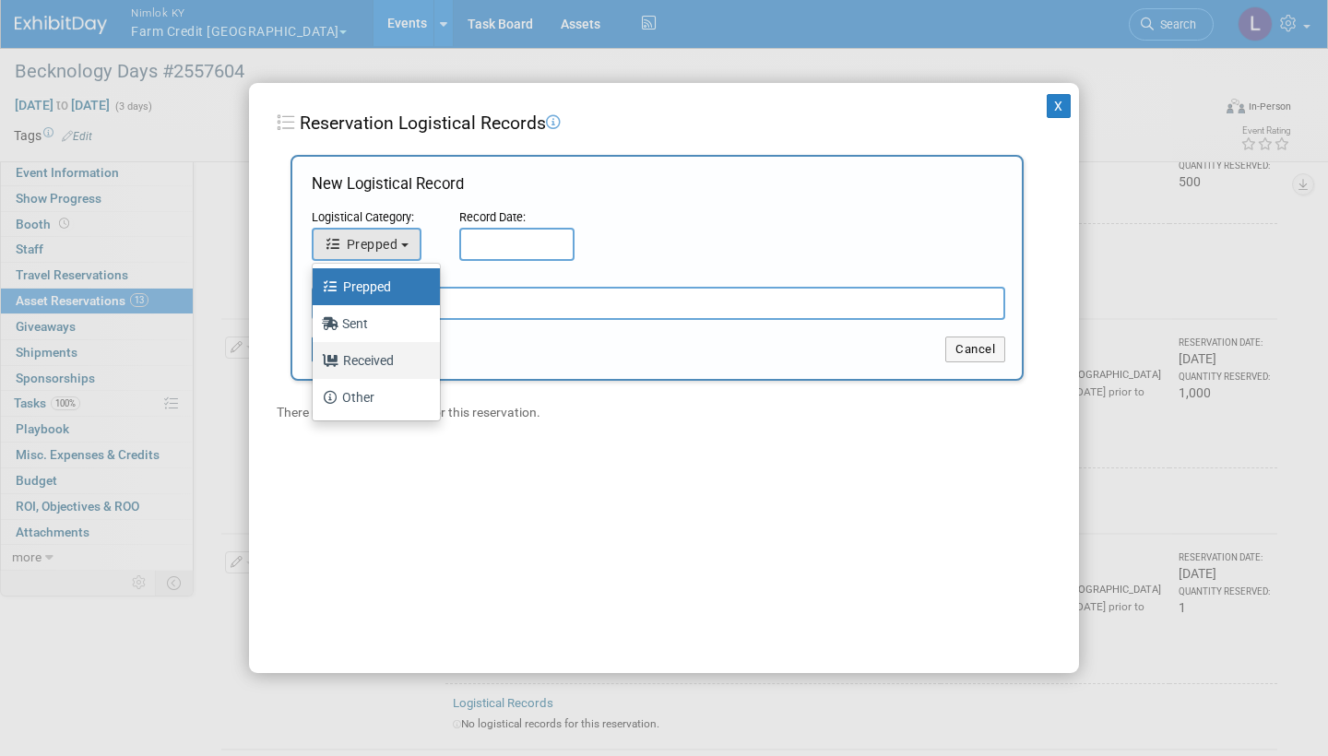
click at [382, 358] on label "Received" at bounding box center [372, 361] width 100 height 30
click at [315, 358] on input "Received" at bounding box center [309, 358] width 12 height 12
select select "3"
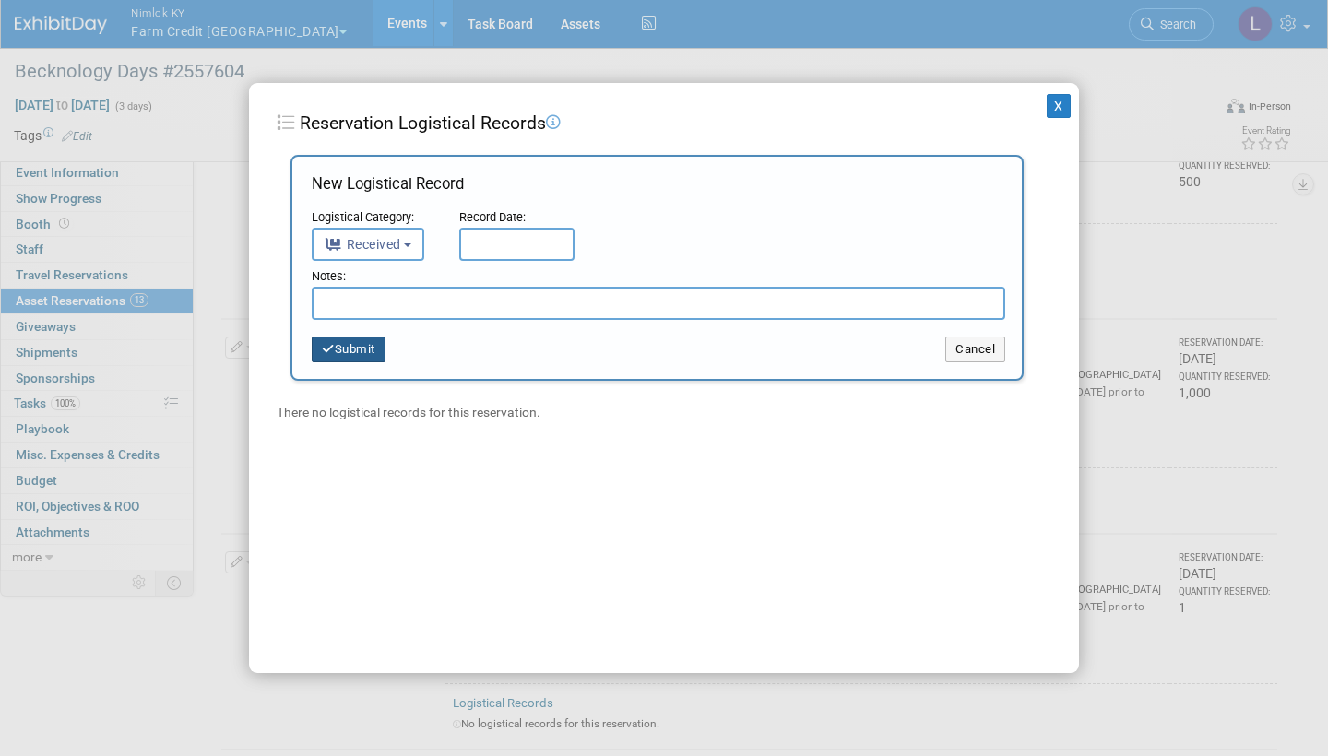
click at [496, 239] on input "text" at bounding box center [516, 244] width 115 height 33
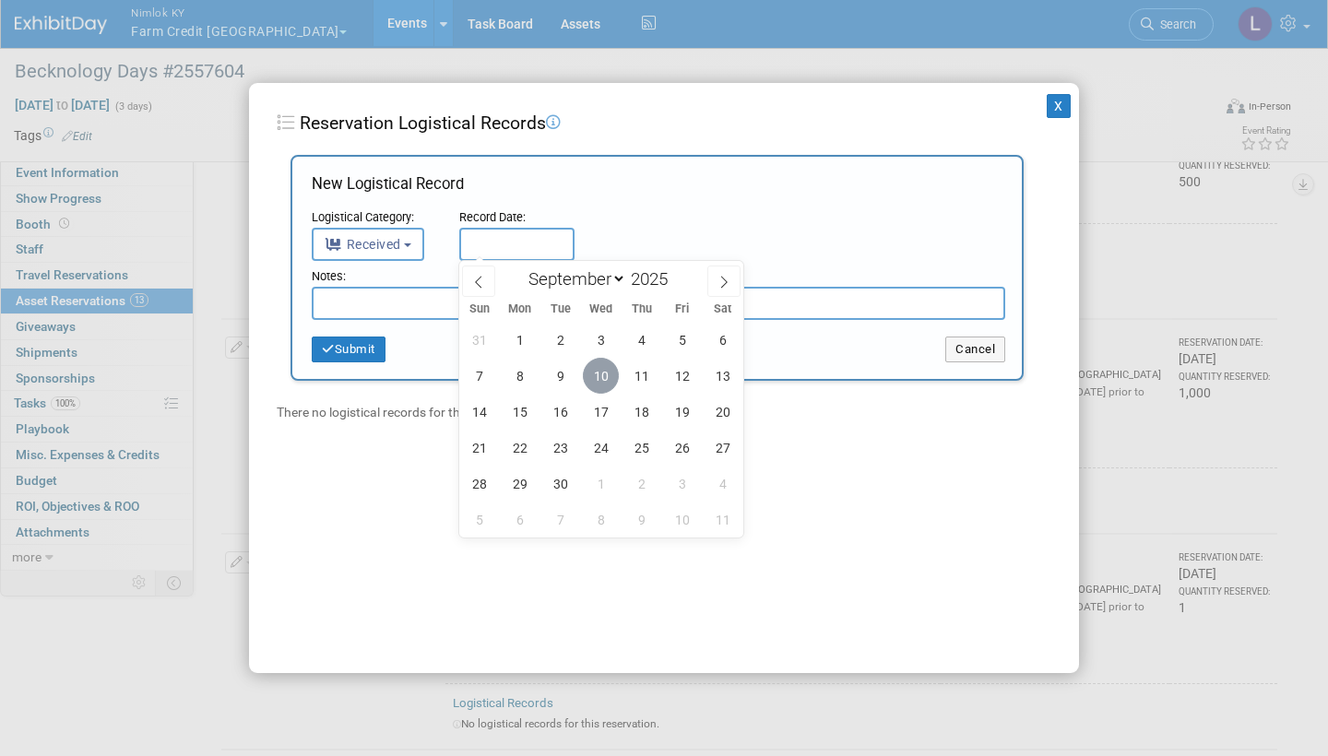
drag, startPoint x: 382, startPoint y: 358, endPoint x: 611, endPoint y: 374, distance: 230.2
click at [611, 374] on span "10" at bounding box center [601, 376] width 36 height 36
type input "[DATE]"
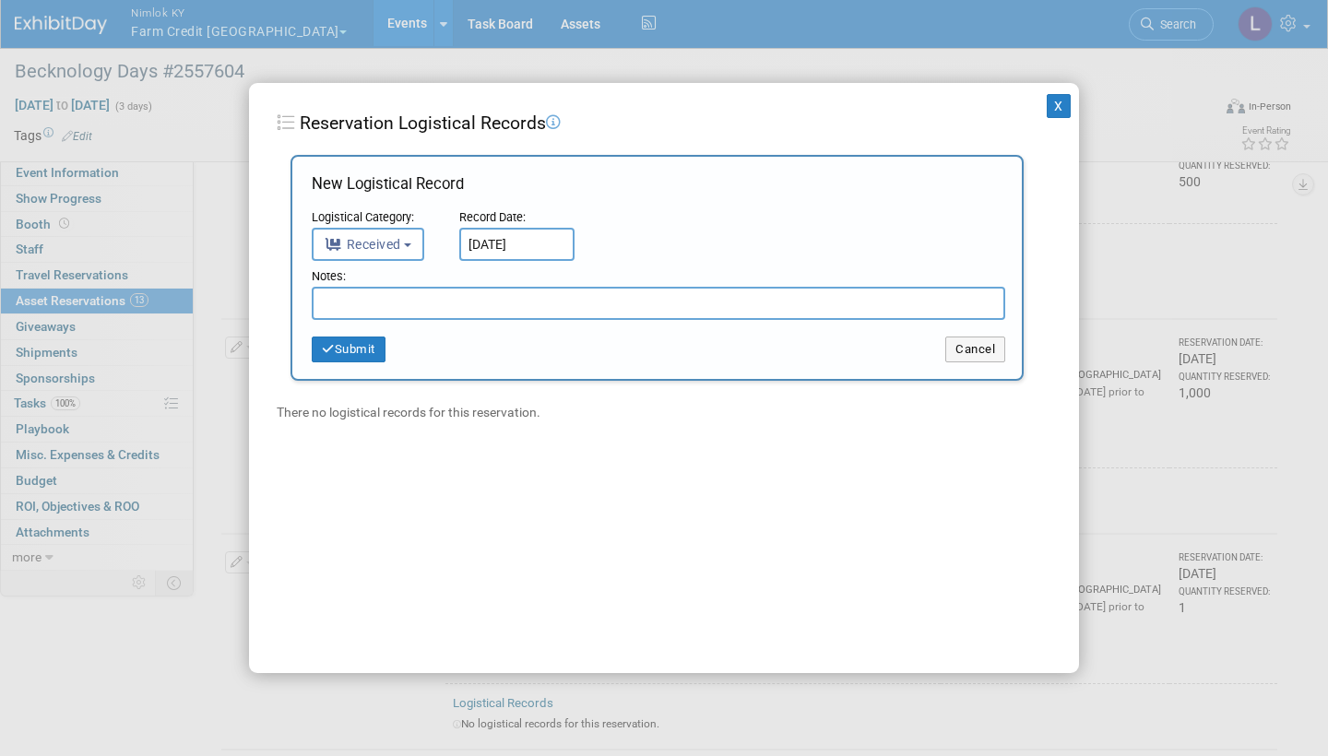
drag, startPoint x: 611, startPoint y: 374, endPoint x: 498, endPoint y: 298, distance: 136.8
click at [498, 298] on input "text" at bounding box center [658, 303] width 693 height 33
type input "Zero returned"
click at [365, 348] on button "Submit" at bounding box center [349, 350] width 74 height 26
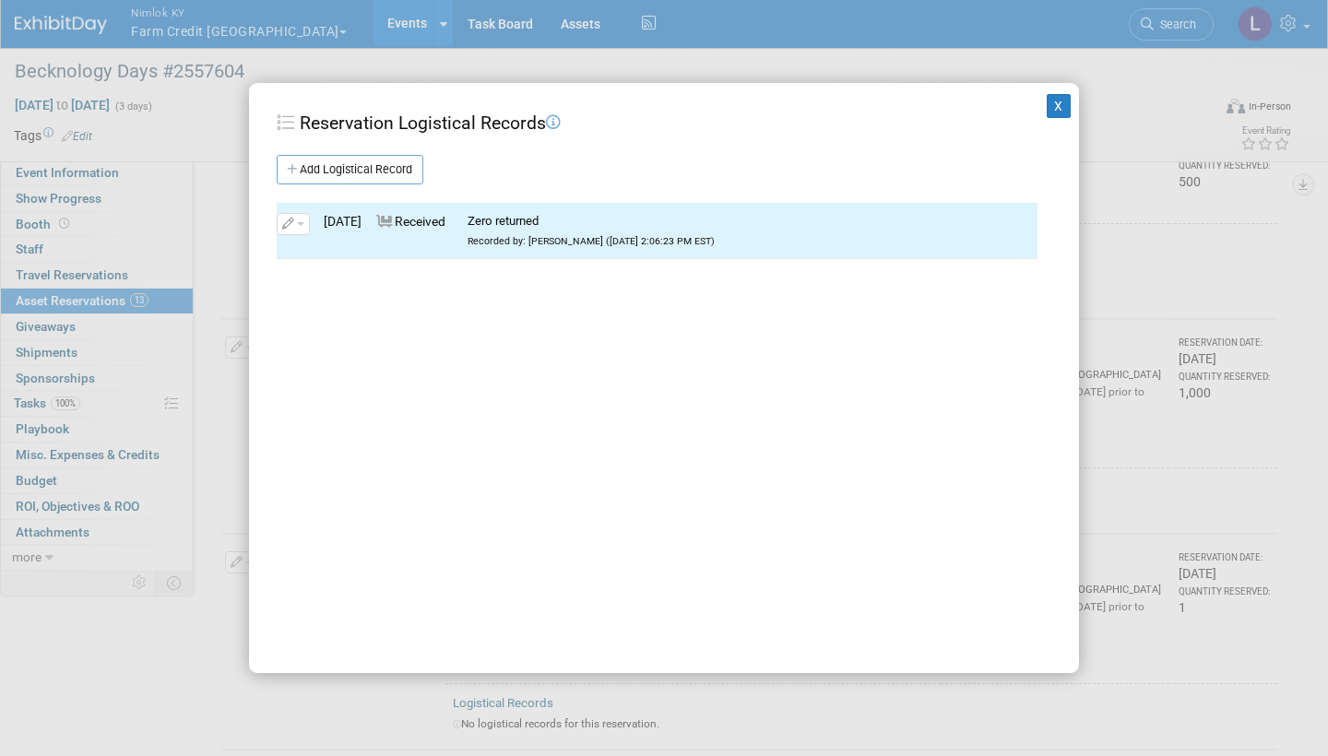
click at [1059, 104] on button "X" at bounding box center [1059, 106] width 24 height 24
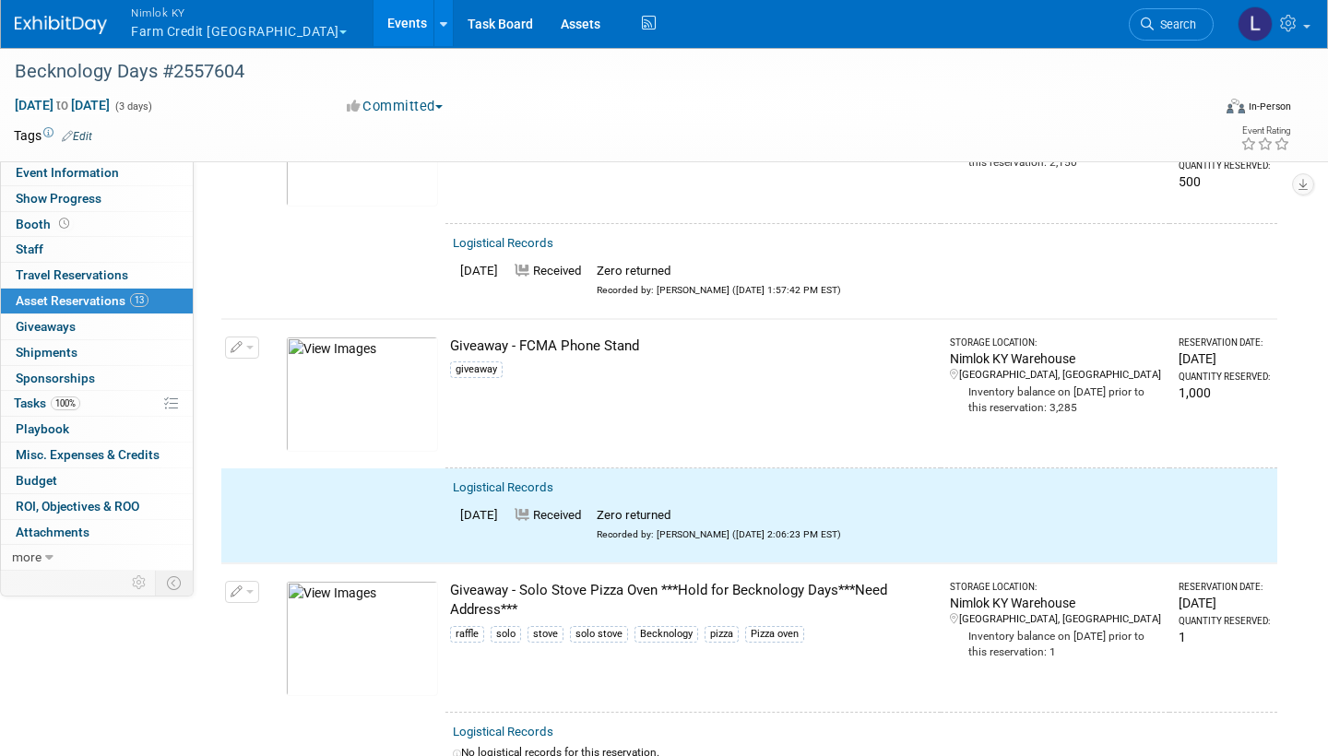
click at [244, 337] on button "button" at bounding box center [242, 348] width 34 height 22
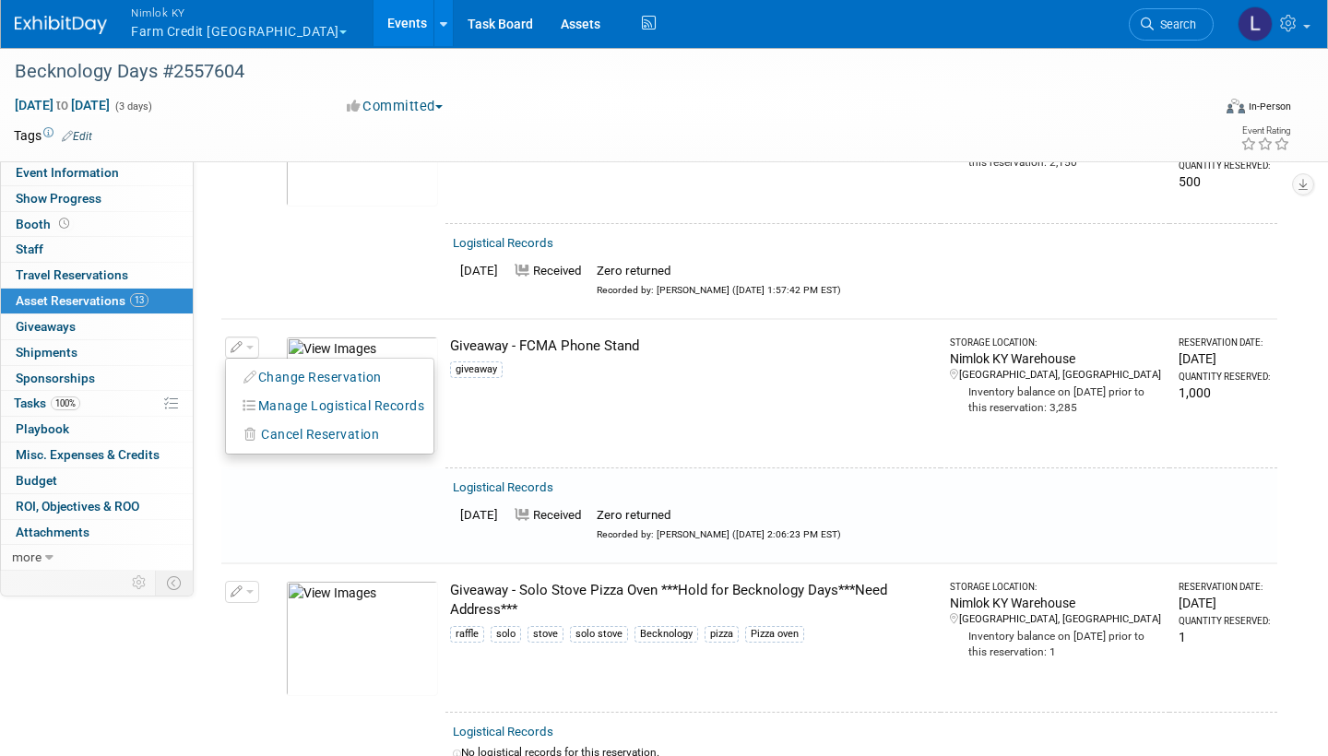
click at [318, 365] on button "Change Reservation" at bounding box center [313, 377] width 156 height 25
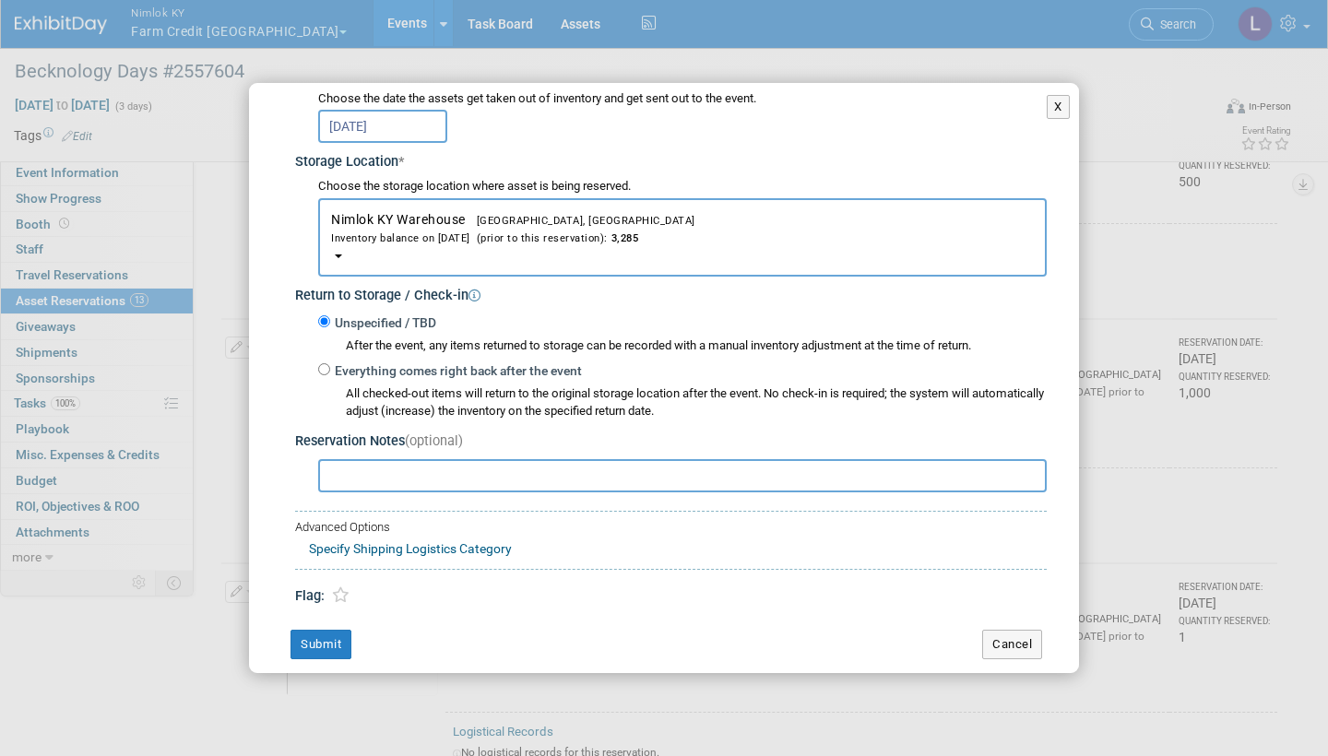
scroll to position [251, 0]
click at [327, 364] on input "Everything comes right back after the event" at bounding box center [324, 370] width 12 height 12
radio input "true"
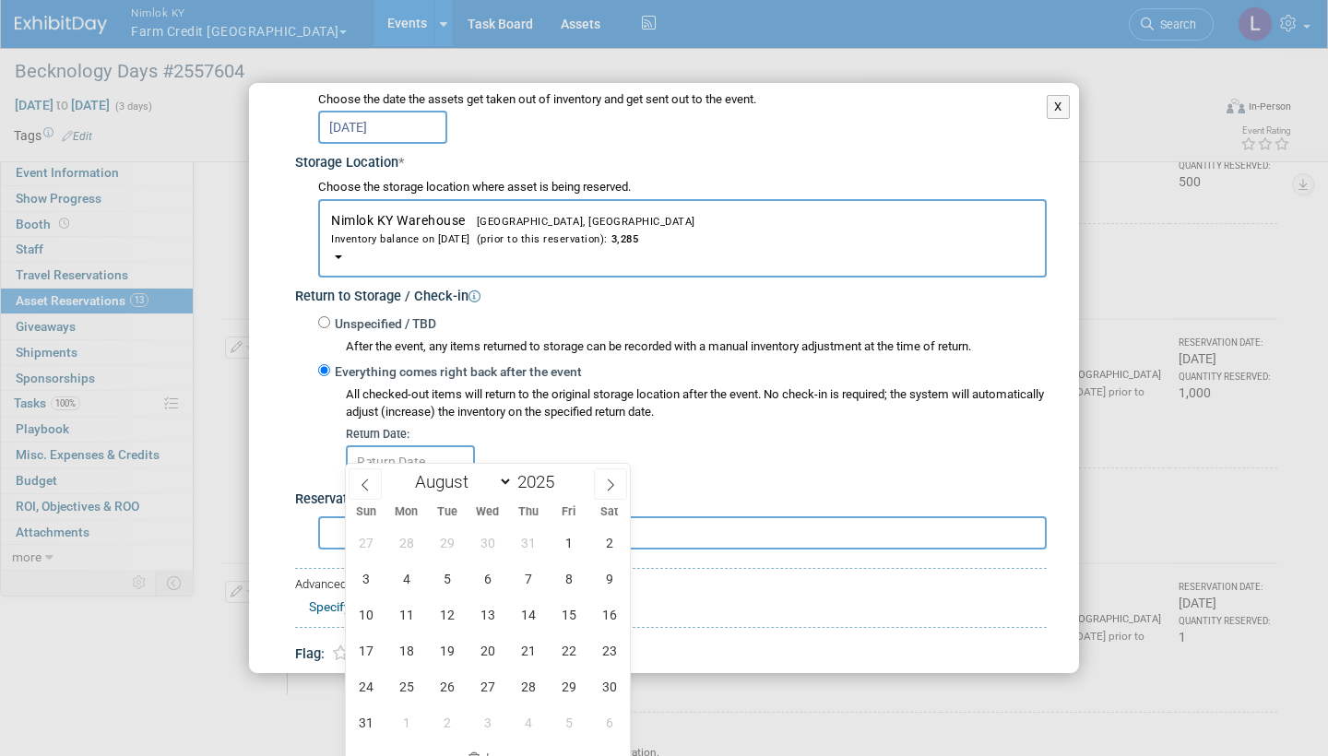
click at [606, 454] on icon at bounding box center [610, 485] width 13 height 13
select select "8"
click at [487, 454] on span "10" at bounding box center [487, 579] width 36 height 36
type input "[DATE]"
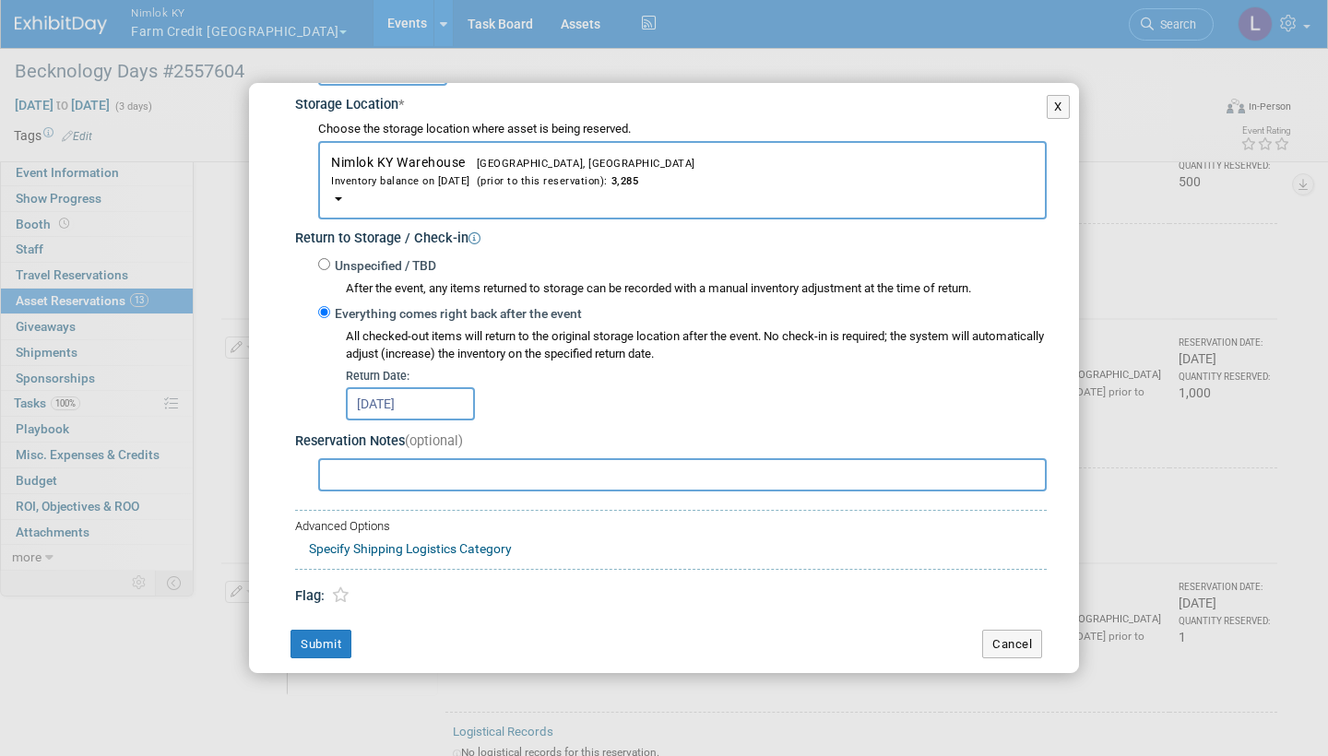
scroll to position [307, 0]
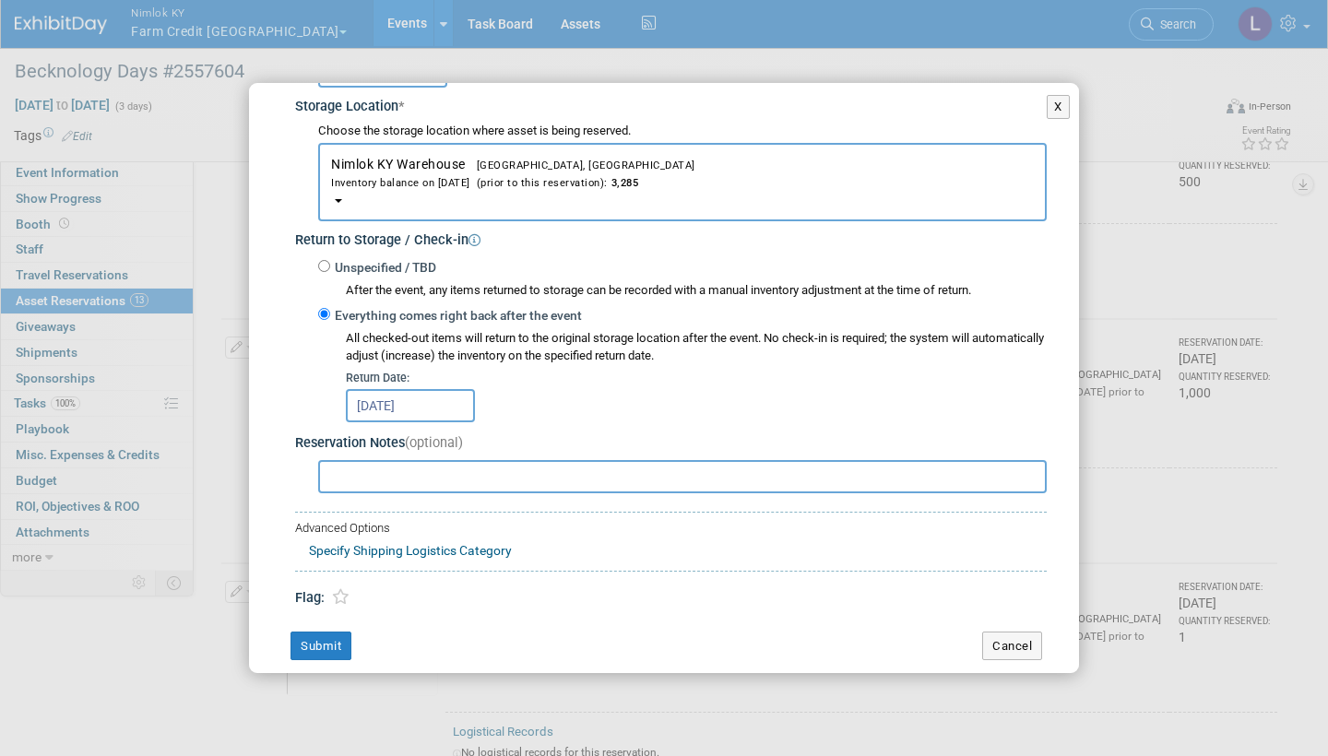
click at [340, 454] on button "Submit" at bounding box center [320, 647] width 61 height 30
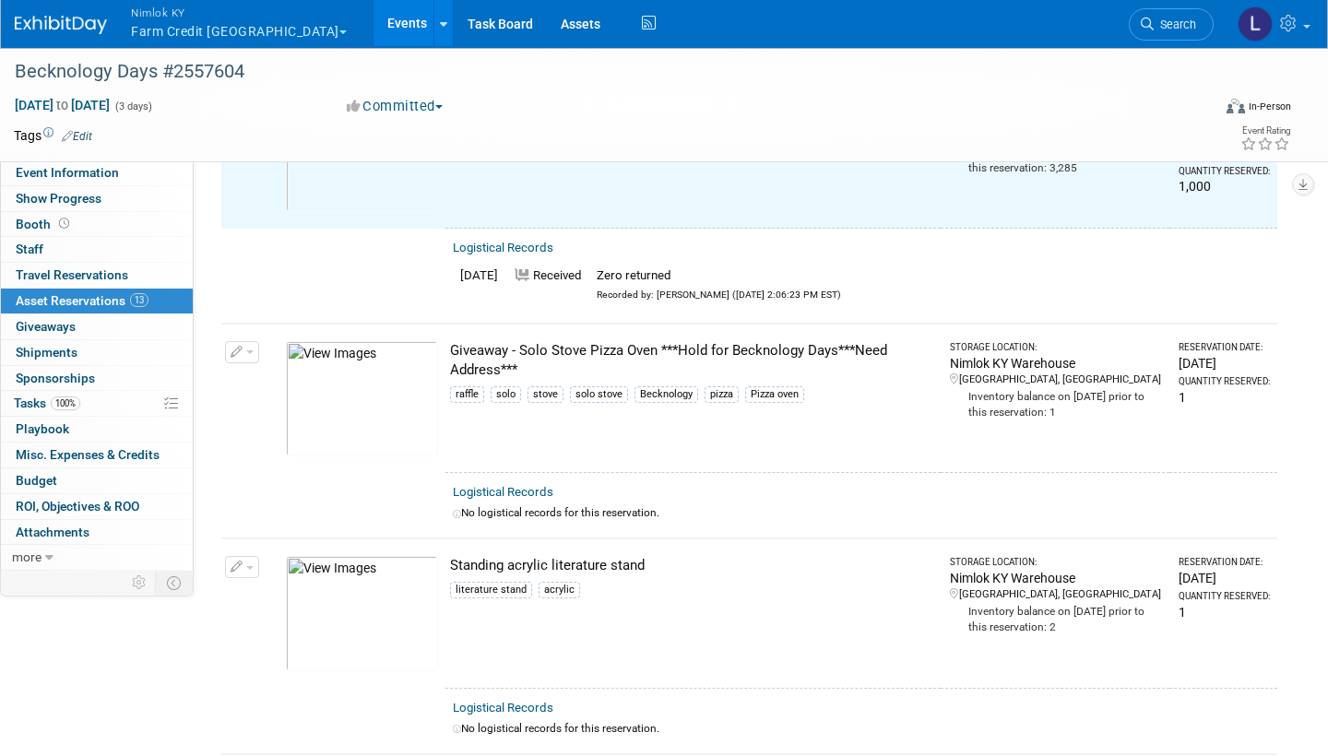
scroll to position [2376, 0]
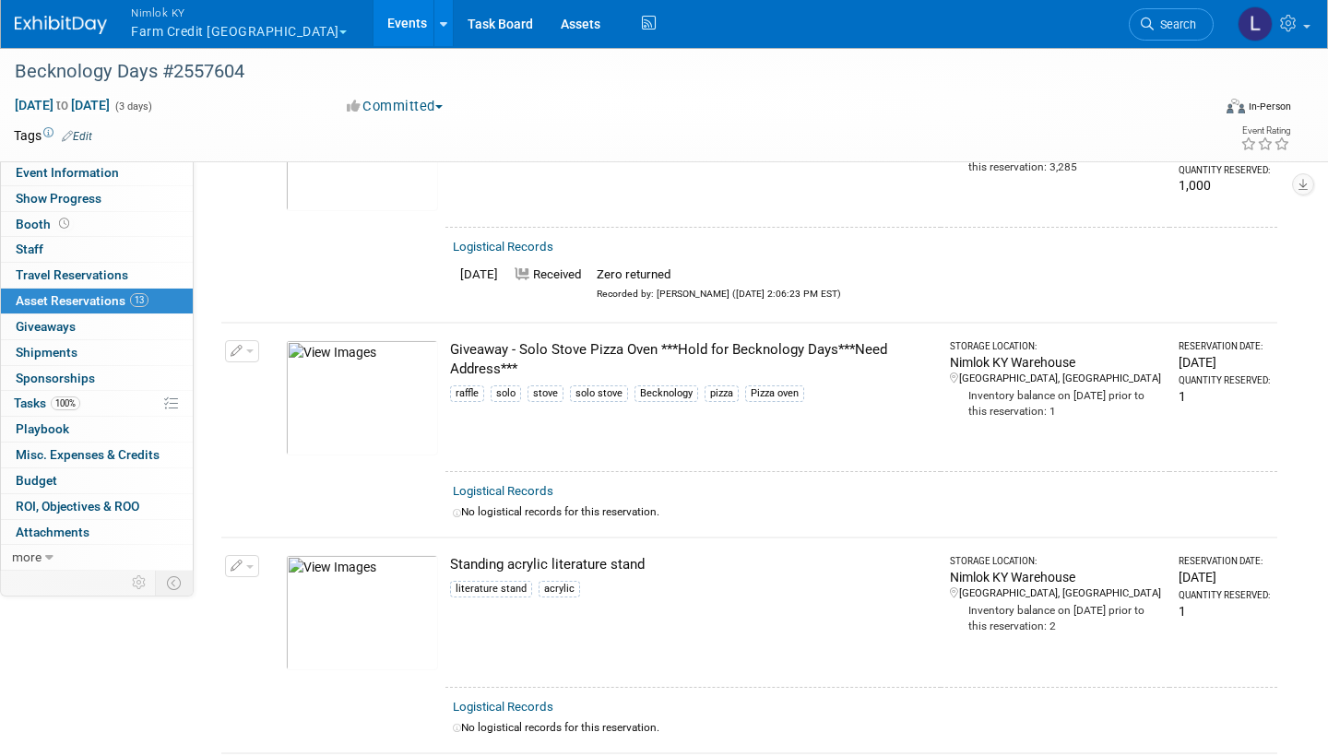
click at [527, 454] on link "Logistical Records" at bounding box center [503, 491] width 101 height 14
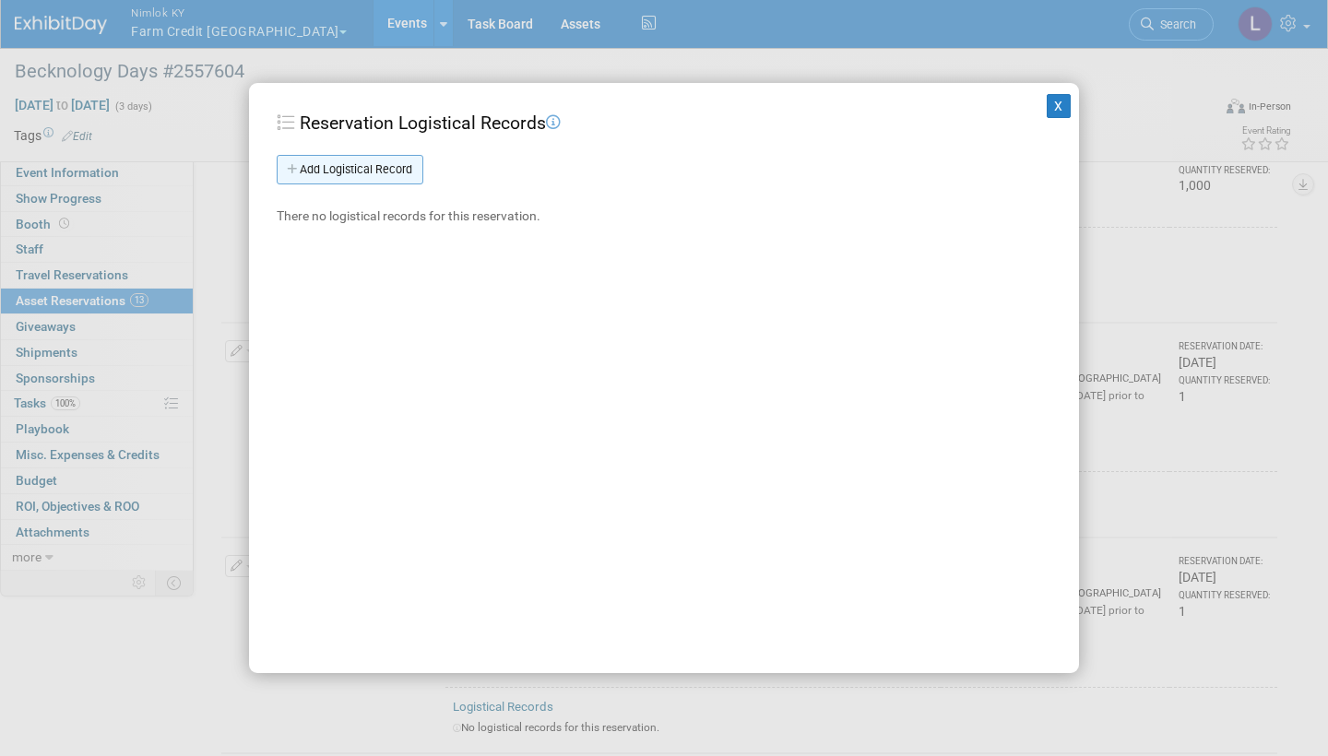
drag, startPoint x: 563, startPoint y: 569, endPoint x: 385, endPoint y: 171, distance: 436.7
click at [385, 171] on link "Add Logistical Record" at bounding box center [350, 170] width 147 height 30
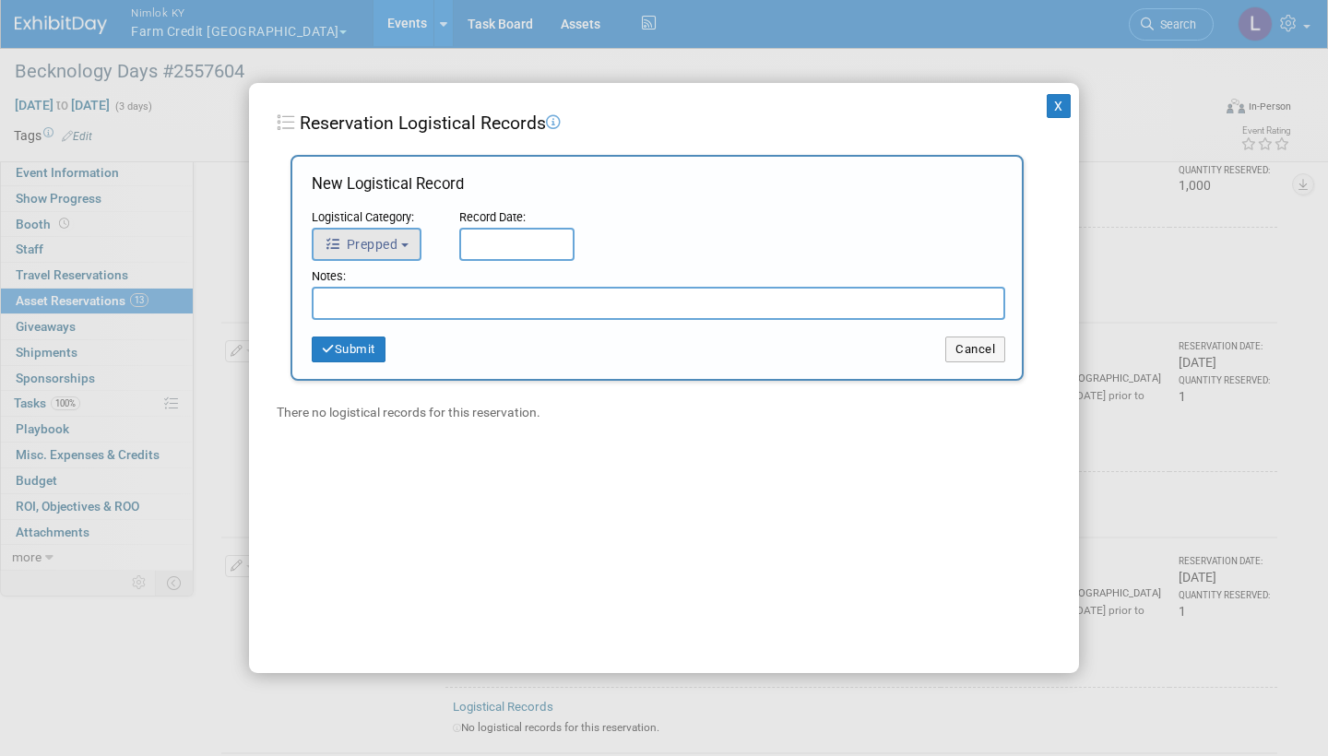
drag, startPoint x: 385, startPoint y: 171, endPoint x: 404, endPoint y: 233, distance: 65.6
click at [404, 233] on button "Prepped" at bounding box center [367, 244] width 110 height 33
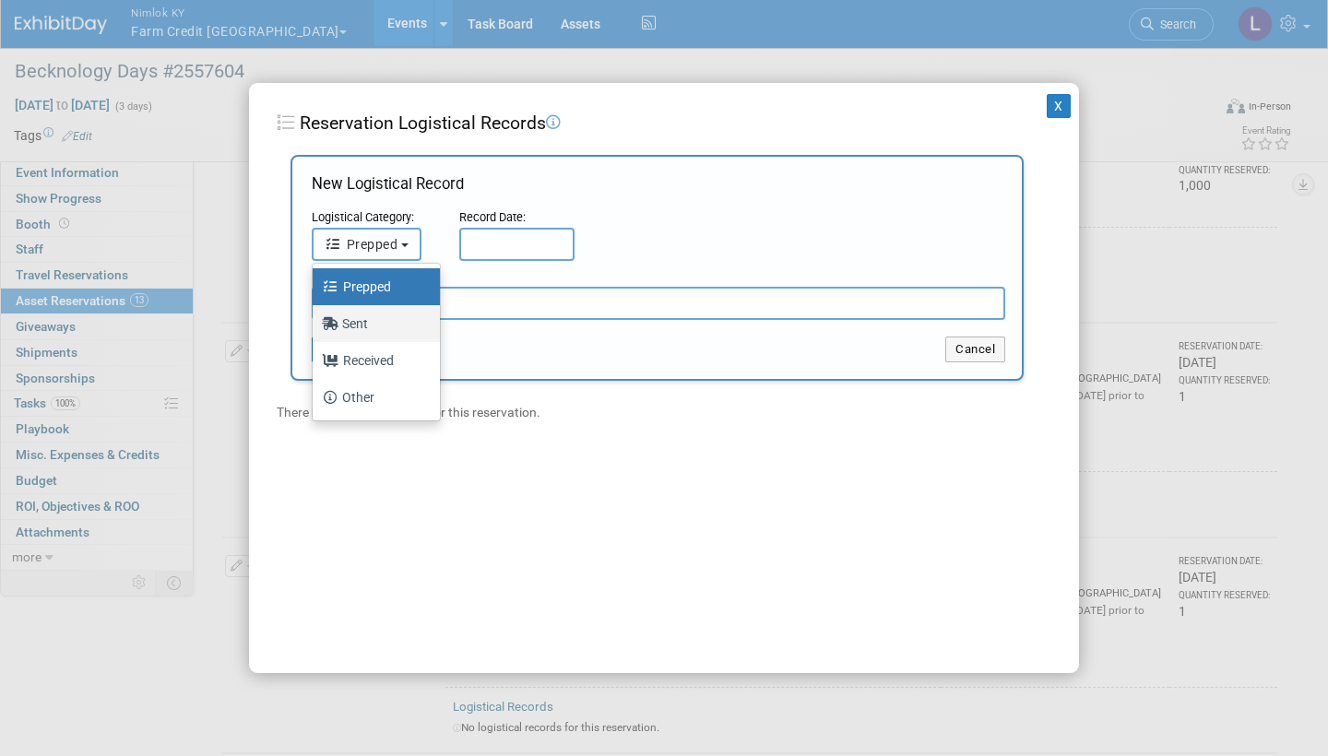
click at [359, 321] on label "Sent" at bounding box center [372, 324] width 100 height 30
click at [315, 321] on input "Sent" at bounding box center [309, 321] width 12 height 12
select select "2"
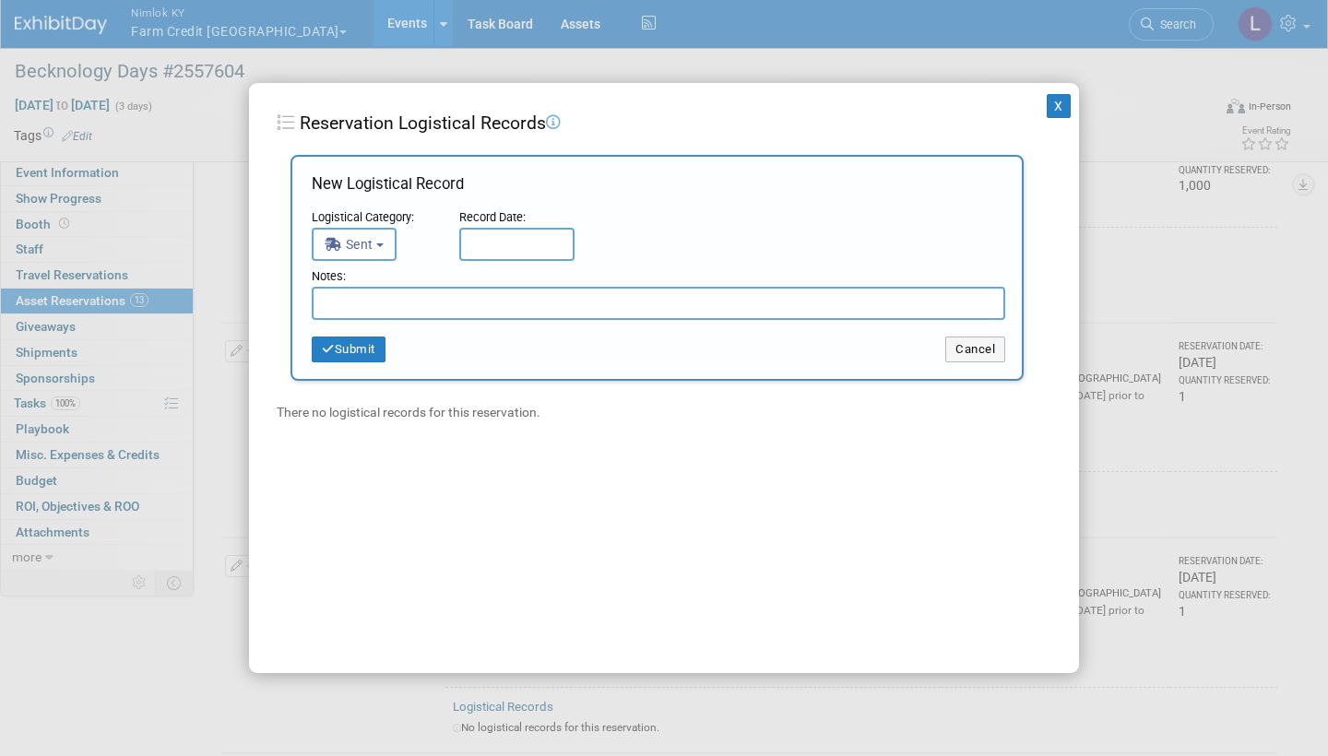
click at [543, 241] on input "text" at bounding box center [516, 244] width 115 height 33
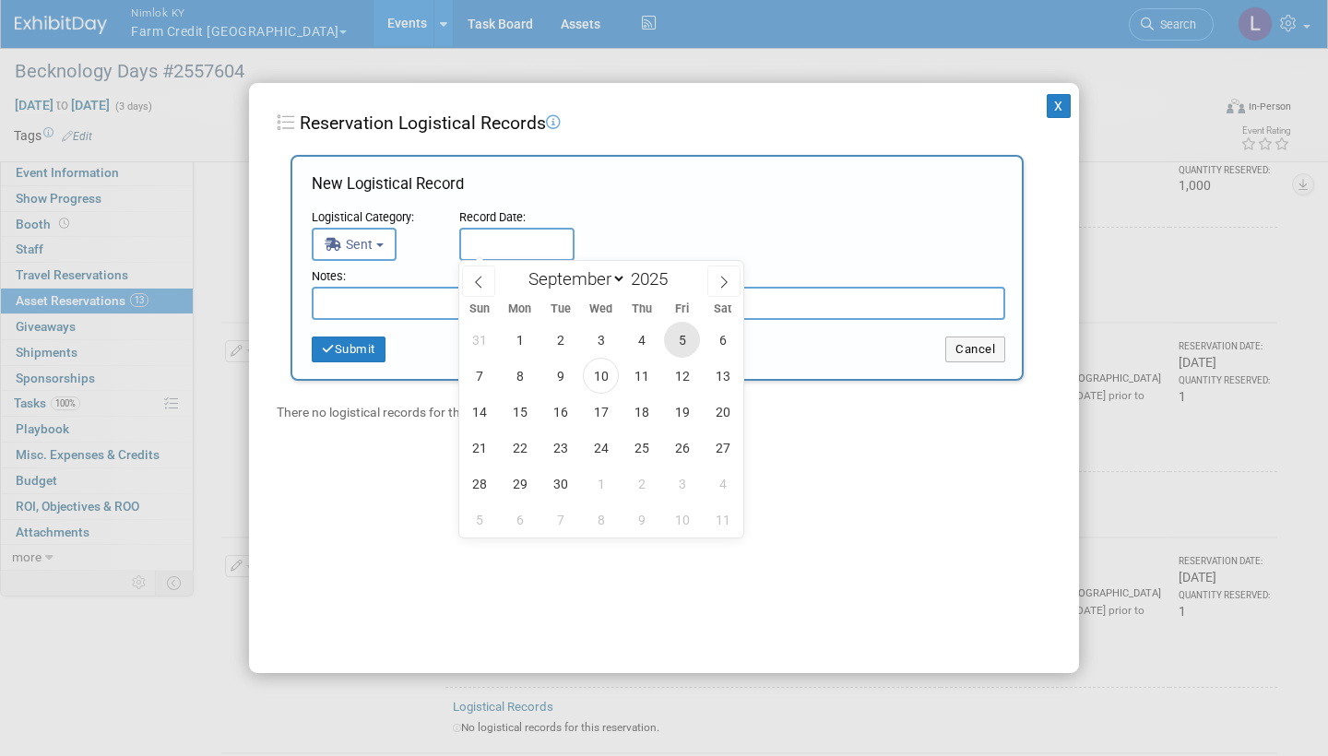
click at [685, 337] on span "5" at bounding box center [682, 340] width 36 height 36
type input "Sep 5, 2025"
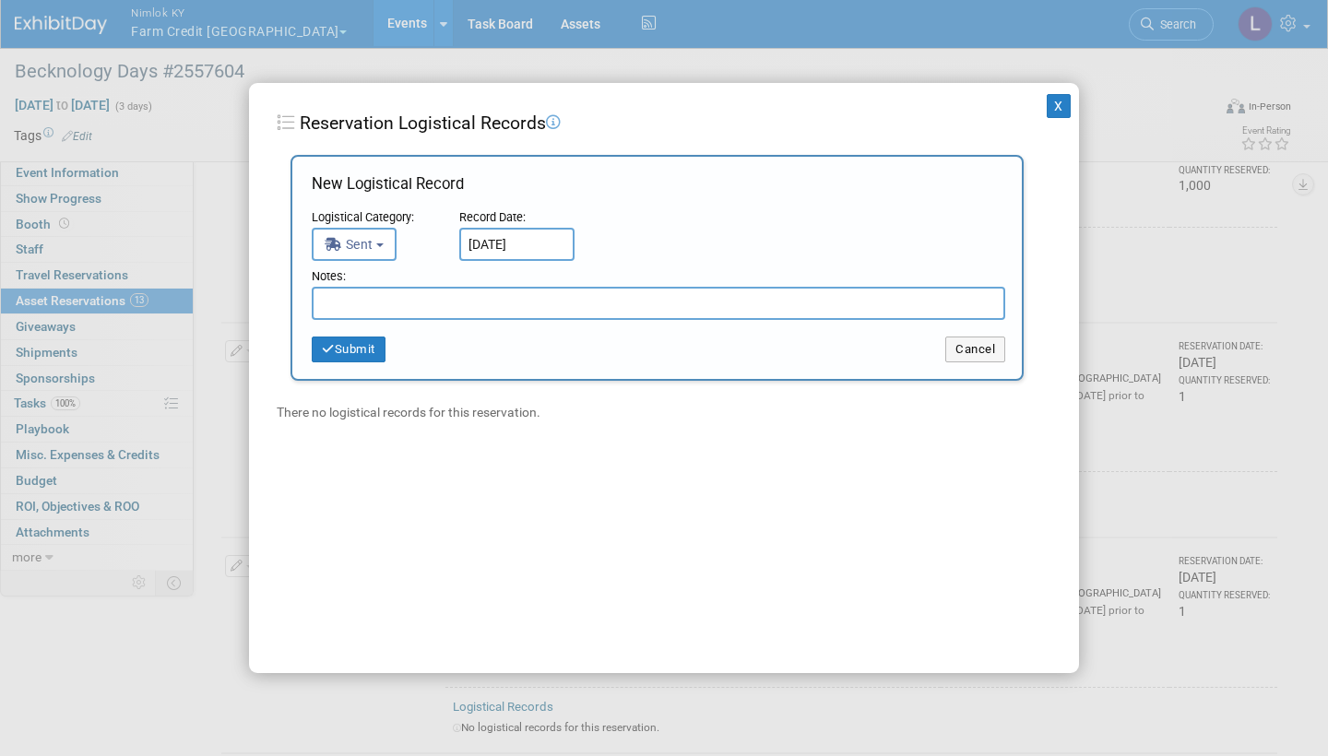
click at [362, 295] on input "text" at bounding box center [658, 303] width 693 height 33
type input "Shipped to winner"
click at [358, 343] on button "Submit" at bounding box center [349, 350] width 74 height 26
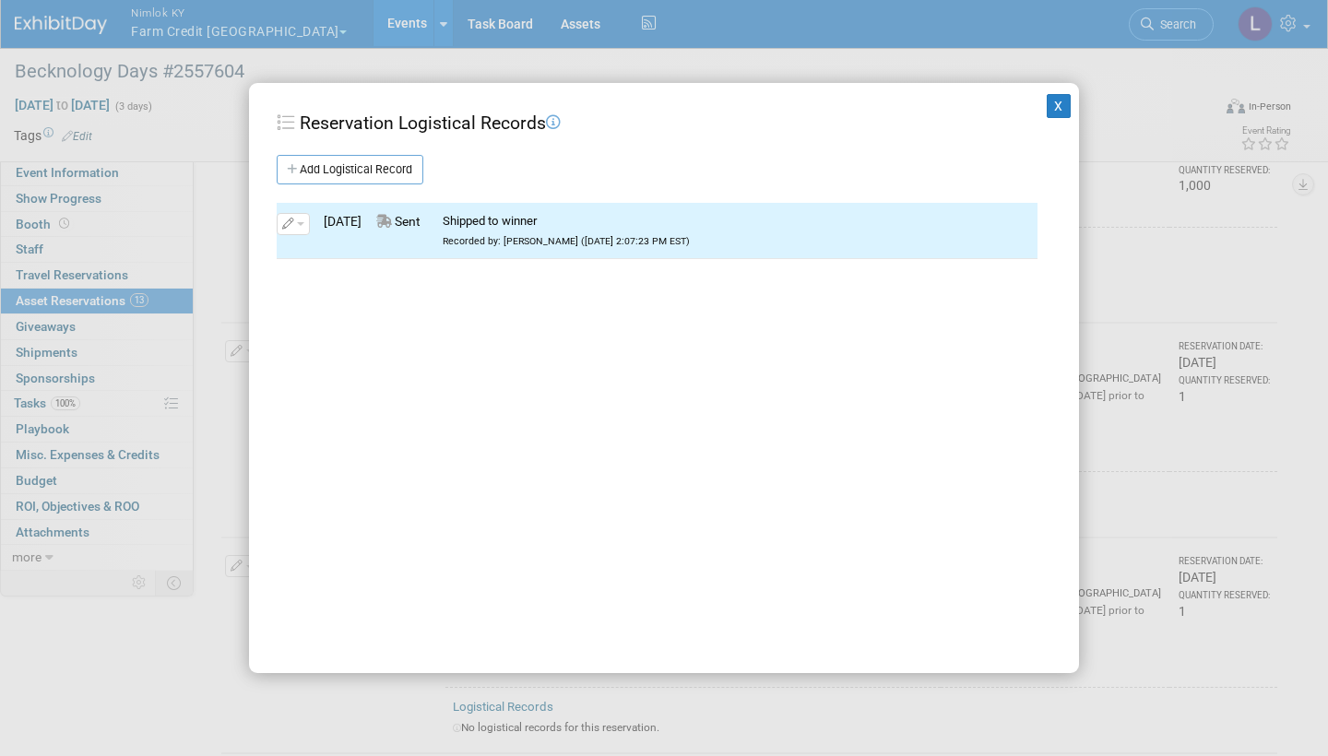
click at [1065, 99] on button "X" at bounding box center [1059, 106] width 24 height 24
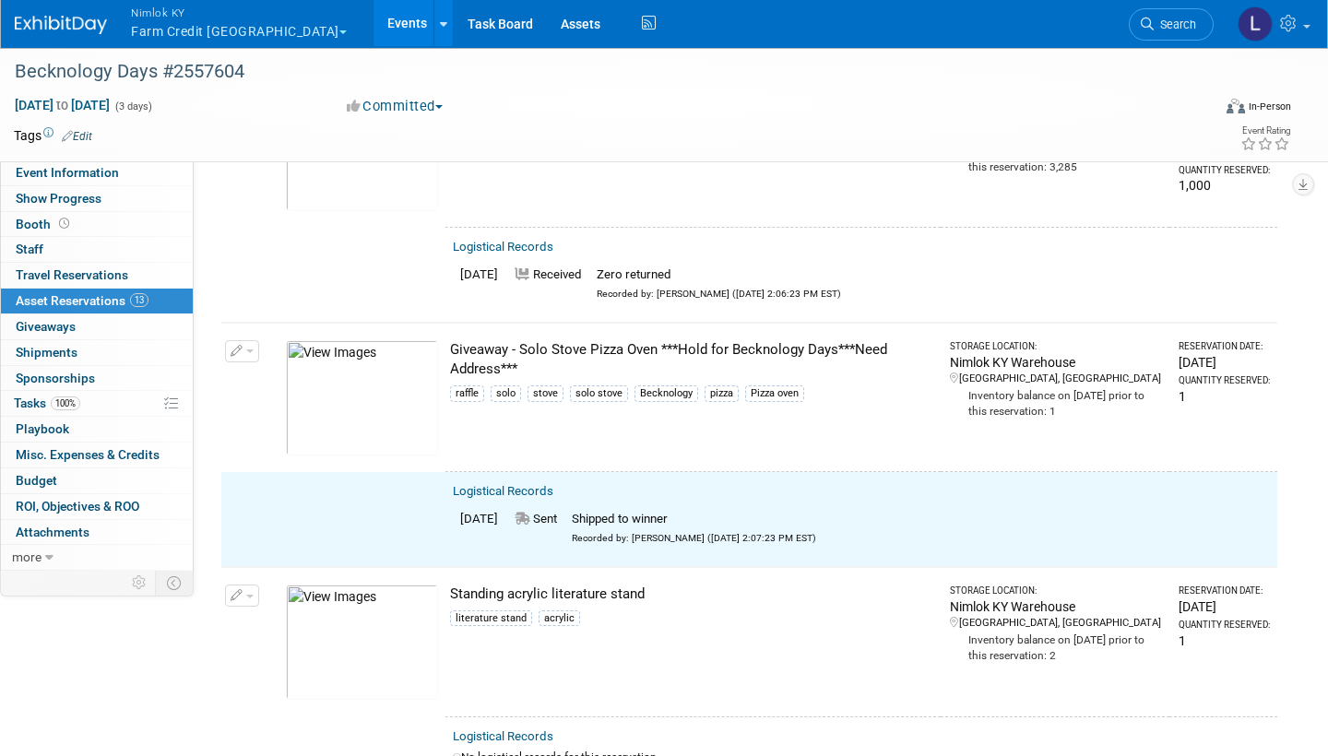
click at [251, 340] on button "button" at bounding box center [242, 351] width 34 height 22
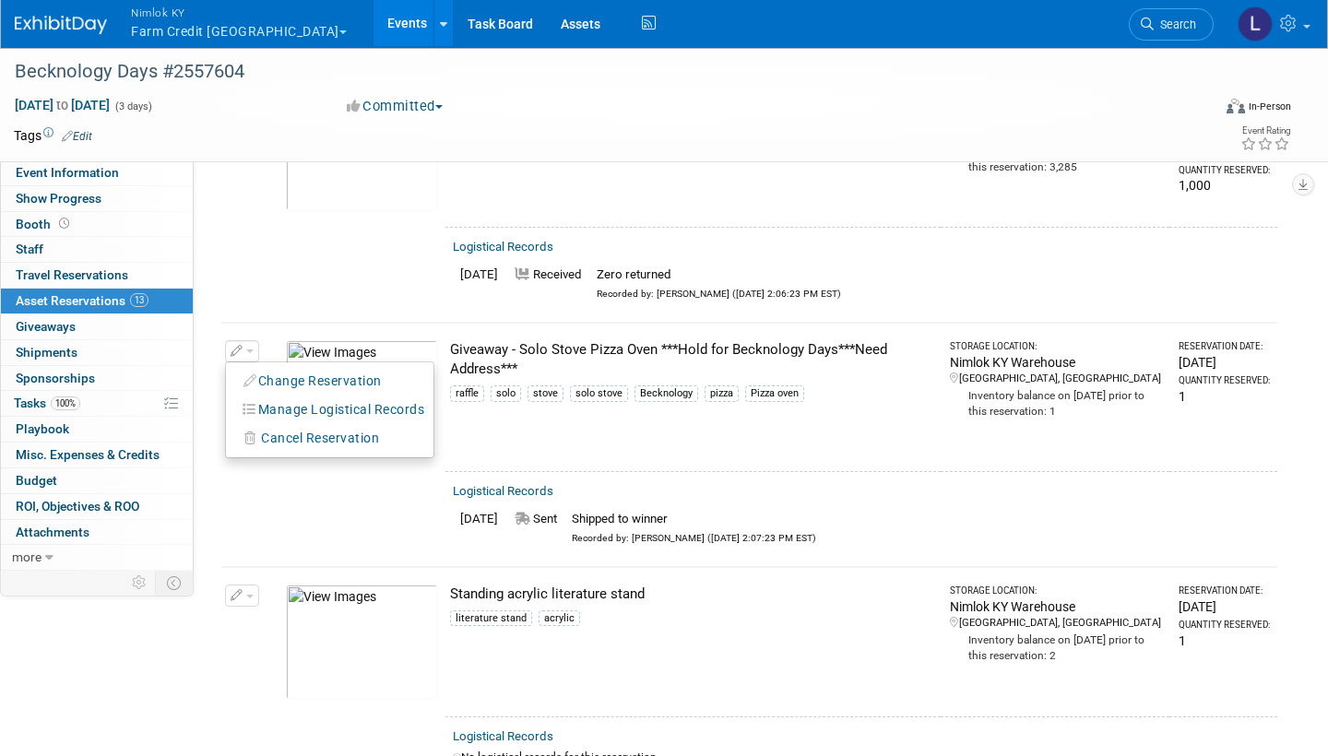
click at [361, 369] on button "Change Reservation" at bounding box center [313, 381] width 156 height 25
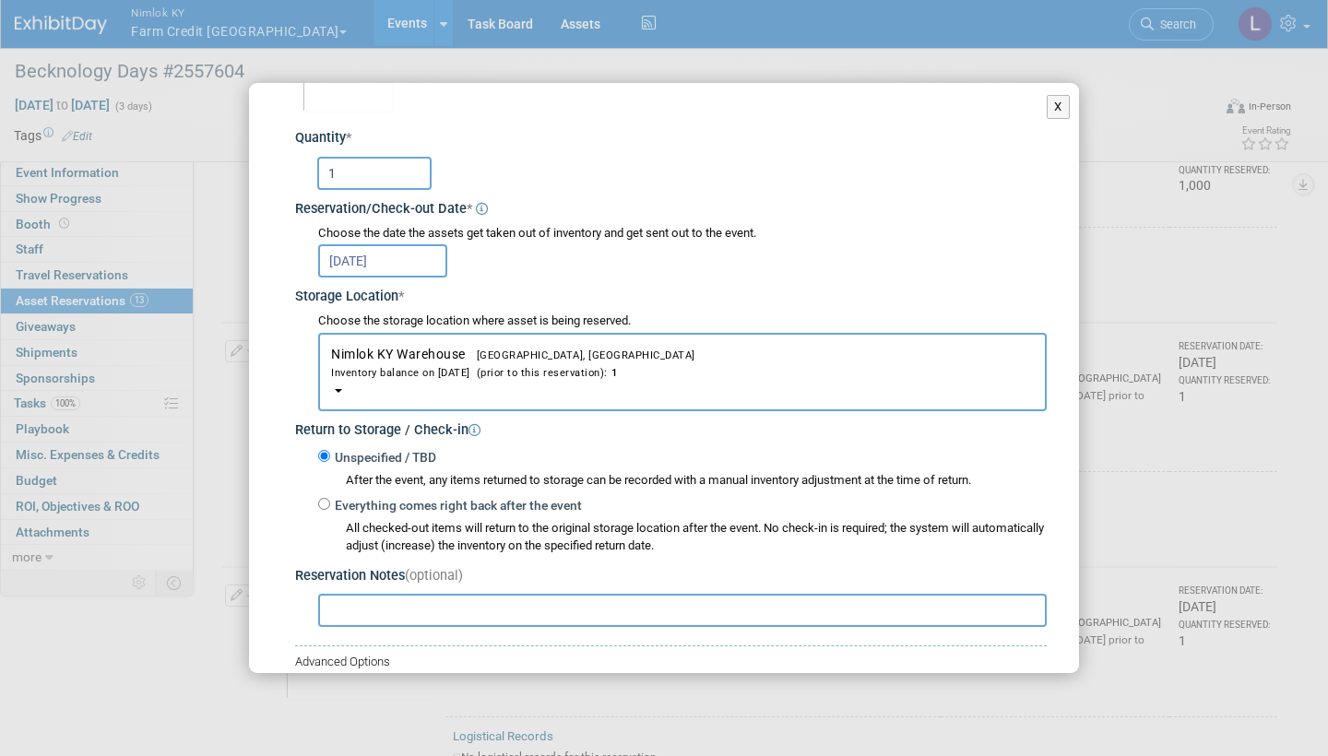
scroll to position [113, 0]
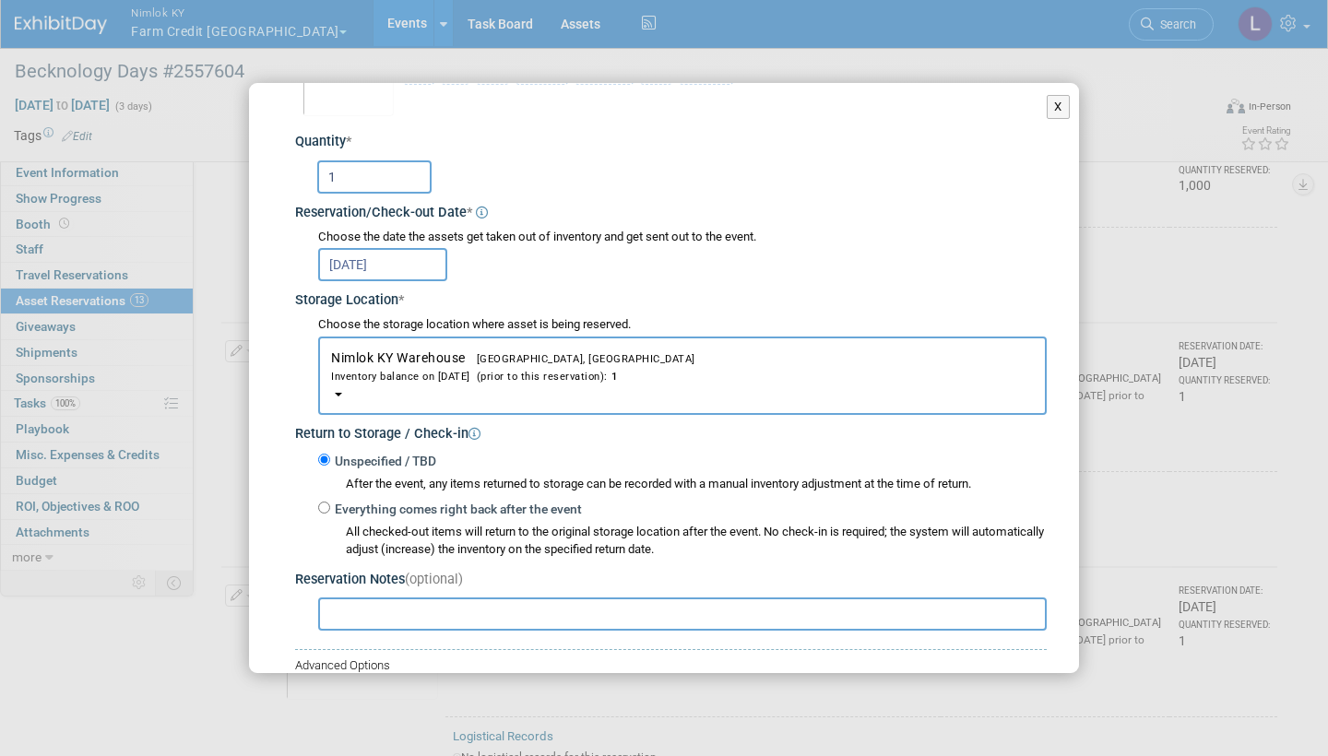
click at [1056, 106] on button "X" at bounding box center [1058, 107] width 23 height 24
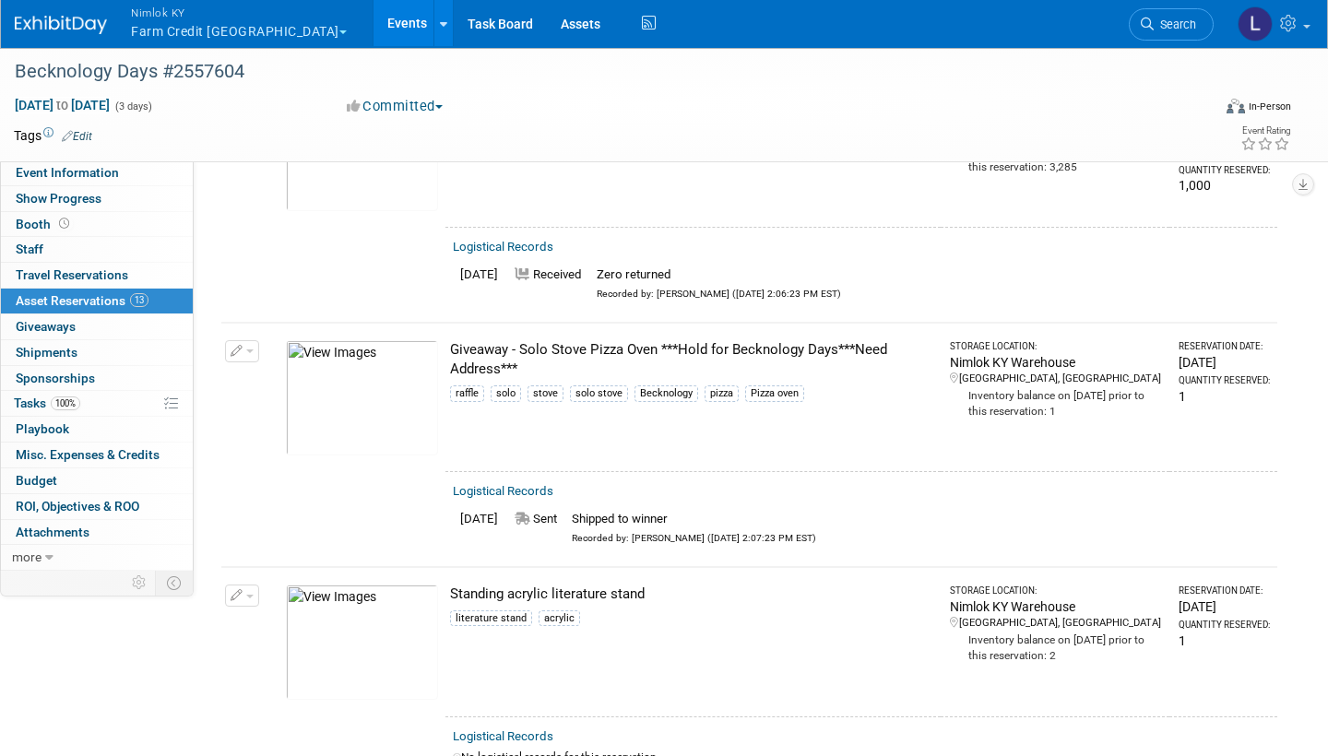
click at [547, 24] on link "Assets" at bounding box center [580, 23] width 67 height 46
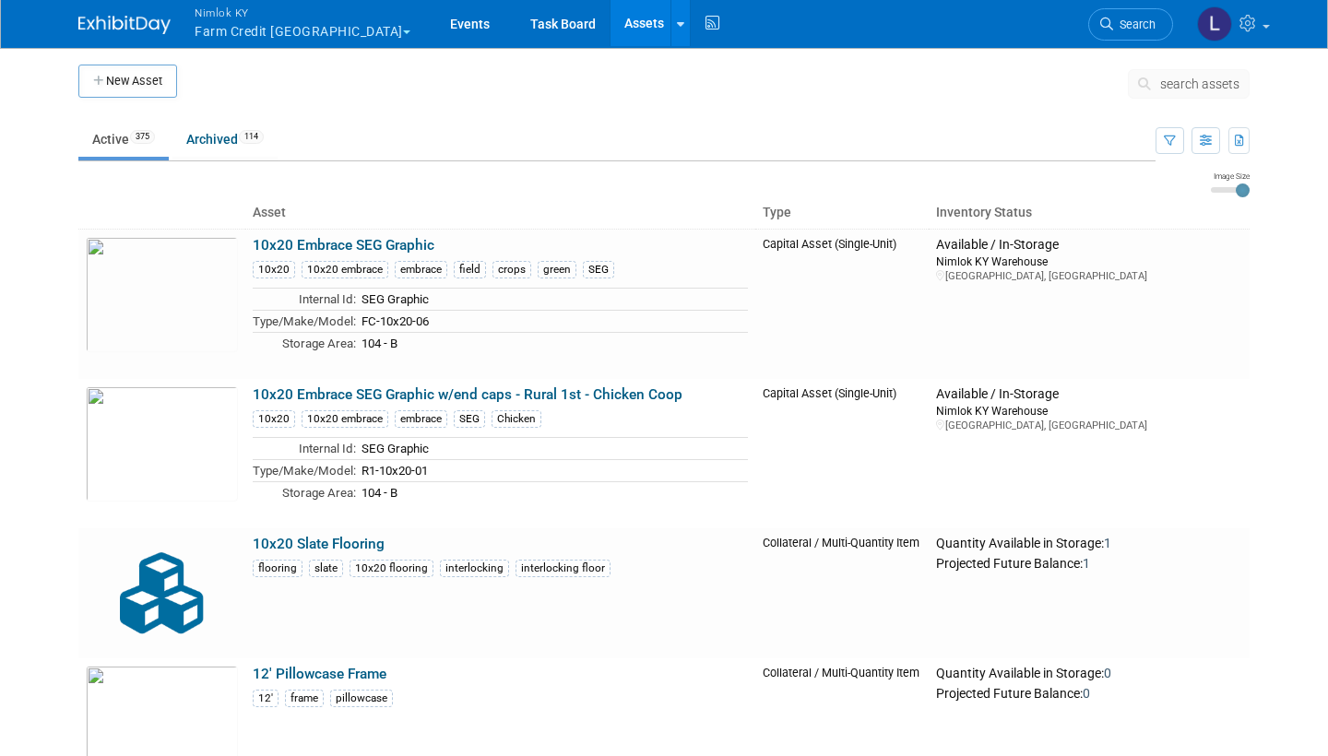
click at [1190, 88] on span "search assets" at bounding box center [1199, 84] width 79 height 15
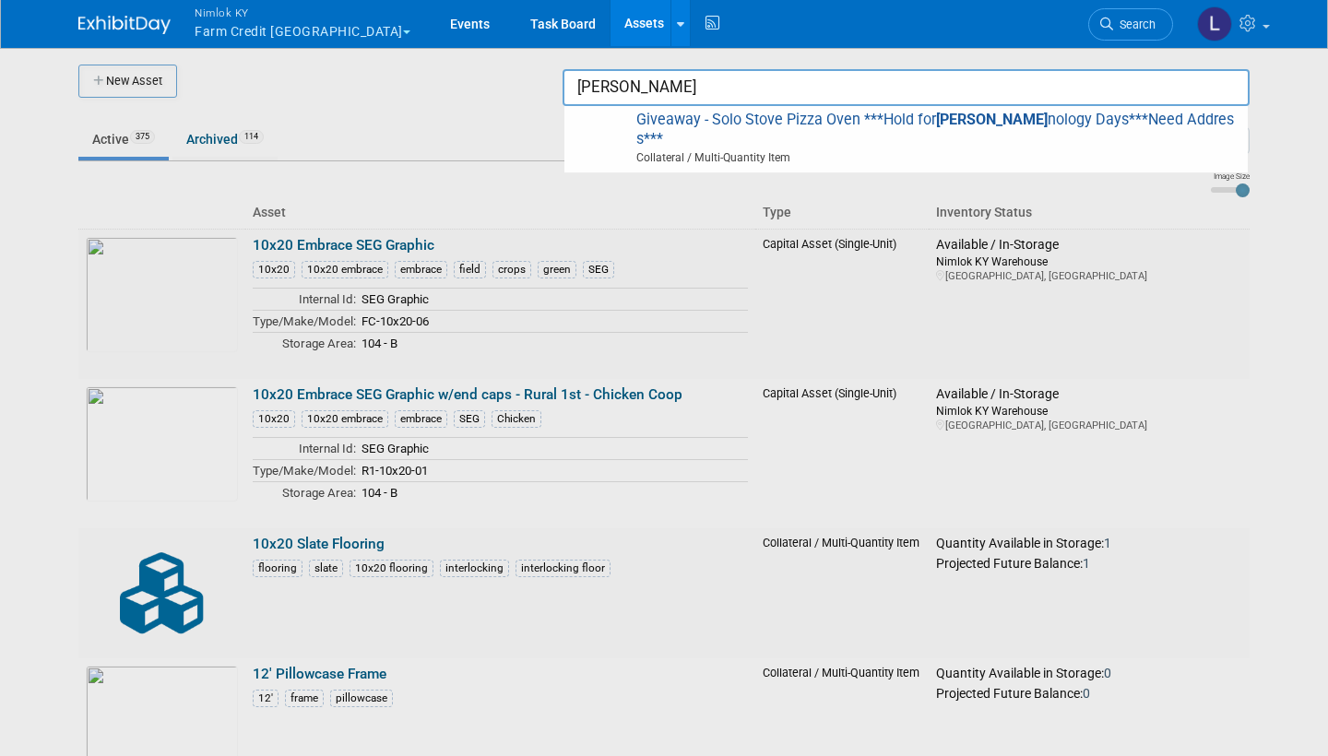
click at [1022, 117] on span "Giveaway - Solo Stove Pizza Oven ***Hold for Beck nology Days***Need Address***…" at bounding box center [906, 139] width 665 height 57
type input "Giveaway - Solo Stove Pizza Oven ***Hold for Becknology Days***Need Address***"
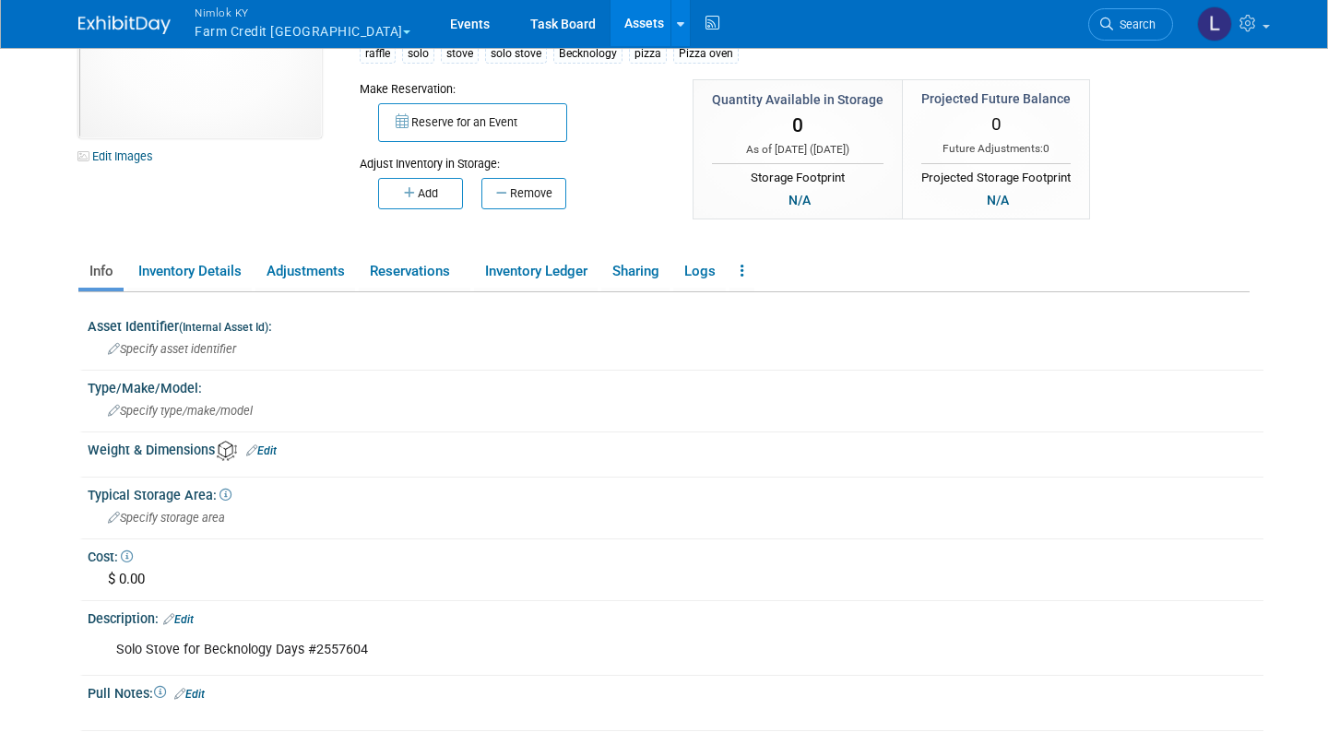
scroll to position [108, 0]
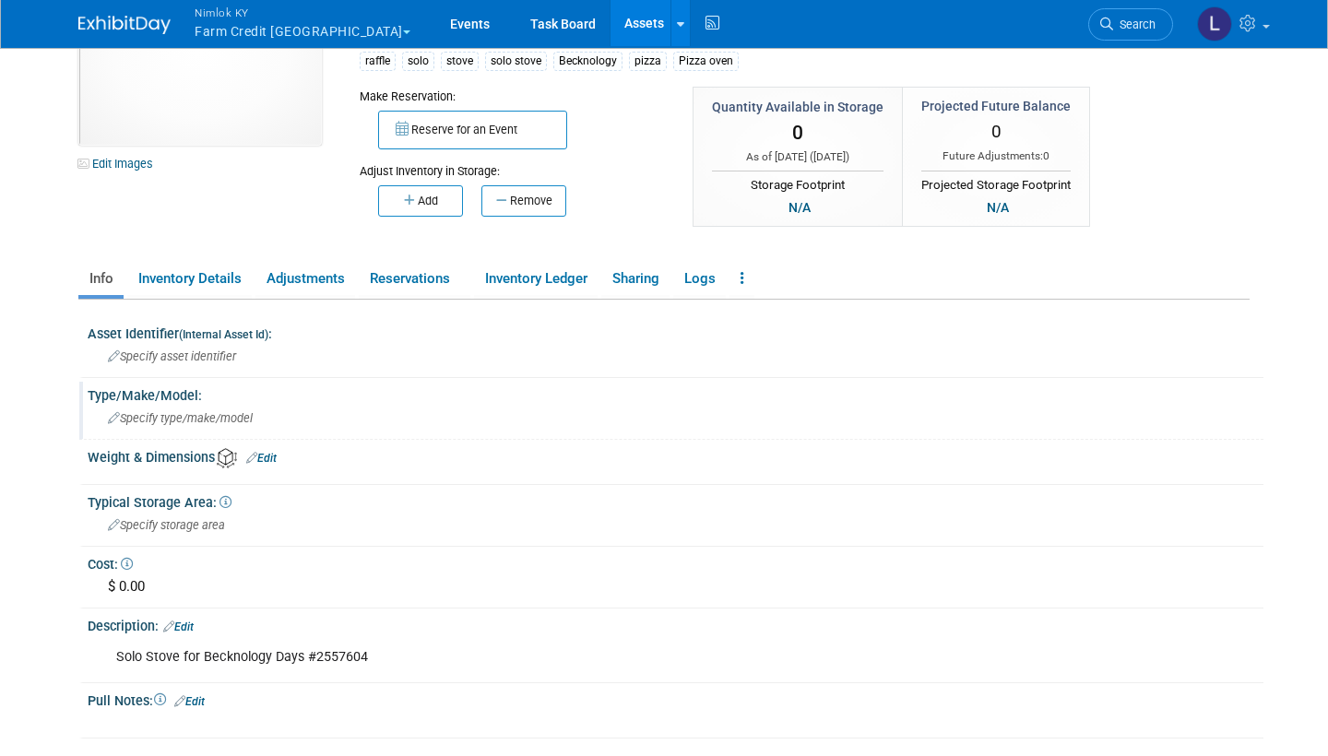
click at [751, 281] on link at bounding box center [741, 279] width 25 height 32
click at [807, 349] on link "Archive Asset" at bounding box center [809, 346] width 160 height 31
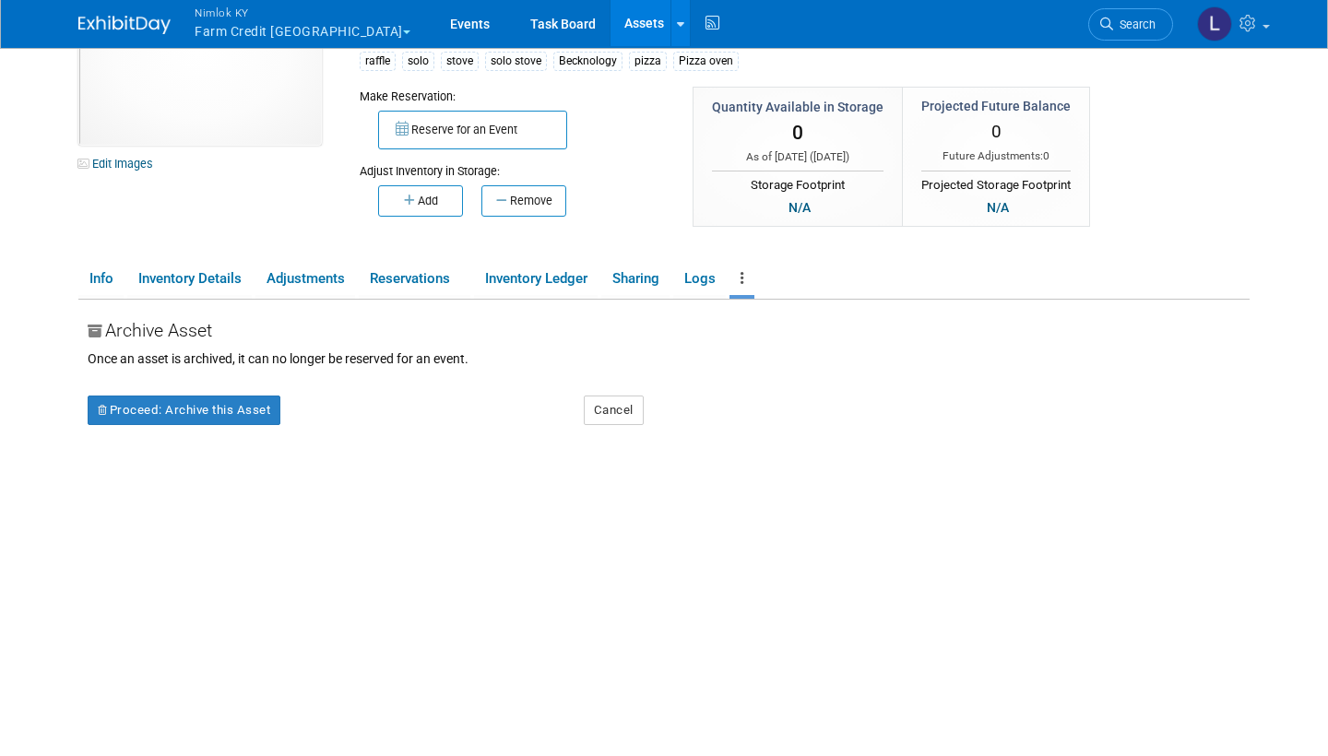
click at [807, 349] on div "Asset Identifier (Internal Asset Id) : Specify asset identifier Type/Make/Model…" at bounding box center [663, 530] width 1171 height 461
click at [179, 406] on button "Proceed: Archive this Asset" at bounding box center [184, 411] width 193 height 30
click at [350, 425] on link "Yes" at bounding box center [345, 426] width 54 height 30
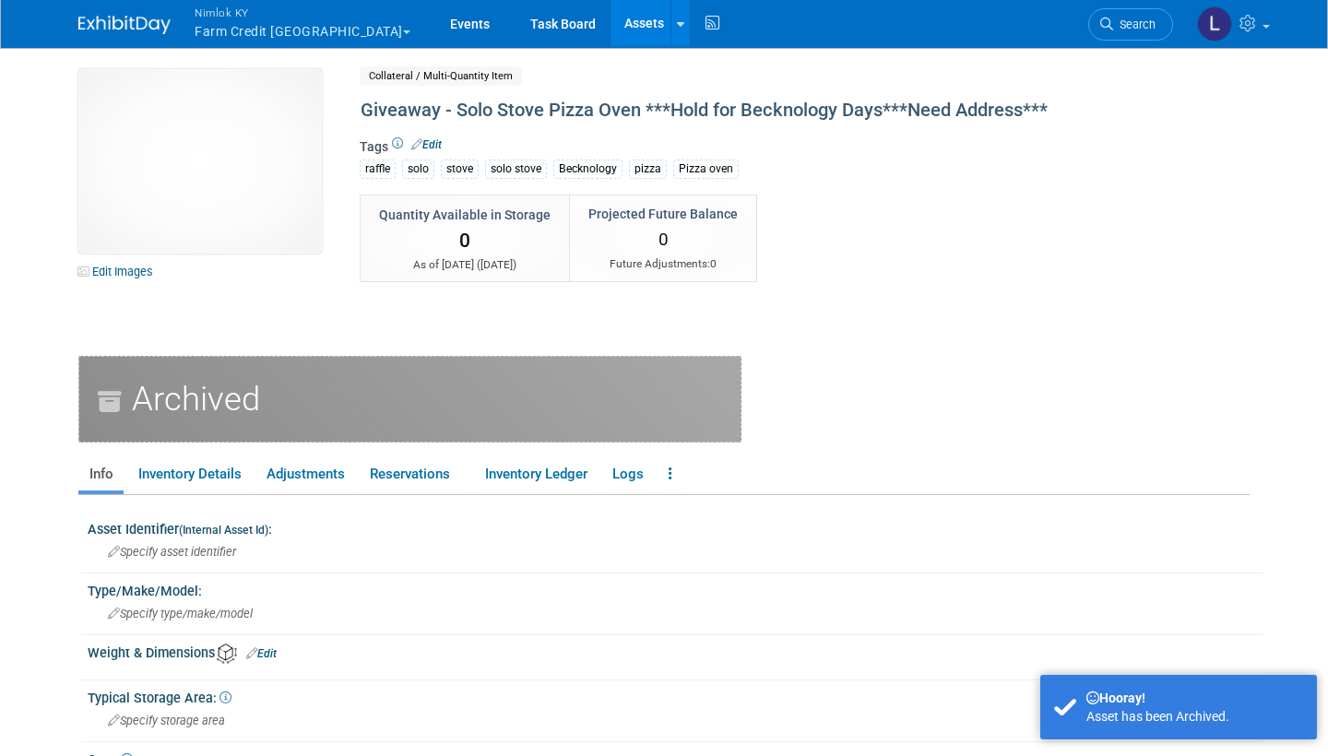
click at [436, 29] on link "Events" at bounding box center [469, 23] width 67 height 46
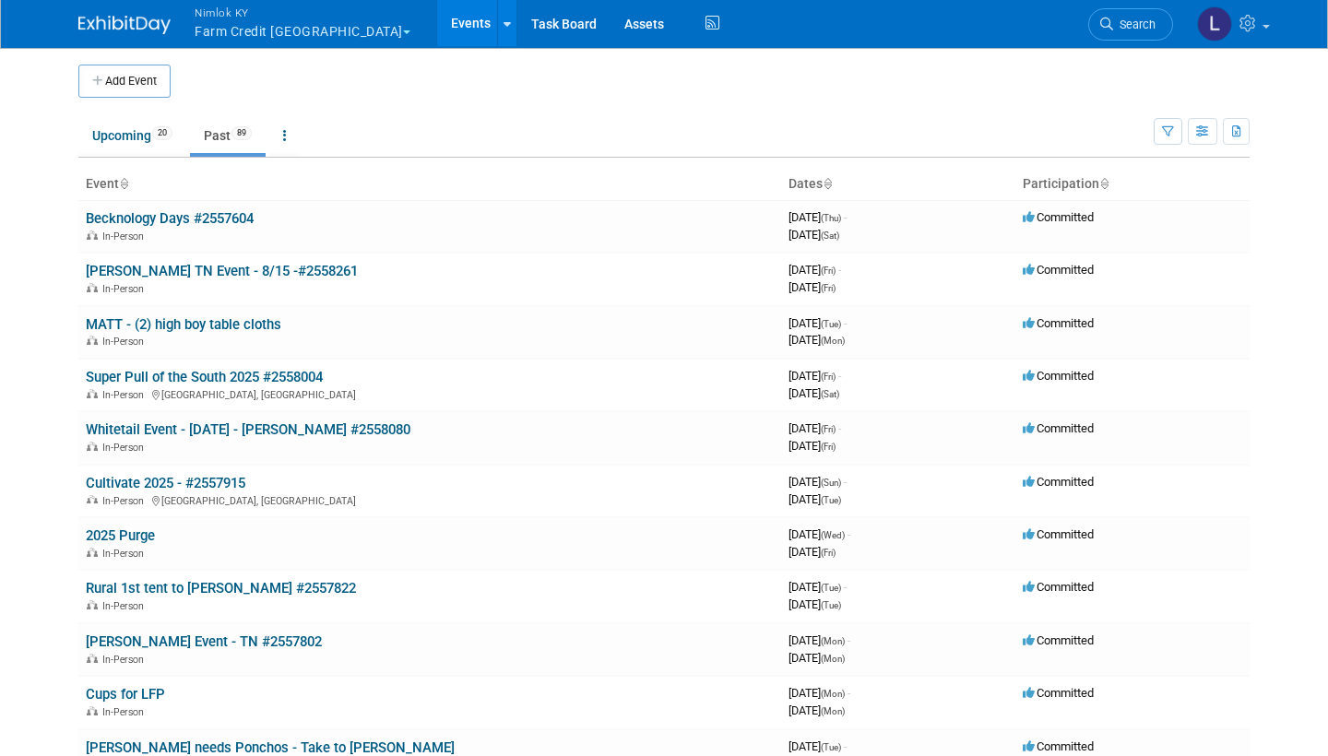
click at [194, 218] on link "Becknology Days #2557604" at bounding box center [170, 218] width 168 height 17
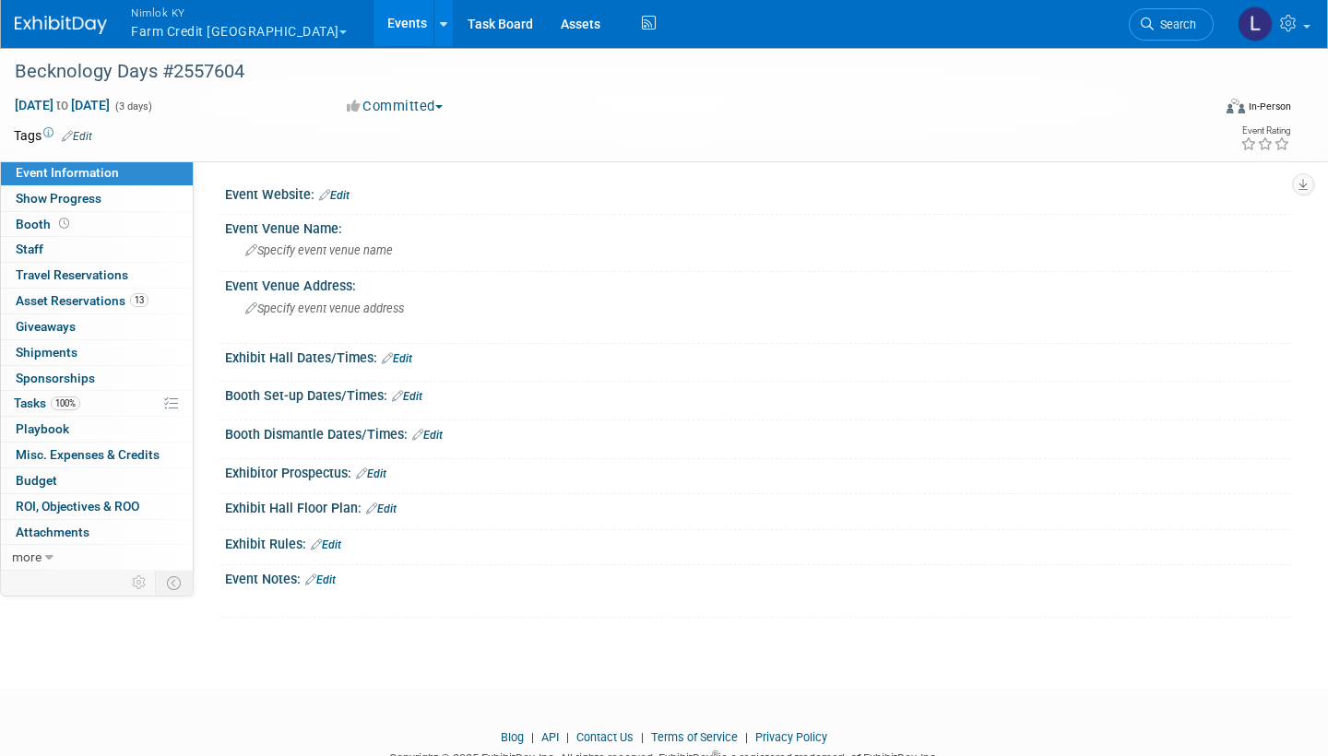
click at [104, 296] on span "Asset Reservations 13" at bounding box center [82, 300] width 133 height 15
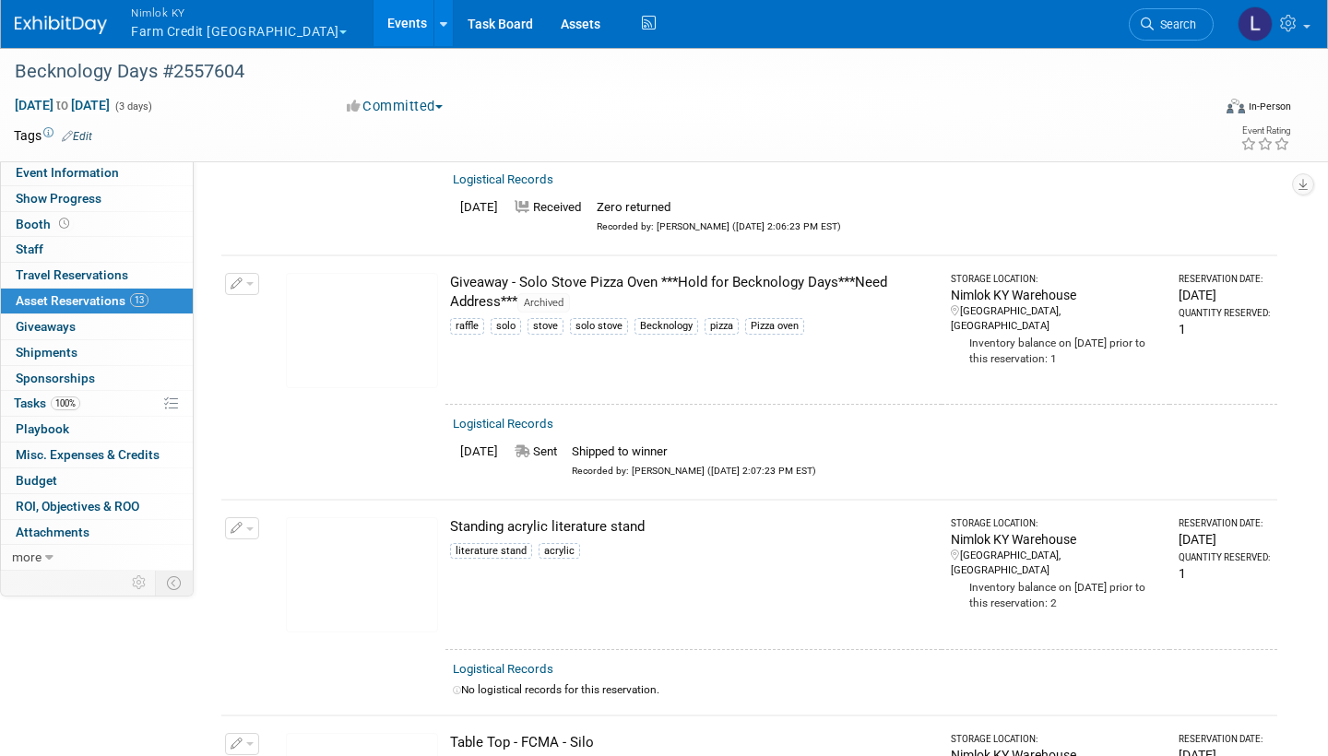
scroll to position [2452, 0]
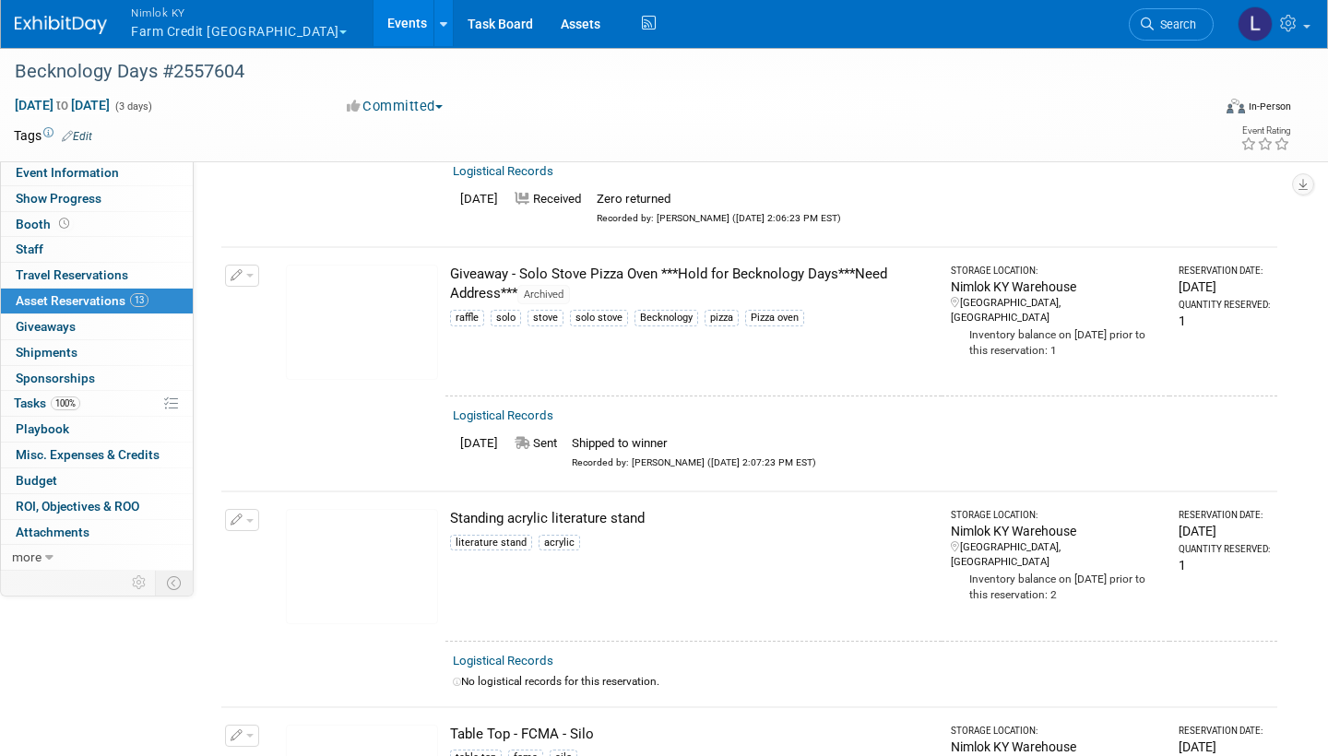
click at [532, 654] on link "Logistical Records" at bounding box center [503, 661] width 101 height 14
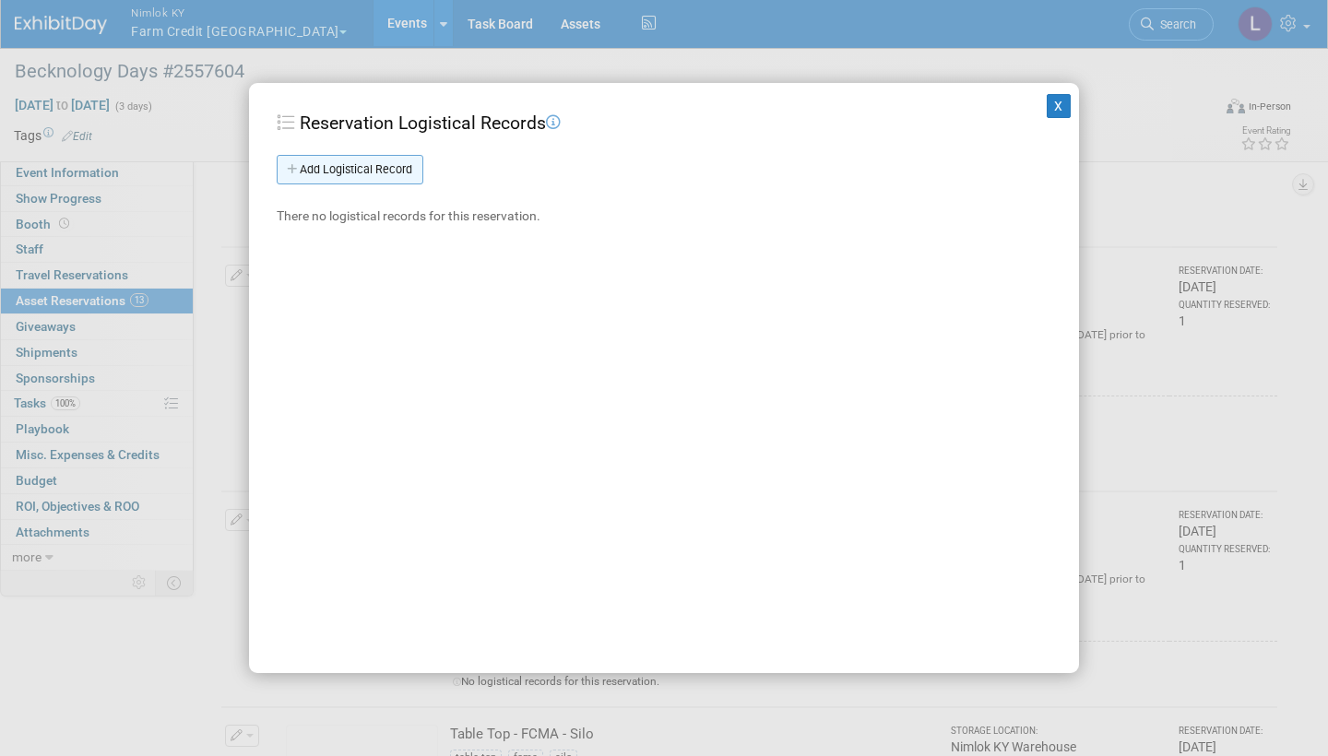
drag, startPoint x: 529, startPoint y: 420, endPoint x: 385, endPoint y: 171, distance: 288.0
click at [385, 171] on link "Add Logistical Record" at bounding box center [350, 170] width 147 height 30
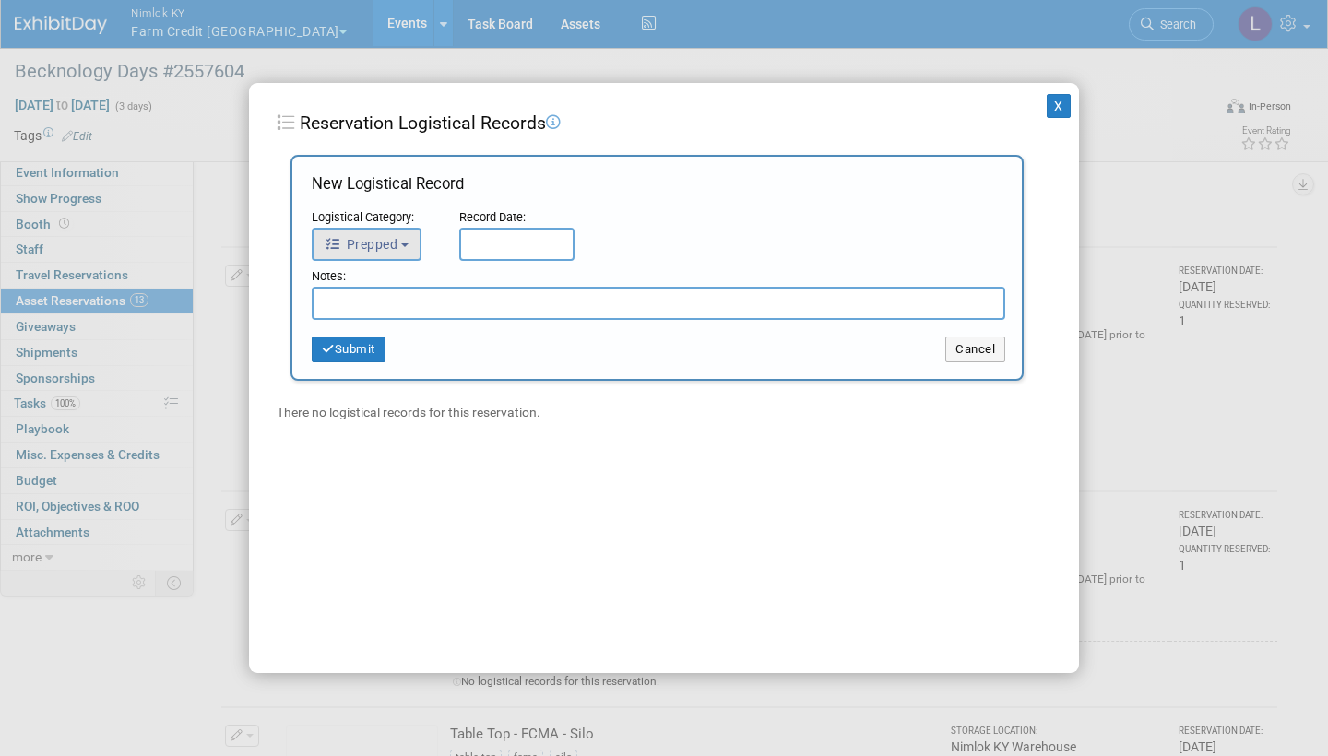
drag, startPoint x: 385, startPoint y: 171, endPoint x: 396, endPoint y: 238, distance: 68.2
click at [396, 238] on span "Prepped" at bounding box center [361, 244] width 73 height 15
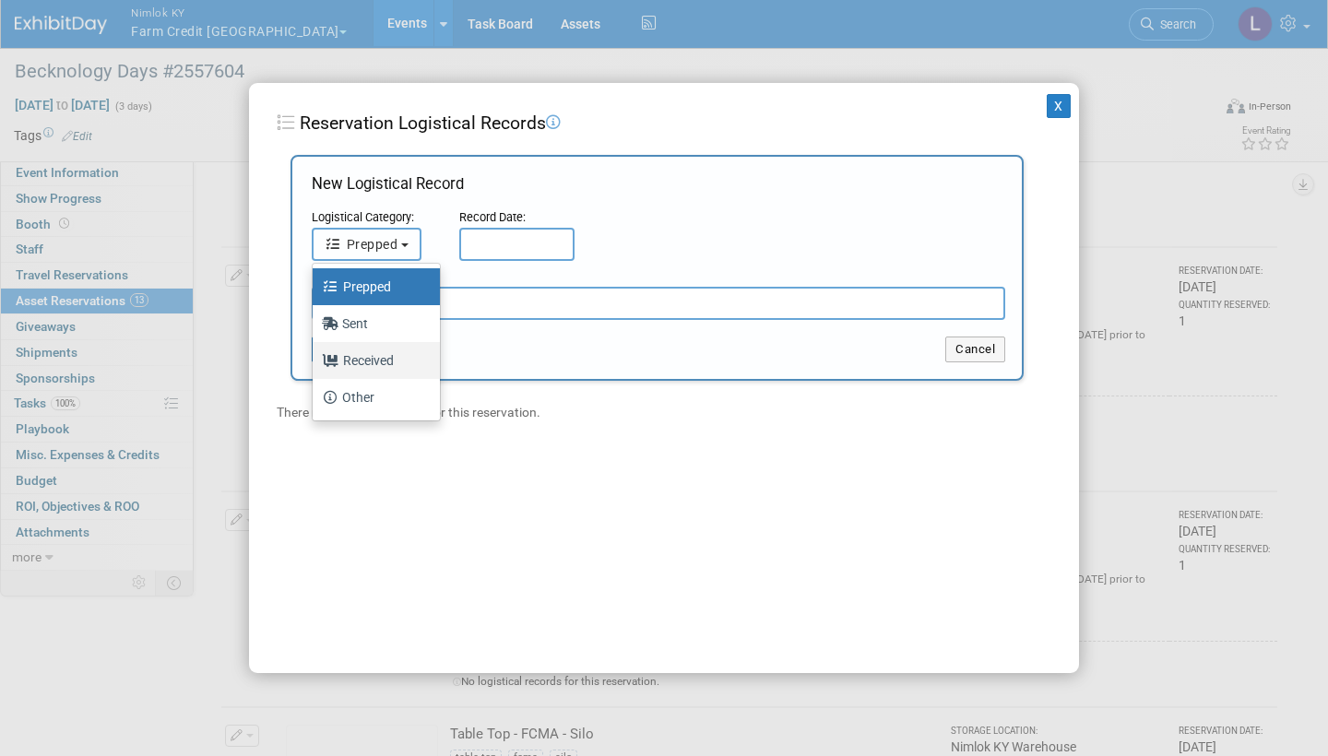
click at [371, 355] on label "Received" at bounding box center [372, 361] width 100 height 30
click at [315, 355] on input "Received" at bounding box center [309, 358] width 12 height 12
select select "3"
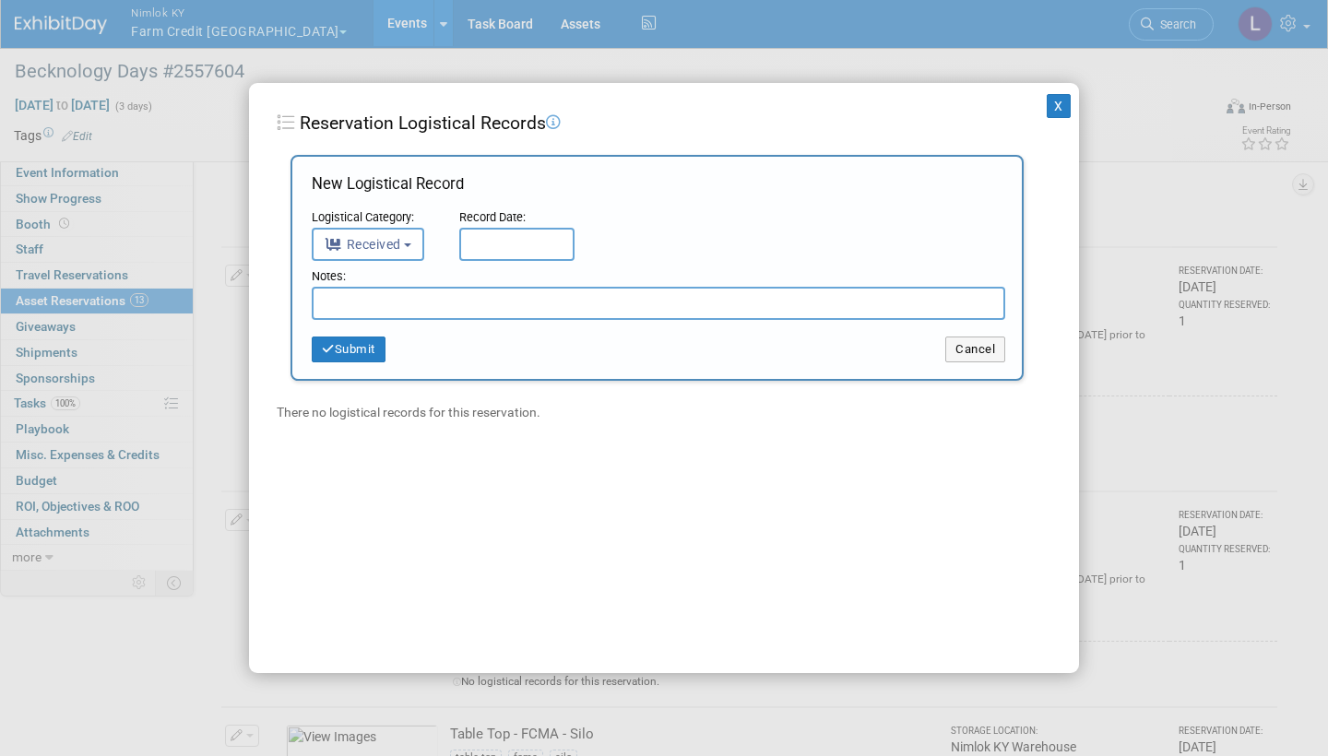
drag, startPoint x: 371, startPoint y: 355, endPoint x: 484, endPoint y: 238, distance: 163.0
click at [484, 238] on input "text" at bounding box center [516, 244] width 115 height 33
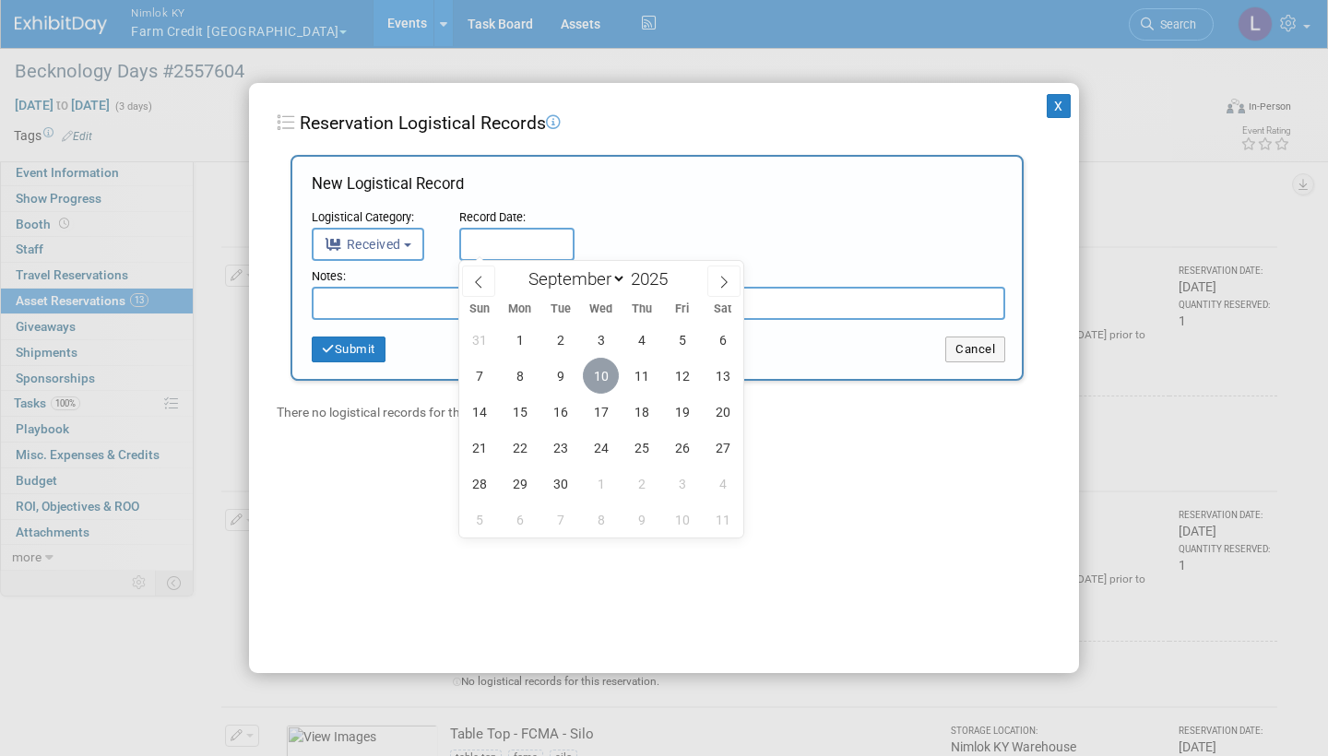
click at [606, 375] on span "10" at bounding box center [601, 376] width 36 height 36
type input "[DATE]"
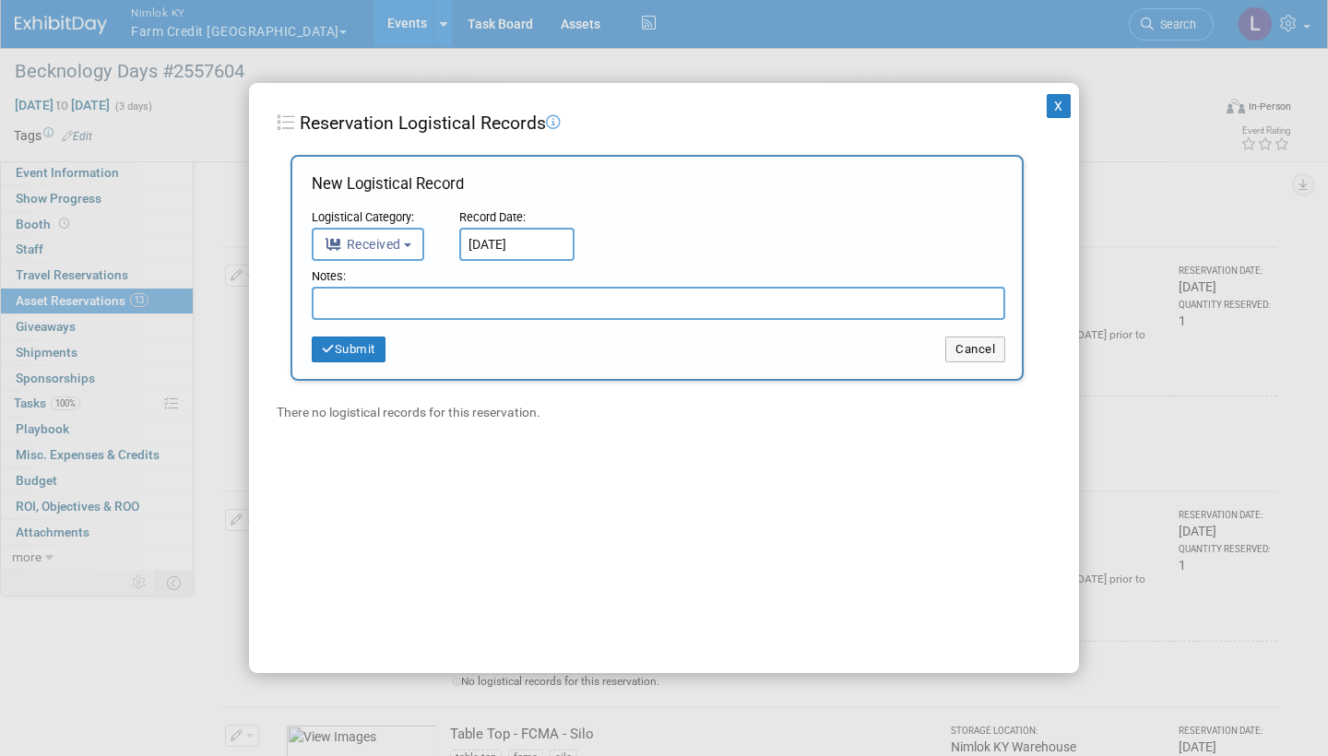
click at [476, 295] on input "text" at bounding box center [658, 303] width 693 height 33
paste input "Received in good condition"
type input "Received in good condition"
click at [361, 346] on button "Submit" at bounding box center [349, 350] width 74 height 26
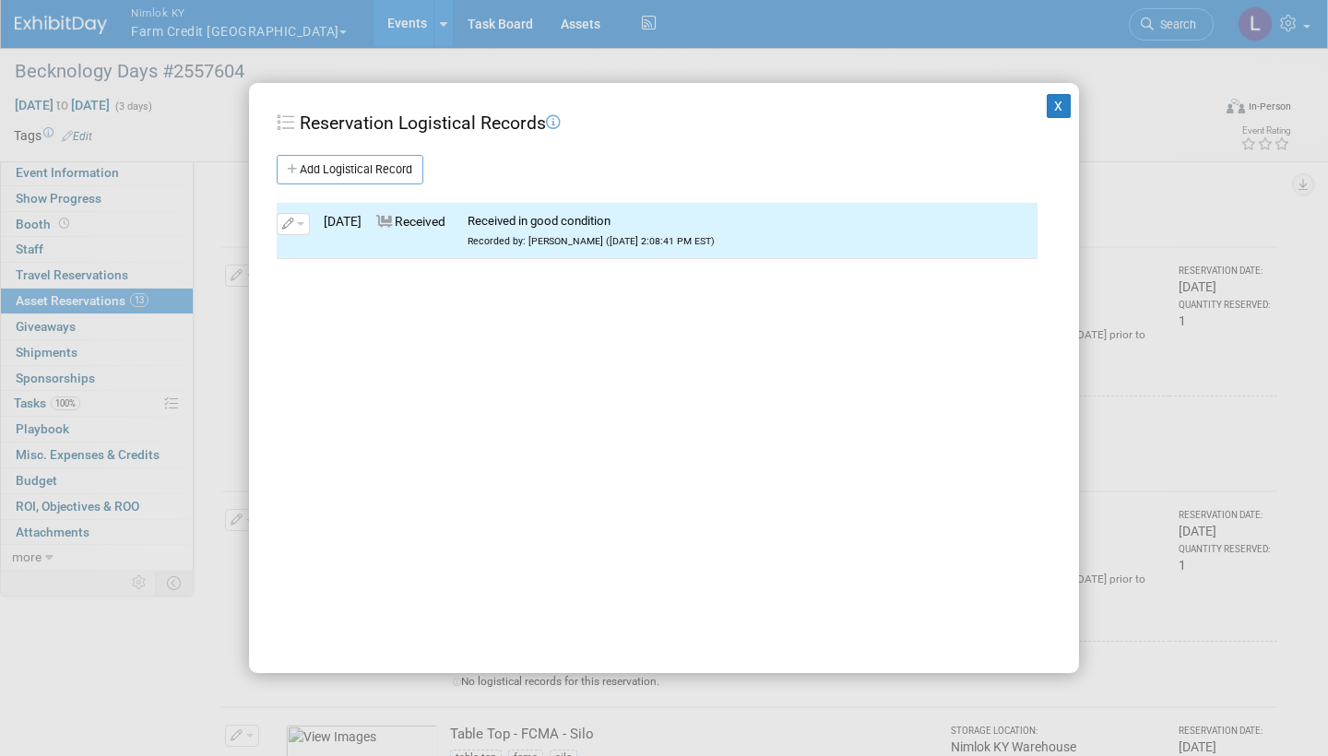
click at [1058, 99] on button "X" at bounding box center [1059, 106] width 24 height 24
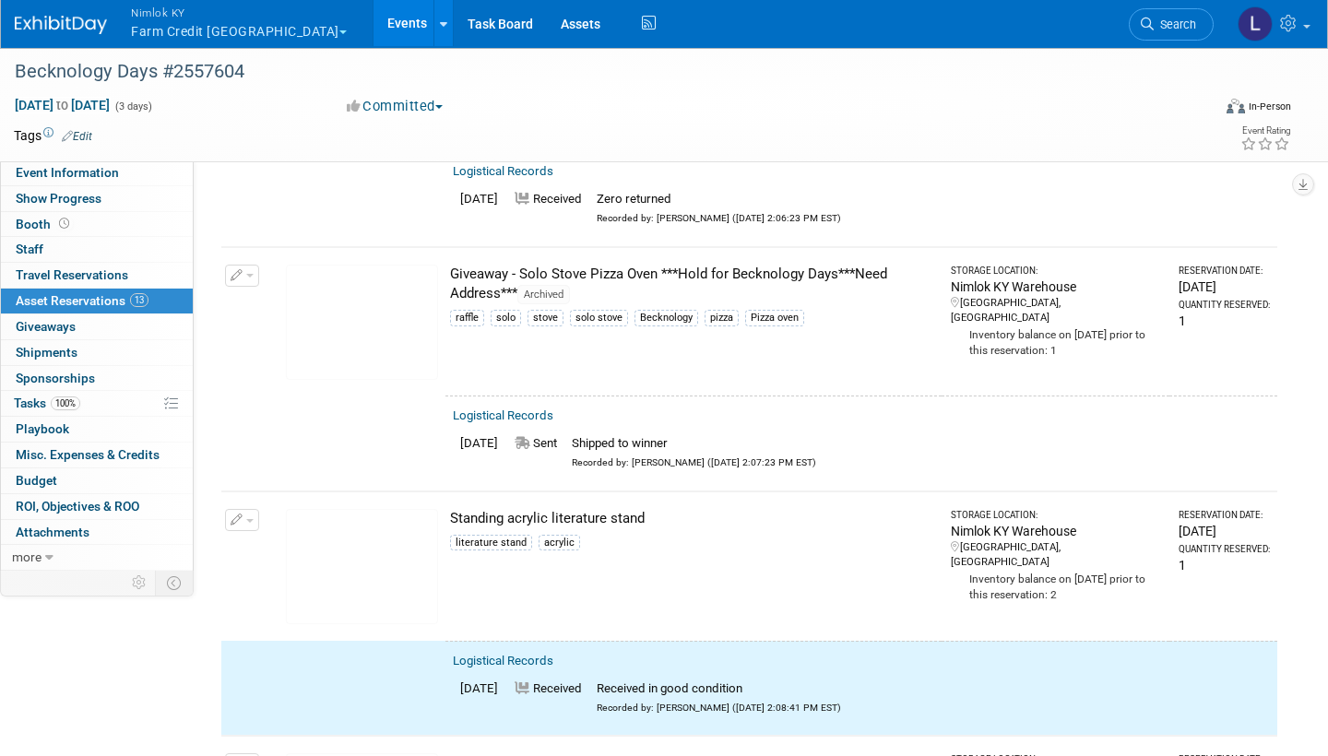
drag, startPoint x: 1058, startPoint y: 99, endPoint x: 243, endPoint y: 483, distance: 900.4
click at [243, 509] on button "button" at bounding box center [242, 520] width 34 height 22
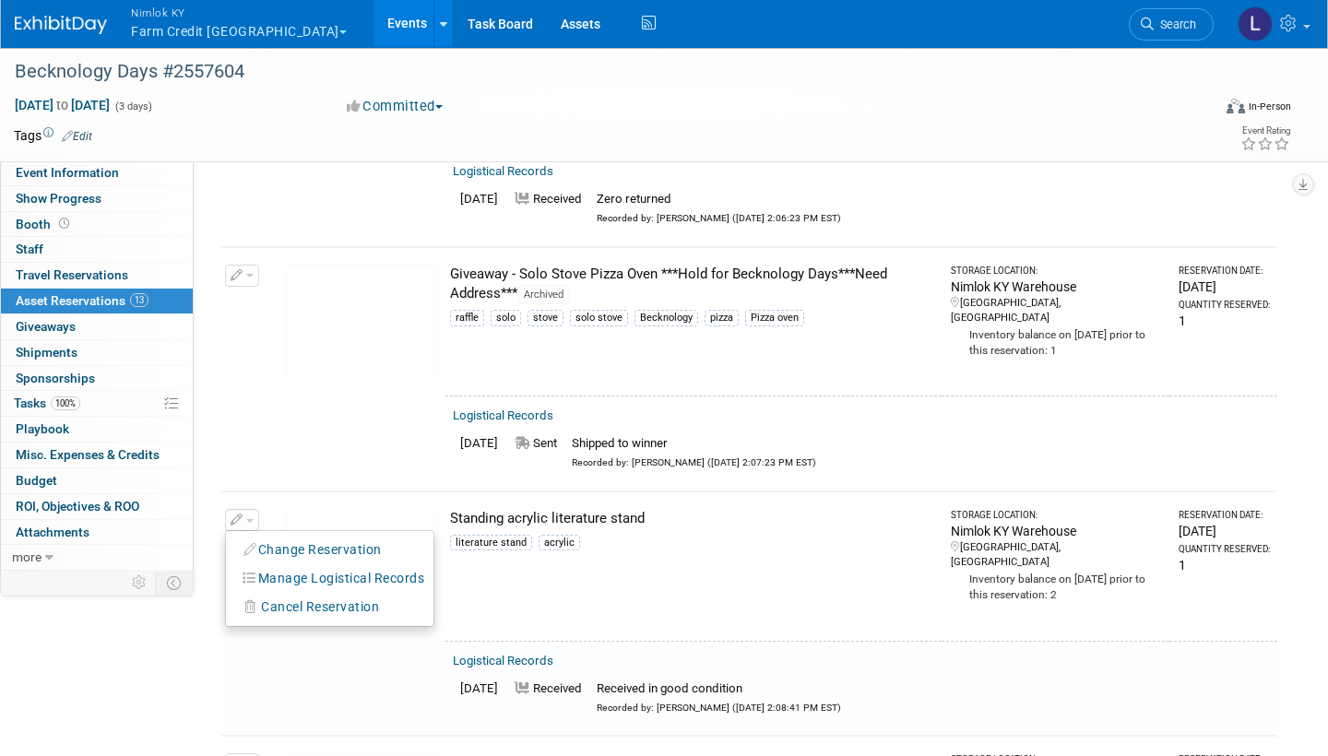
click at [317, 538] on button "Change Reservation" at bounding box center [313, 550] width 156 height 25
select select "8"
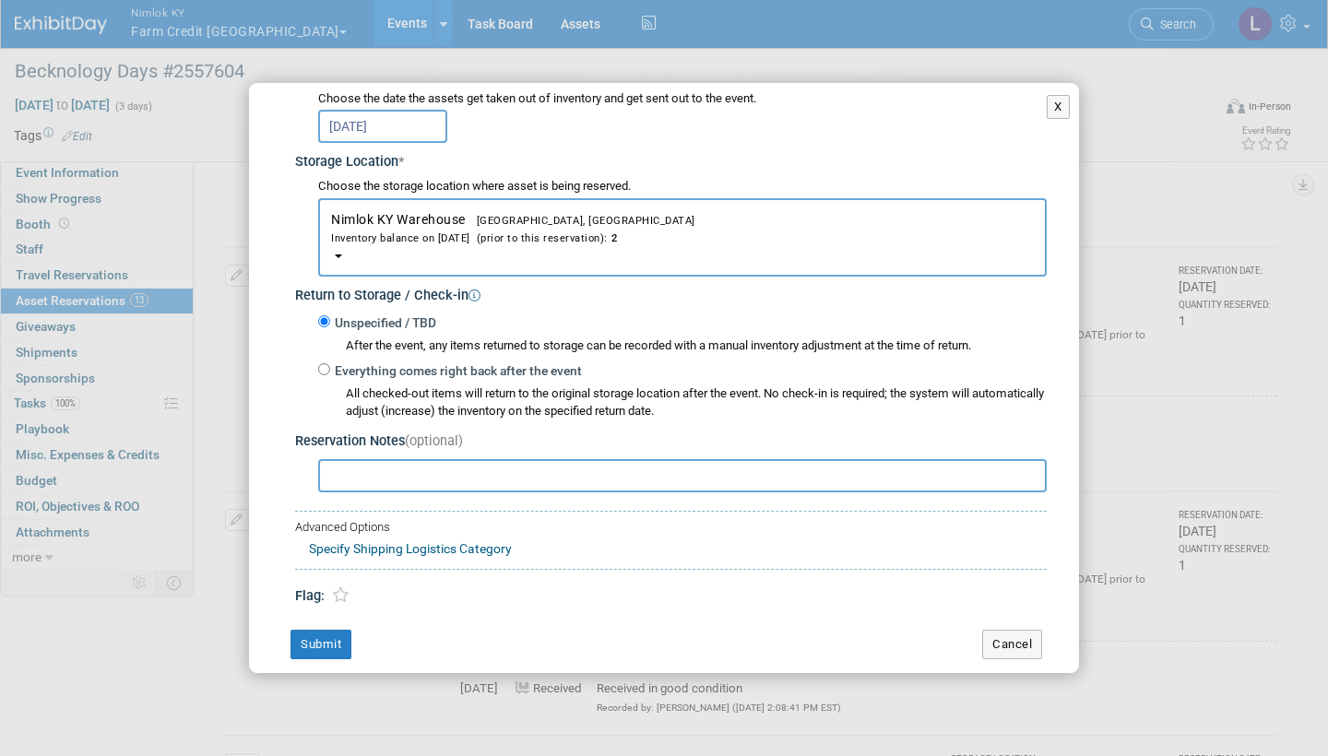
scroll to position [251, 0]
click at [325, 364] on input "Everything comes right back after the event" at bounding box center [324, 370] width 12 height 12
radio input "true"
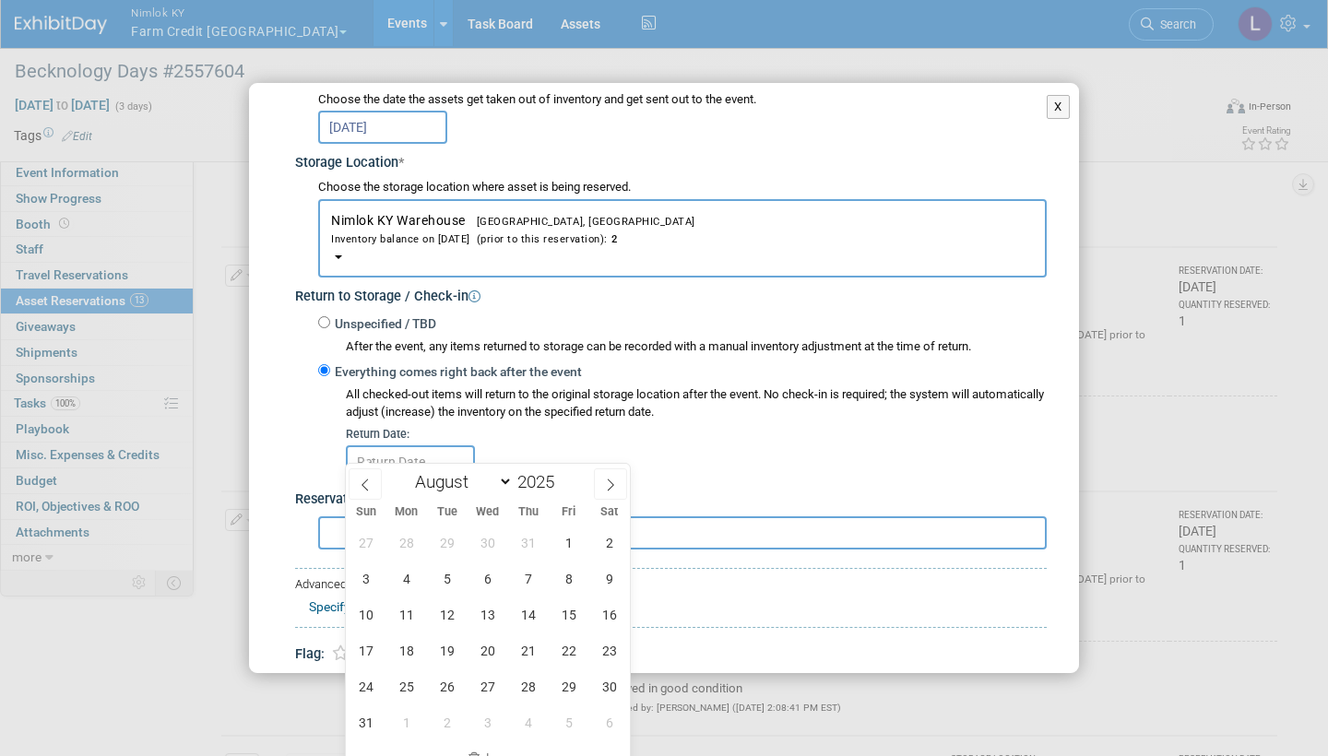
click at [608, 489] on icon at bounding box center [610, 485] width 13 height 13
select select "8"
click at [489, 577] on span "10" at bounding box center [487, 579] width 36 height 36
type input "Sep 10, 2025"
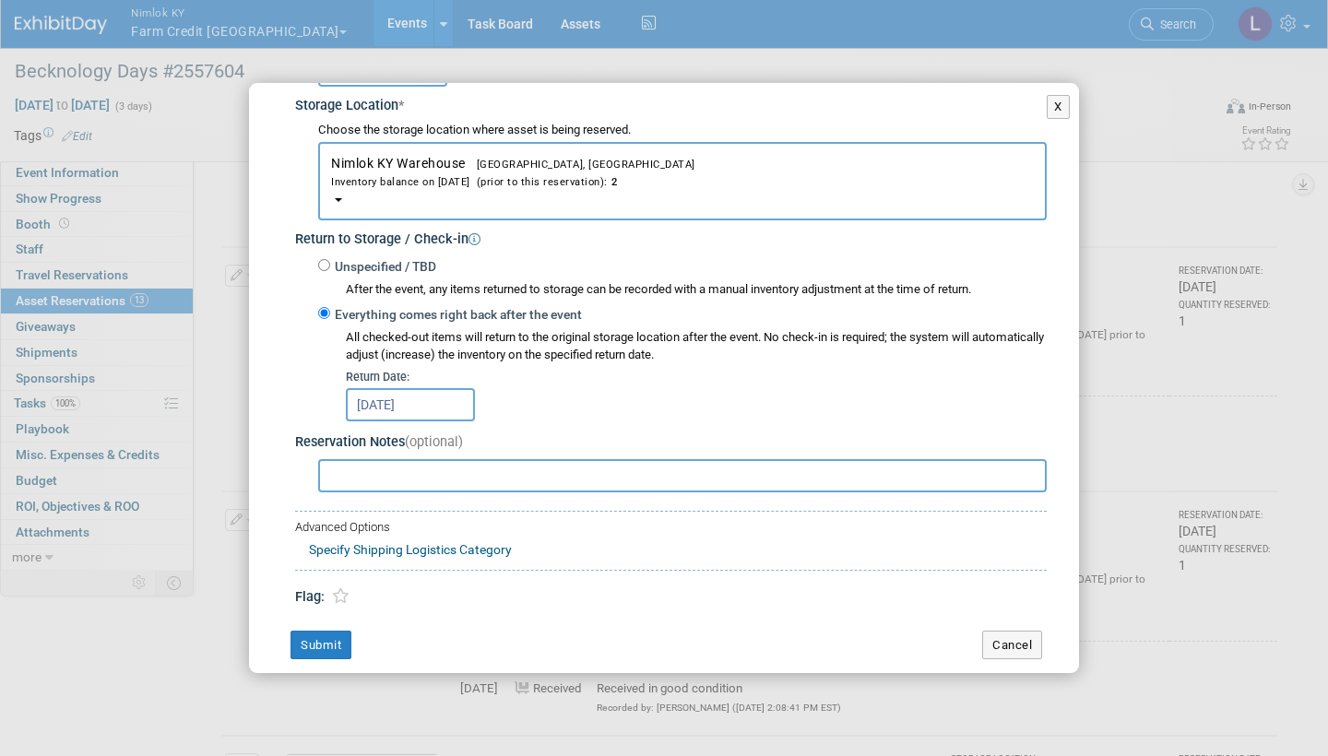
scroll to position [307, 0]
click at [332, 632] on button "Submit" at bounding box center [320, 647] width 61 height 30
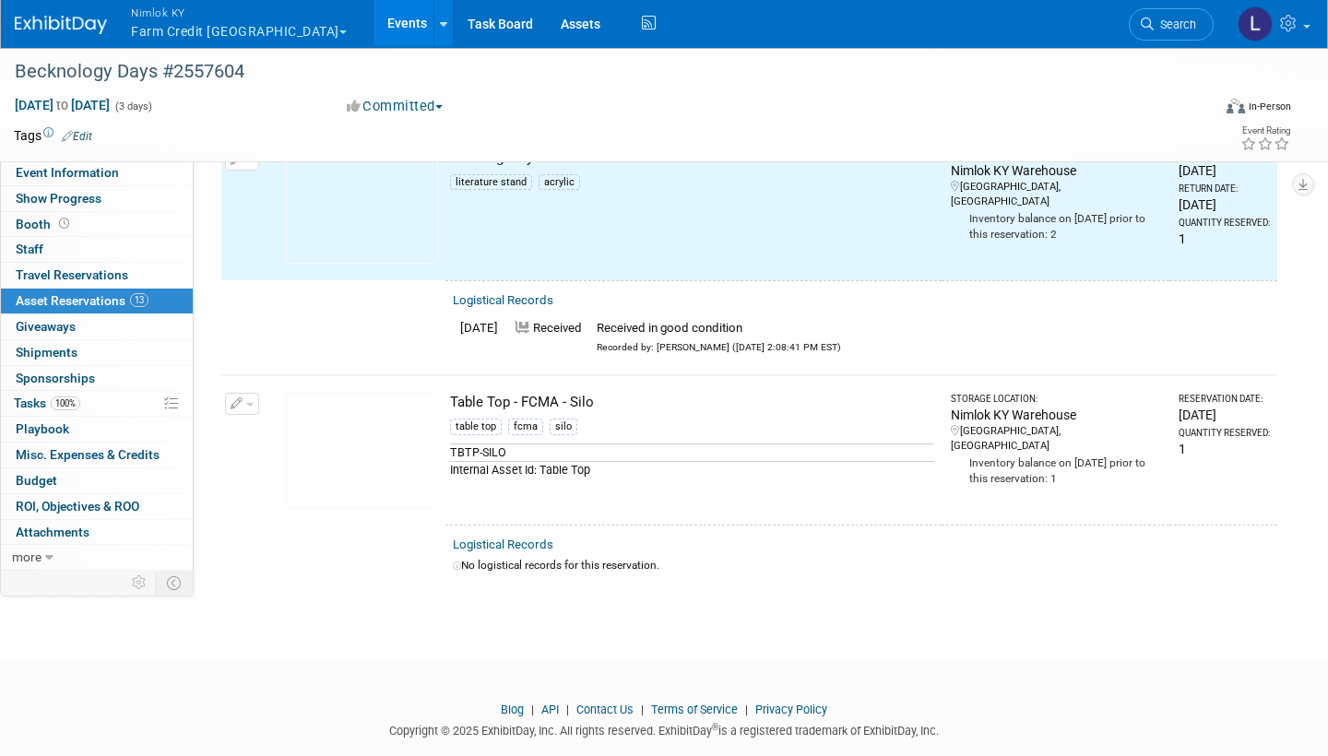
scroll to position [2811, 0]
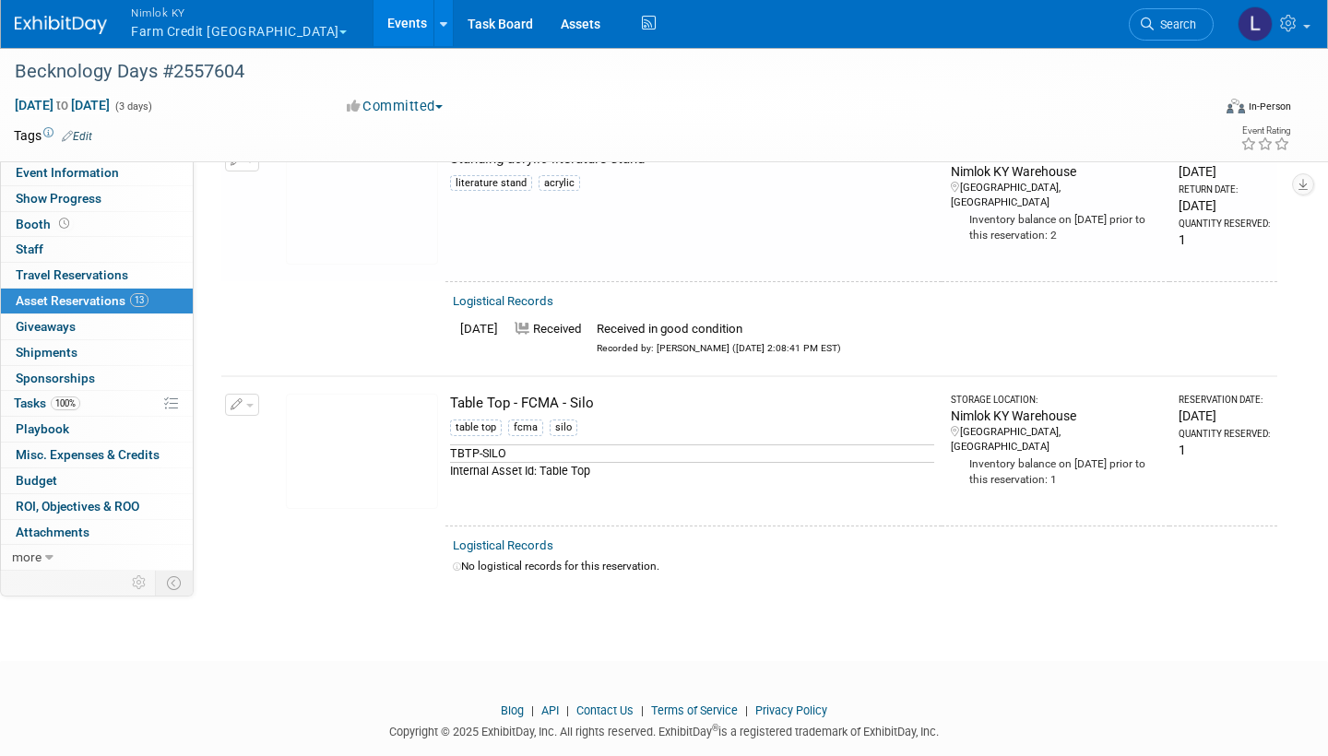
click at [529, 538] on link "Logistical Records" at bounding box center [503, 545] width 101 height 14
select select "8"
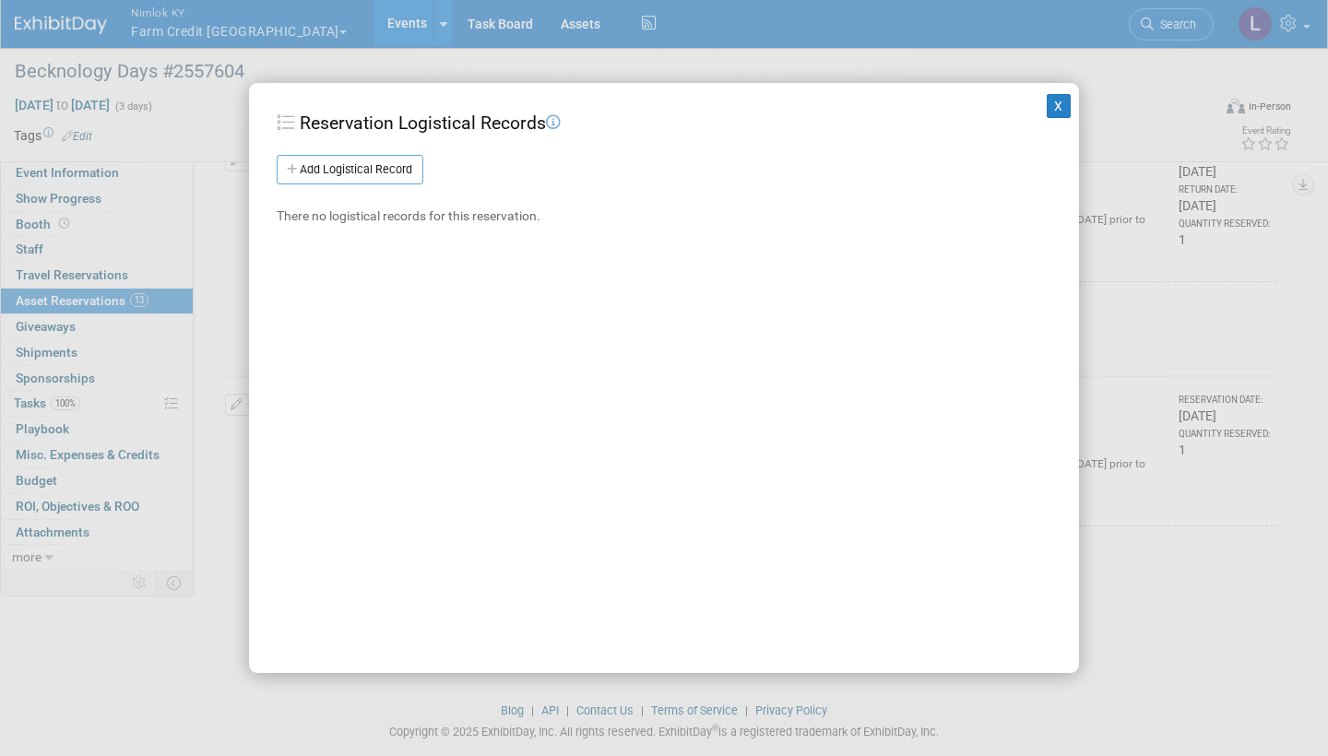
click at [386, 167] on link "Add Logistical Record" at bounding box center [350, 170] width 147 height 30
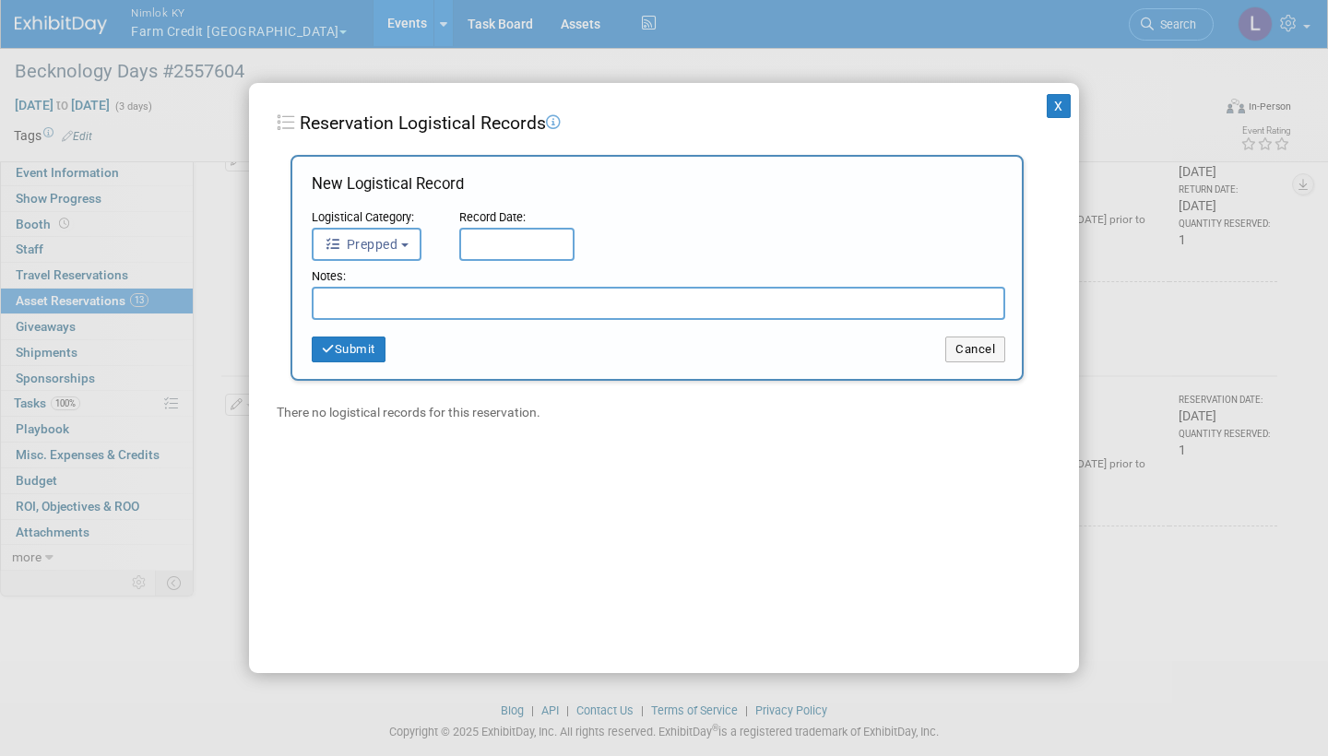
click at [403, 238] on button "Prepped" at bounding box center [367, 244] width 110 height 33
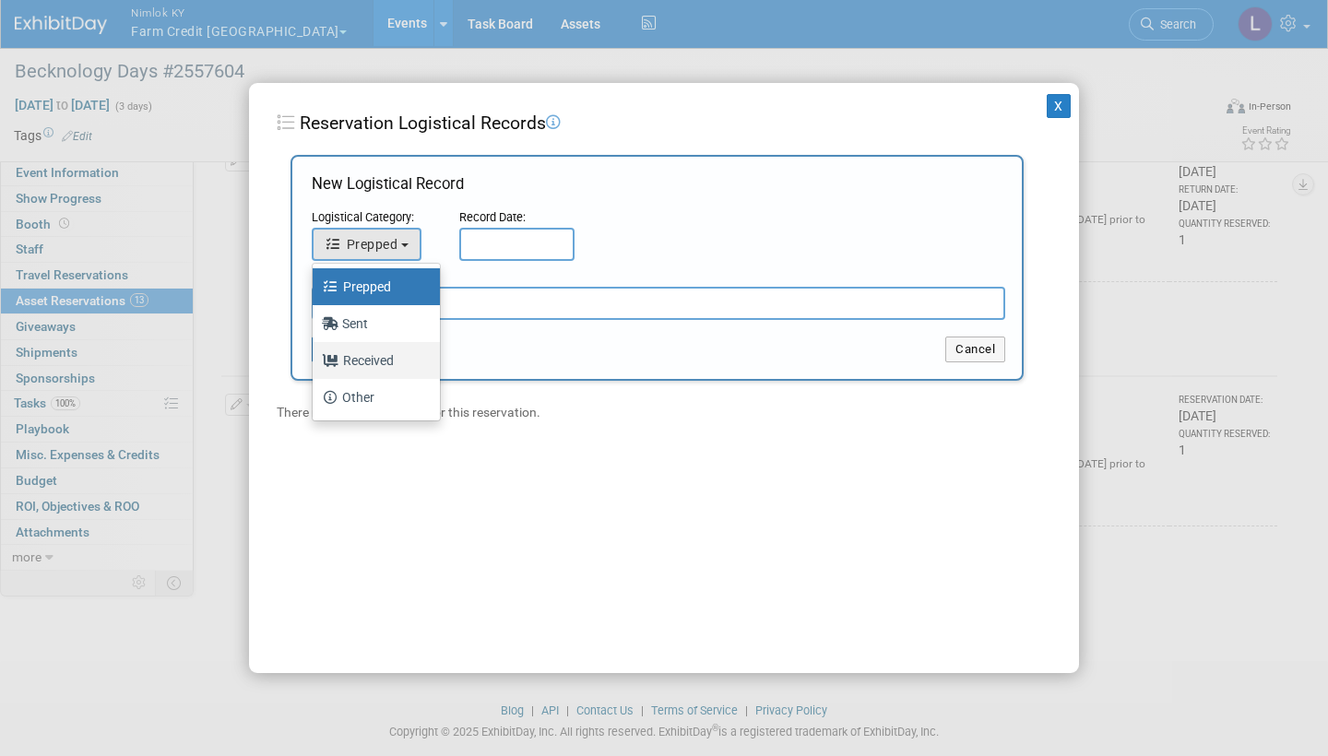
click at [377, 356] on label "Received" at bounding box center [372, 361] width 100 height 30
click at [315, 356] on input "Received" at bounding box center [309, 358] width 12 height 12
select select "3"
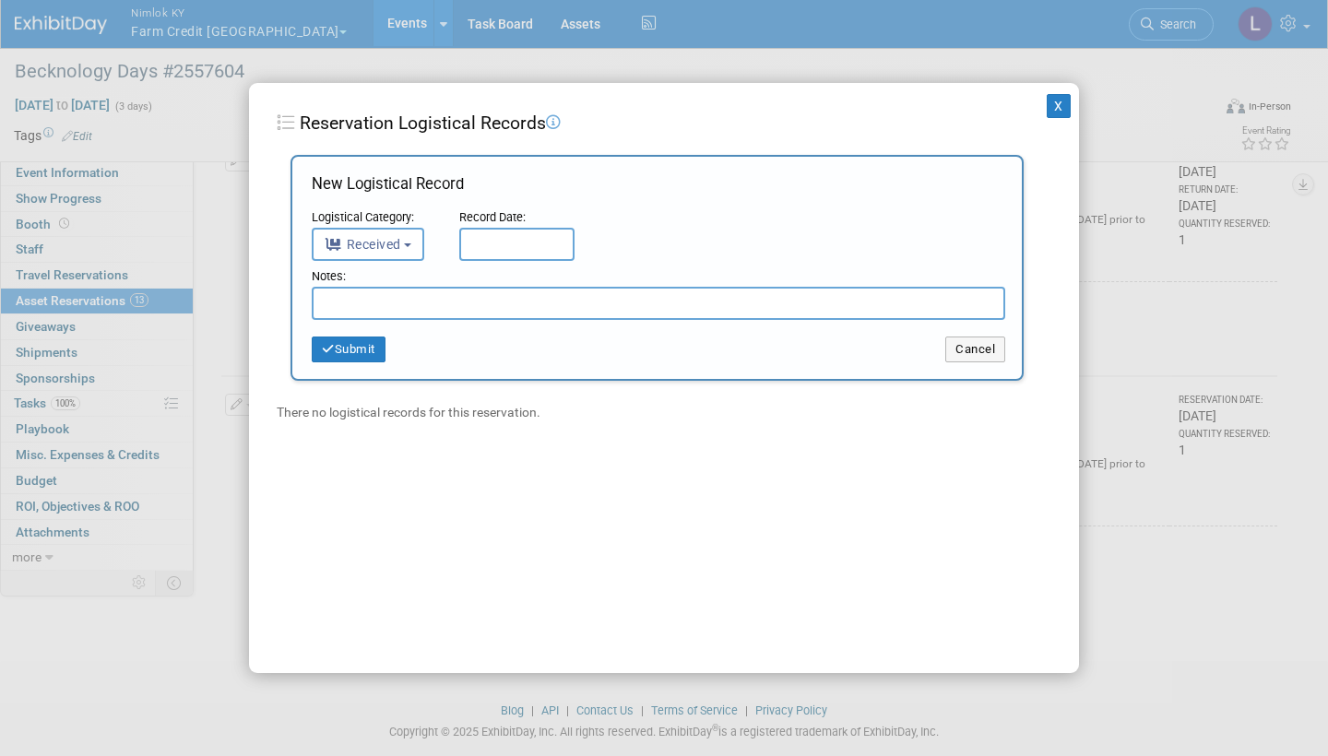
drag, startPoint x: 377, startPoint y: 356, endPoint x: 478, endPoint y: 242, distance: 152.2
click at [478, 242] on input "text" at bounding box center [516, 244] width 115 height 33
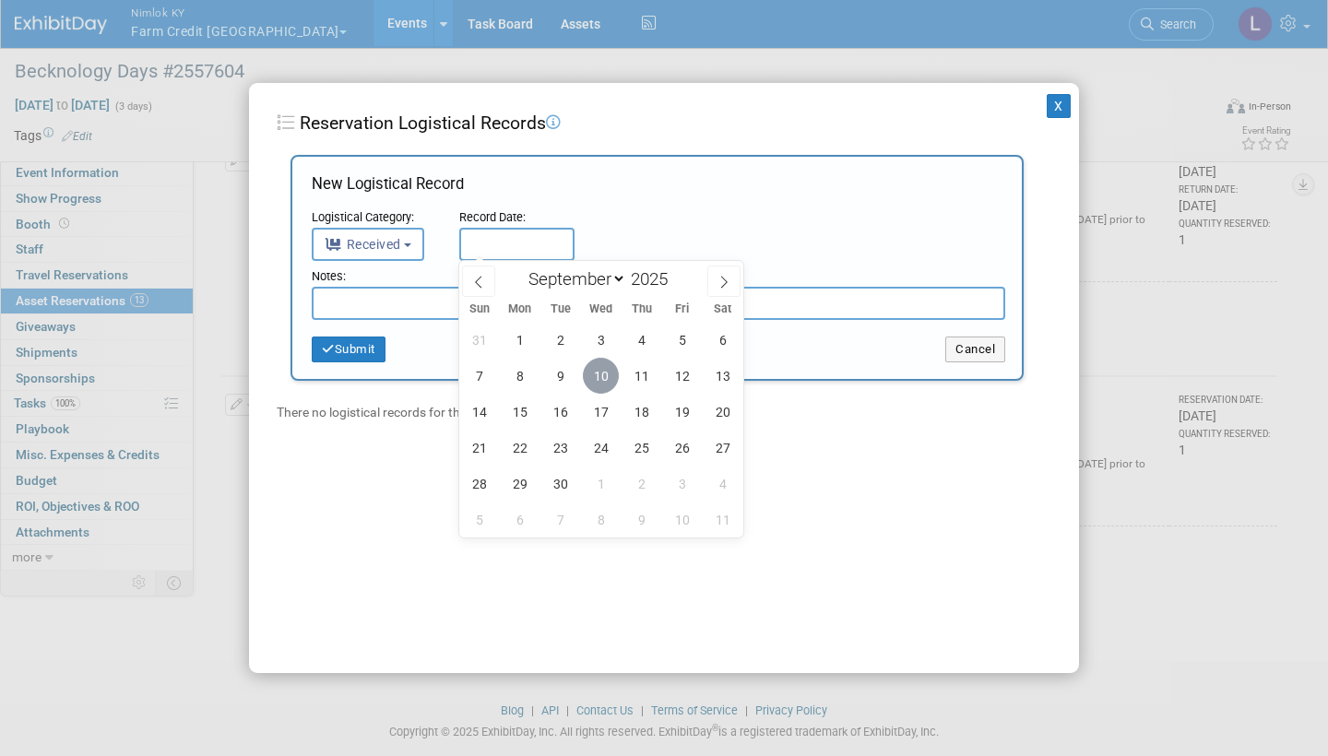
drag, startPoint x: 478, startPoint y: 242, endPoint x: 602, endPoint y: 373, distance: 180.7
click at [602, 373] on span "10" at bounding box center [601, 376] width 36 height 36
type input "Sep 10, 2025"
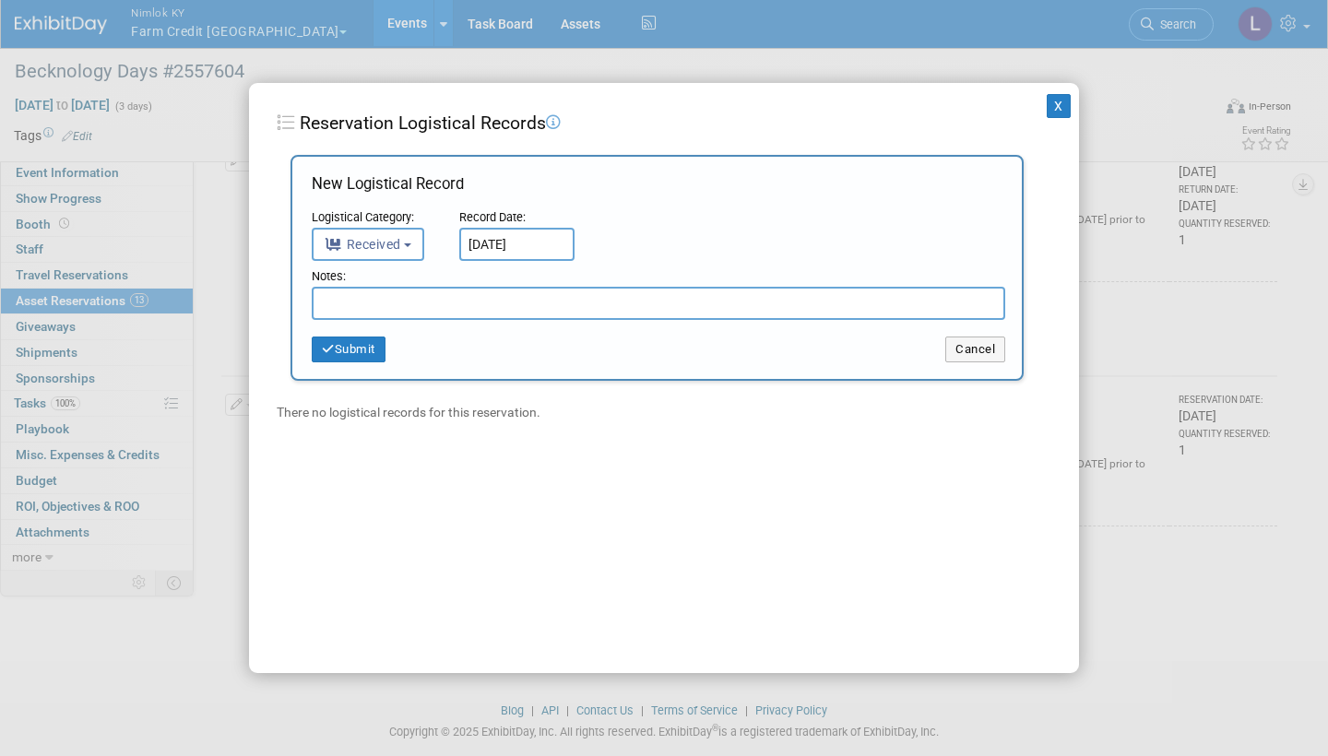
drag, startPoint x: 602, startPoint y: 373, endPoint x: 400, endPoint y: 294, distance: 216.6
click at [400, 294] on input "text" at bounding box center [658, 303] width 693 height 33
paste input "Received in good condition"
type input "Received in good condition"
click at [376, 344] on button "Submit" at bounding box center [349, 350] width 74 height 26
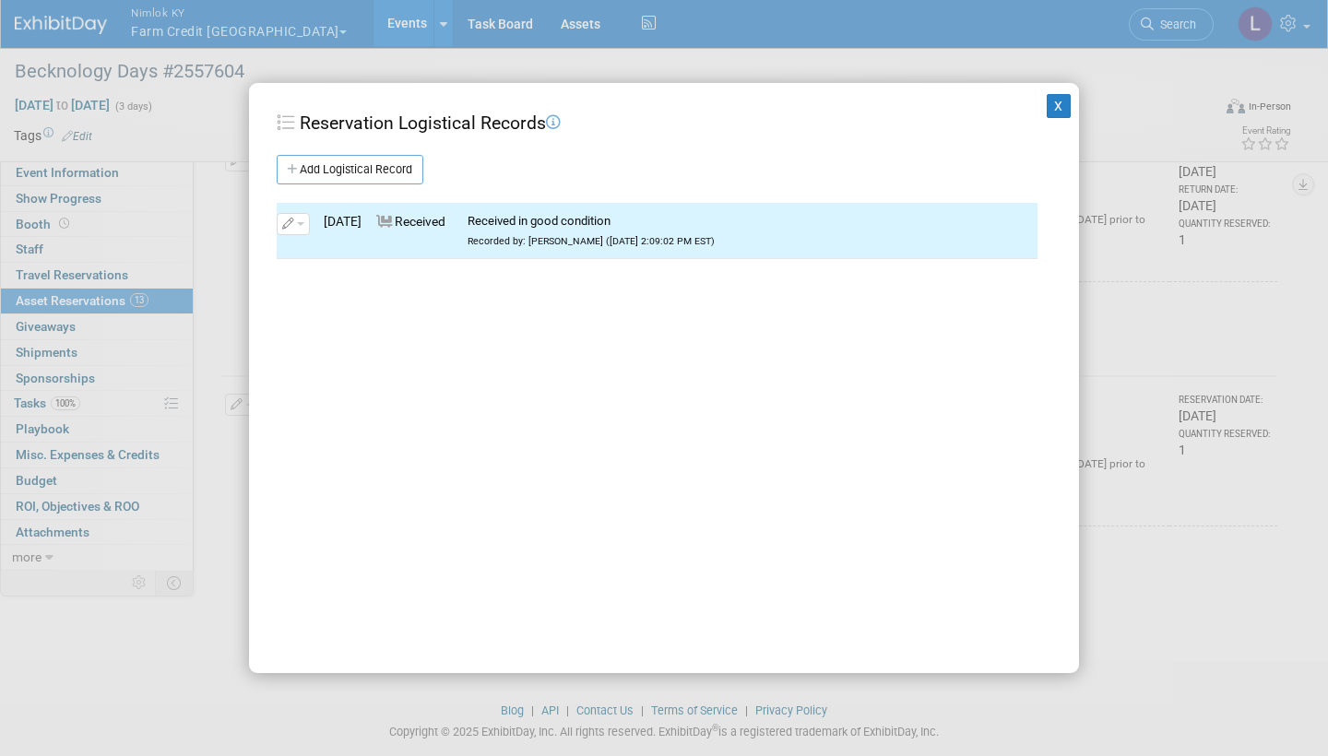
click at [1065, 96] on button "X" at bounding box center [1059, 106] width 24 height 24
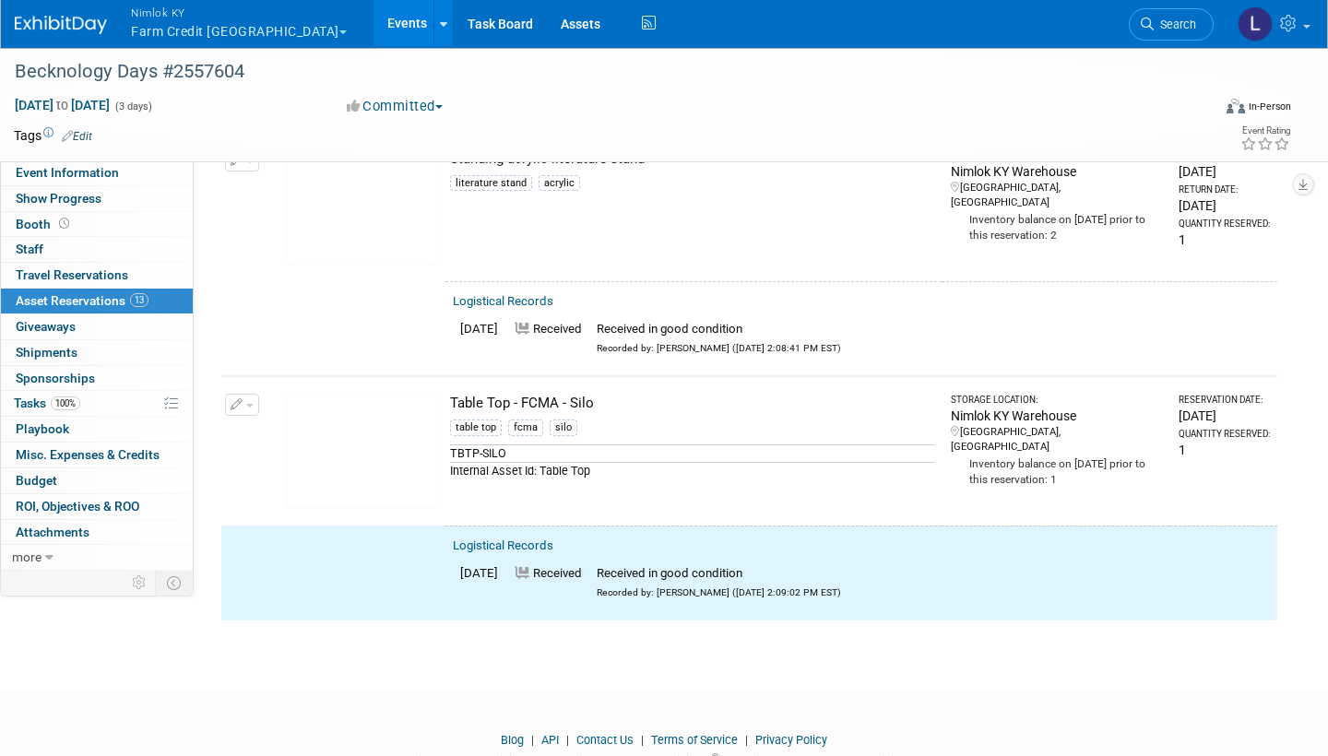
click at [252, 394] on button "button" at bounding box center [242, 405] width 34 height 22
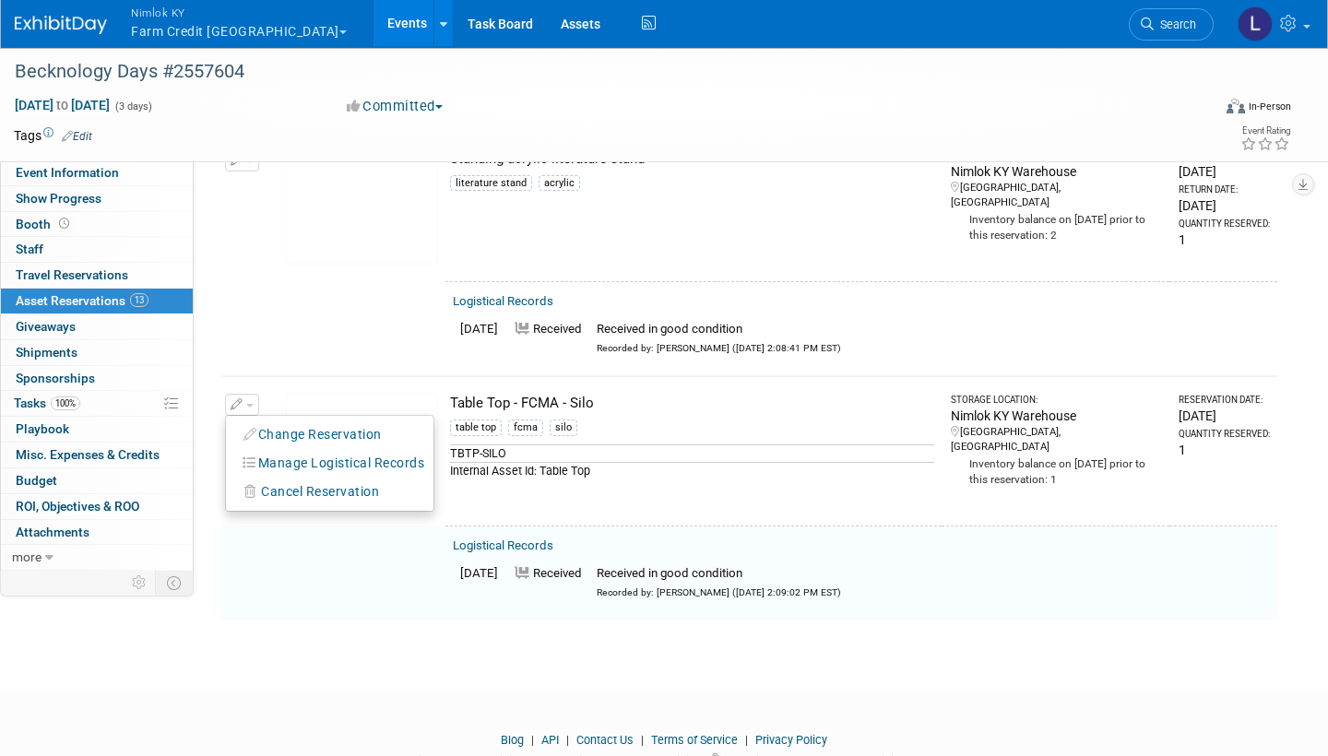
click at [318, 422] on button "Change Reservation" at bounding box center [313, 434] width 156 height 25
select select "8"
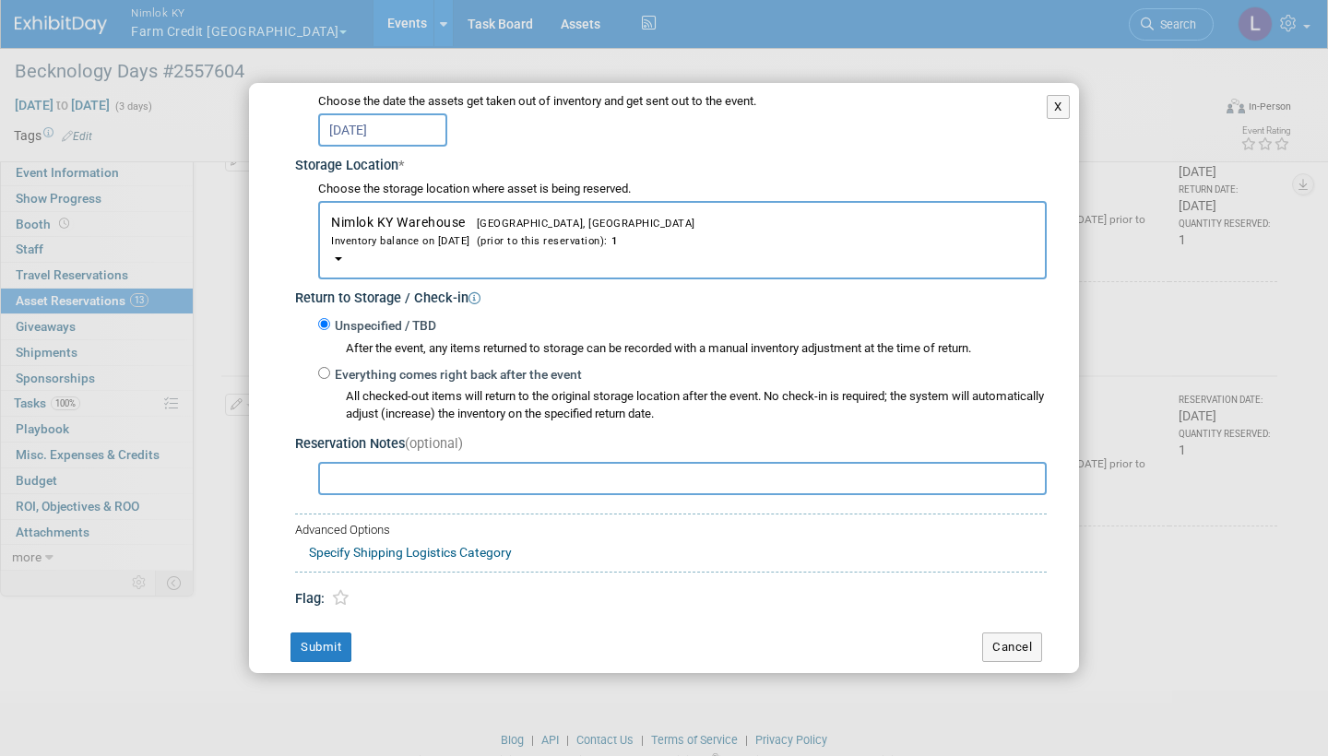
scroll to position [258, 0]
click at [324, 368] on input "Everything comes right back after the event" at bounding box center [324, 374] width 12 height 12
radio input "true"
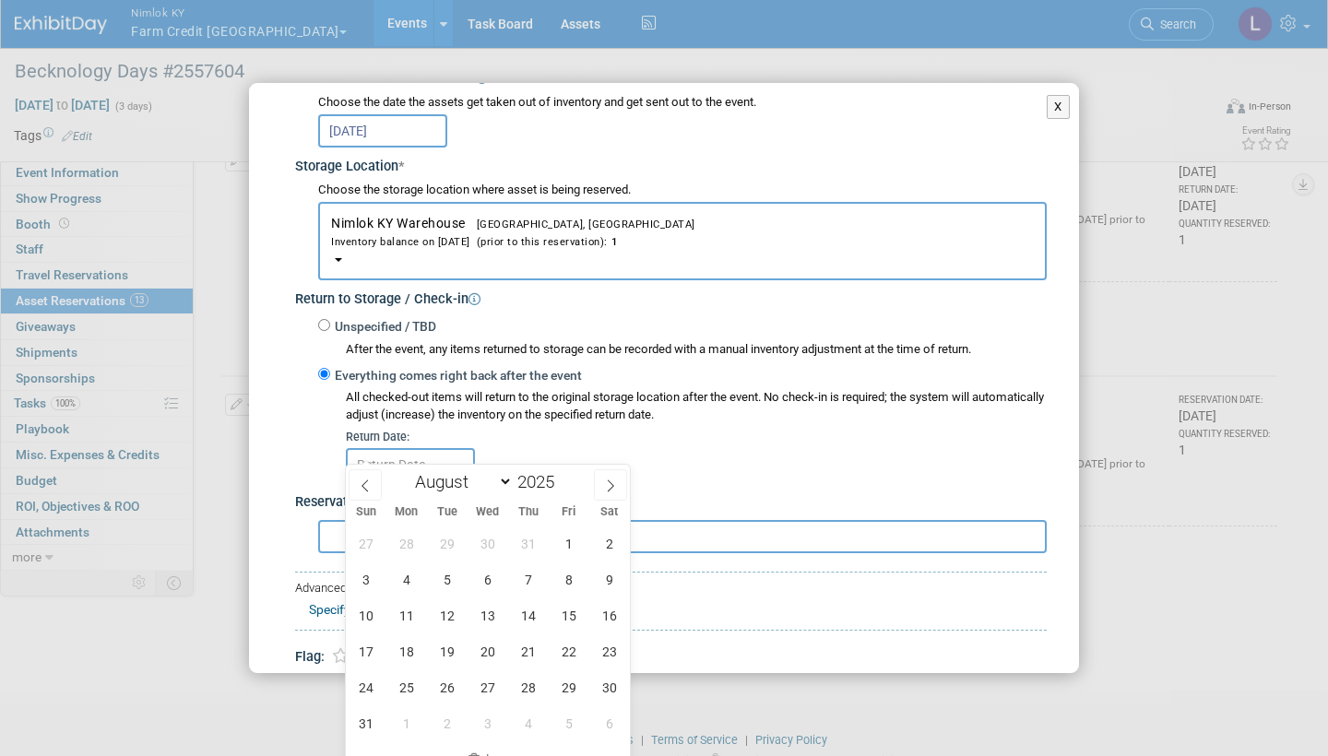
click at [604, 484] on icon at bounding box center [610, 485] width 13 height 13
select select "8"
click at [485, 575] on span "10" at bounding box center [487, 580] width 36 height 36
type input "[DATE]"
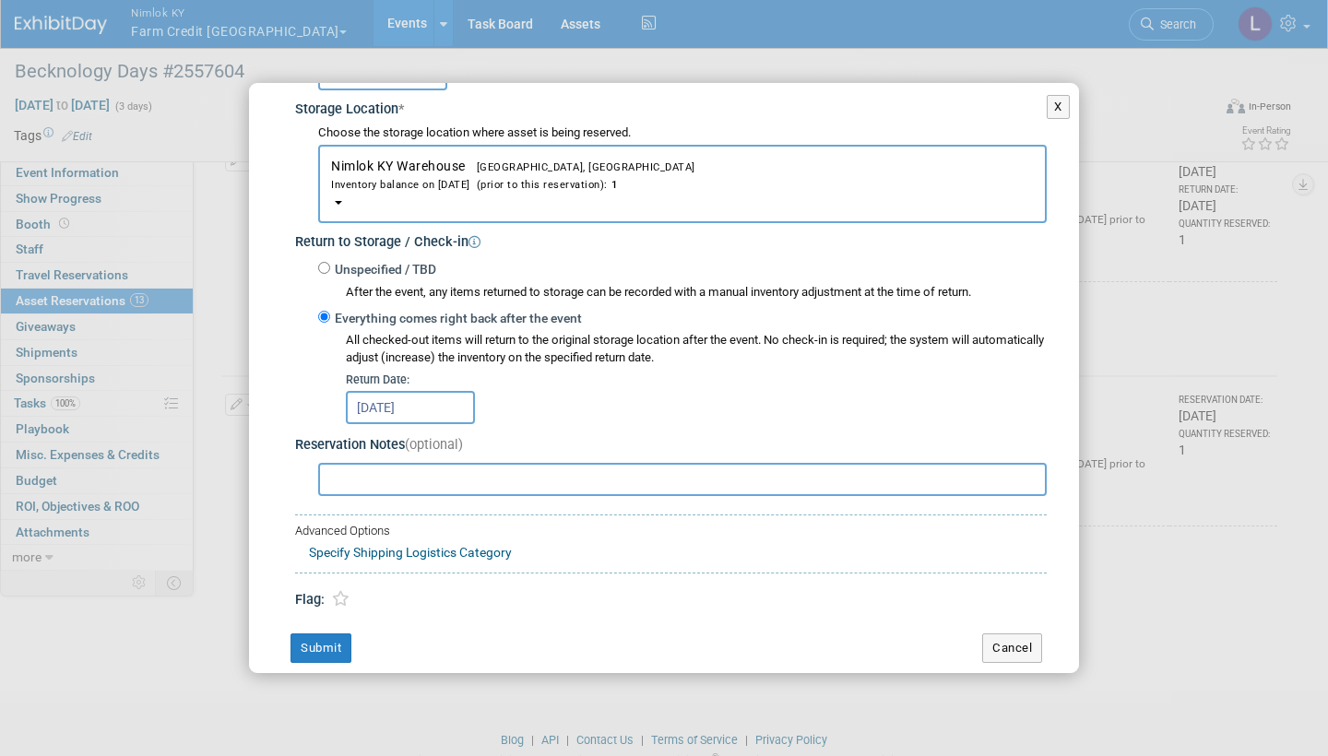
scroll to position [314, 0]
click at [322, 634] on button "Submit" at bounding box center [320, 649] width 61 height 30
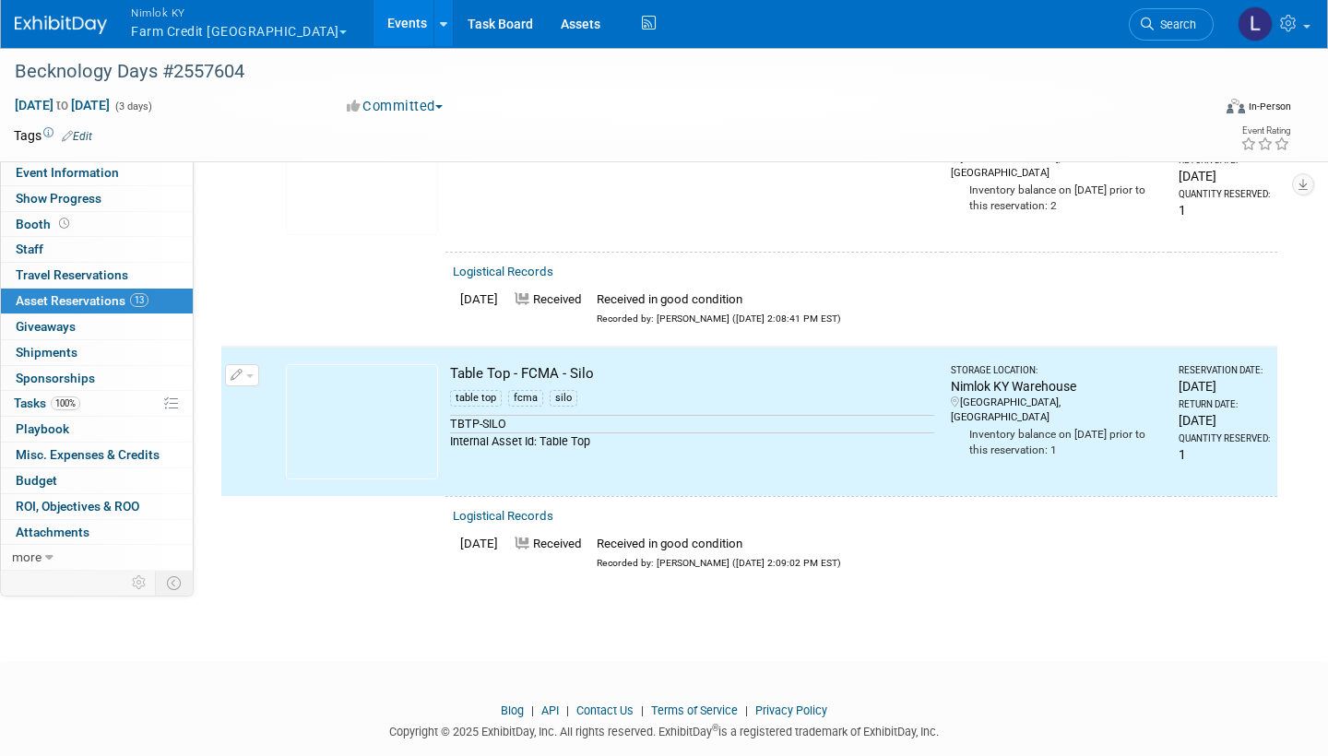
scroll to position [2840, 0]
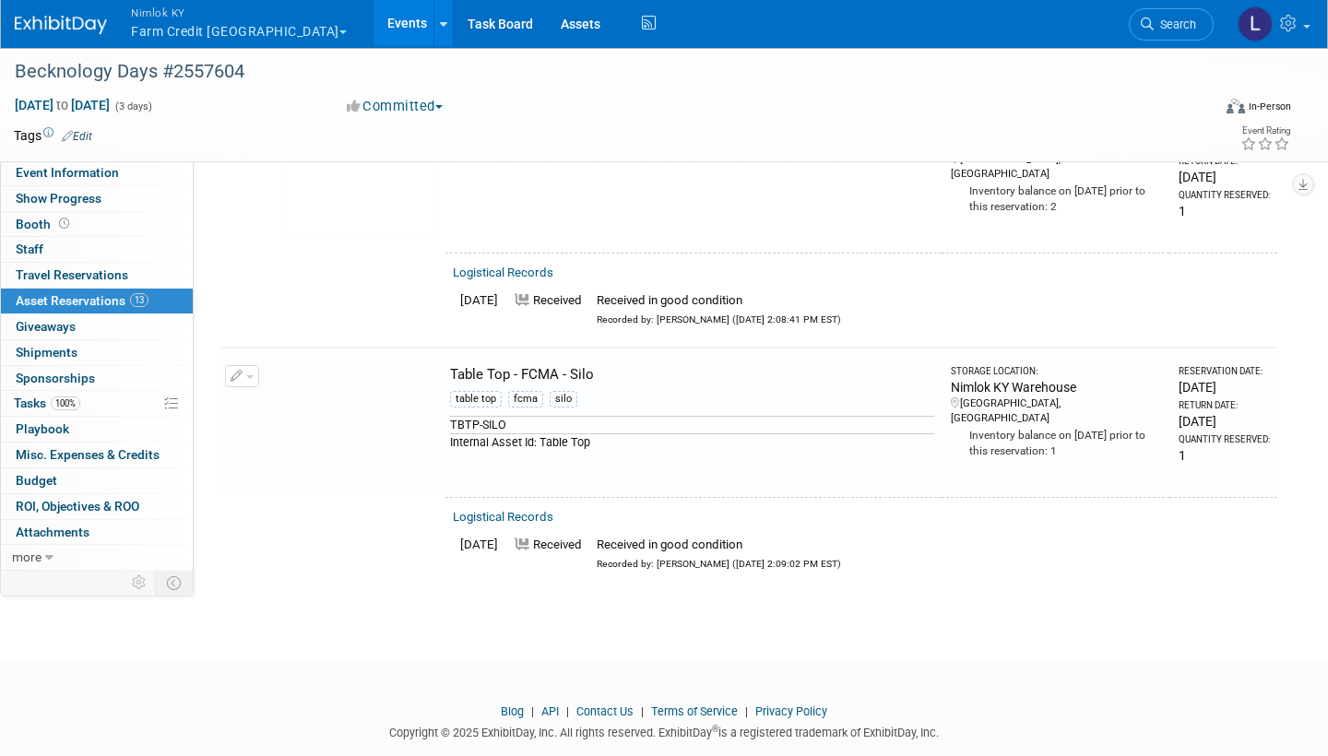
click at [547, 25] on link "Assets" at bounding box center [580, 23] width 67 height 46
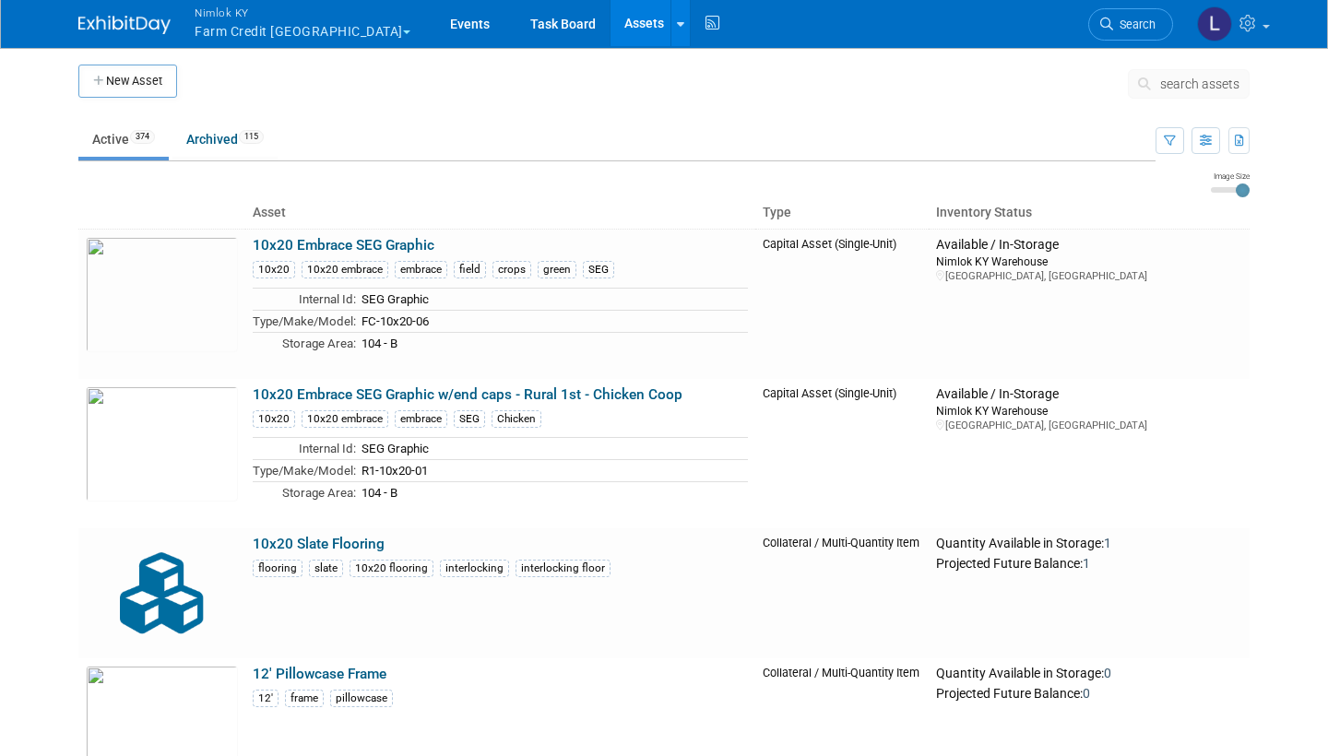
drag, startPoint x: 0, startPoint y: 0, endPoint x: 1180, endPoint y: 79, distance: 1182.9
click at [1180, 79] on span "search assets" at bounding box center [1199, 84] width 79 height 15
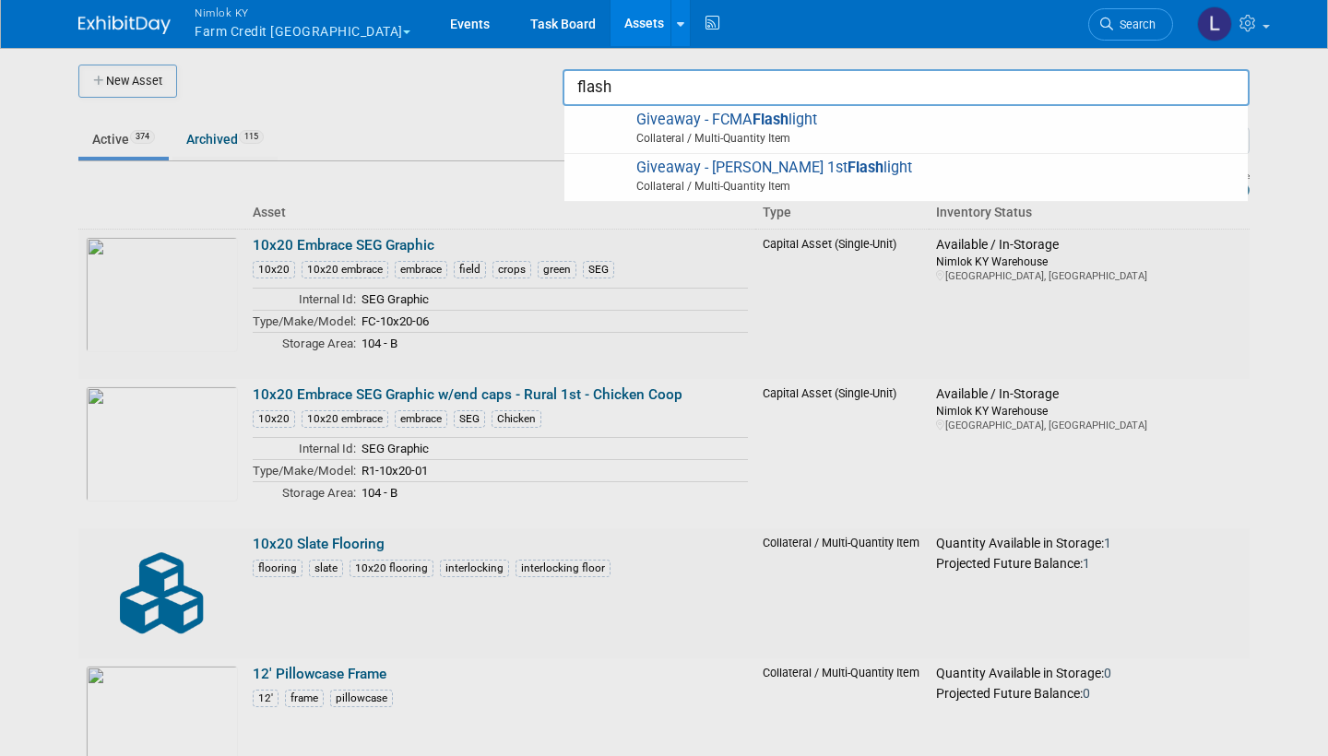
click at [704, 119] on span "Giveaway - FCMA Flash light Collateral / Multi-Quantity Item" at bounding box center [906, 130] width 665 height 38
type input "Giveaway - FCMA Flashlight"
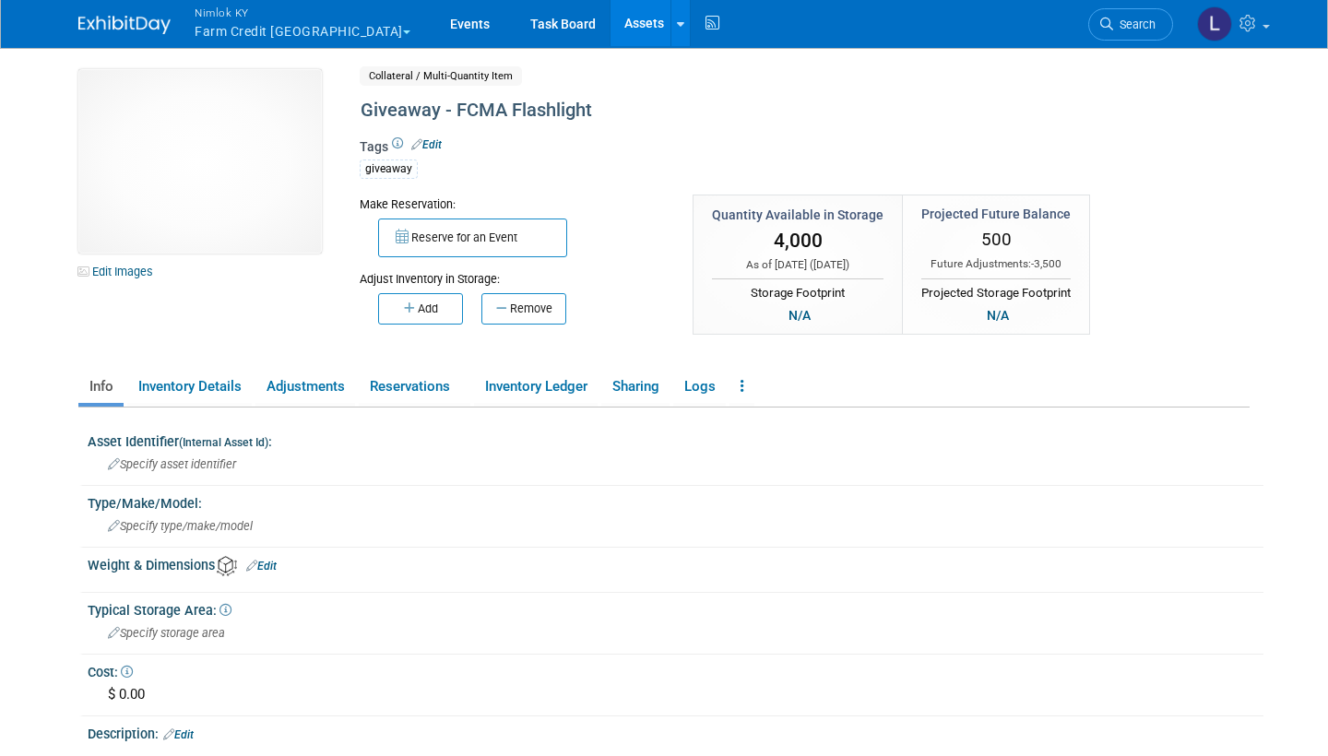
click at [517, 302] on button "Remove" at bounding box center [523, 308] width 85 height 31
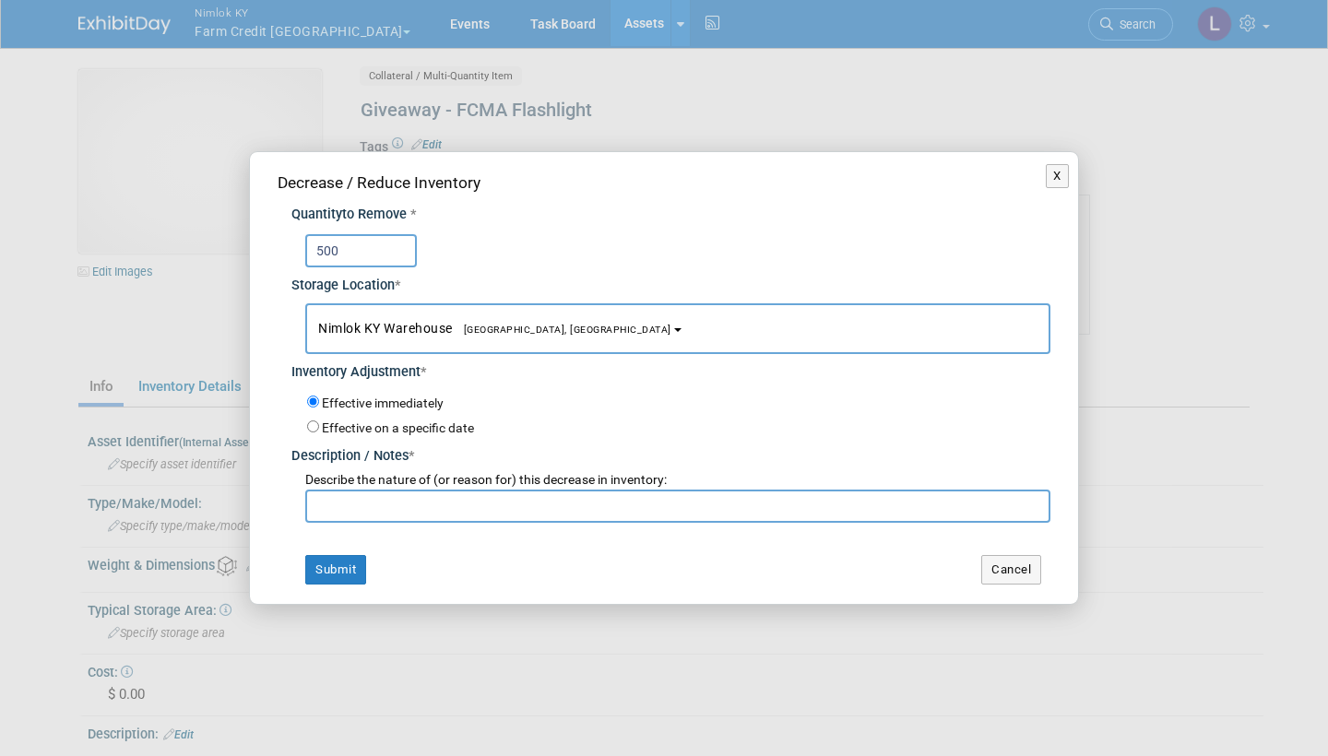
type input "500"
type input "d"
drag, startPoint x: 0, startPoint y: 0, endPoint x: 837, endPoint y: 413, distance: 933.6
click at [837, 413] on div "Quantity to Remove * 500 Storage Location * Nimlok KY Warehouse<span style="fon…" at bounding box center [664, 359] width 773 height 328
drag, startPoint x: 837, startPoint y: 413, endPoint x: 249, endPoint y: 480, distance: 592.1
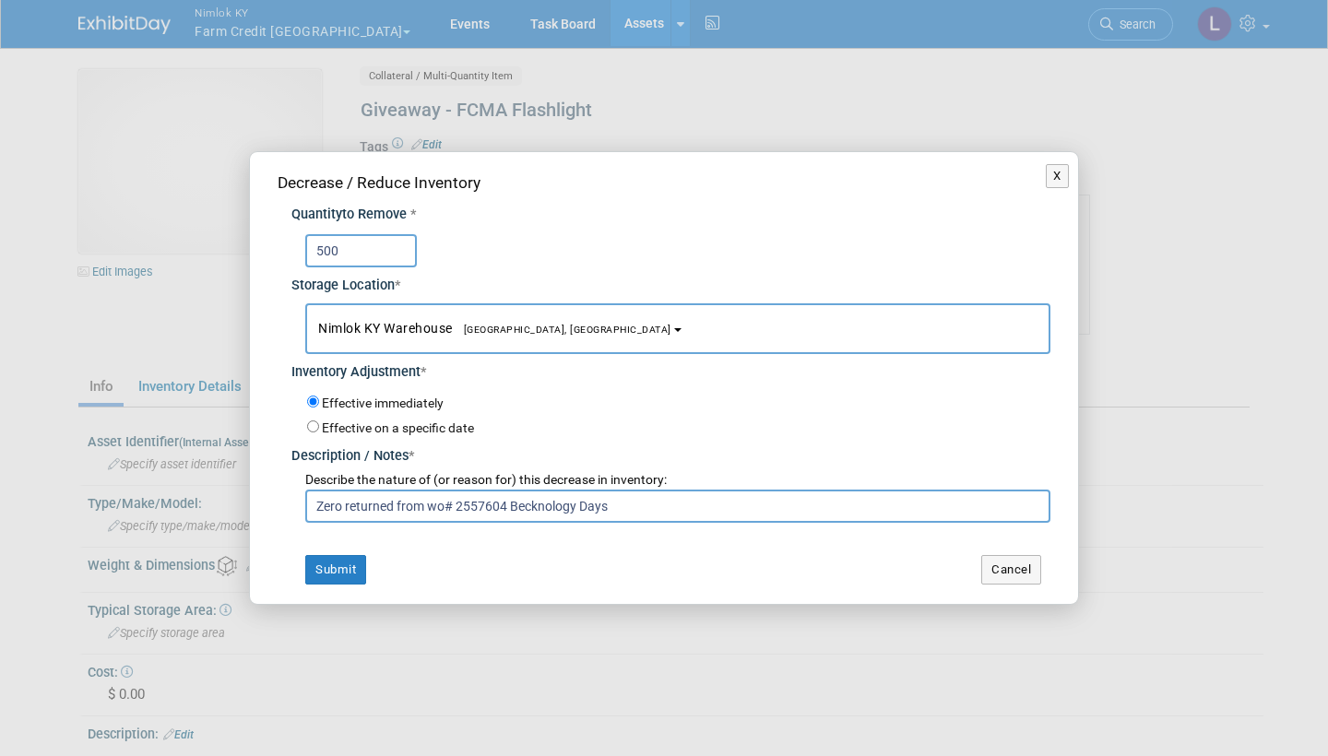
click at [249, 480] on div "X Decrease / Reduce Inventory Quantity to Remove * 500 Storage Location *" at bounding box center [664, 377] width 830 height 453
type input "Zero returned from wo# 2557604 Becknology Days"
click at [354, 566] on button "Submit" at bounding box center [335, 570] width 61 height 30
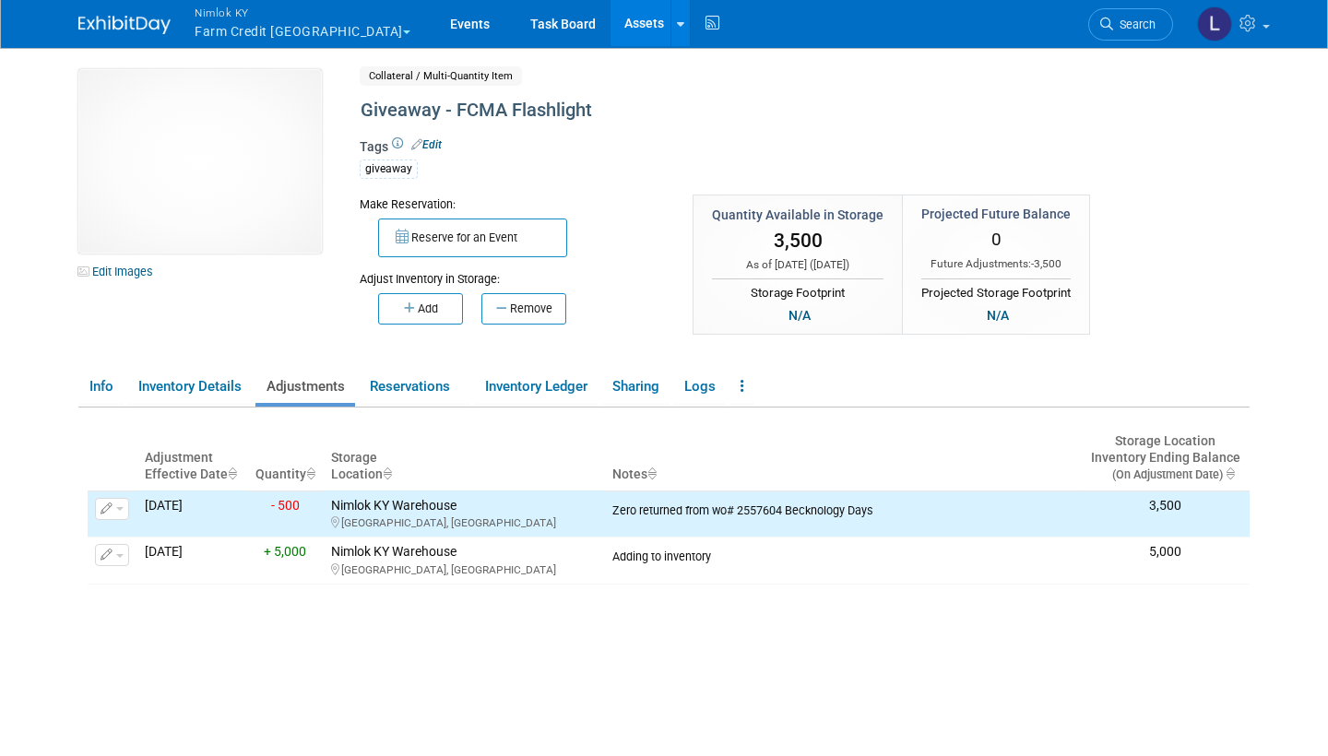
click at [610, 22] on link "Assets" at bounding box center [643, 23] width 67 height 46
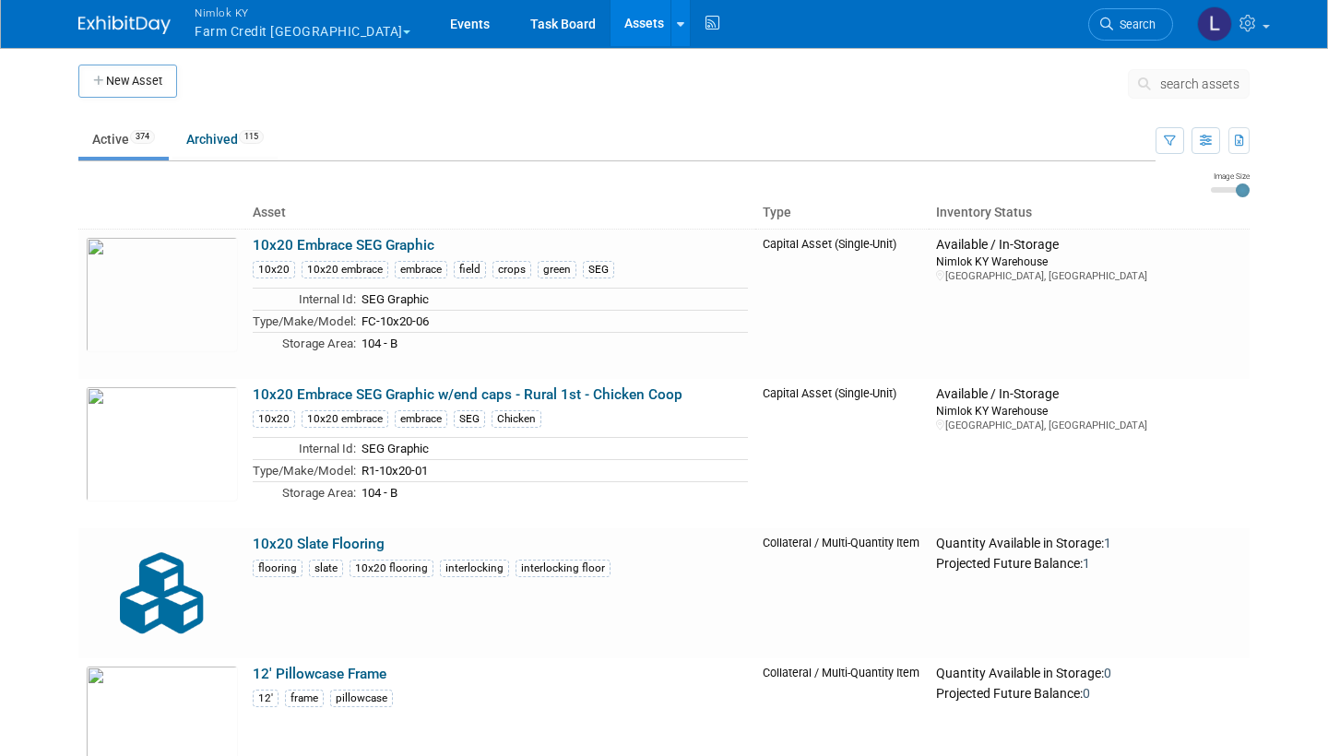
click at [1201, 83] on span "search assets" at bounding box center [1199, 84] width 79 height 15
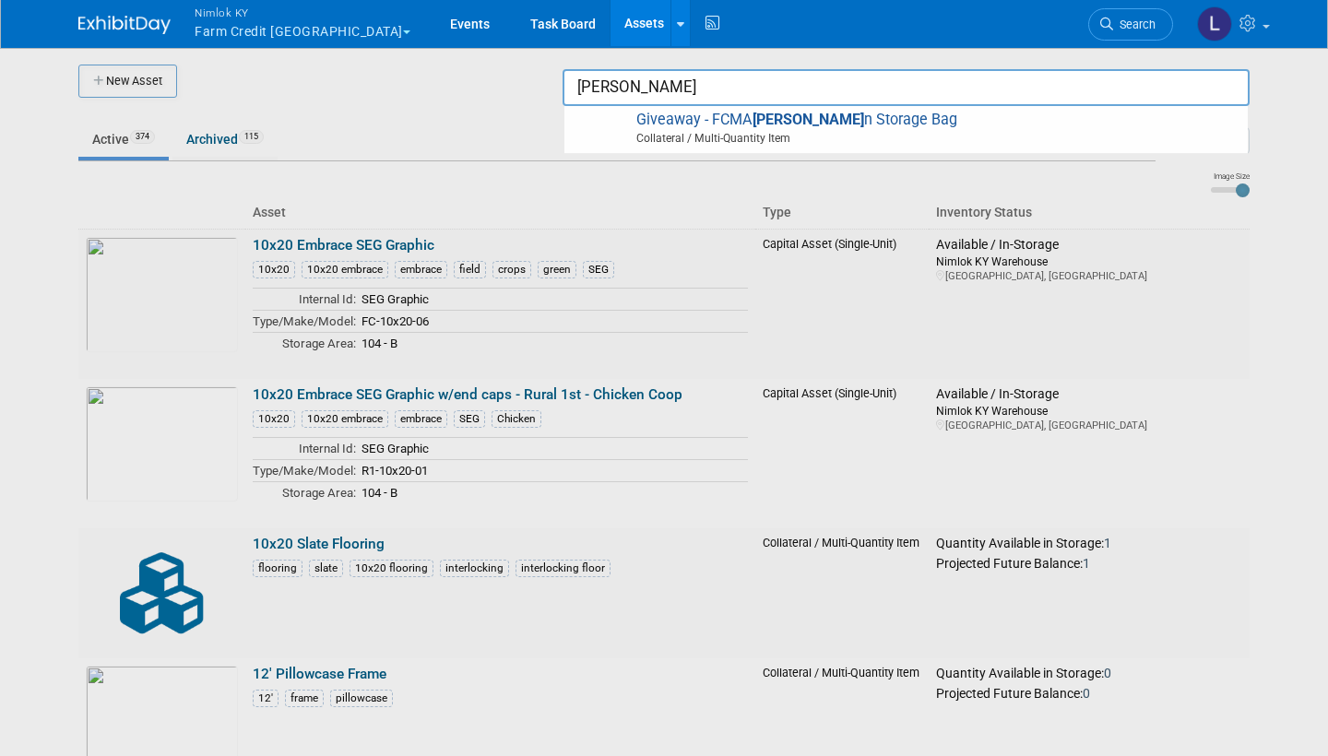
type input "Giveaway - FCMA Gallon Storage Bag"
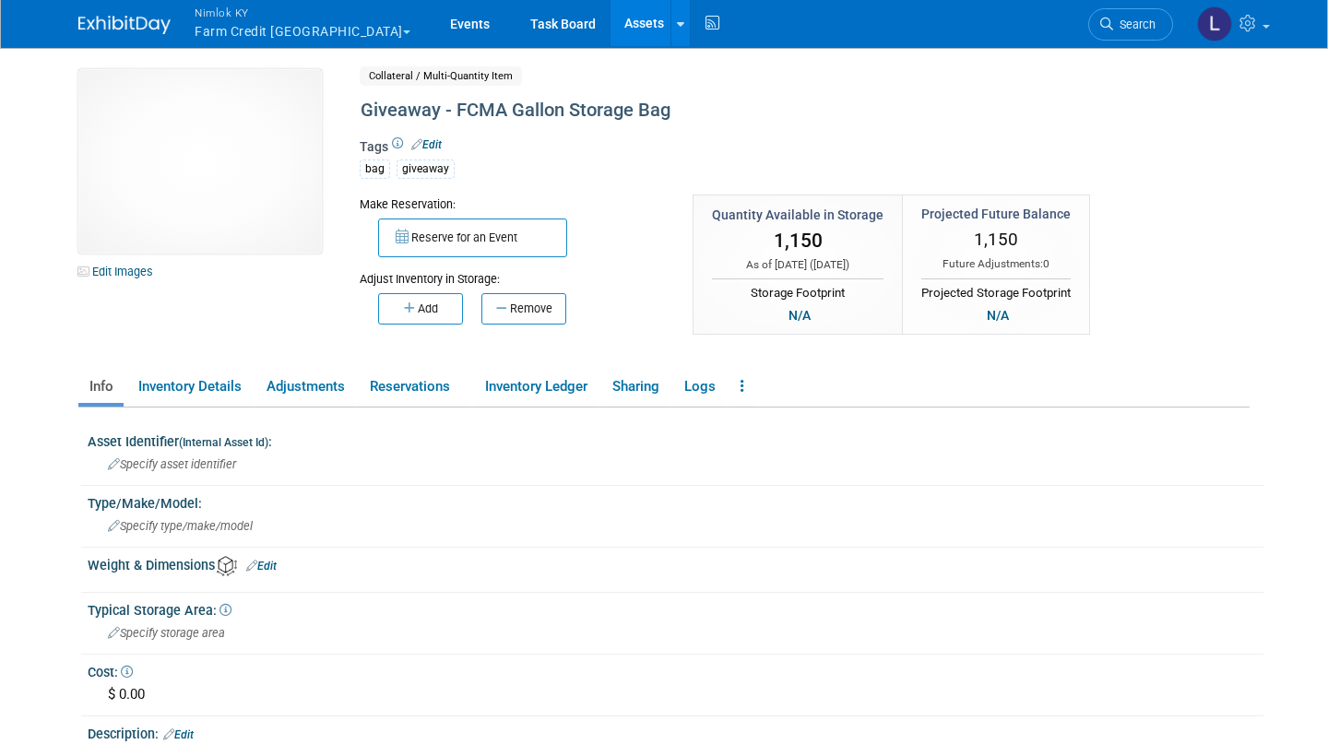
click at [532, 300] on button "Remove" at bounding box center [523, 308] width 85 height 31
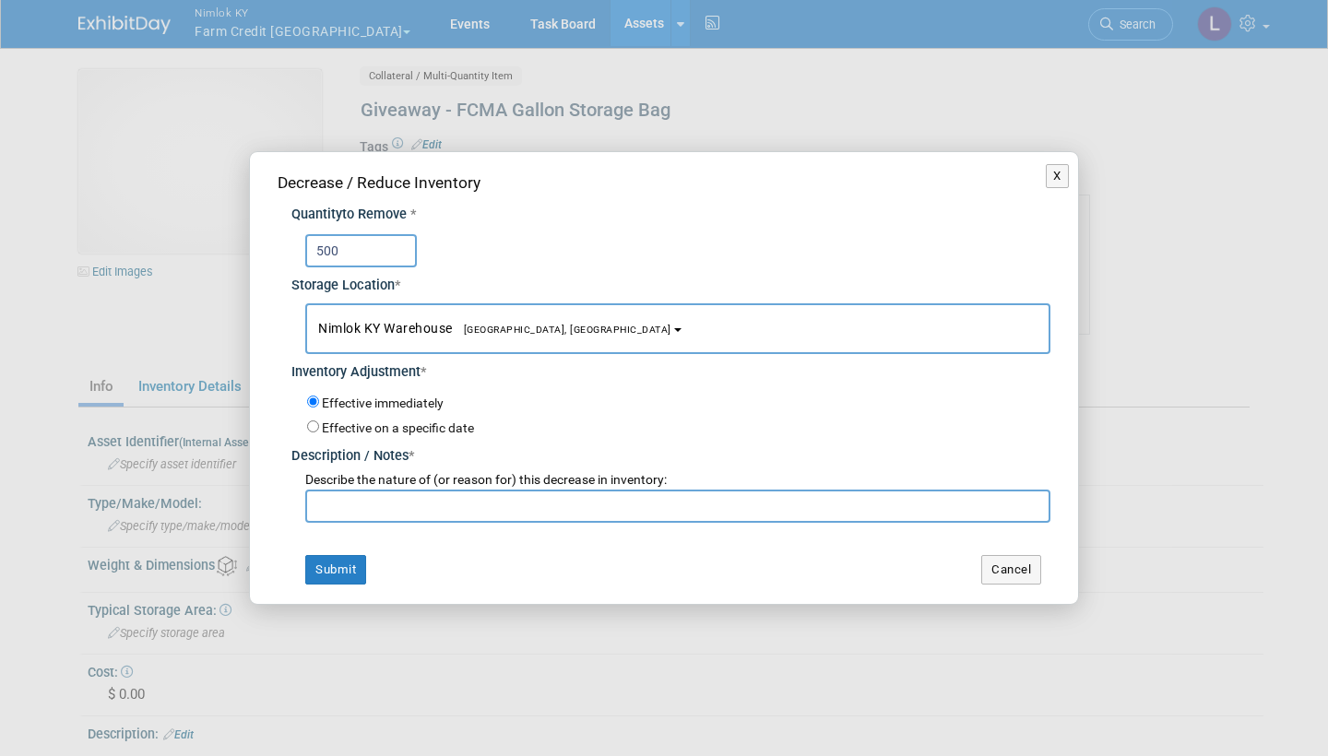
type input "500"
paste input "Zero returned from wo# 2557604 Becknology Days"
type input "Zero returned from wo# 2557604 Becknology Days"
click at [345, 560] on button "Submit" at bounding box center [335, 570] width 61 height 30
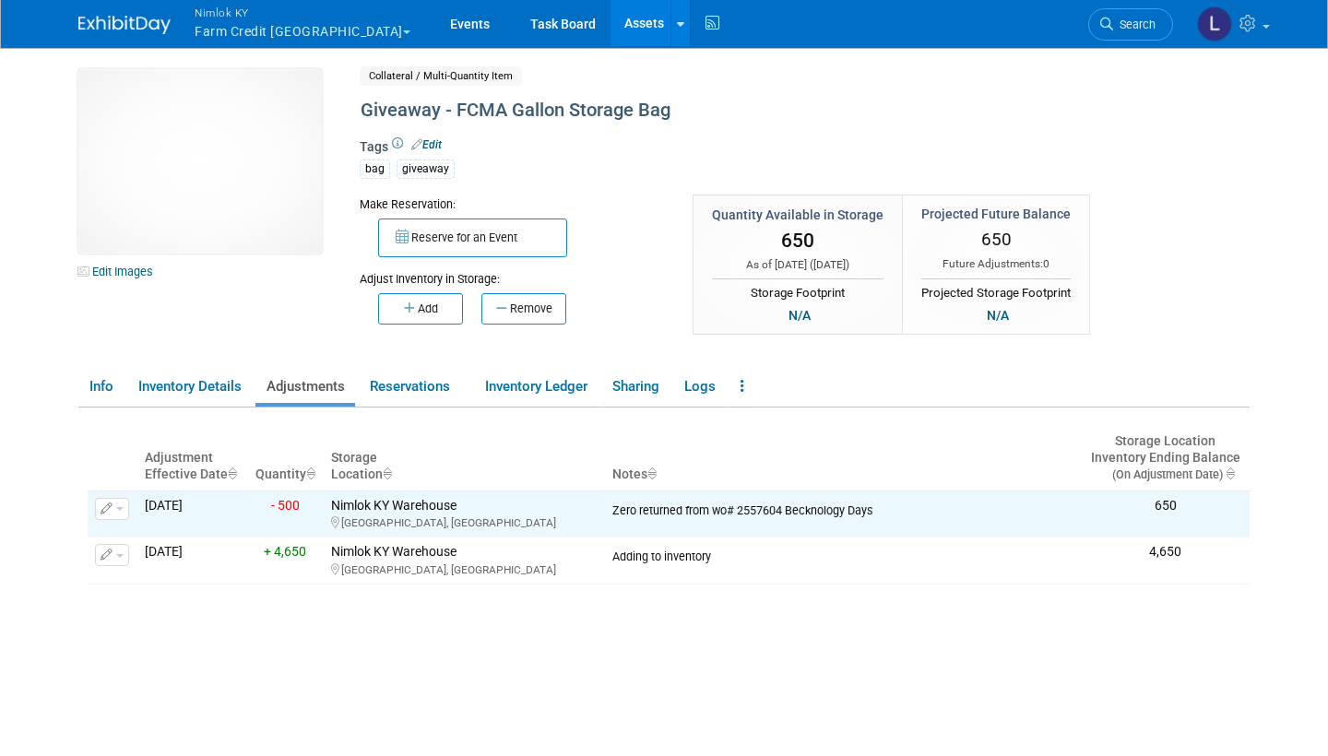
click at [610, 27] on link "Assets" at bounding box center [643, 23] width 67 height 46
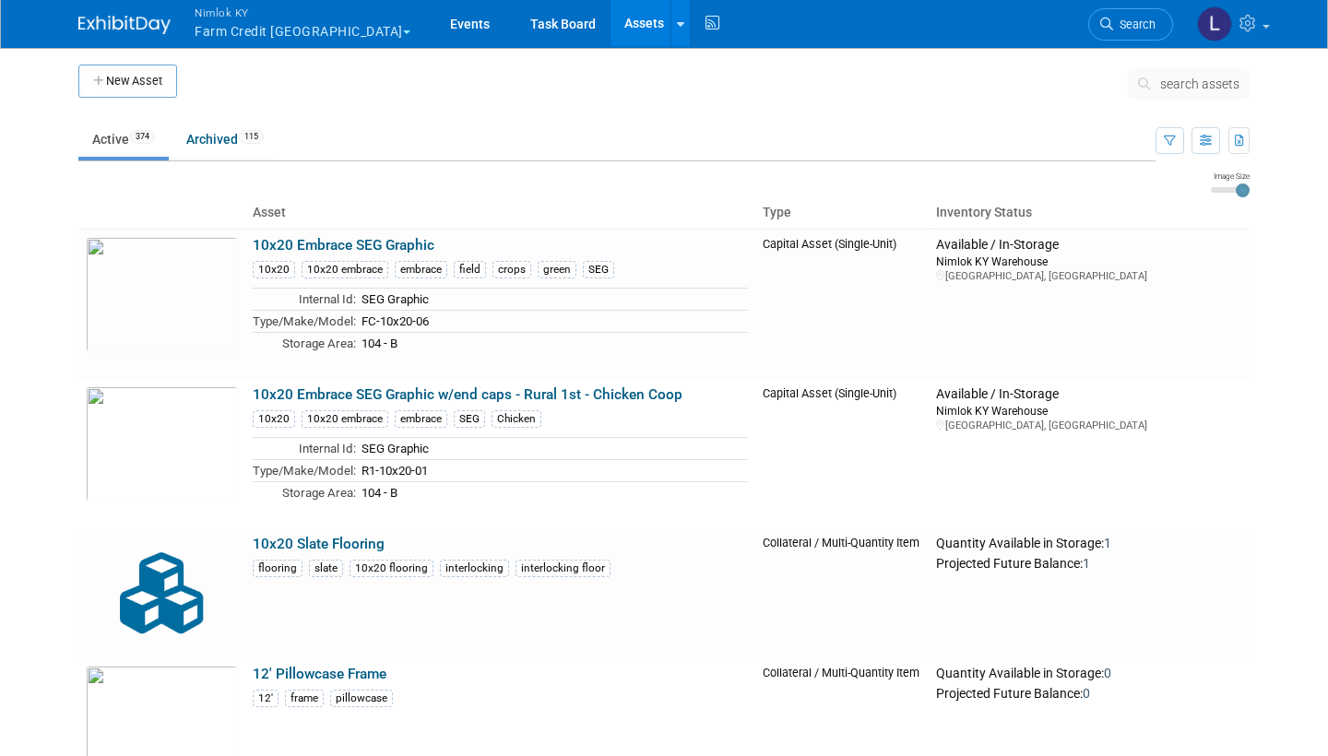
click at [1211, 79] on span "search assets" at bounding box center [1199, 84] width 79 height 15
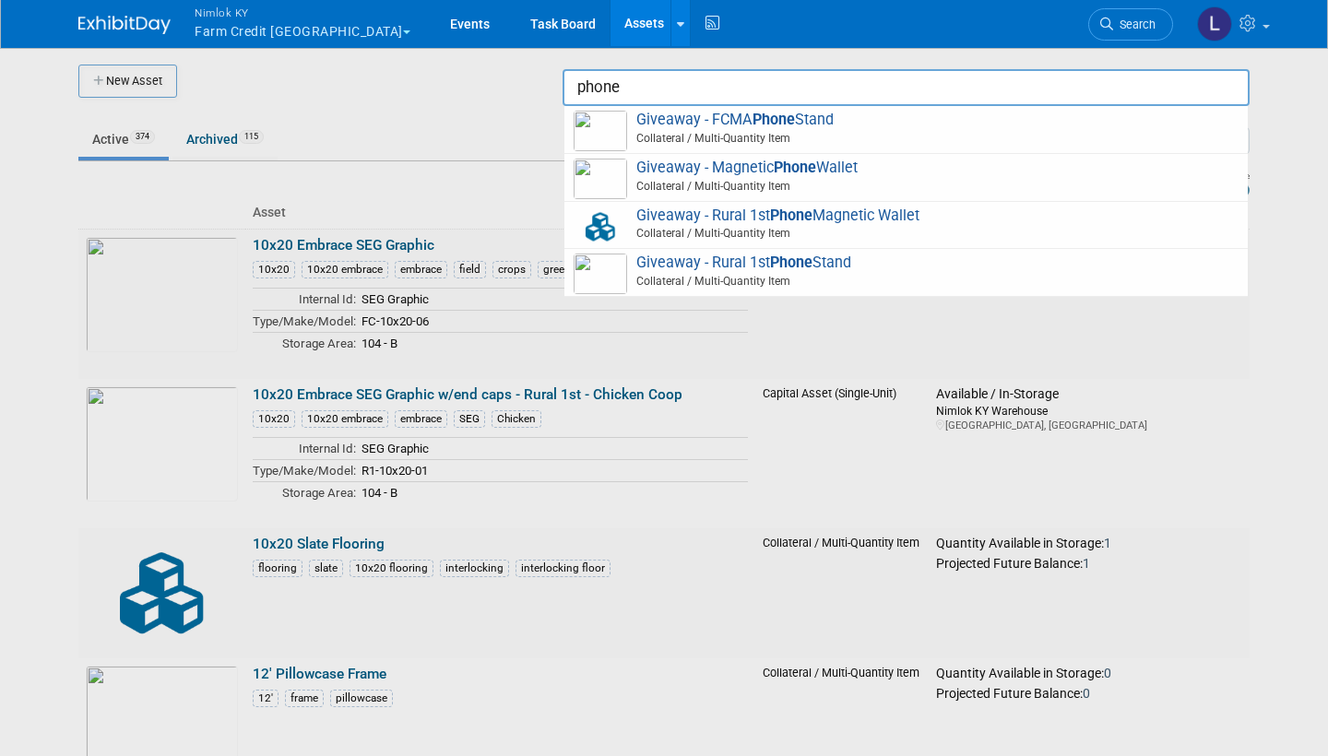
click at [717, 124] on span "Giveaway - FCMA Phone Stand Collateral / Multi-Quantity Item" at bounding box center [906, 130] width 665 height 38
type input "Giveaway - FCMA Phone Stand"
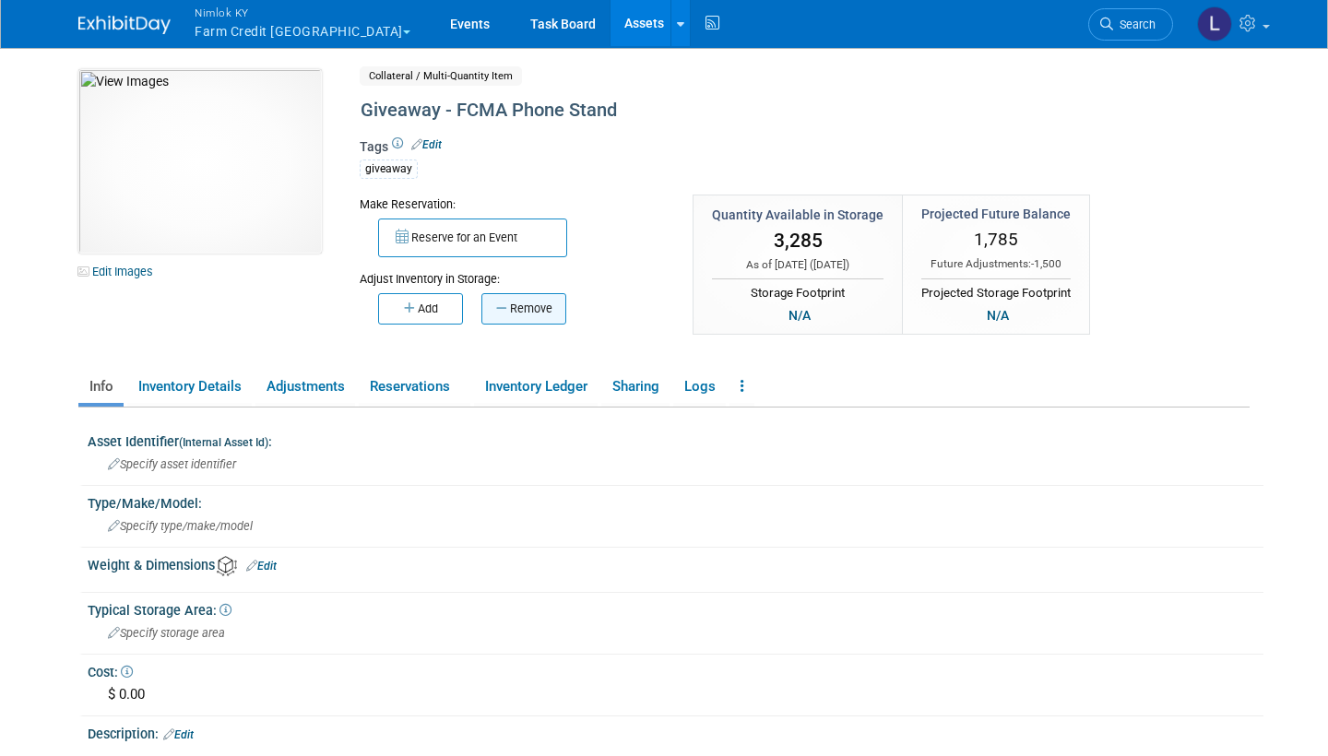
drag, startPoint x: 0, startPoint y: 0, endPoint x: 533, endPoint y: 301, distance: 611.9
click at [533, 301] on button "Remove" at bounding box center [523, 308] width 85 height 31
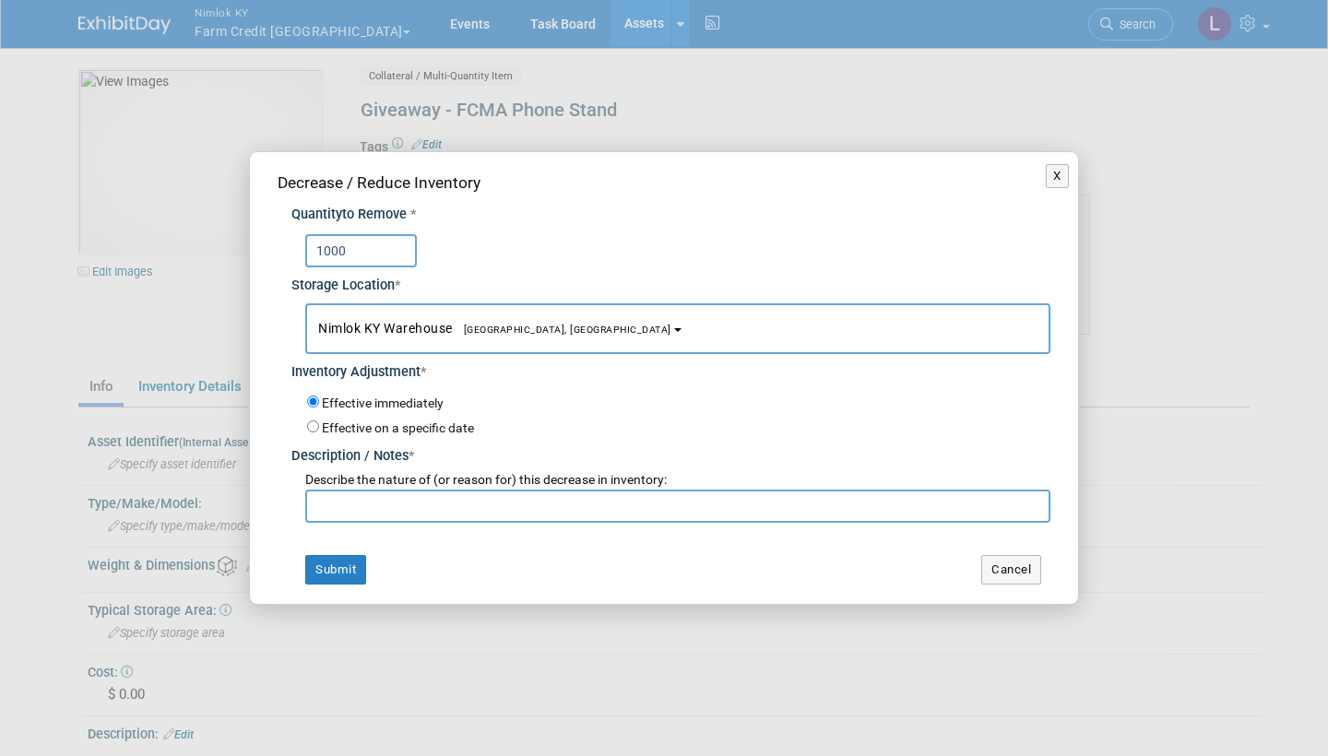
type input "1000"
paste input "Zero returned from wo# 2557604 Becknology Days"
type input "Zero returned from wo# 2557604 Becknology Days"
drag, startPoint x: 533, startPoint y: 301, endPoint x: 326, endPoint y: 561, distance: 332.1
click at [326, 561] on button "Submit" at bounding box center [335, 570] width 61 height 30
